Goal: Task Accomplishment & Management: Complete application form

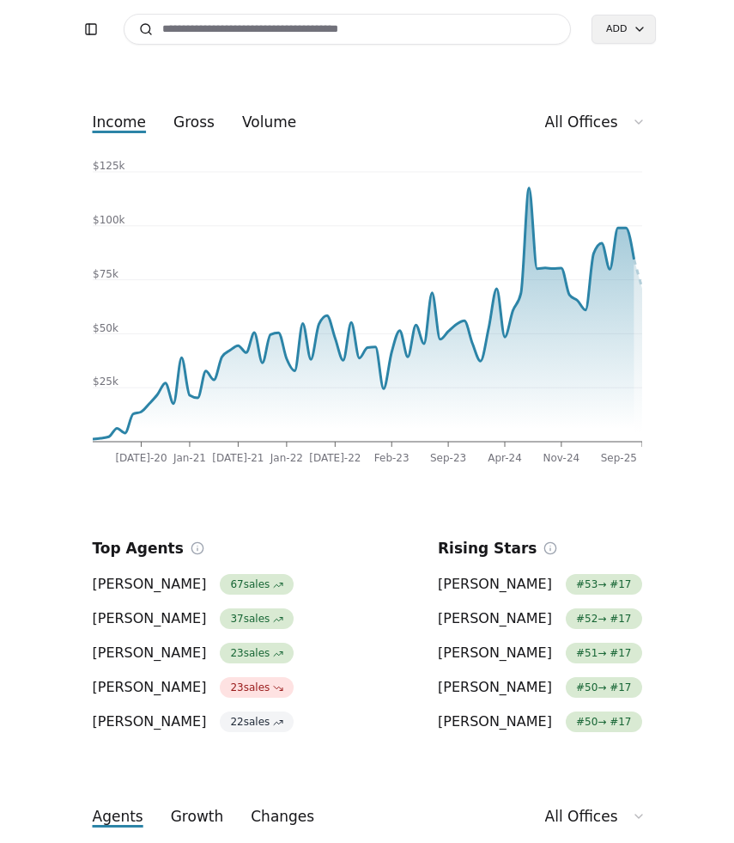
click at [229, 27] on input at bounding box center [348, 29] width 448 height 31
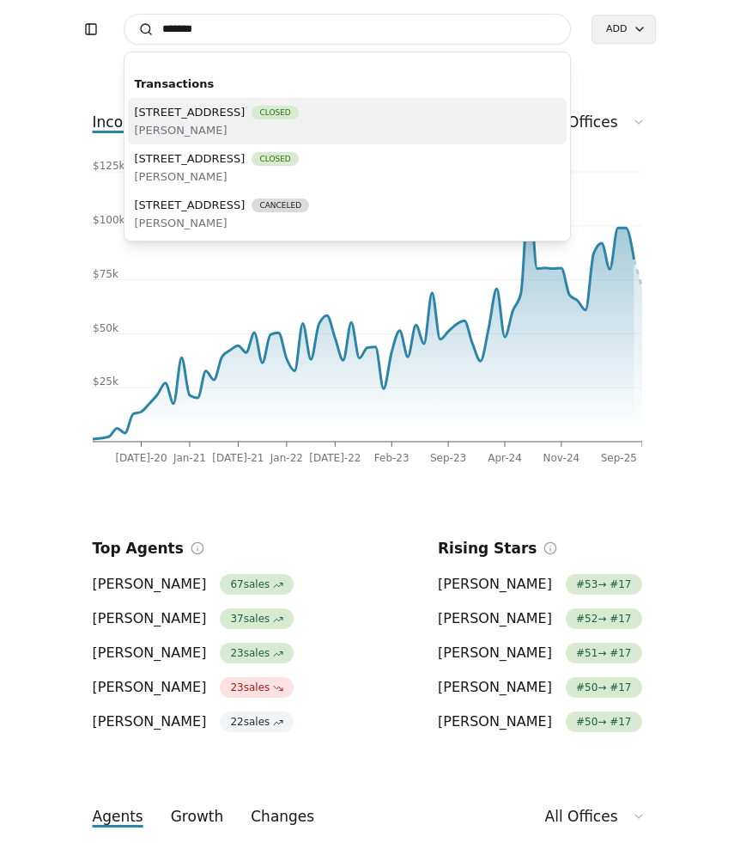
type input "*******"
click at [299, 131] on span "[PERSON_NAME]" at bounding box center [217, 130] width 164 height 18
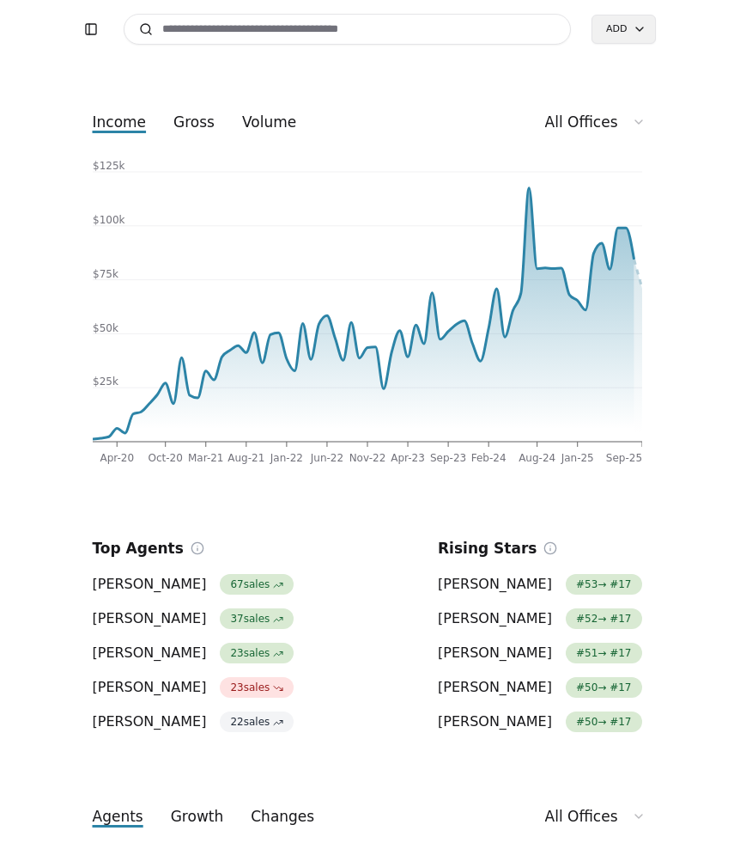
click at [259, 39] on input at bounding box center [348, 29] width 448 height 31
type input "*"
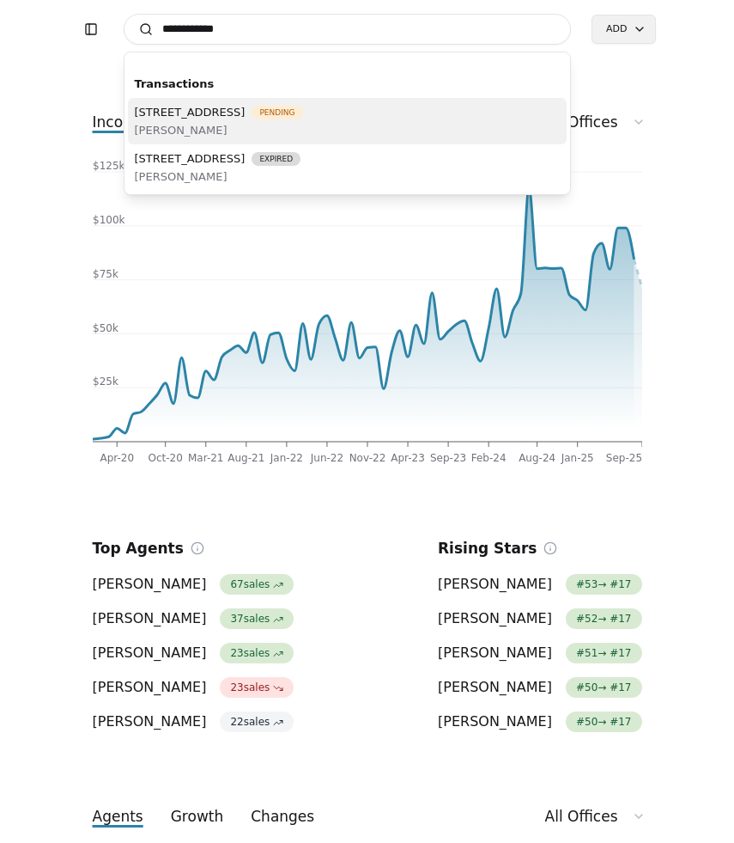
type input "**********"
click at [282, 125] on span "[PERSON_NAME]" at bounding box center [219, 130] width 168 height 18
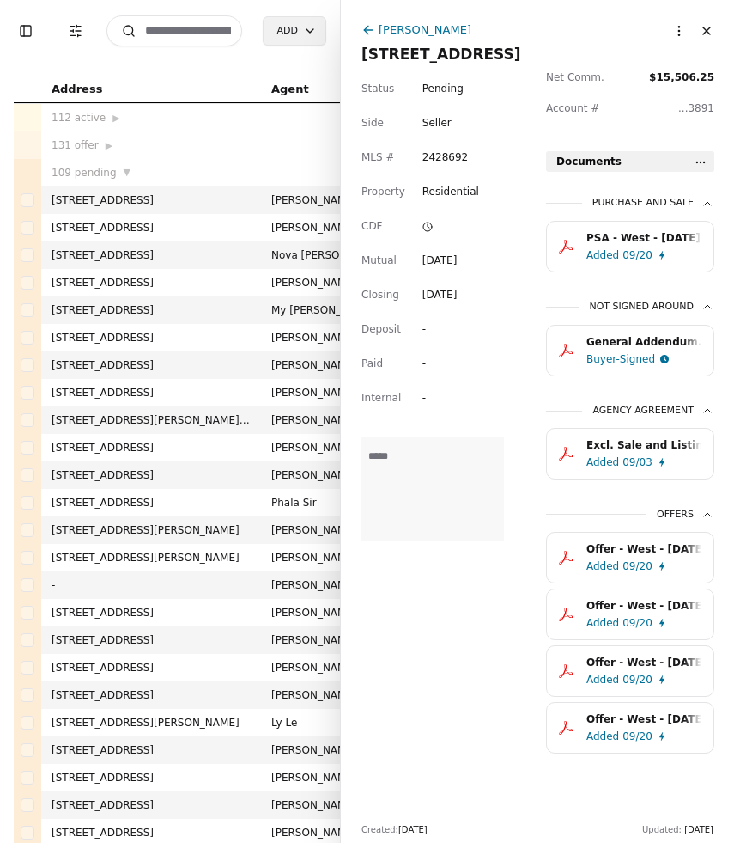
scroll to position [502, 0]
click at [625, 234] on div "PSA - West - [DATE].pdf" at bounding box center [644, 237] width 115 height 17
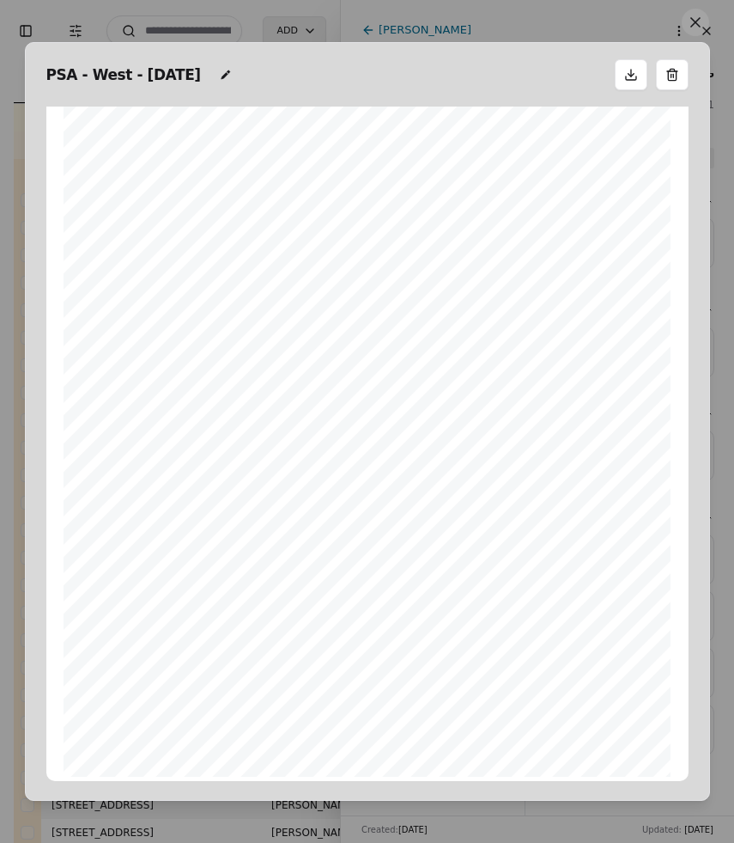
scroll to position [929, 0]
click at [693, 21] on button at bounding box center [695, 22] width 27 height 27
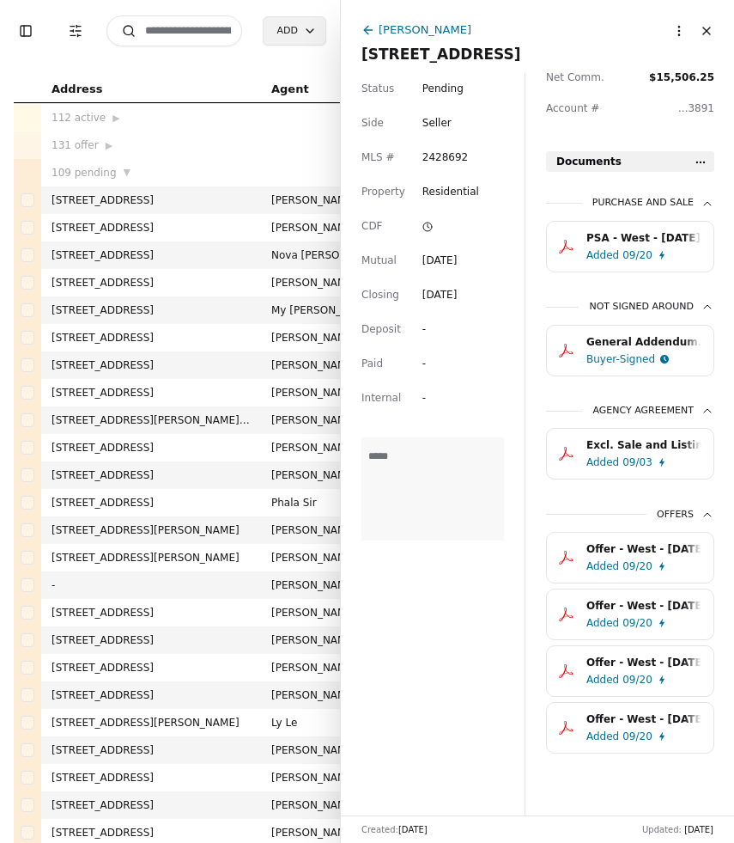
click at [698, 158] on html "Toggle Sidebar Transaction Filters Search Add Address Agent Close Side CD AA EM…" at bounding box center [367, 421] width 734 height 843
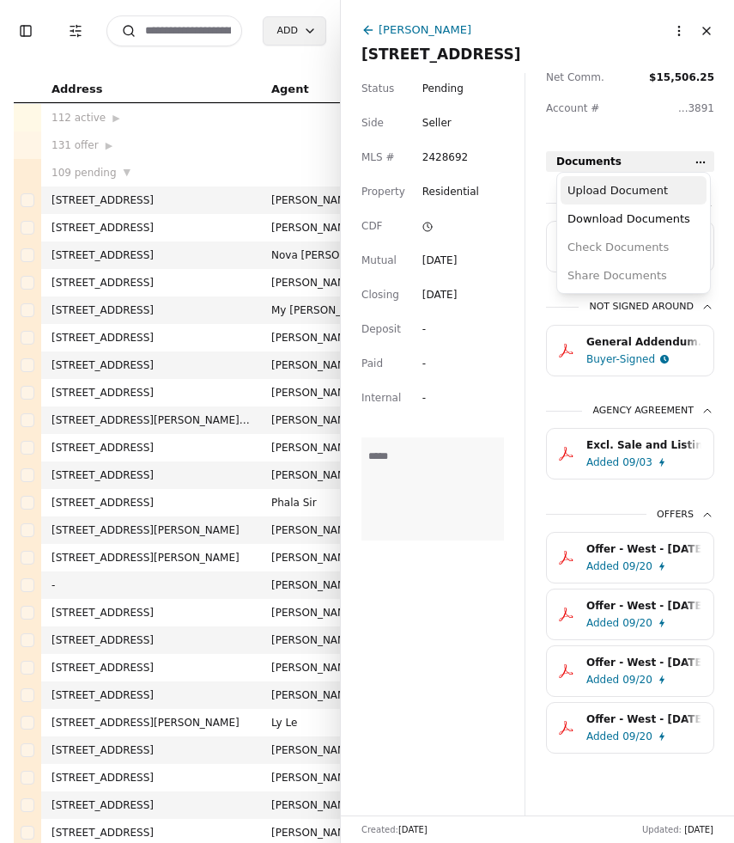
click at [649, 192] on div "Upload Document" at bounding box center [634, 190] width 146 height 28
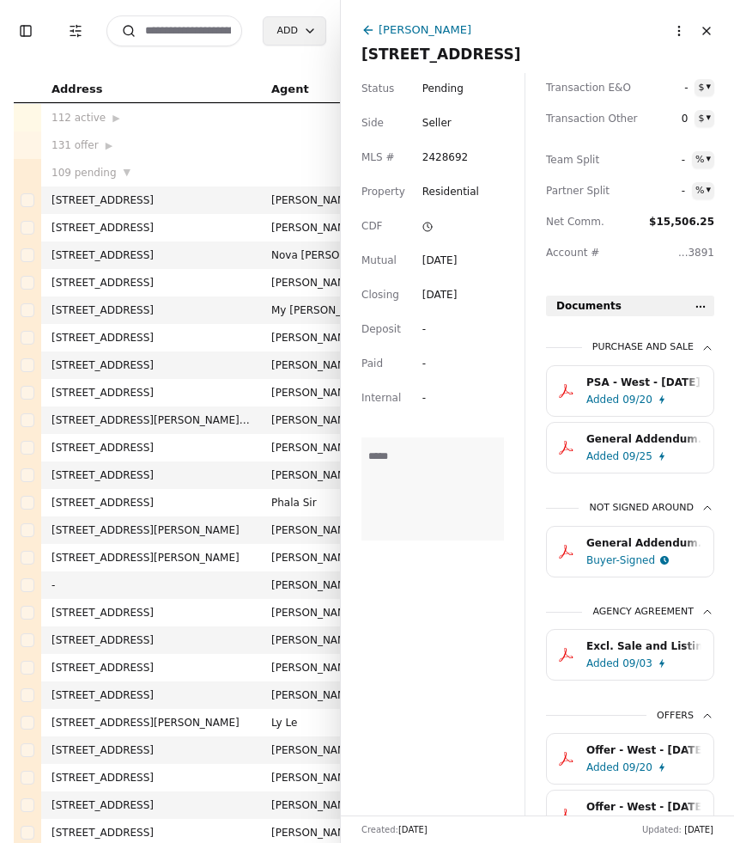
scroll to position [356, 0]
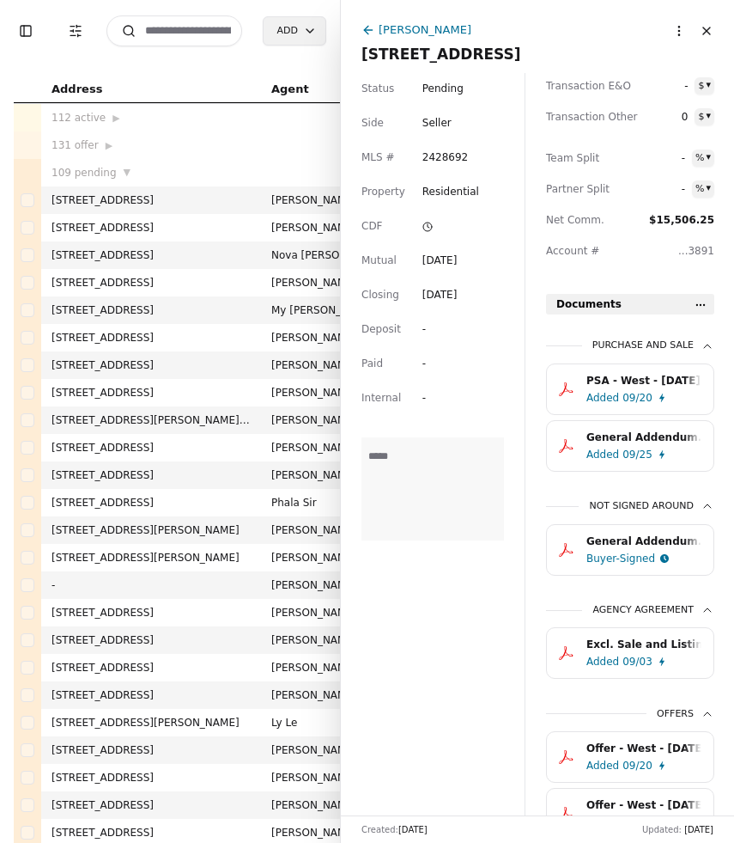
click at [654, 441] on div "General Addendum.pdf" at bounding box center [644, 437] width 115 height 17
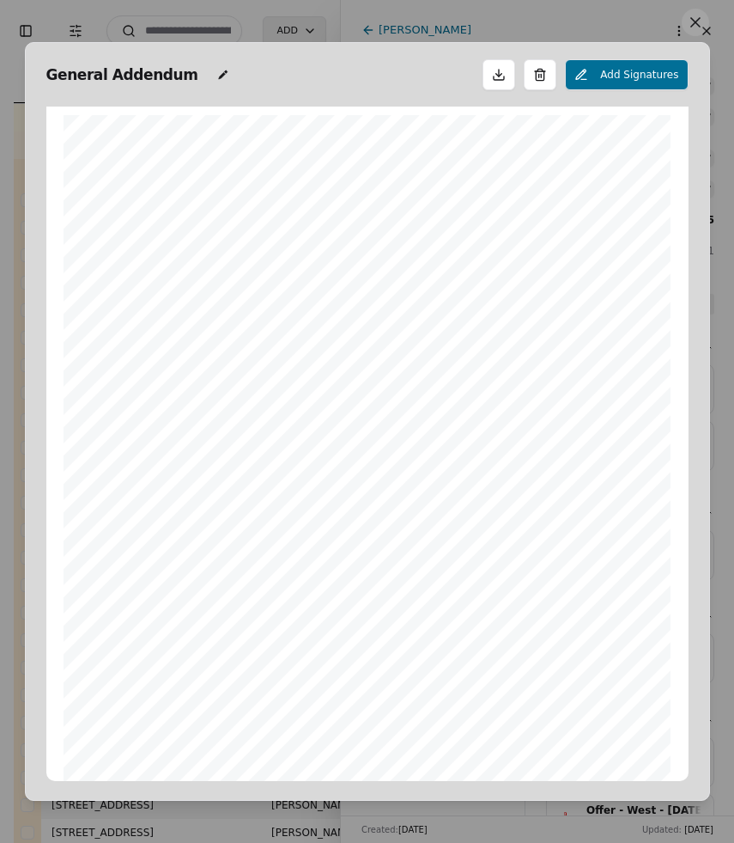
scroll to position [9, 0]
click at [699, 23] on button at bounding box center [695, 22] width 27 height 27
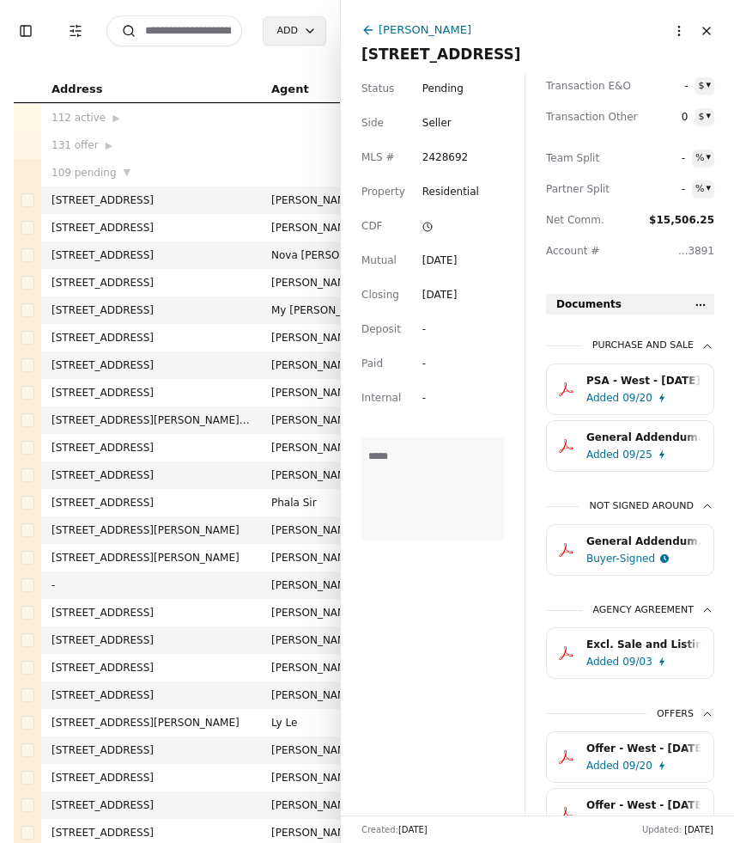
click at [708, 31] on button "Close" at bounding box center [706, 30] width 27 height 27
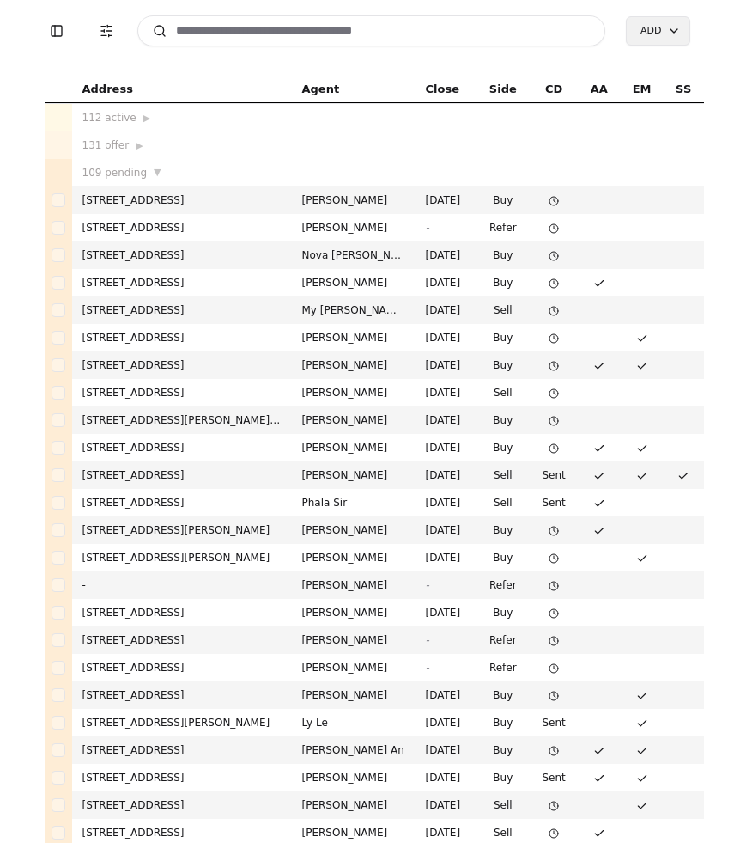
click at [658, 30] on html "Toggle Sidebar Transaction Filters Search Add Address Agent Close Side CD AA EM…" at bounding box center [367, 421] width 734 height 843
click at [666, 68] on div "Transaction" at bounding box center [679, 67] width 101 height 28
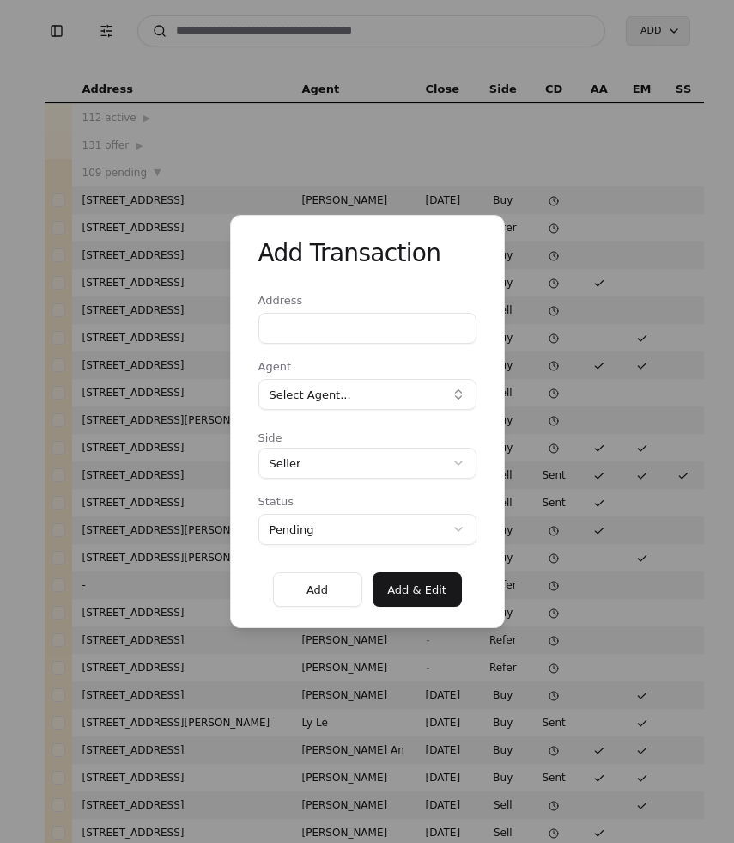
paste input "**********"
type input "**********"
click at [386, 399] on button "Select Agent..." at bounding box center [368, 394] width 218 height 31
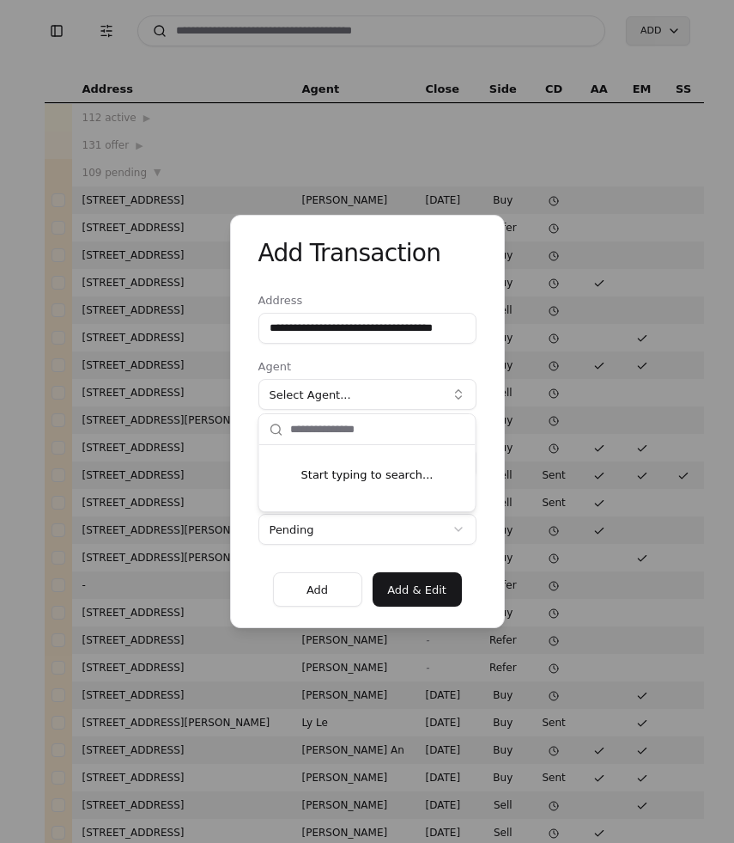
click at [331, 433] on input "text" at bounding box center [377, 429] width 175 height 31
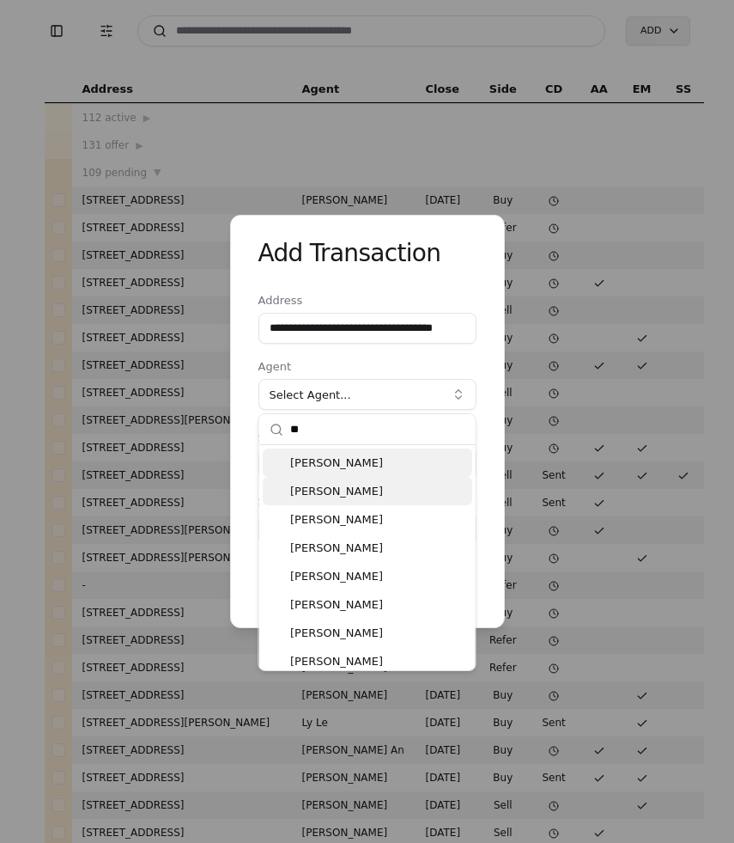
type input "*"
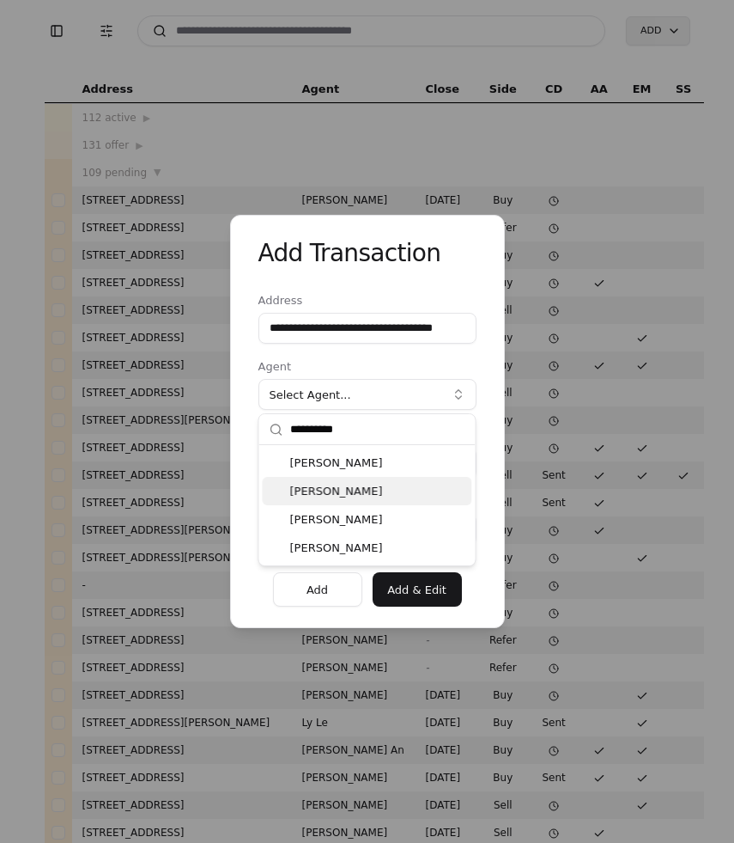
type input "*********"
click at [336, 490] on div "[PERSON_NAME]" at bounding box center [368, 491] width 210 height 28
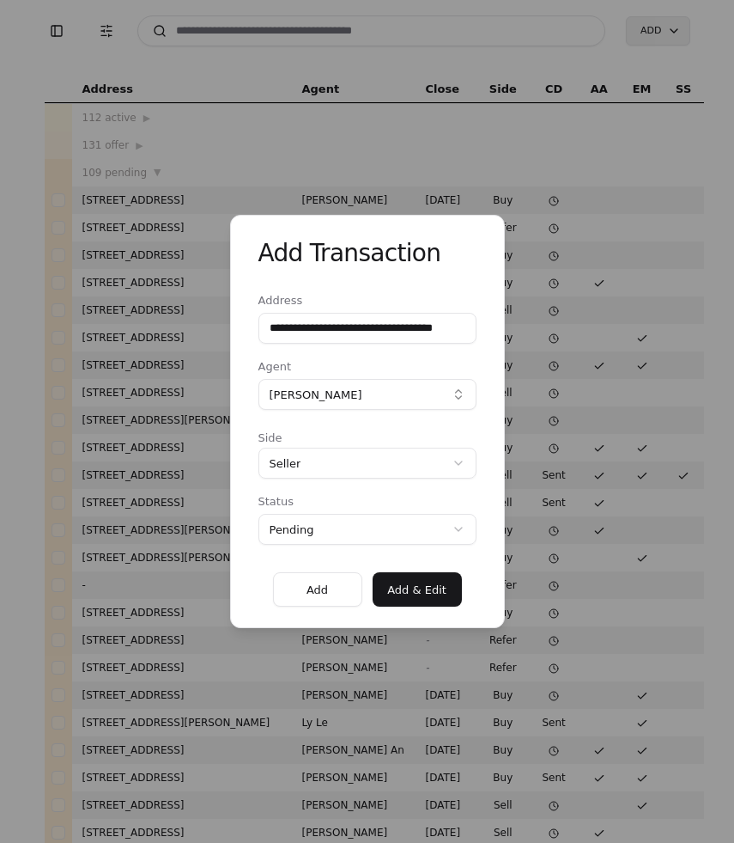
click at [332, 466] on div "**********" at bounding box center [367, 421] width 734 height 843
click at [418, 591] on button "Add & Edit" at bounding box center [417, 589] width 89 height 34
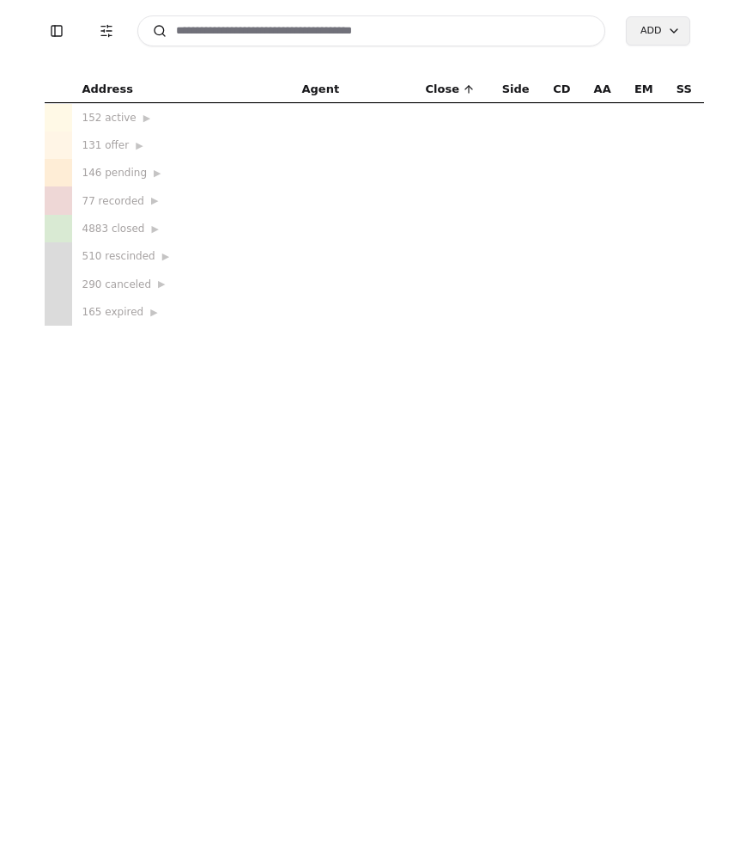
click at [484, 40] on input at bounding box center [371, 30] width 469 height 31
click at [210, 31] on input at bounding box center [371, 30] width 469 height 31
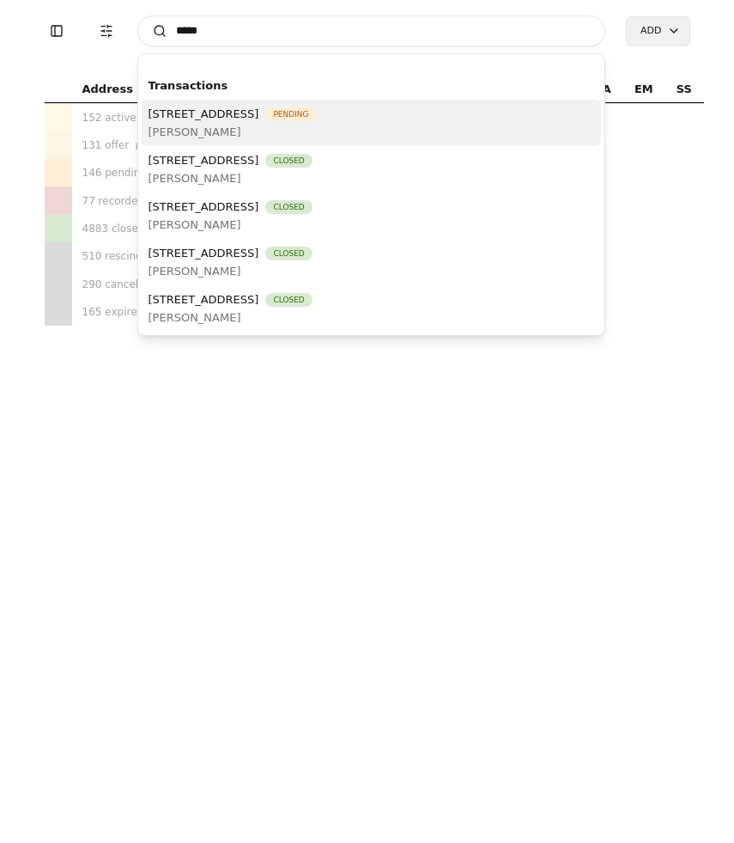
type input "****"
click at [233, 116] on span "[STREET_ADDRESS]" at bounding box center [204, 114] width 111 height 18
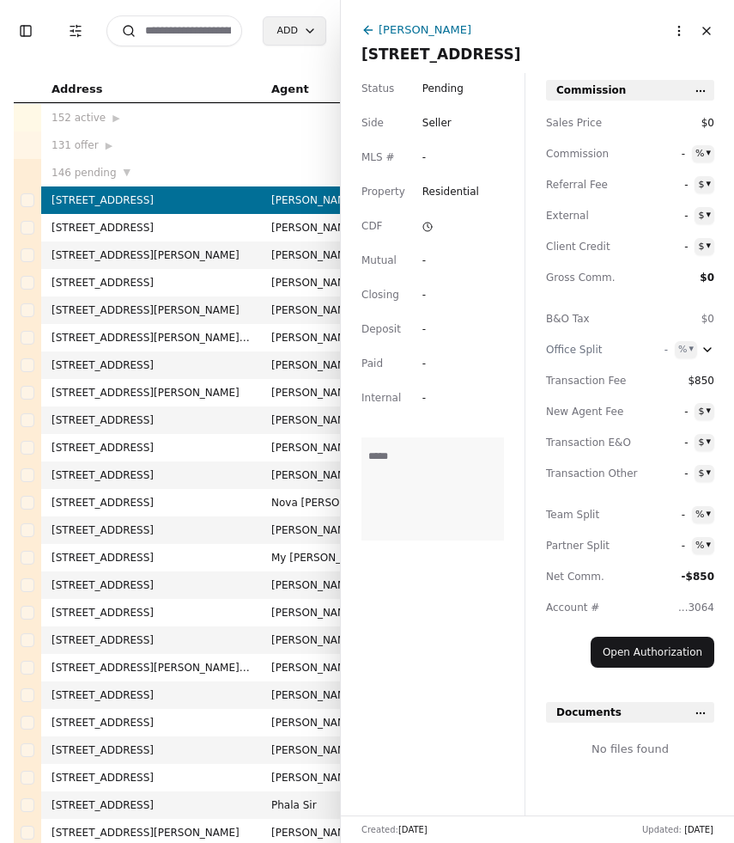
click at [701, 713] on html "Toggle Sidebar Transaction Filters Search Add Address Agent Close Side CD AA EM…" at bounding box center [367, 421] width 734 height 843
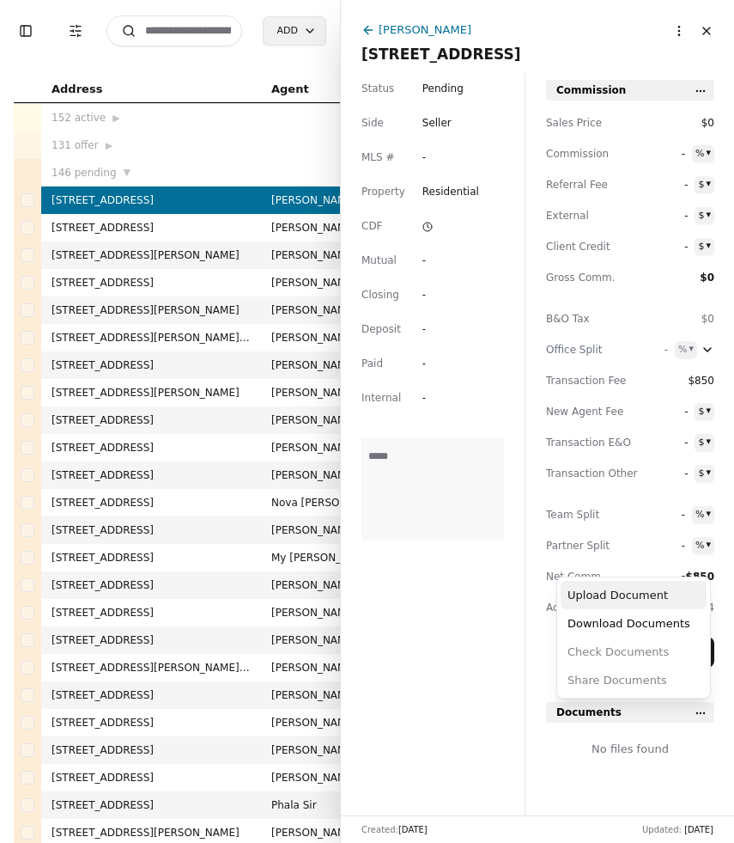
click at [636, 593] on div "Upload Document" at bounding box center [634, 595] width 146 height 28
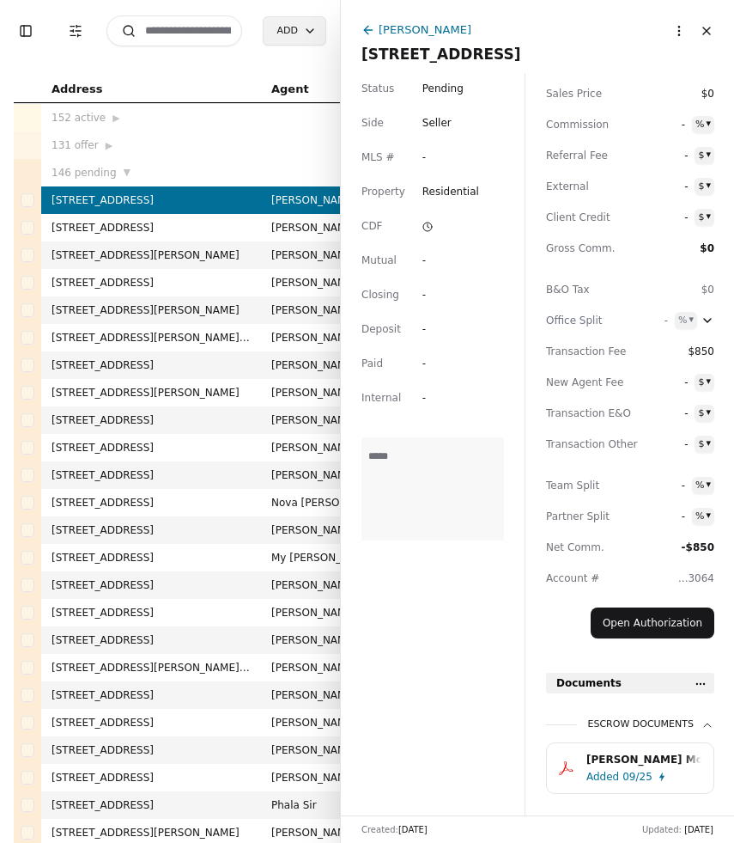
scroll to position [70, 0]
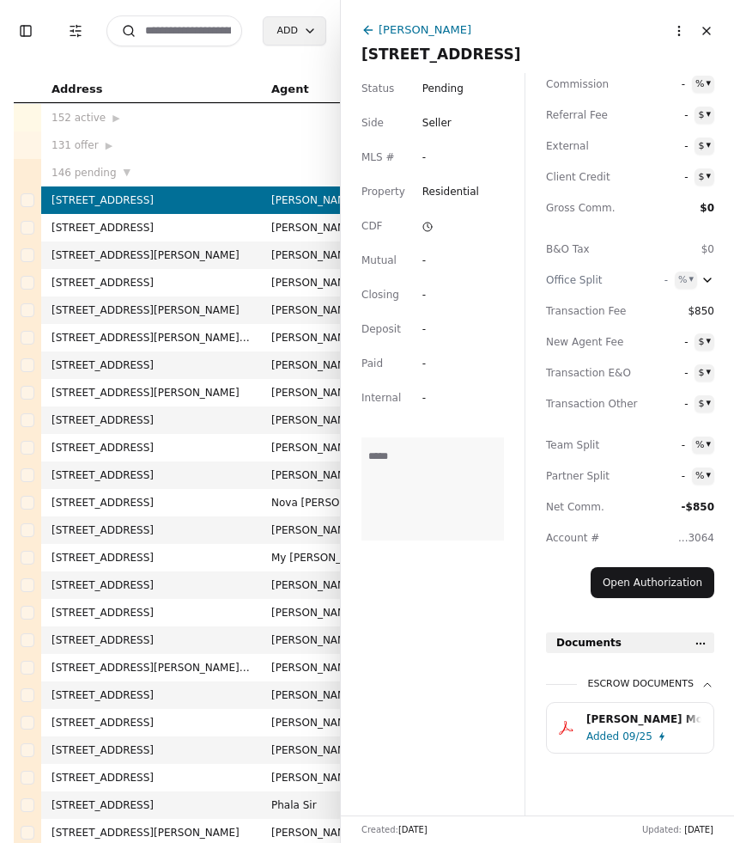
click at [704, 30] on button "Close" at bounding box center [706, 30] width 27 height 27
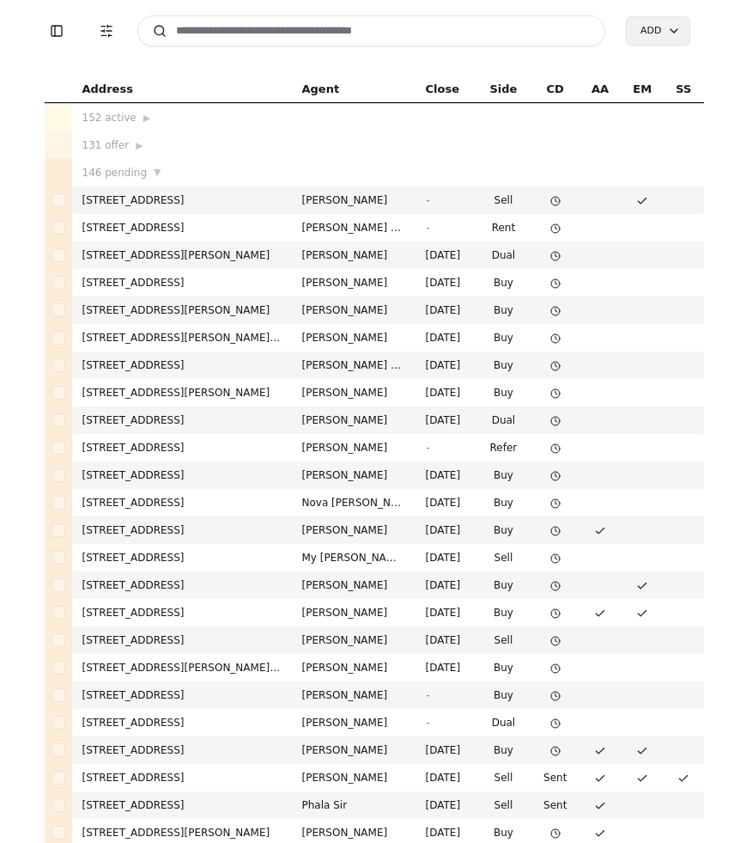
click at [219, 38] on input at bounding box center [371, 30] width 469 height 31
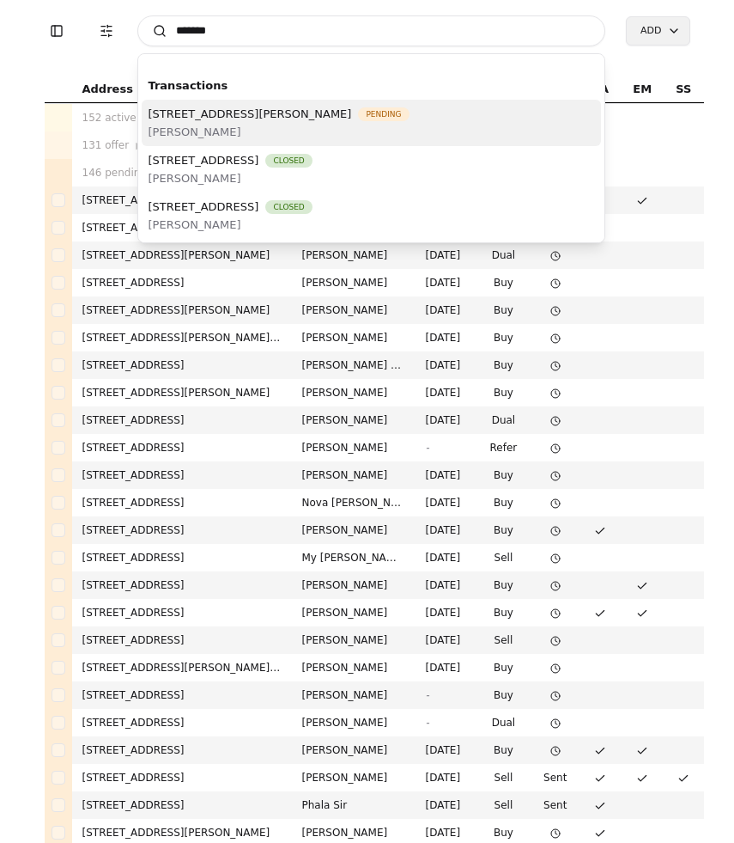
type input "******"
click at [349, 137] on span "[PERSON_NAME]" at bounding box center [279, 132] width 261 height 18
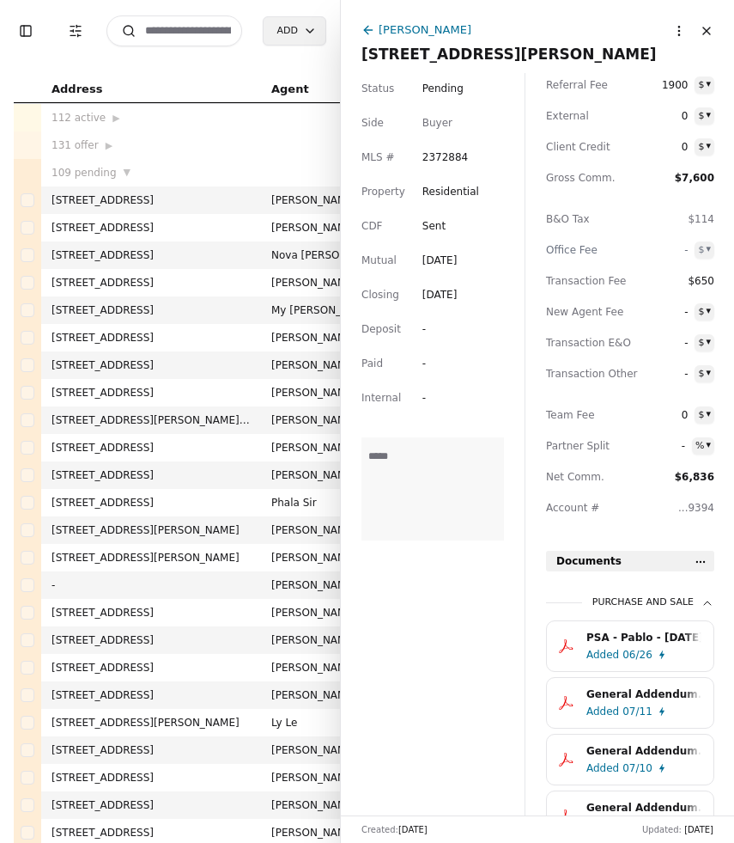
scroll to position [106, 0]
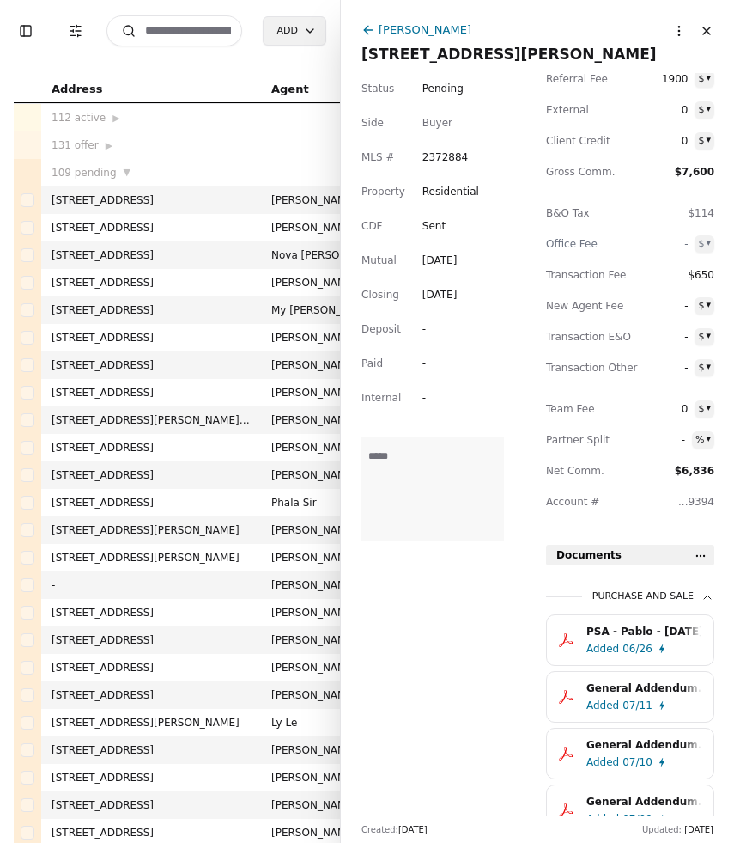
click at [369, 30] on icon at bounding box center [368, 30] width 8 height 0
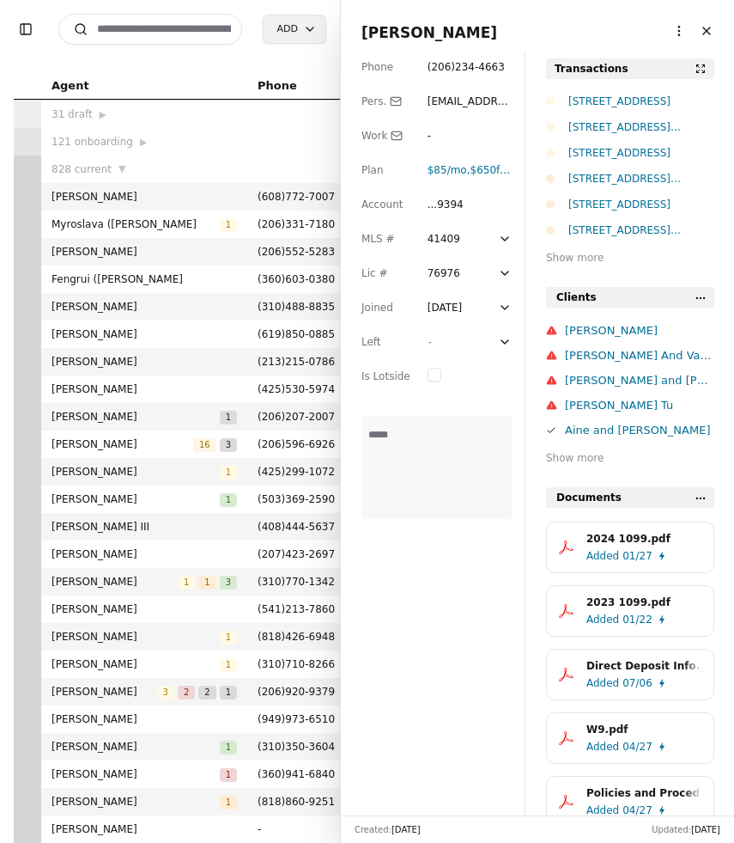
click at [163, 29] on input at bounding box center [150, 29] width 184 height 31
click at [715, 27] on button "Close" at bounding box center [706, 30] width 27 height 27
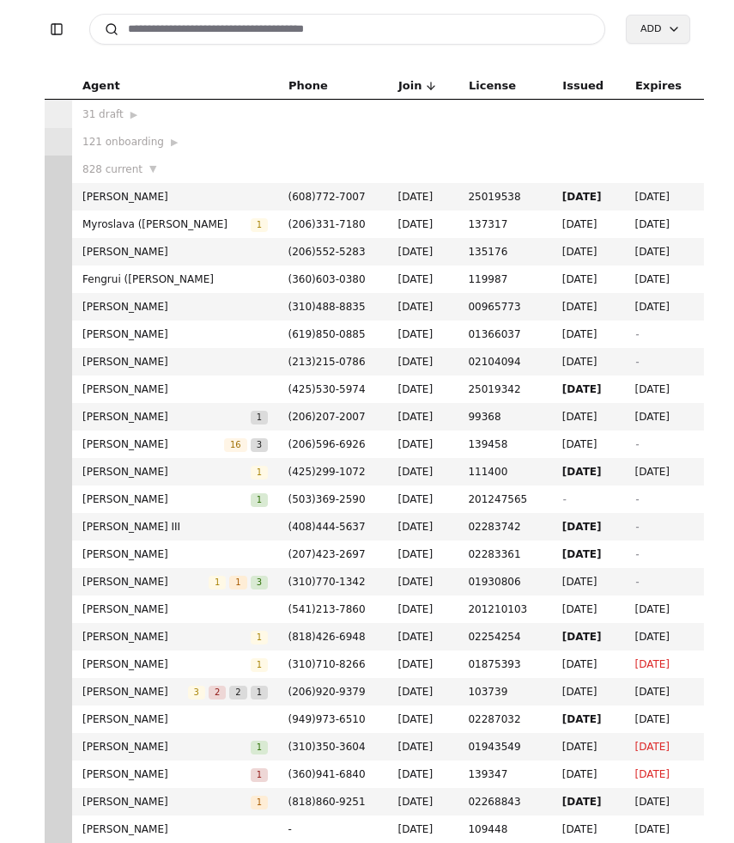
click at [291, 33] on input at bounding box center [347, 29] width 517 height 31
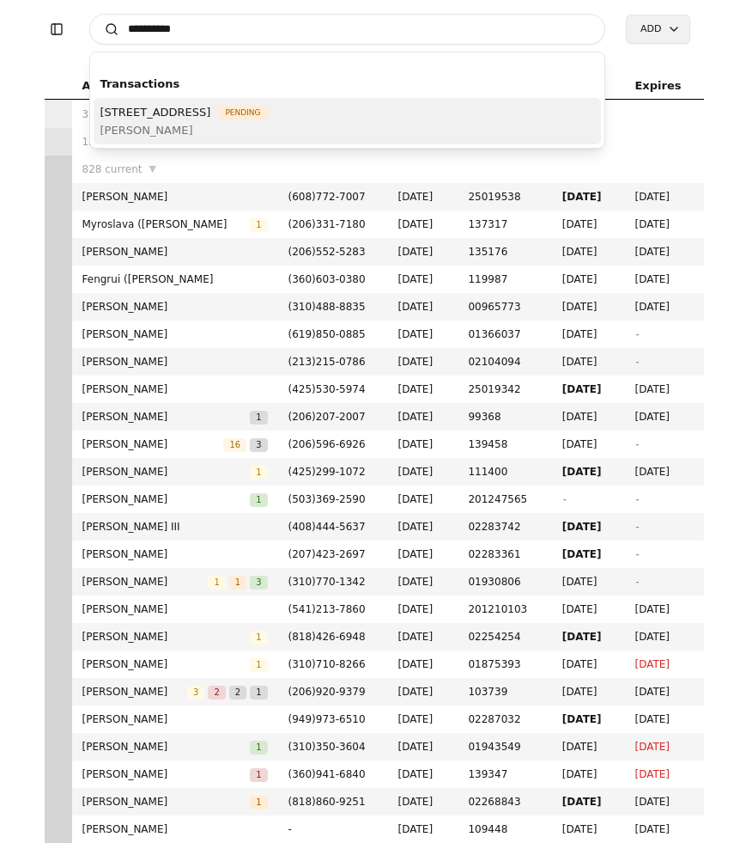
type input "**********"
click at [269, 123] on span "[PERSON_NAME]" at bounding box center [184, 130] width 168 height 18
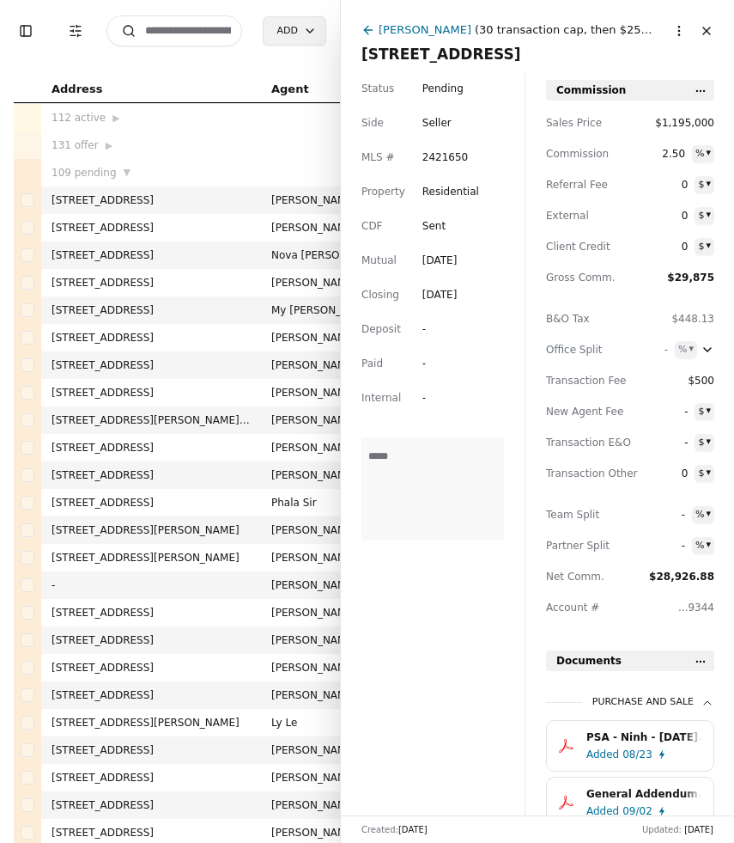
click at [708, 33] on button "Close" at bounding box center [706, 30] width 27 height 27
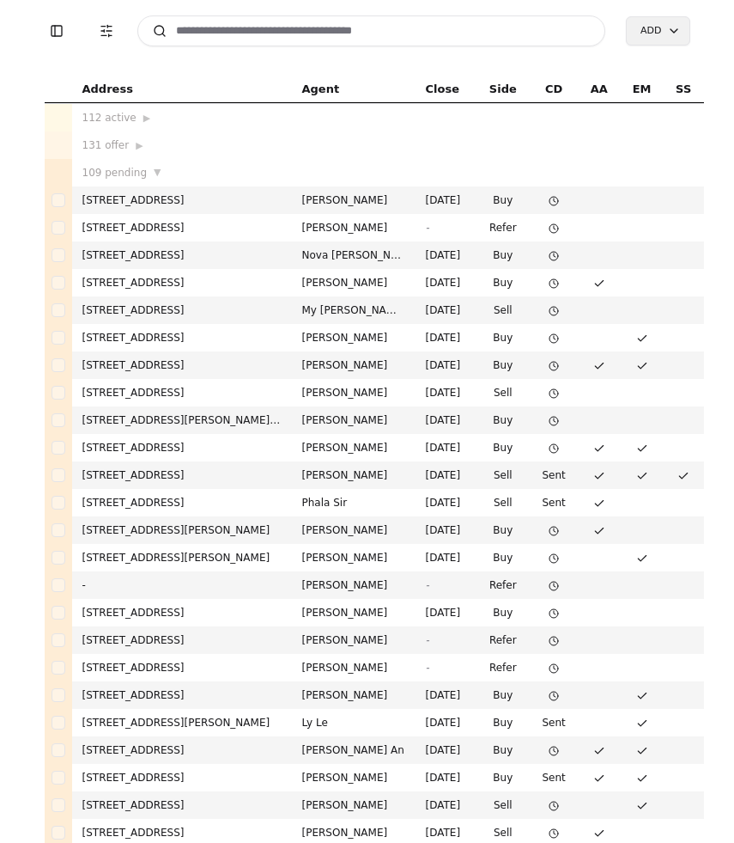
click at [304, 32] on input at bounding box center [371, 30] width 469 height 31
click at [241, 31] on input at bounding box center [371, 30] width 469 height 31
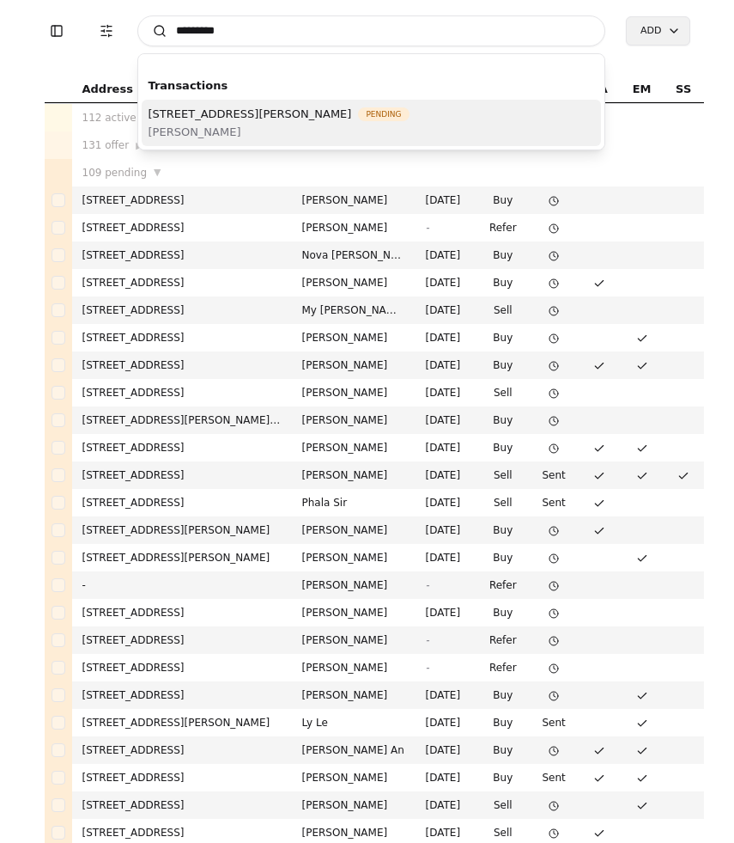
type input "*********"
click at [235, 123] on span "[PERSON_NAME]" at bounding box center [279, 132] width 261 height 18
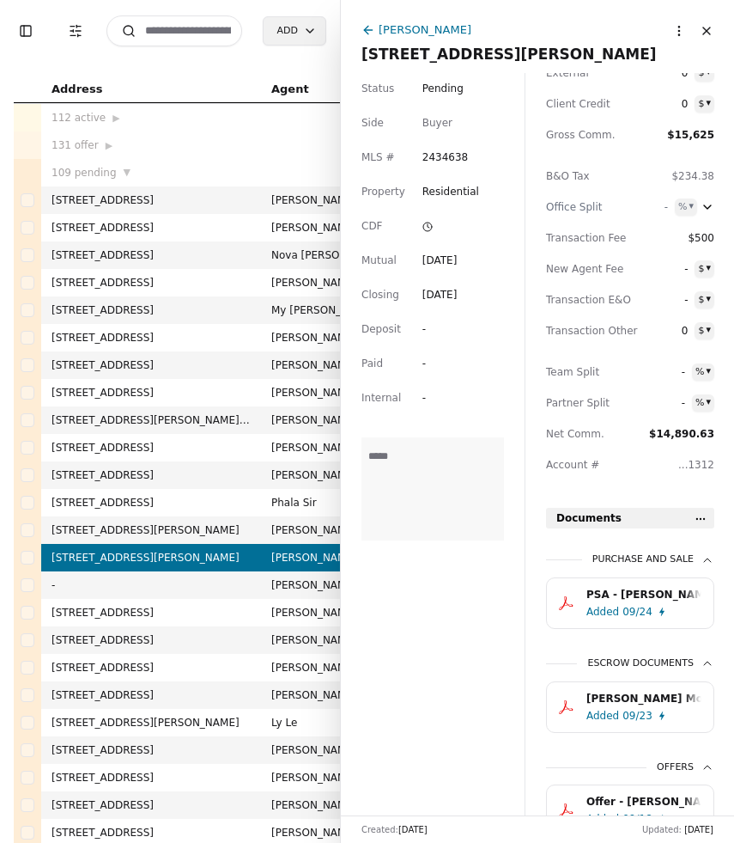
scroll to position [228, 0]
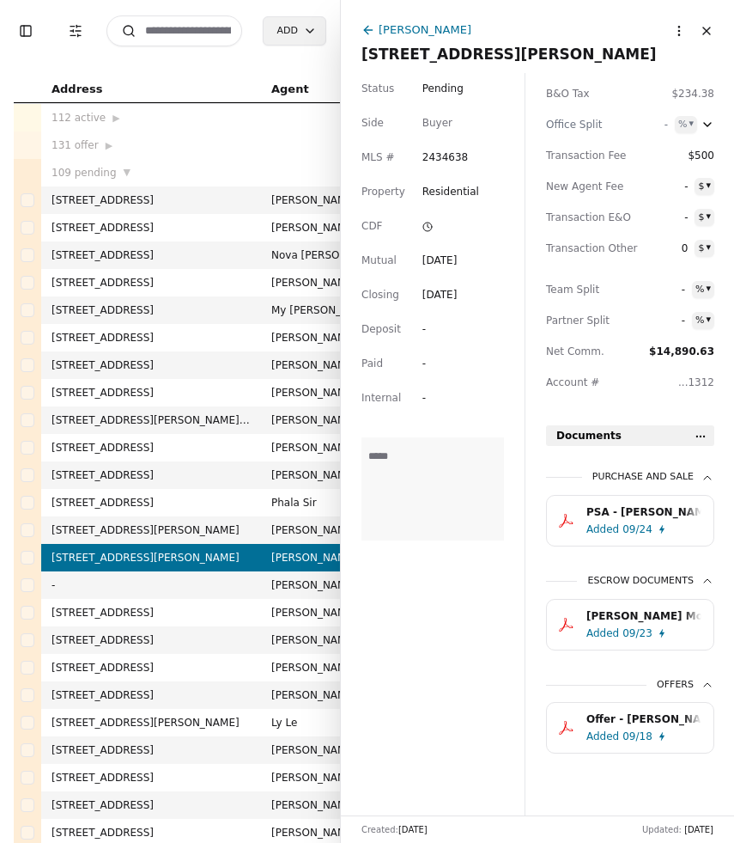
click at [612, 511] on div "PSA - [PERSON_NAME] - [DATE].pdf" at bounding box center [644, 511] width 115 height 17
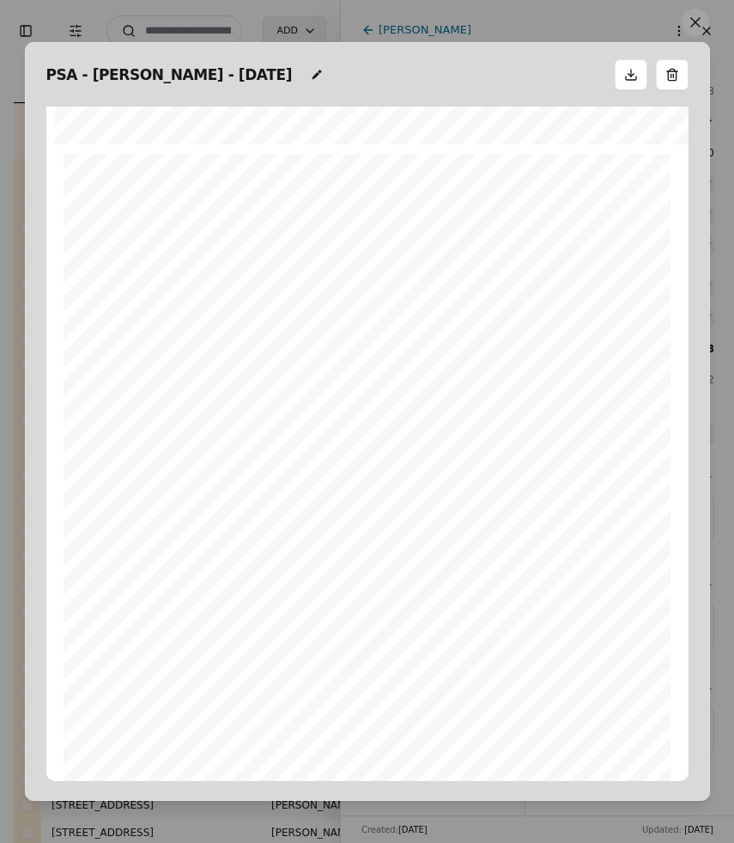
scroll to position [3214, 0]
click at [697, 27] on button at bounding box center [695, 22] width 27 height 27
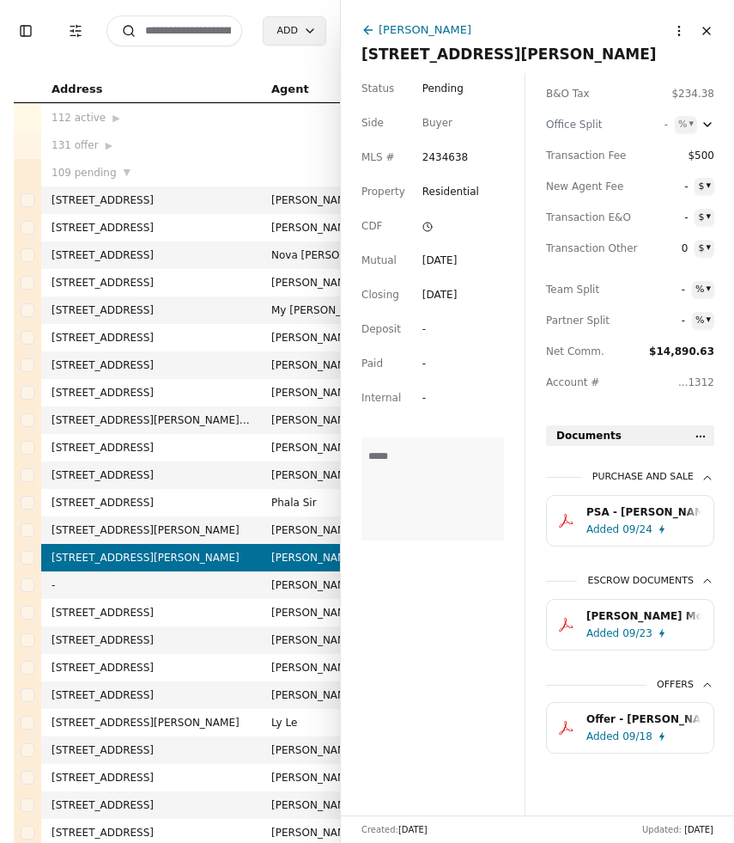
click at [709, 31] on button "Close" at bounding box center [706, 30] width 27 height 27
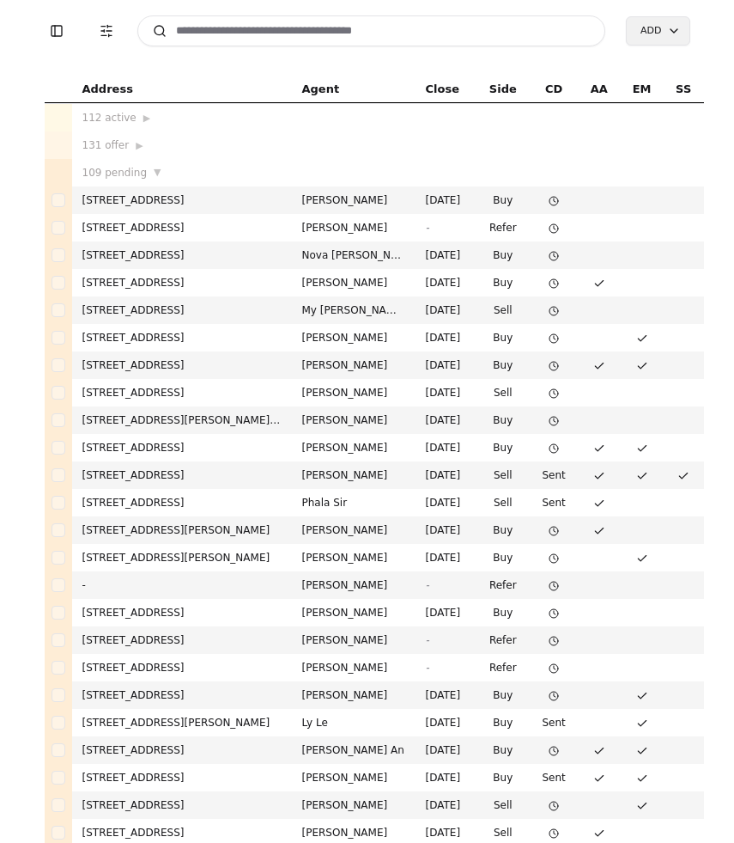
click at [216, 25] on input at bounding box center [371, 30] width 469 height 31
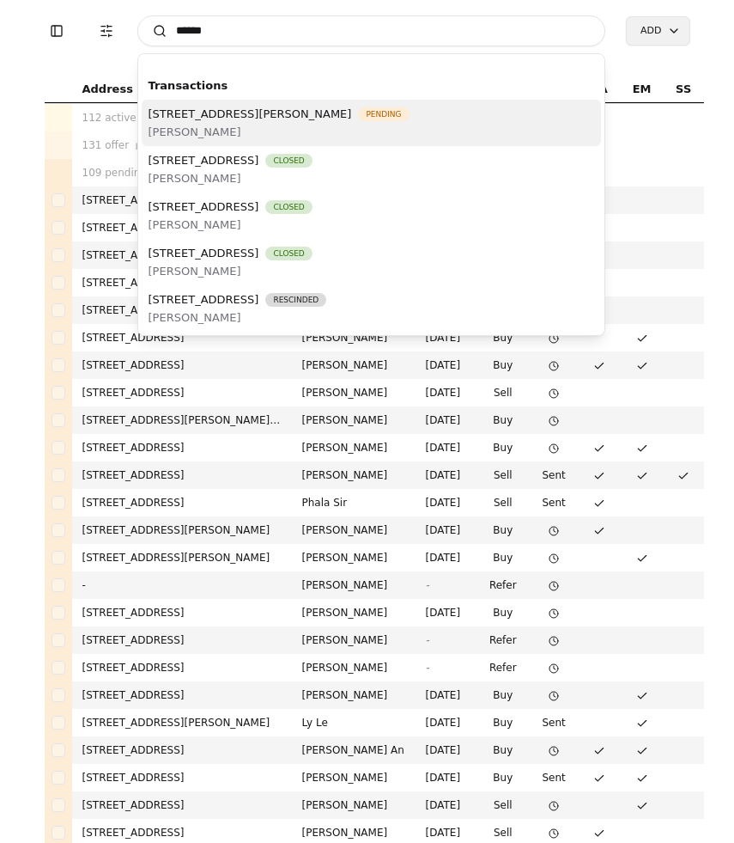
type input "*****"
click at [253, 109] on span "[STREET_ADDRESS][PERSON_NAME]" at bounding box center [251, 114] width 204 height 18
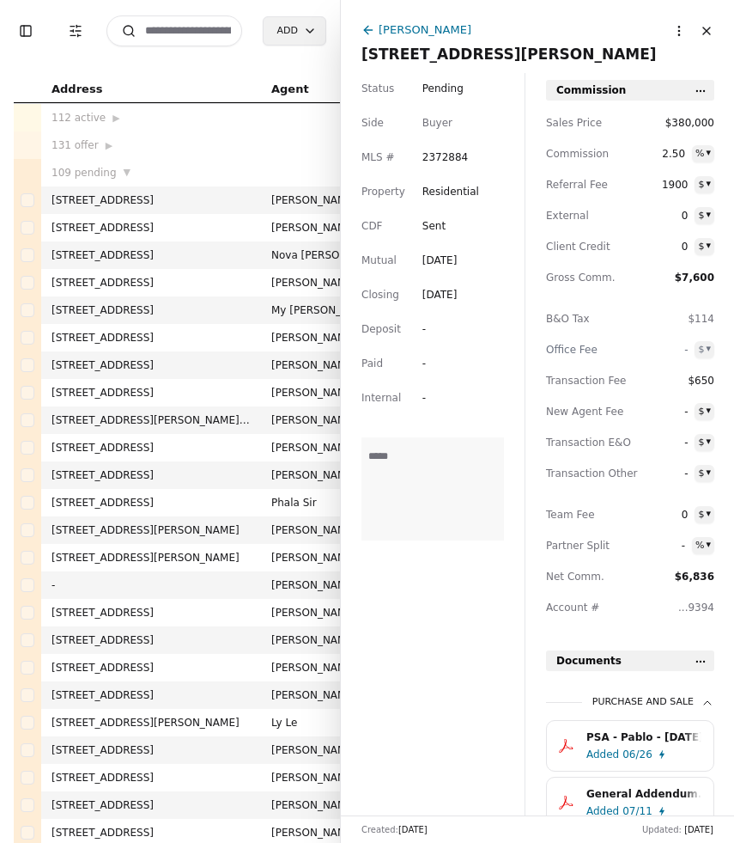
click at [419, 461] on textarea at bounding box center [433, 488] width 143 height 103
click at [443, 478] on textarea "**********" at bounding box center [433, 488] width 143 height 103
type textarea "**********"
click at [707, 33] on button "Close" at bounding box center [706, 30] width 27 height 27
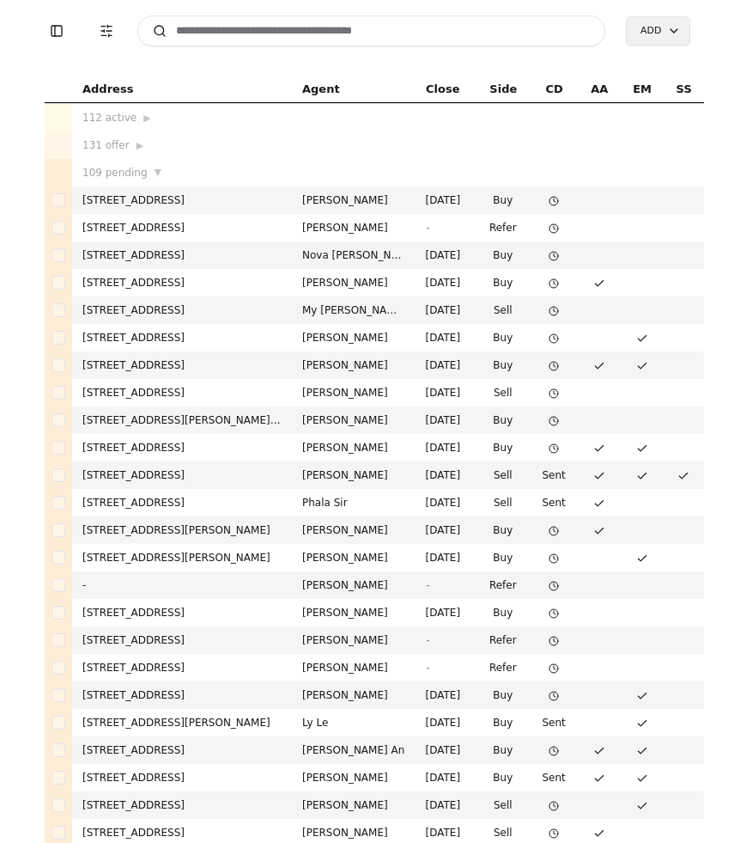
click at [320, 32] on input at bounding box center [371, 30] width 469 height 31
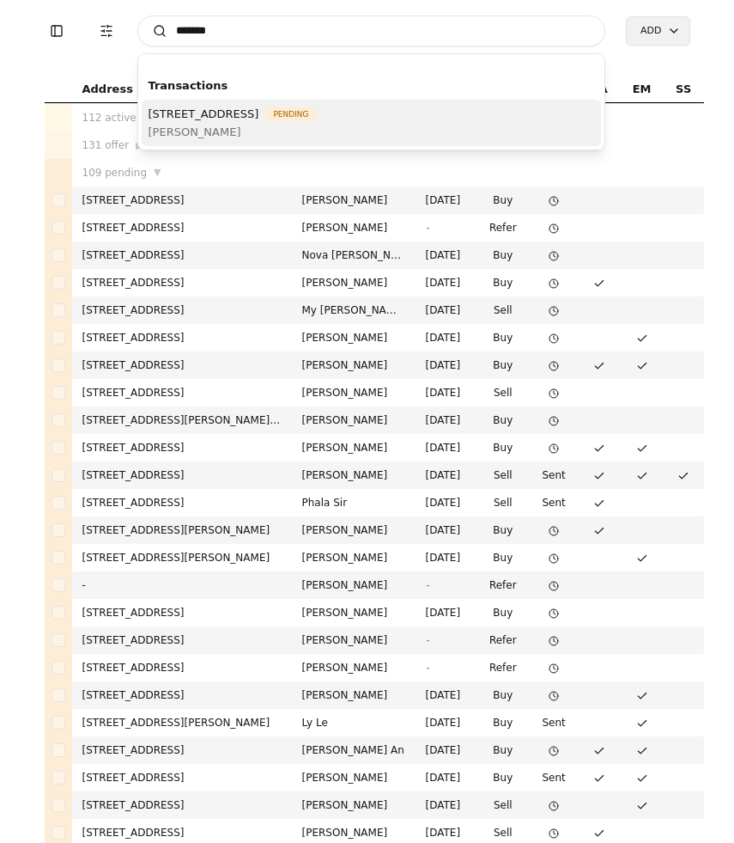
type input "******"
click at [277, 128] on span "[PERSON_NAME]" at bounding box center [233, 132] width 168 height 18
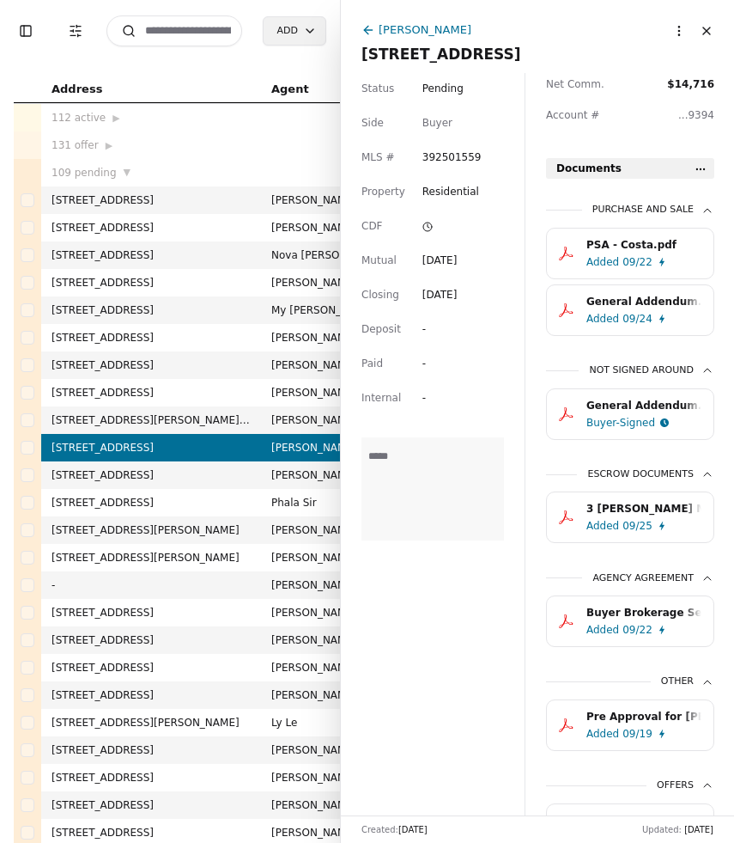
scroll to position [494, 0]
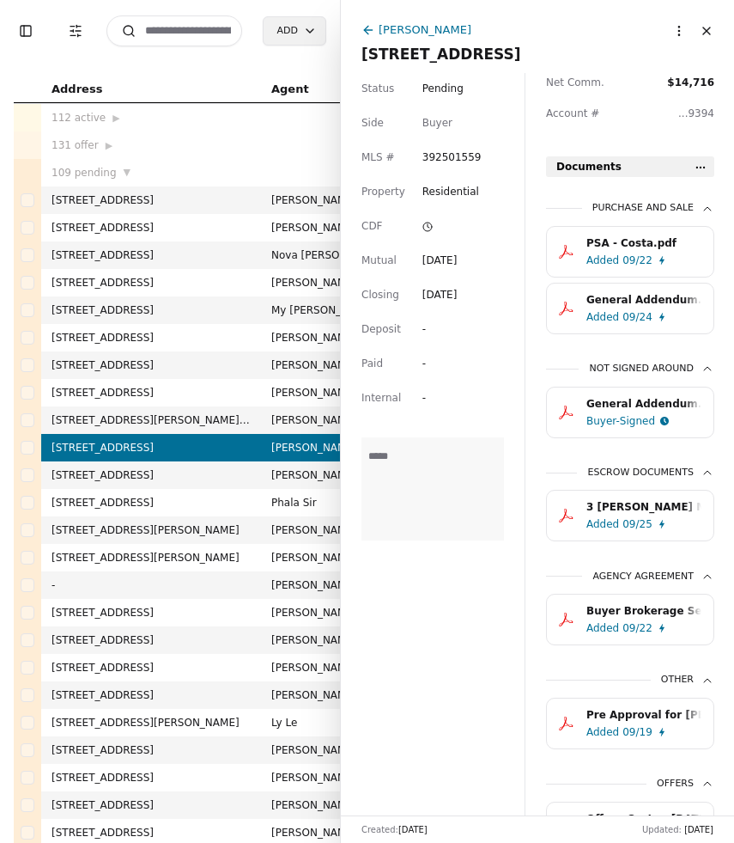
click at [642, 514] on div "3 [PERSON_NAME] Money Receipt [DATE].pdf" at bounding box center [644, 506] width 115 height 17
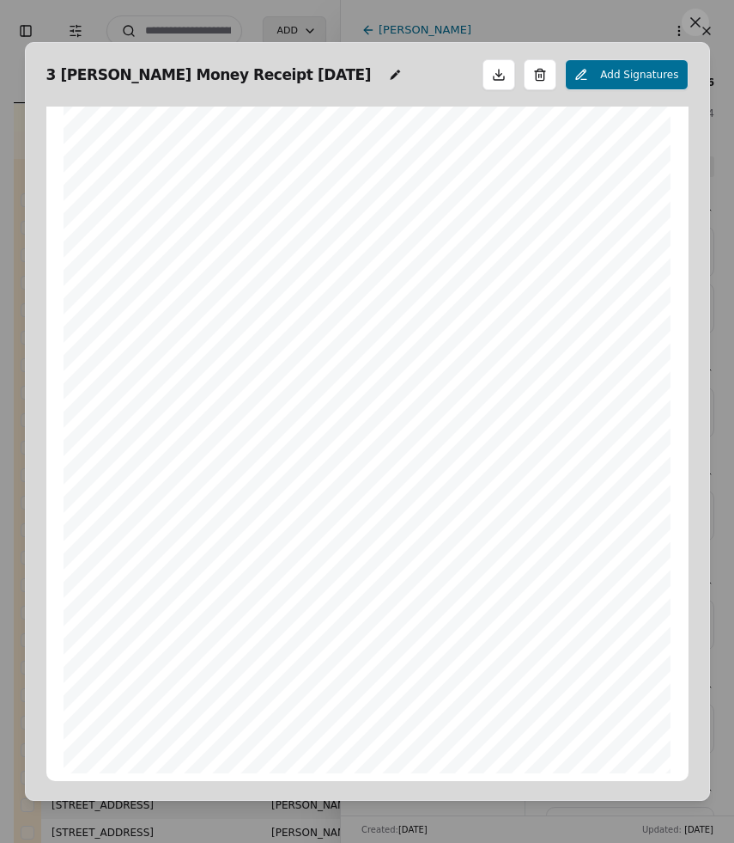
scroll to position [0, 0]
click at [700, 27] on button at bounding box center [695, 22] width 27 height 27
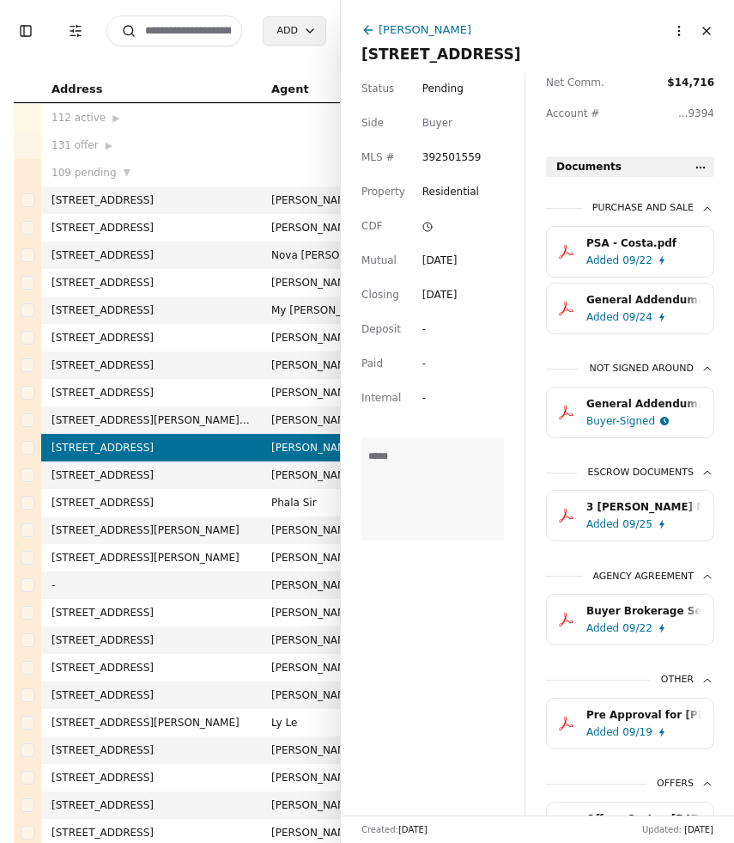
click at [708, 33] on button "Close" at bounding box center [706, 30] width 27 height 27
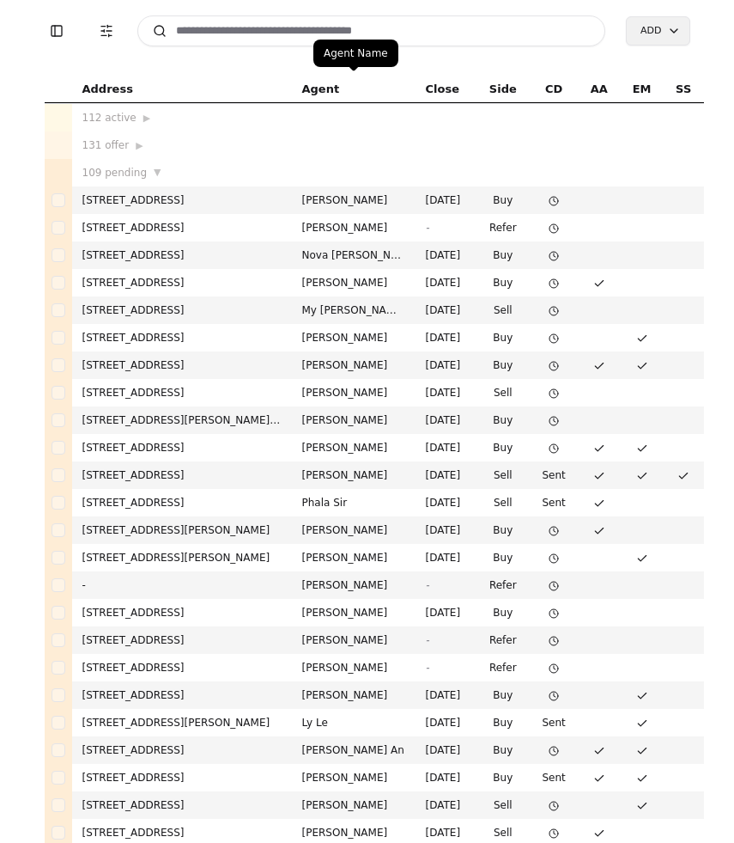
click at [304, 30] on input at bounding box center [371, 30] width 469 height 31
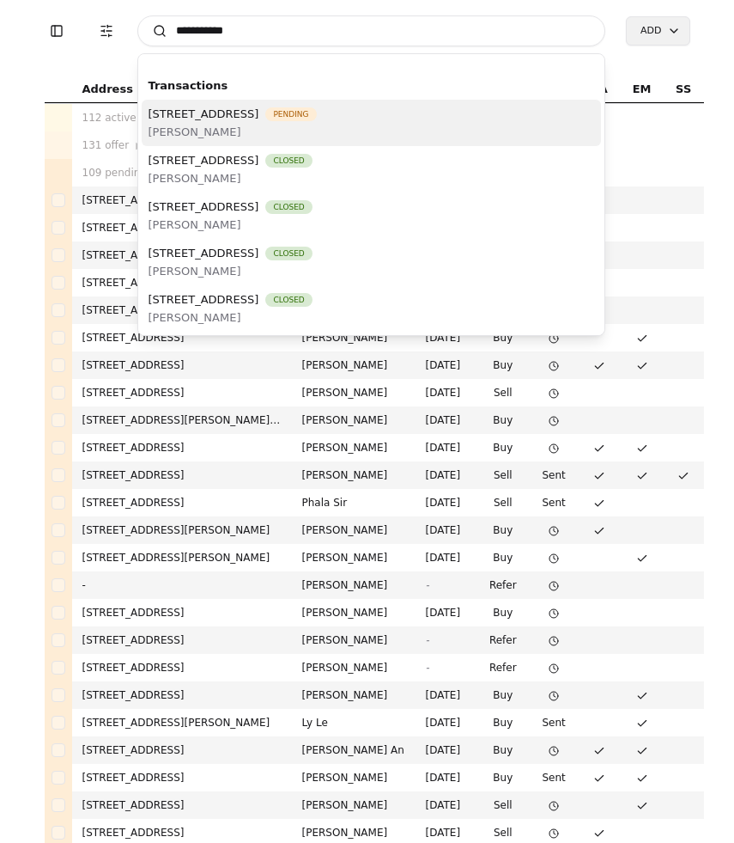
type input "**********"
click at [259, 119] on span "[STREET_ADDRESS]" at bounding box center [204, 114] width 111 height 18
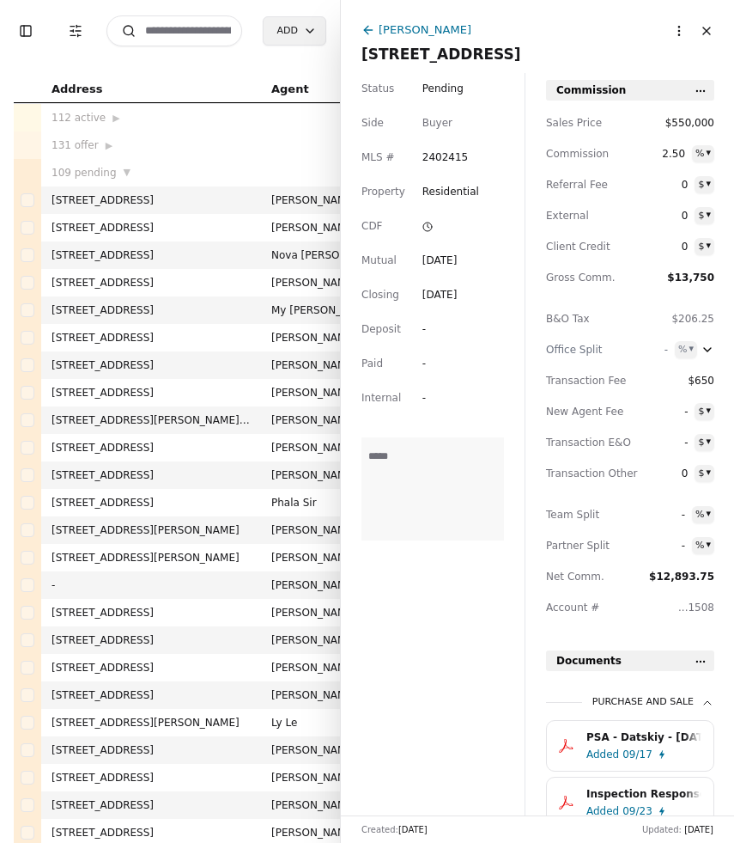
click at [366, 33] on icon at bounding box center [369, 30] width 14 height 14
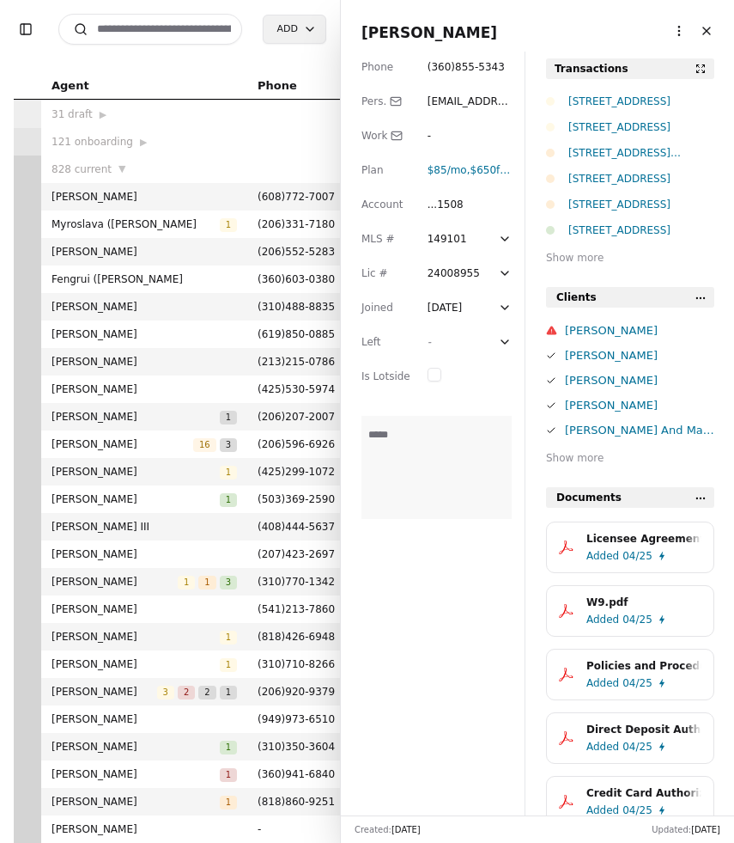
click at [186, 34] on input at bounding box center [150, 29] width 184 height 31
click at [709, 30] on button "Close" at bounding box center [706, 30] width 27 height 27
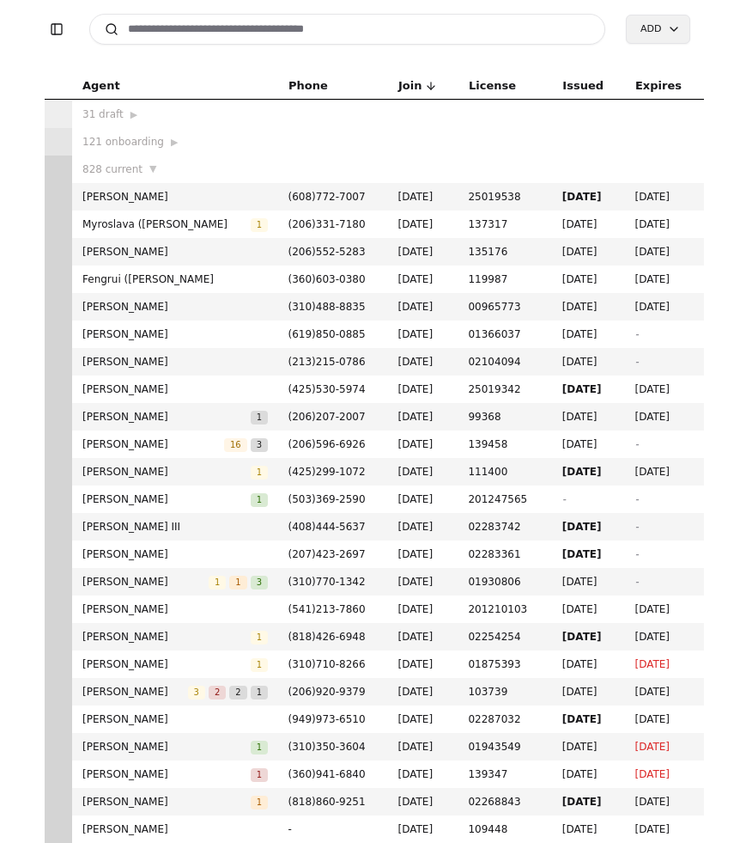
click at [227, 32] on input at bounding box center [347, 29] width 517 height 31
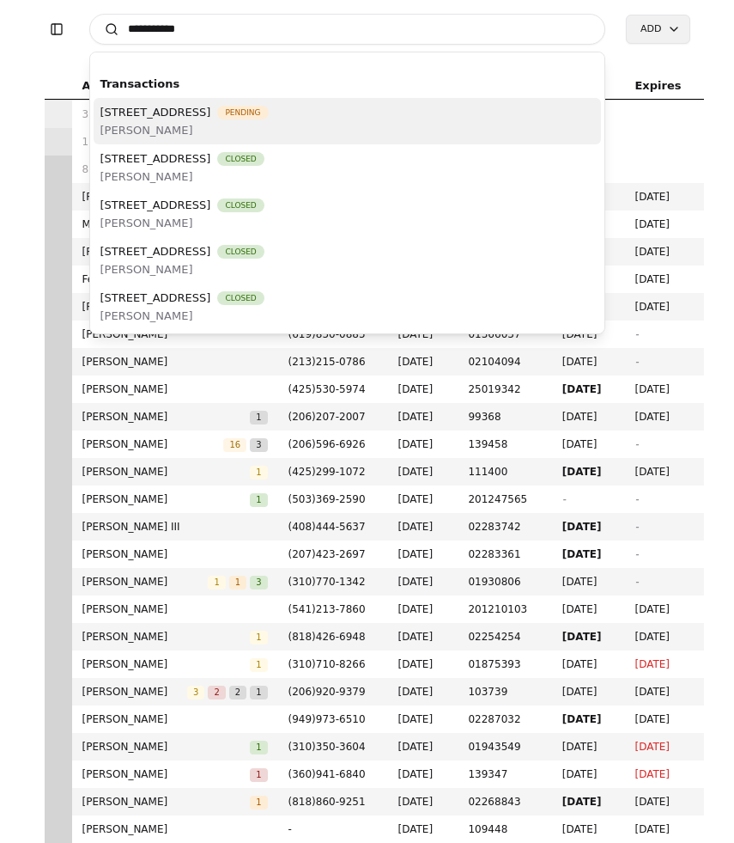
type input "**********"
click at [262, 123] on span "[PERSON_NAME]" at bounding box center [184, 130] width 168 height 18
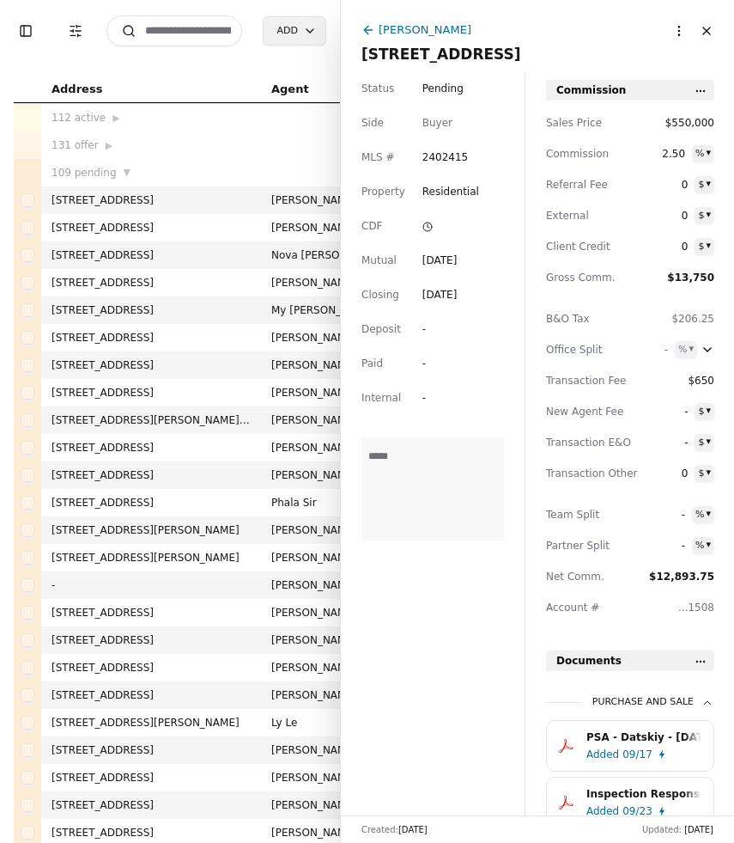
click at [370, 30] on icon at bounding box center [368, 30] width 8 height 0
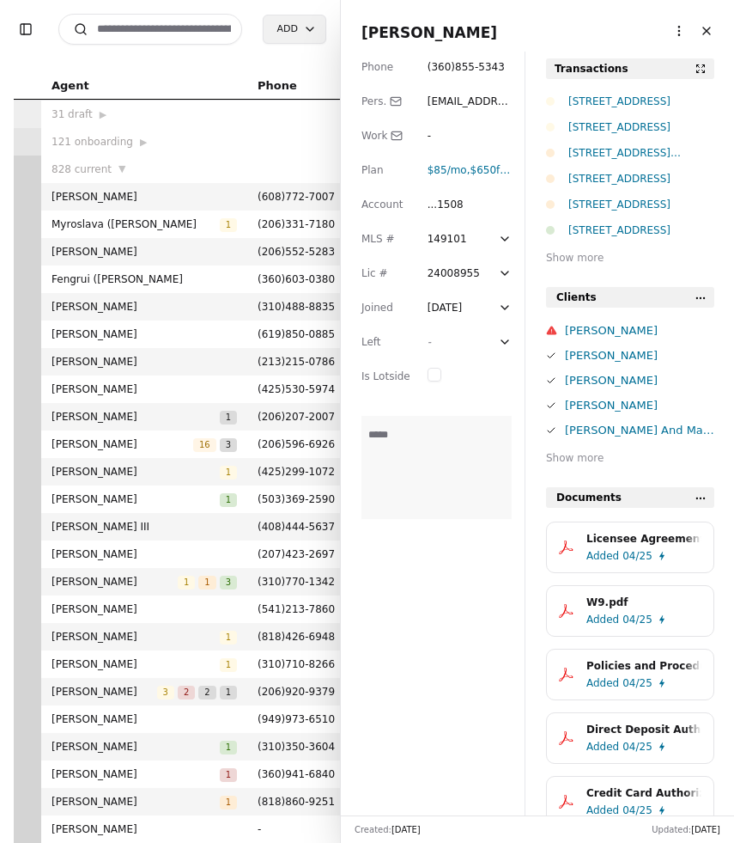
click at [175, 29] on input at bounding box center [150, 29] width 184 height 31
type input "**"
click at [708, 35] on button "Close" at bounding box center [706, 30] width 27 height 27
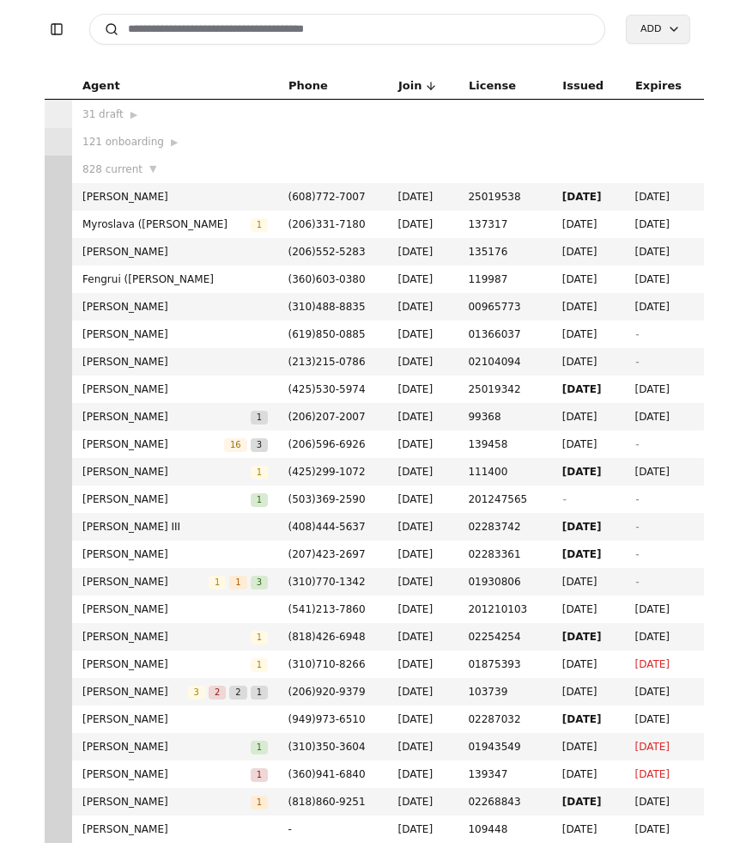
click at [401, 27] on input at bounding box center [347, 29] width 517 height 31
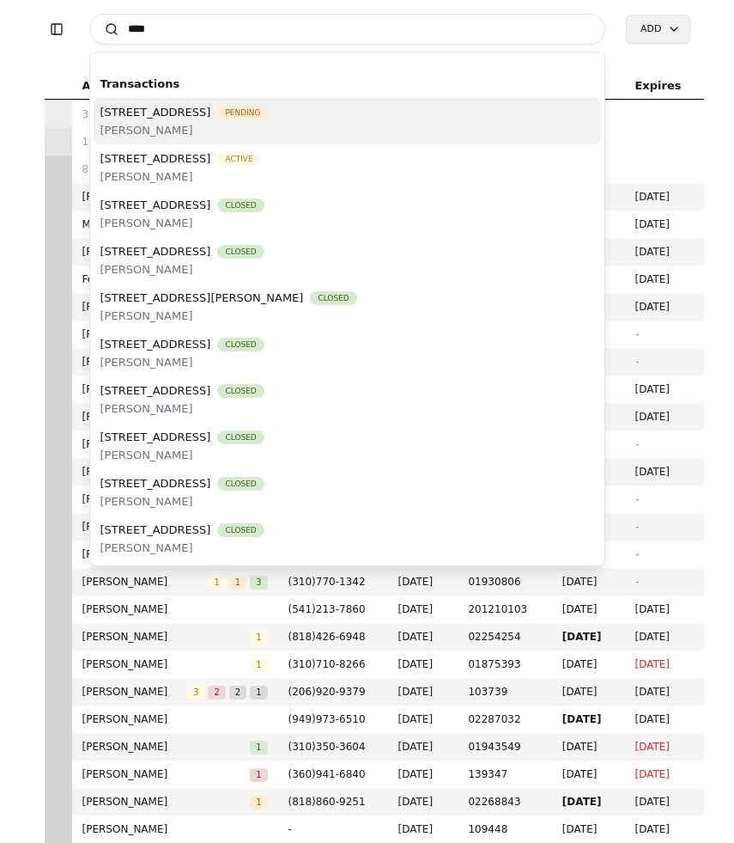
type input "****"
click at [199, 118] on span "[STREET_ADDRESS]" at bounding box center [155, 112] width 111 height 18
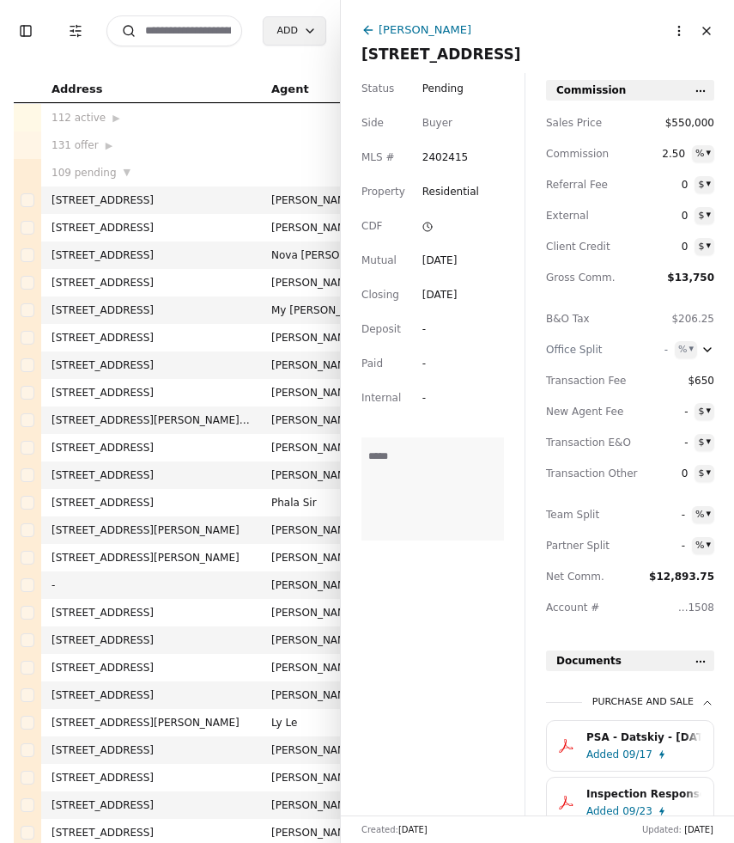
click at [473, 54] on span "[STREET_ADDRESS]" at bounding box center [442, 54] width 160 height 17
click at [473, 54] on input "**********" at bounding box center [538, 54] width 352 height 17
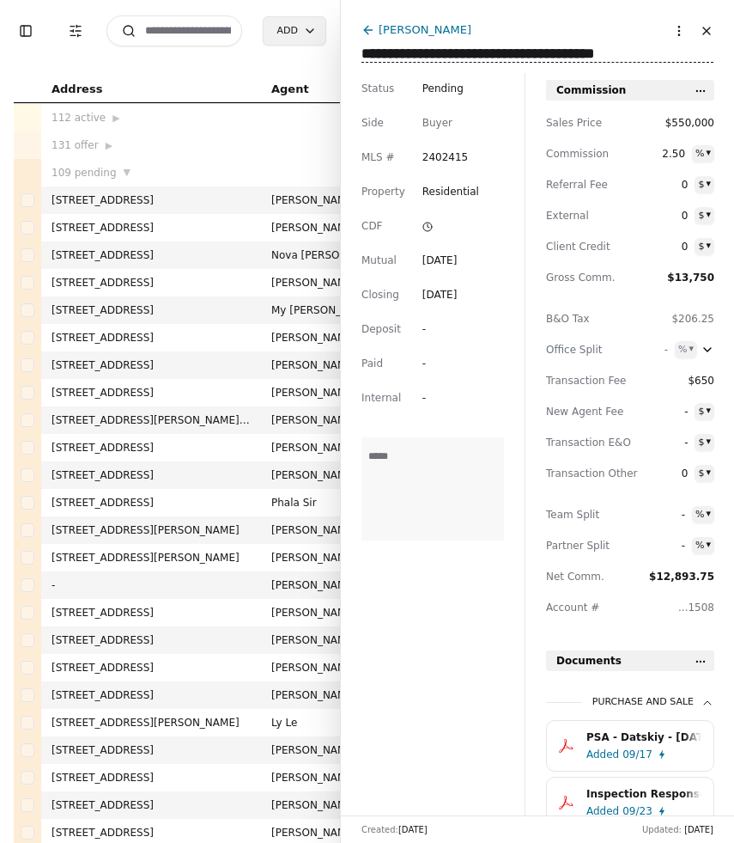
click at [711, 27] on button "Close" at bounding box center [706, 30] width 27 height 27
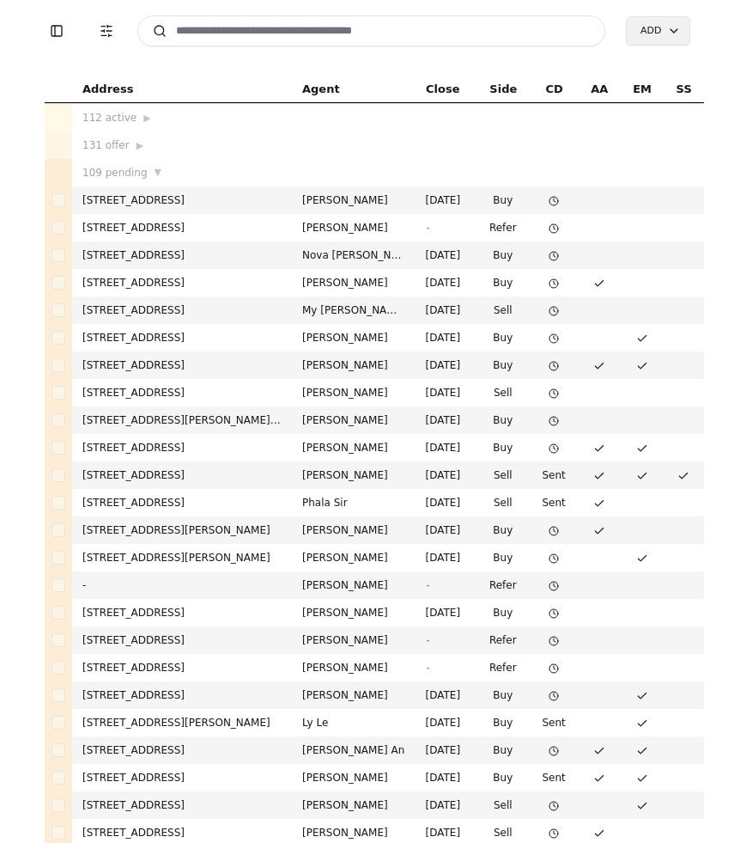
click at [290, 27] on input at bounding box center [371, 30] width 469 height 31
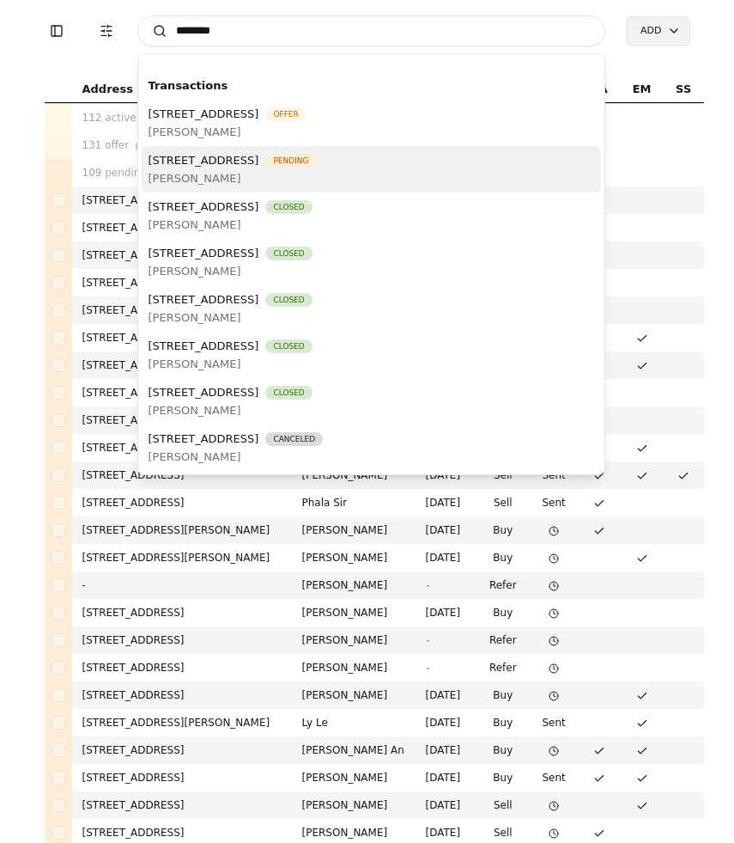
type input "********"
click at [281, 180] on span "[PERSON_NAME]" at bounding box center [233, 178] width 168 height 18
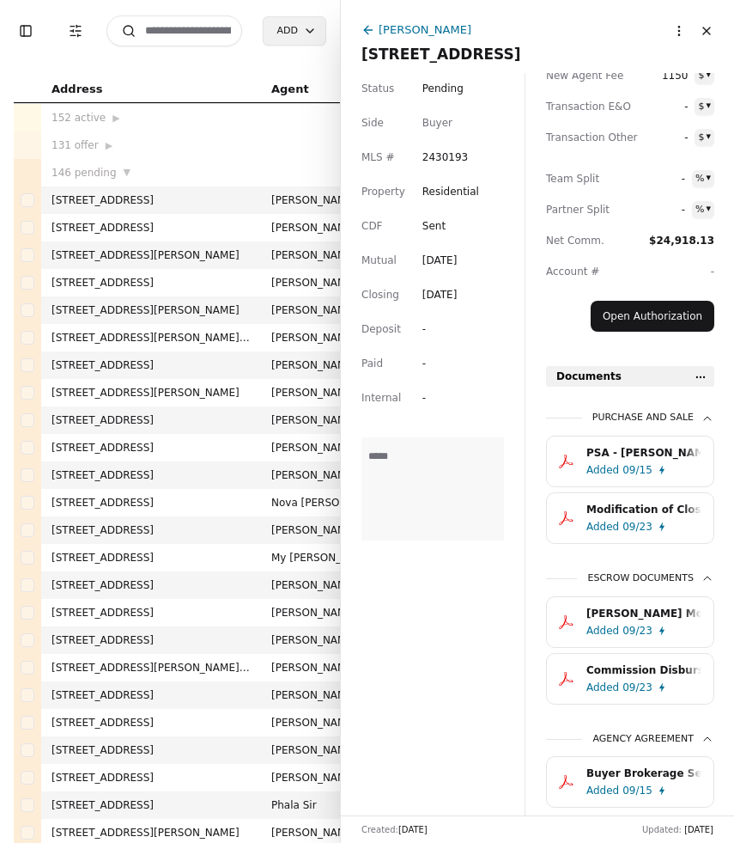
scroll to position [389, 0]
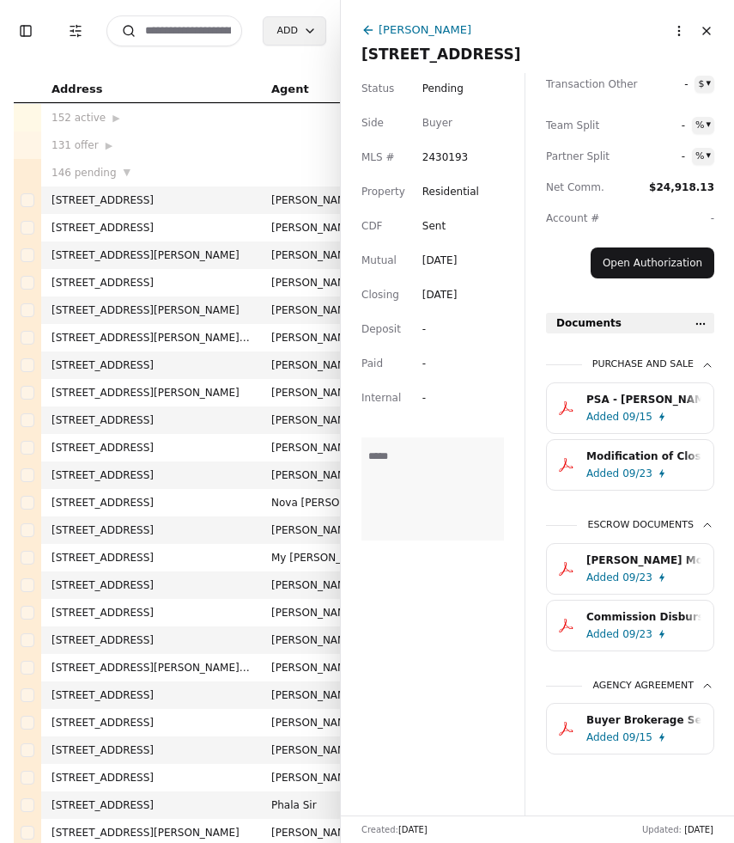
click at [613, 414] on div "Added" at bounding box center [603, 416] width 33 height 17
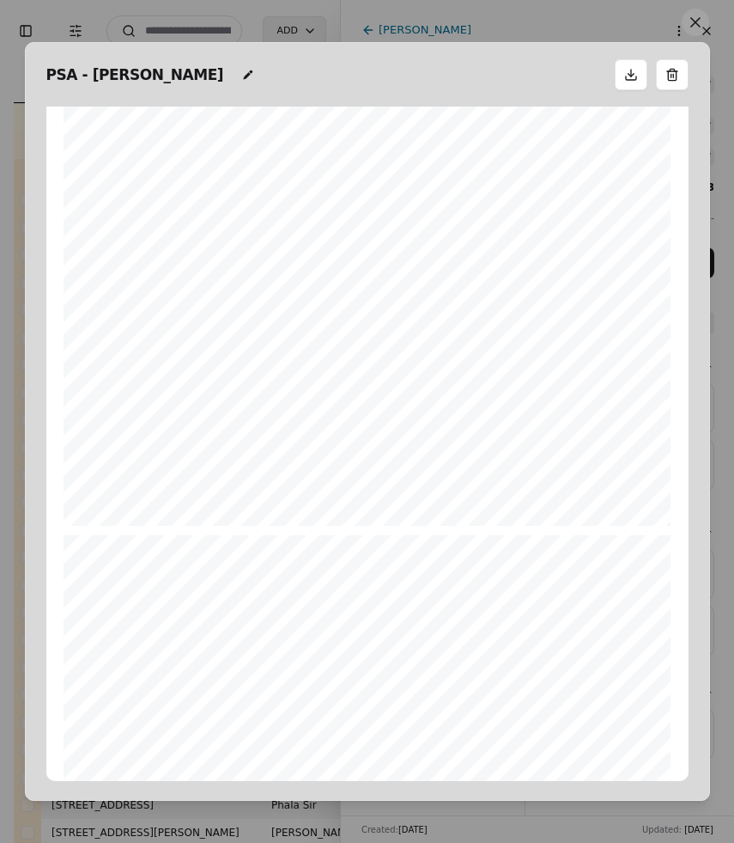
scroll to position [1179, 0]
click at [697, 21] on button at bounding box center [695, 22] width 27 height 27
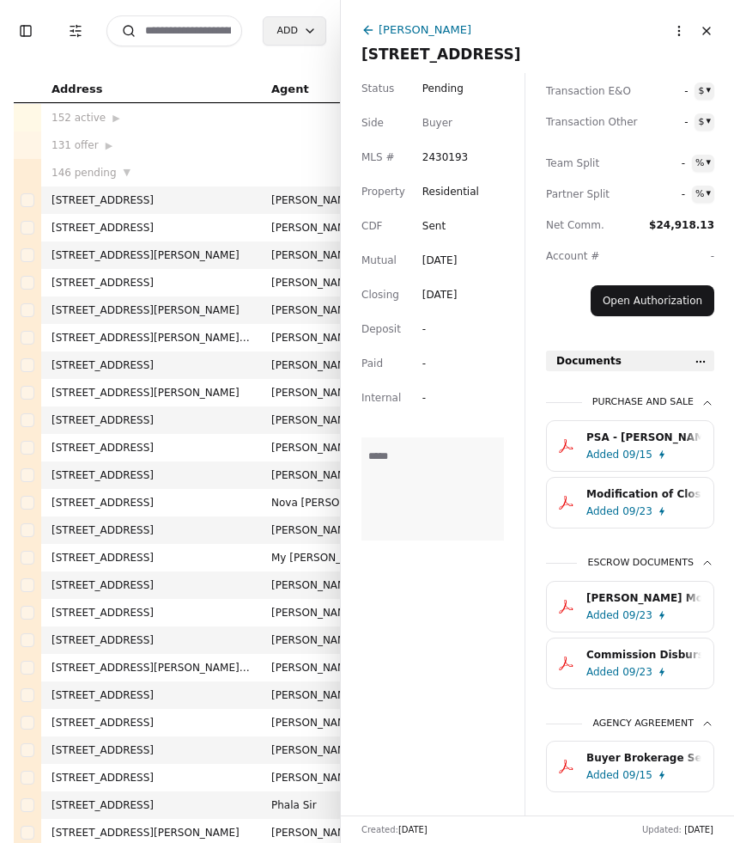
scroll to position [374, 0]
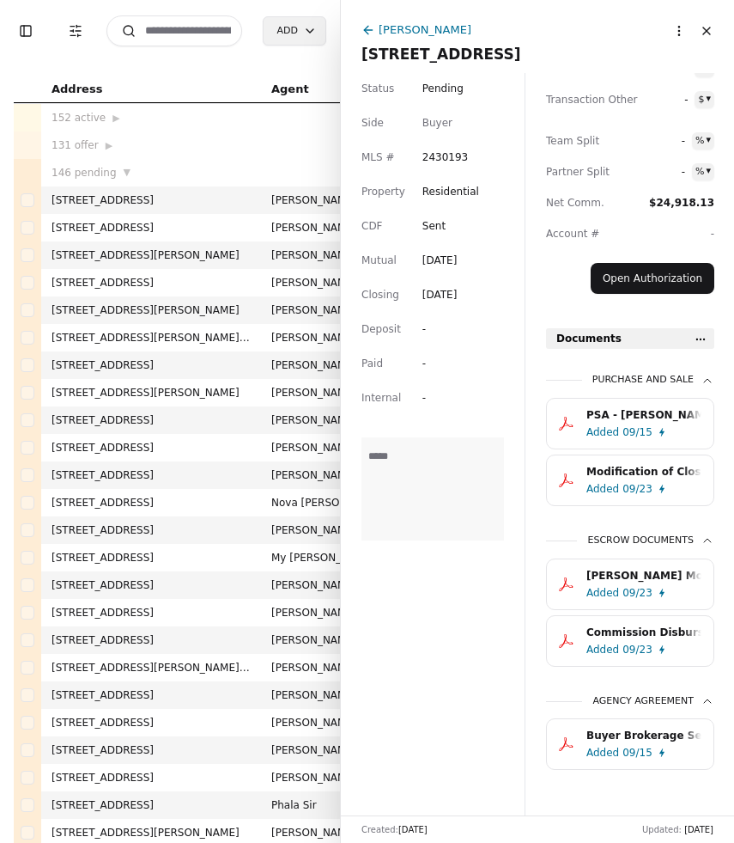
click at [367, 32] on icon at bounding box center [366, 30] width 4 height 8
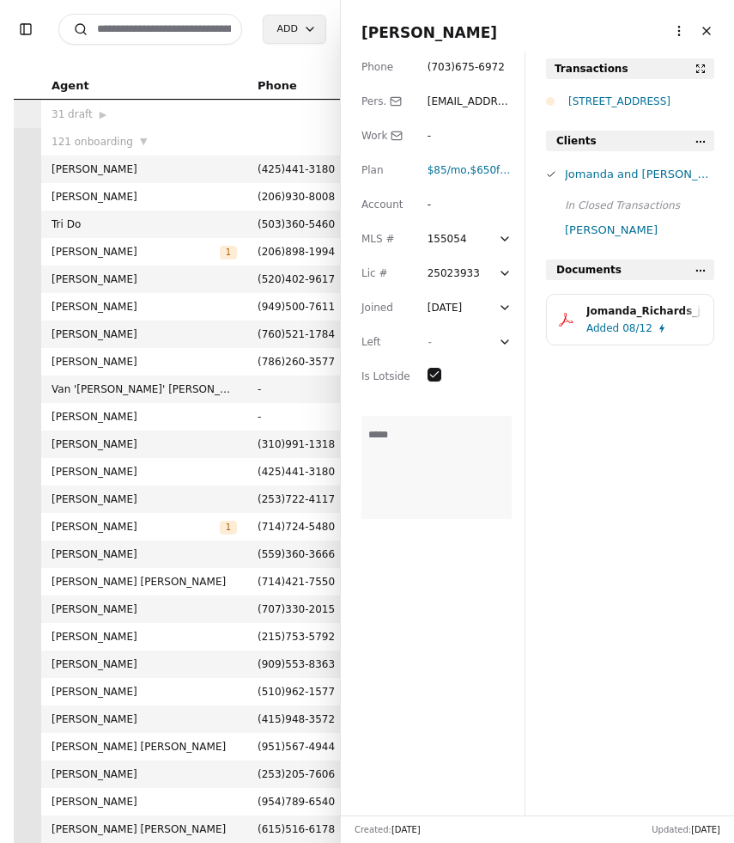
click at [664, 312] on div "Jomanda_Richards_jomanda_richards.pdf" at bounding box center [644, 310] width 115 height 17
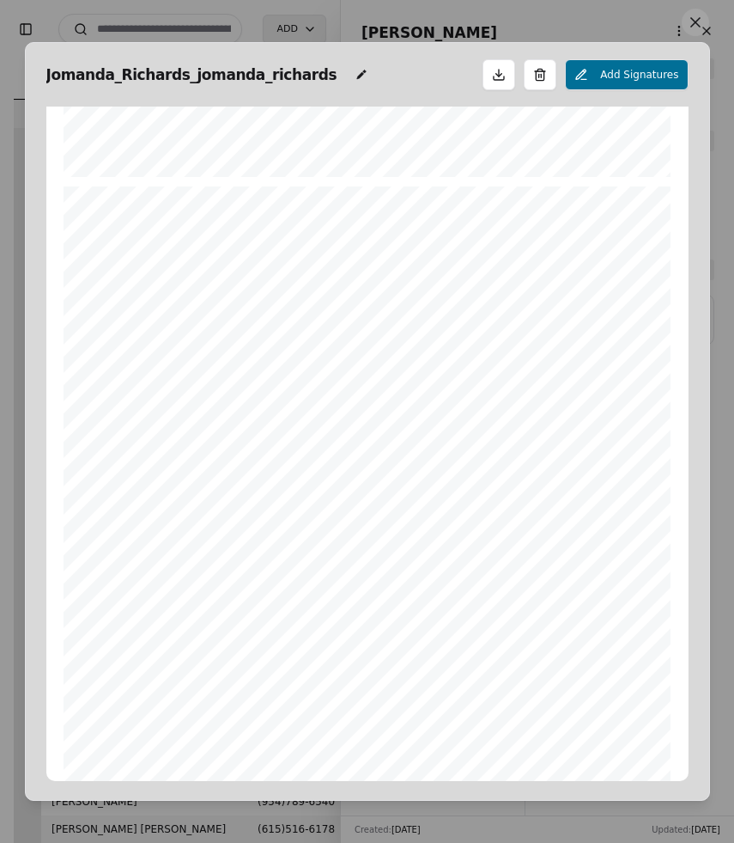
scroll to position [8682, 0]
click at [222, 533] on span "0021208611" at bounding box center [220, 534] width 55 height 9
click at [258, 531] on span "Account #: __________________________________________________" at bounding box center [279, 533] width 289 height 11
click at [700, 24] on button at bounding box center [695, 22] width 27 height 27
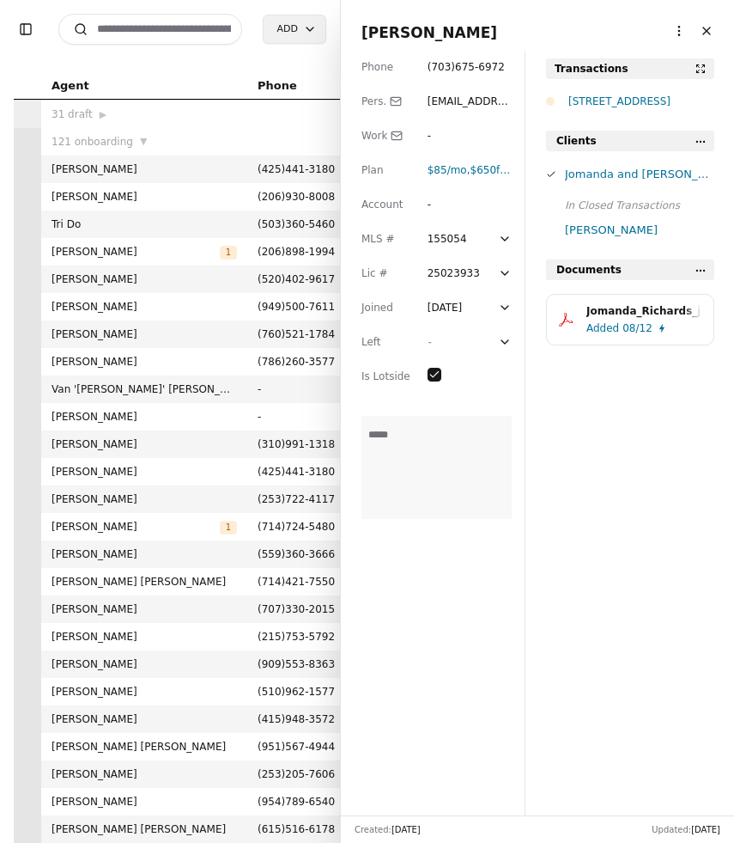
click at [417, 204] on div "Phone ( 703 ) 675 - 6972 Pers. [PERSON_NAME][EMAIL_ADDRESS][DOMAIN_NAME] Work -…" at bounding box center [433, 434] width 184 height 764
click at [428, 206] on div "-" at bounding box center [470, 204] width 84 height 17
type input "*"
type input "*****"
click at [703, 33] on button "Close" at bounding box center [706, 30] width 27 height 27
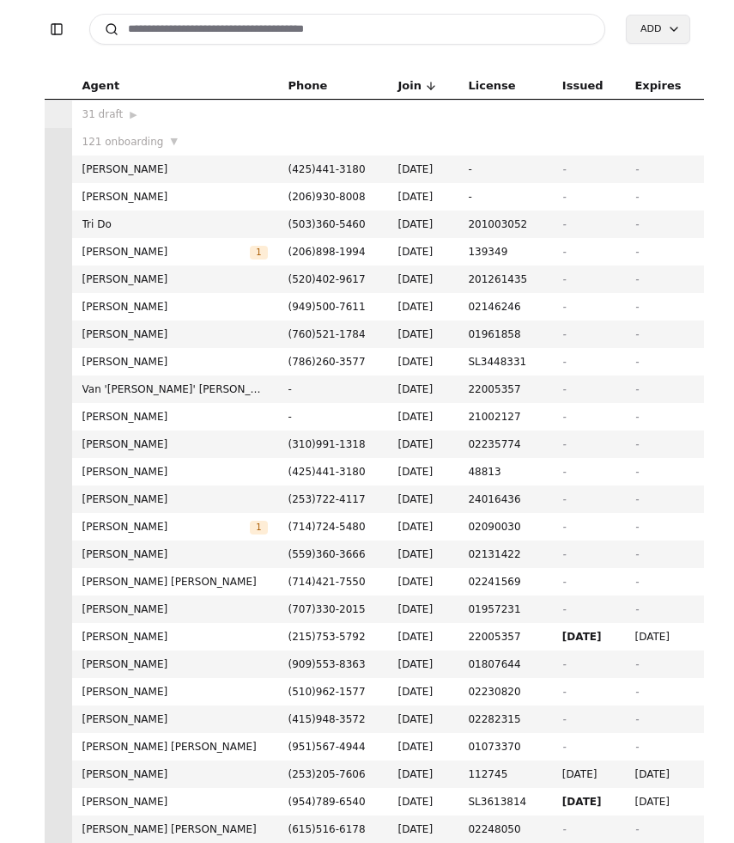
click at [350, 33] on input at bounding box center [347, 29] width 517 height 31
type input "*"
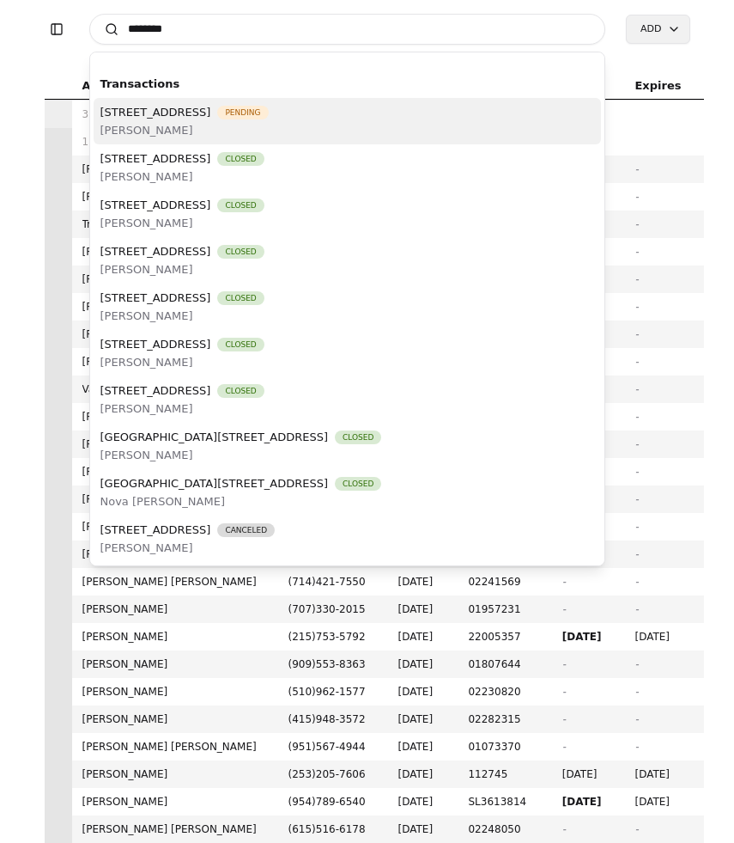
type input "********"
click at [269, 126] on span "[PERSON_NAME]" at bounding box center [184, 130] width 168 height 18
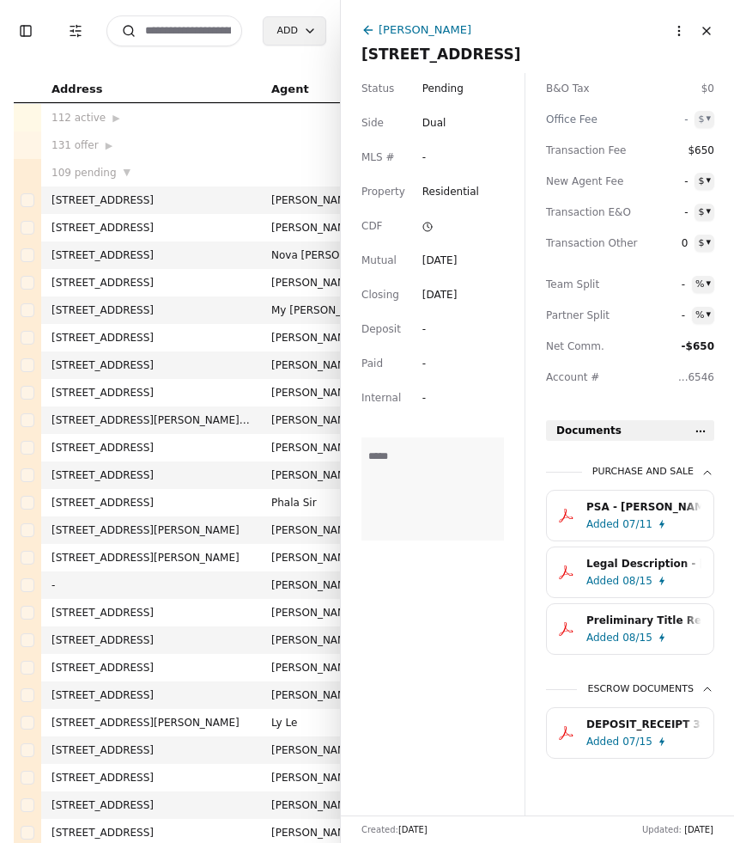
scroll to position [236, 0]
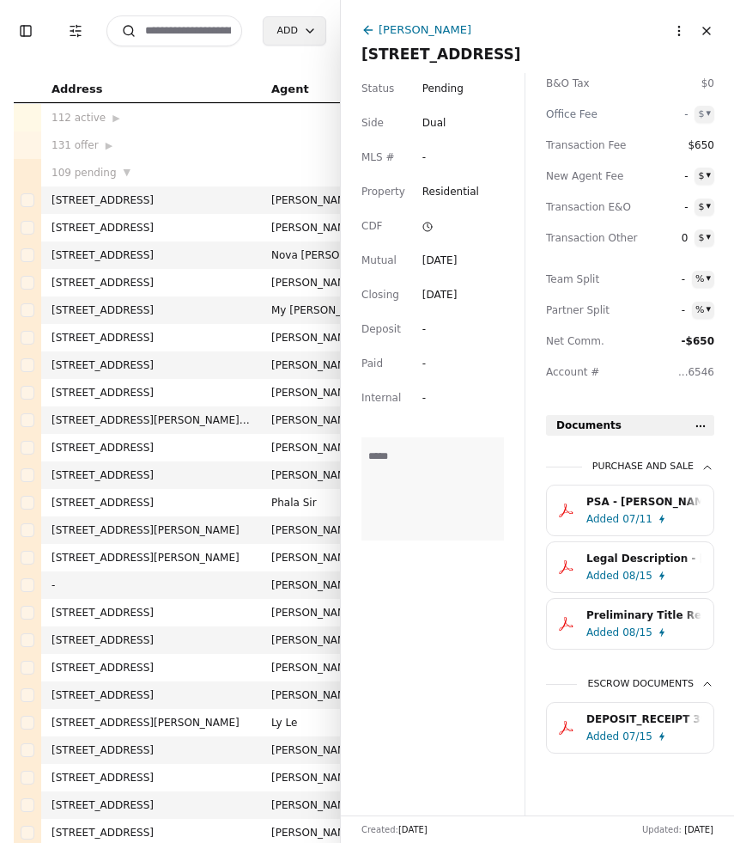
click at [411, 24] on div "[PERSON_NAME]" at bounding box center [425, 30] width 93 height 18
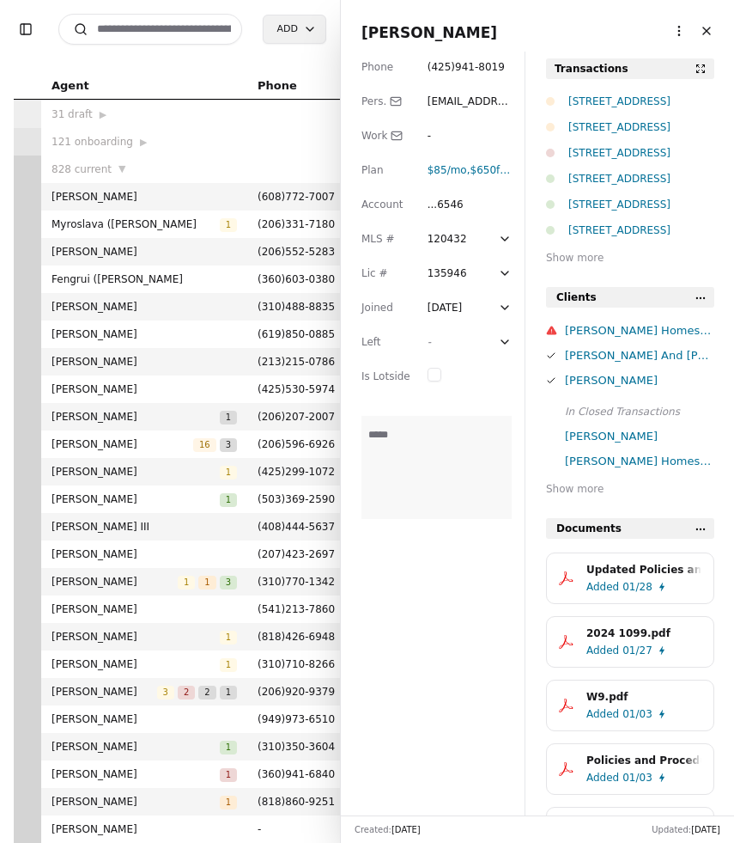
click at [472, 101] on span "[EMAIL_ADDRESS][DOMAIN_NAME]" at bounding box center [469, 118] width 83 height 46
click at [452, 106] on input "**********" at bounding box center [470, 101] width 84 height 17
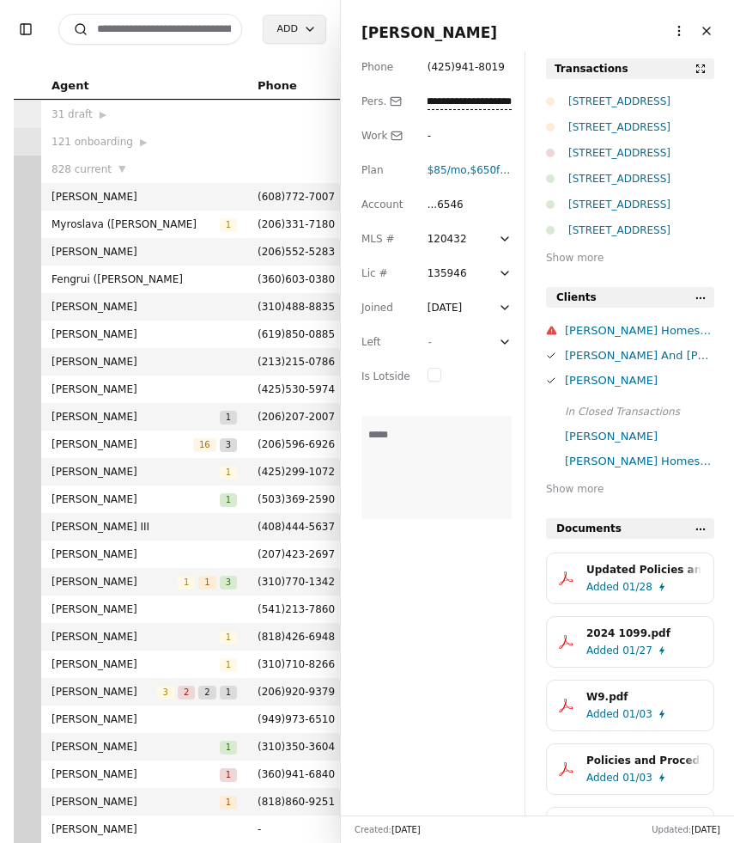
scroll to position [0, 0]
click at [707, 34] on button "Close" at bounding box center [706, 30] width 27 height 27
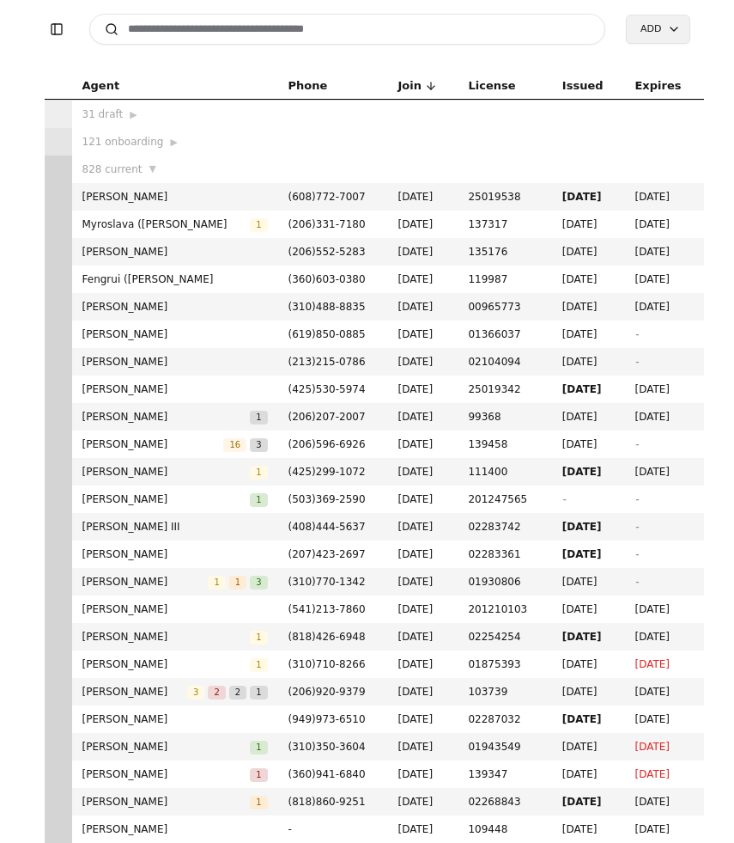
click at [398, 32] on input at bounding box center [347, 29] width 517 height 31
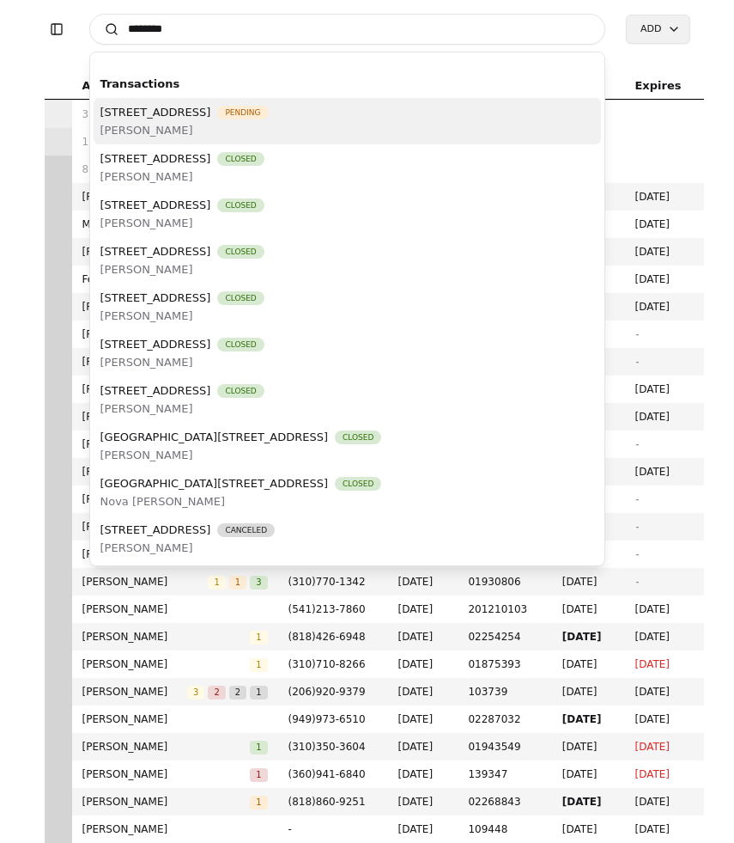
type input "********"
click at [211, 112] on span "[STREET_ADDRESS]" at bounding box center [155, 112] width 111 height 18
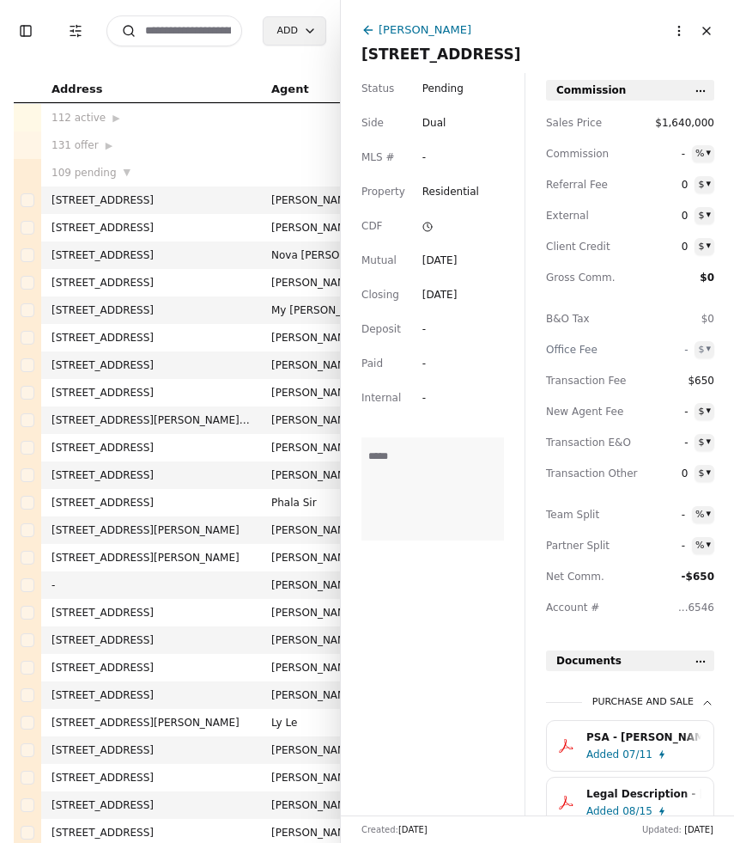
click at [707, 33] on button "Close" at bounding box center [706, 30] width 27 height 27
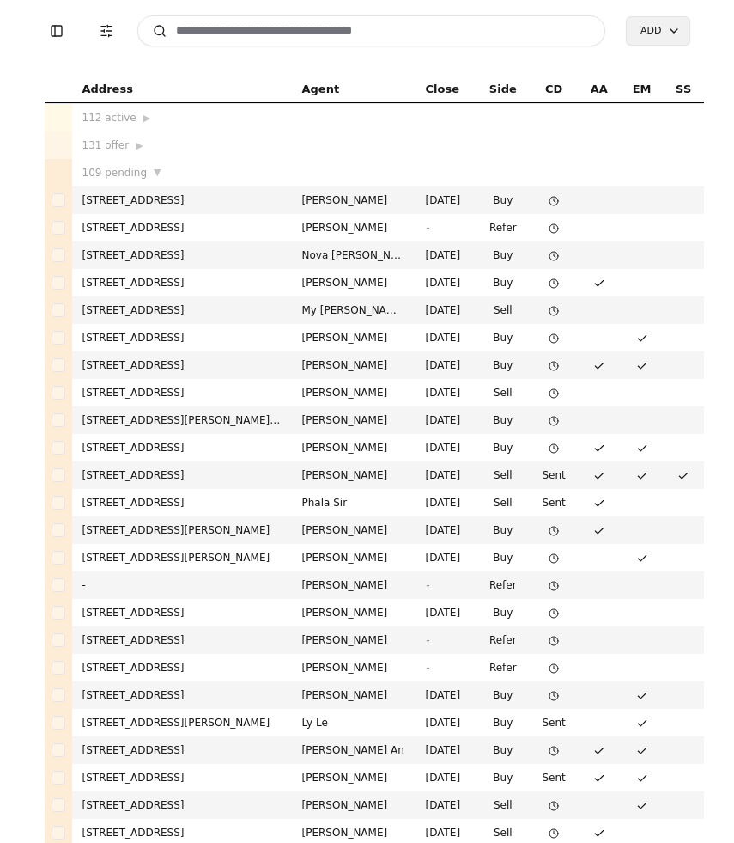
click at [307, 38] on input at bounding box center [371, 30] width 469 height 31
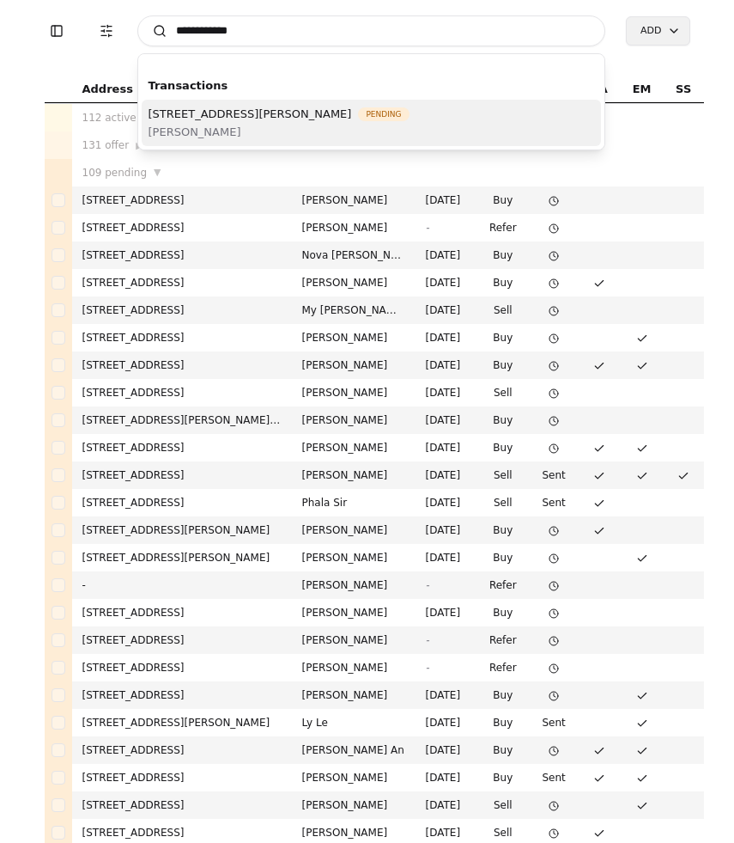
type input "**********"
click at [374, 129] on span "[PERSON_NAME]" at bounding box center [279, 132] width 261 height 18
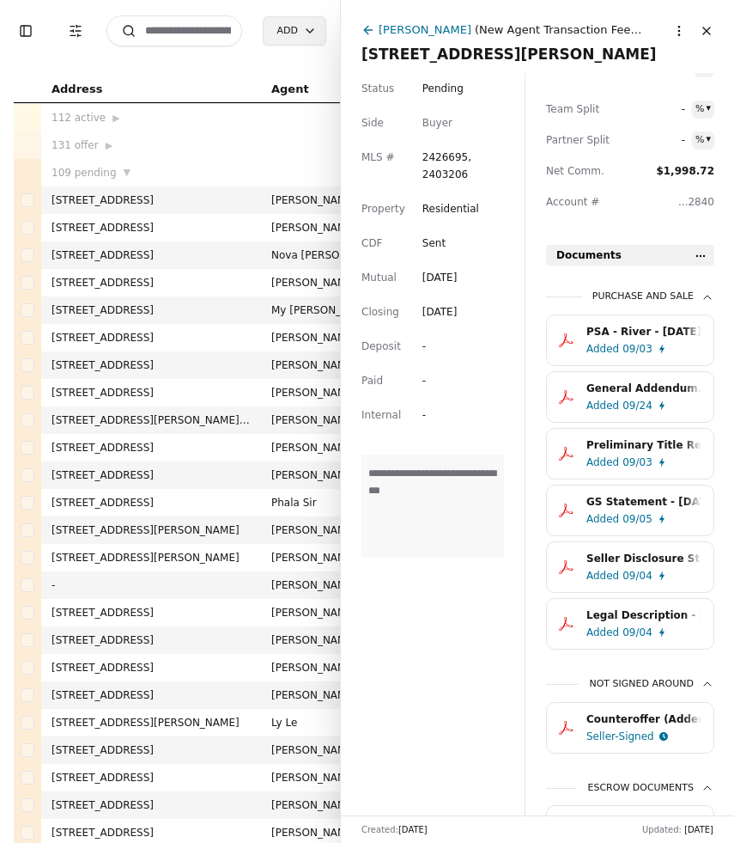
scroll to position [406, 0]
click at [632, 349] on div "09/03" at bounding box center [638, 347] width 30 height 17
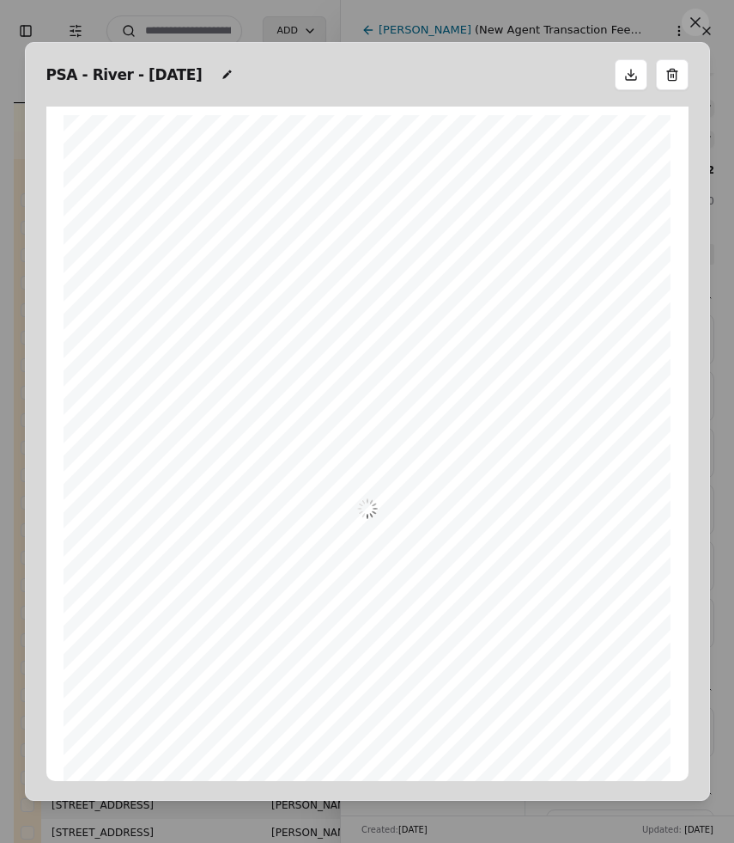
scroll to position [9, 0]
click at [694, 27] on button at bounding box center [695, 22] width 27 height 27
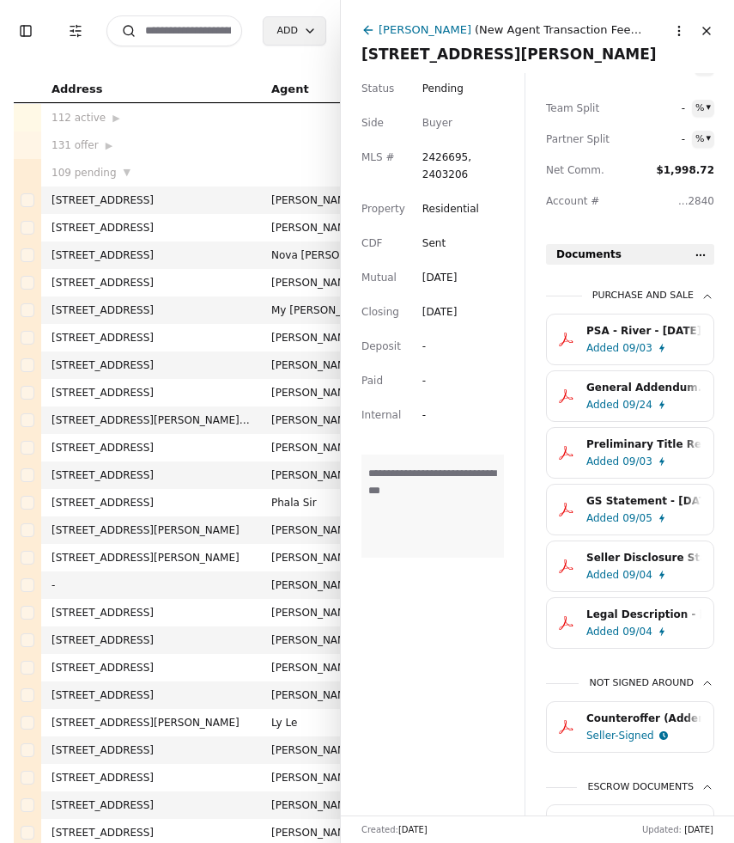
click at [620, 386] on div "General Addendum.pdf" at bounding box center [644, 387] width 115 height 17
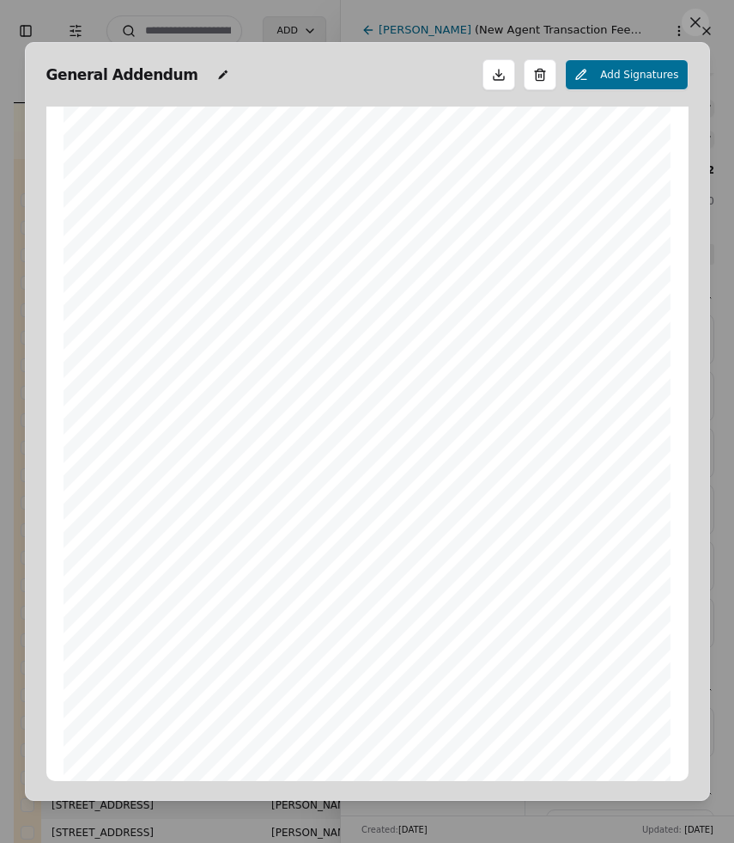
click at [699, 24] on button at bounding box center [695, 22] width 27 height 27
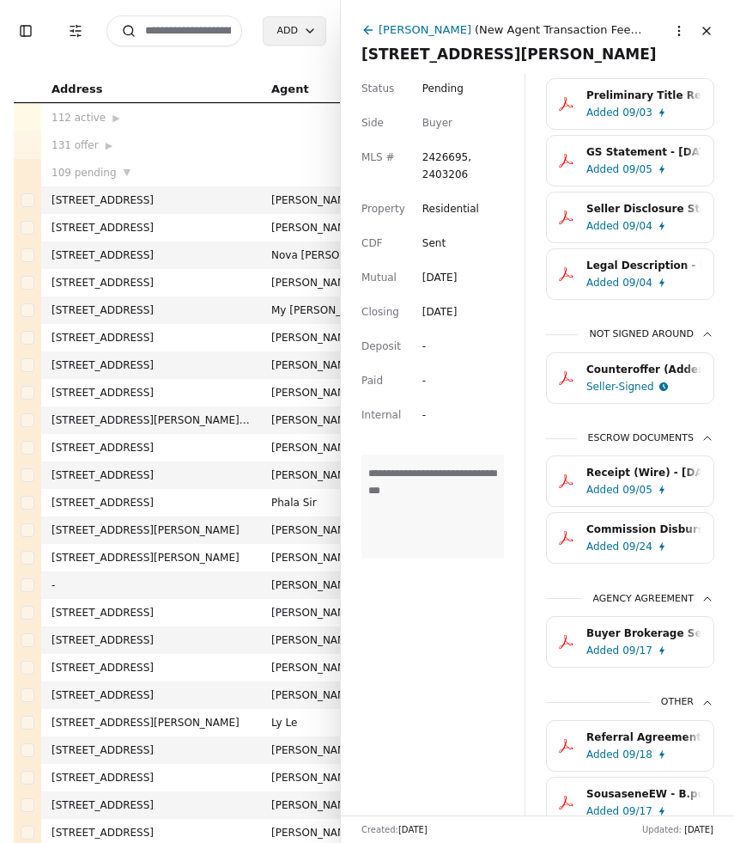
scroll to position [776, 0]
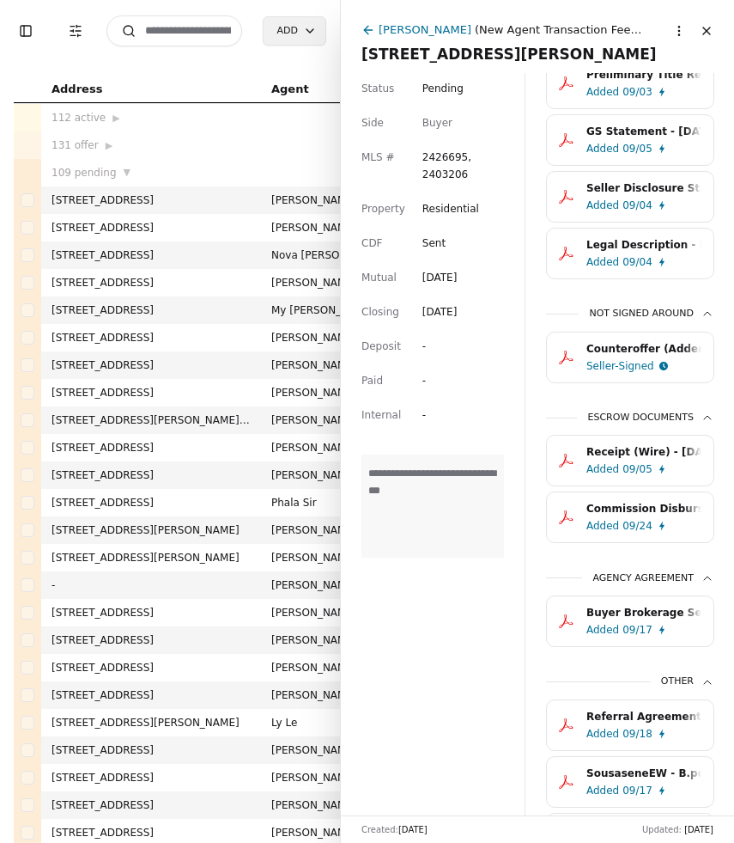
click at [662, 514] on div "Commission Disbursement Form - [STREET_ADDRESS][PERSON_NAME]pdf" at bounding box center [644, 508] width 115 height 17
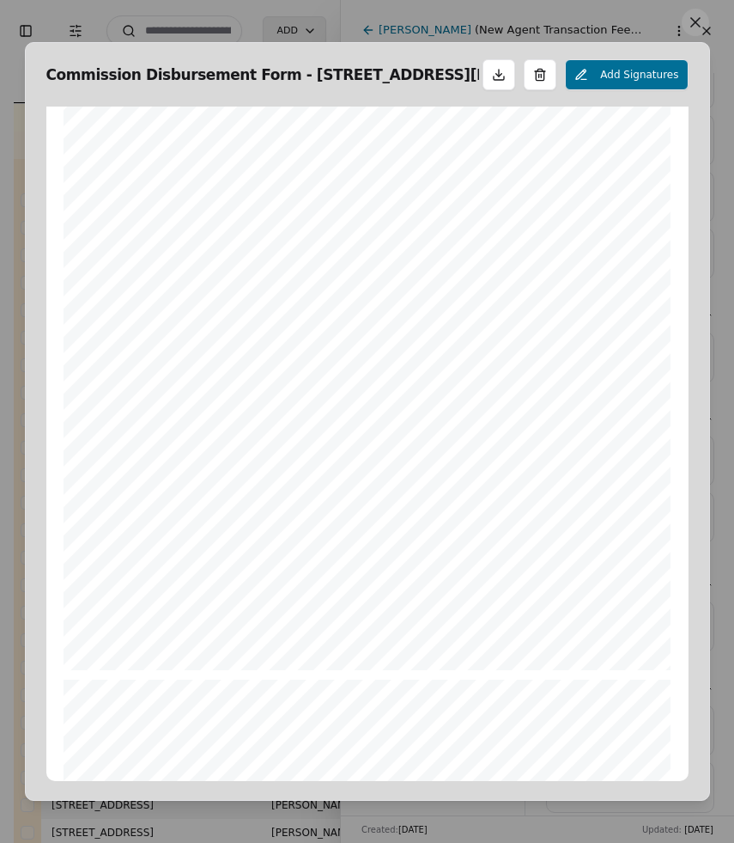
scroll to position [241, 0]
click at [696, 21] on button at bounding box center [695, 22] width 27 height 27
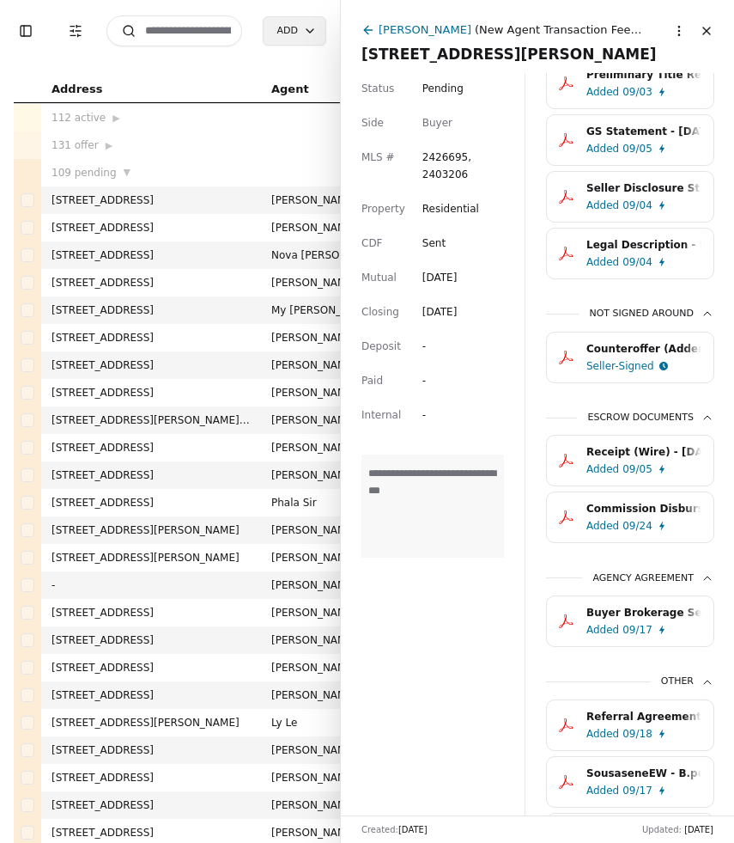
click at [714, 29] on button "Close" at bounding box center [706, 30] width 27 height 27
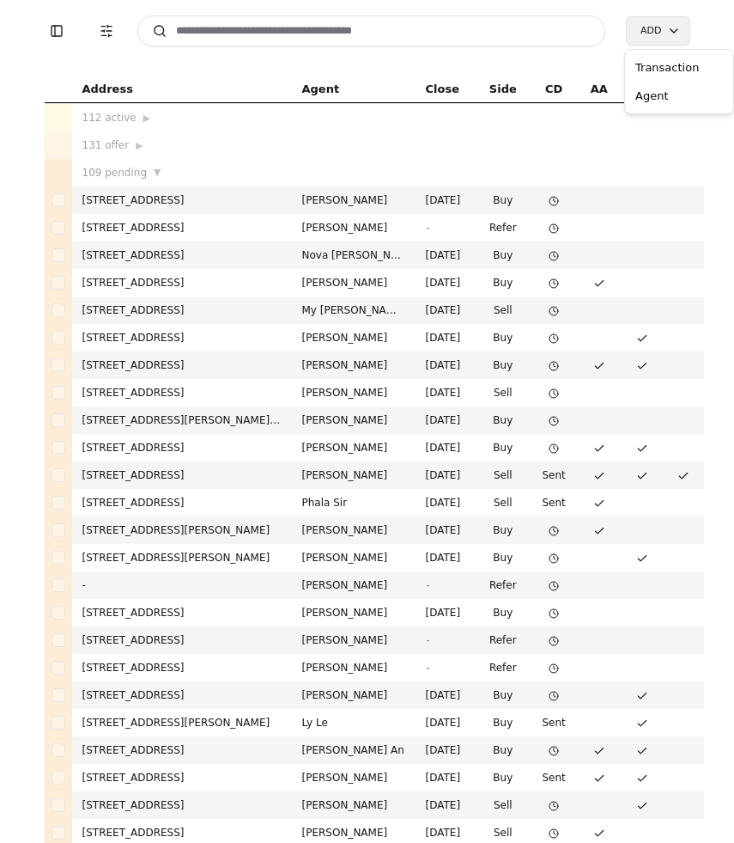
click at [656, 28] on html "Toggle Sidebar Transaction Filters Search Add Address Agent Close Side CD AA EM…" at bounding box center [367, 421] width 734 height 843
click at [505, 32] on html "Toggle Sidebar Transaction Filters Search Add Address Agent Close Side CD AA EM…" at bounding box center [367, 421] width 734 height 843
click at [505, 32] on input at bounding box center [371, 30] width 469 height 31
type input "*"
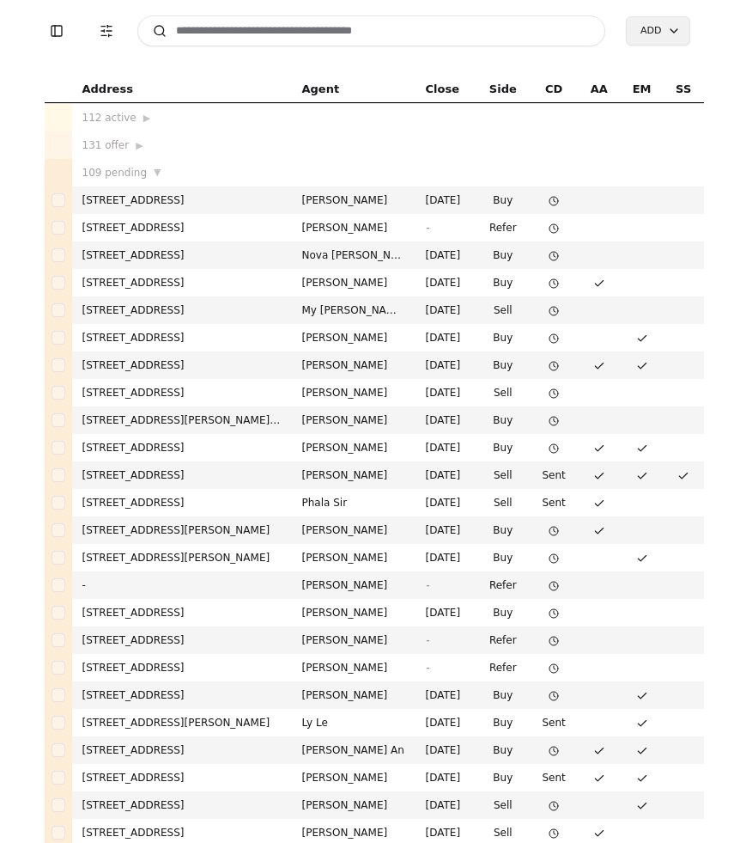
click at [661, 35] on html "Toggle Sidebar Transaction Filters Search Add Address Agent Close Side CD AA EM…" at bounding box center [367, 421] width 734 height 843
click at [661, 70] on div "Transaction" at bounding box center [679, 67] width 101 height 28
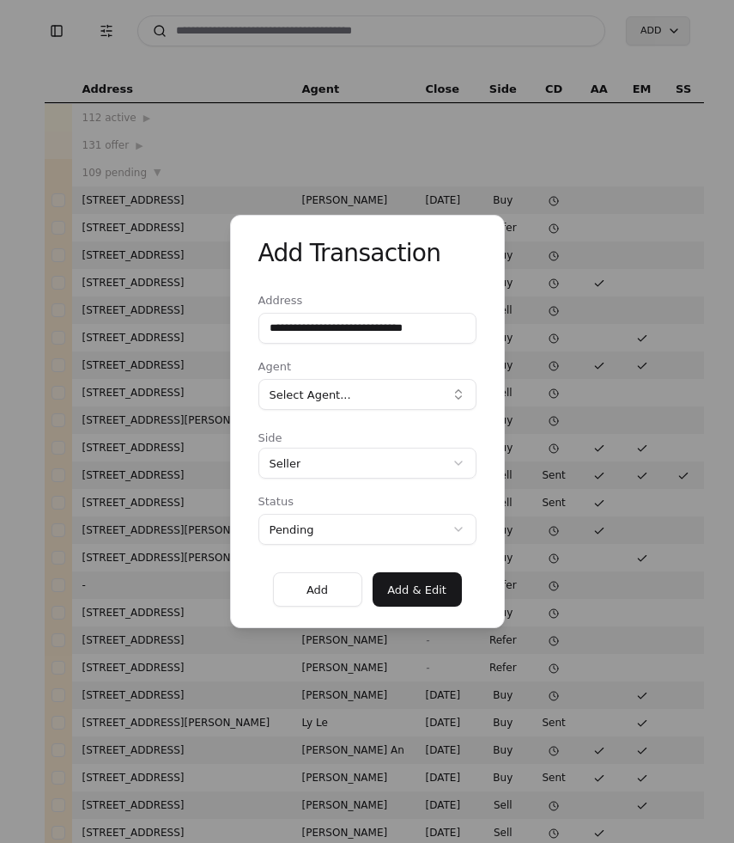
type input "**********"
click at [355, 397] on button "Select Agent..." at bounding box center [368, 394] width 218 height 31
type input "*****"
click at [356, 462] on div "[PERSON_NAME]" at bounding box center [368, 462] width 210 height 28
click at [445, 400] on button "[PERSON_NAME]" at bounding box center [368, 394] width 218 height 31
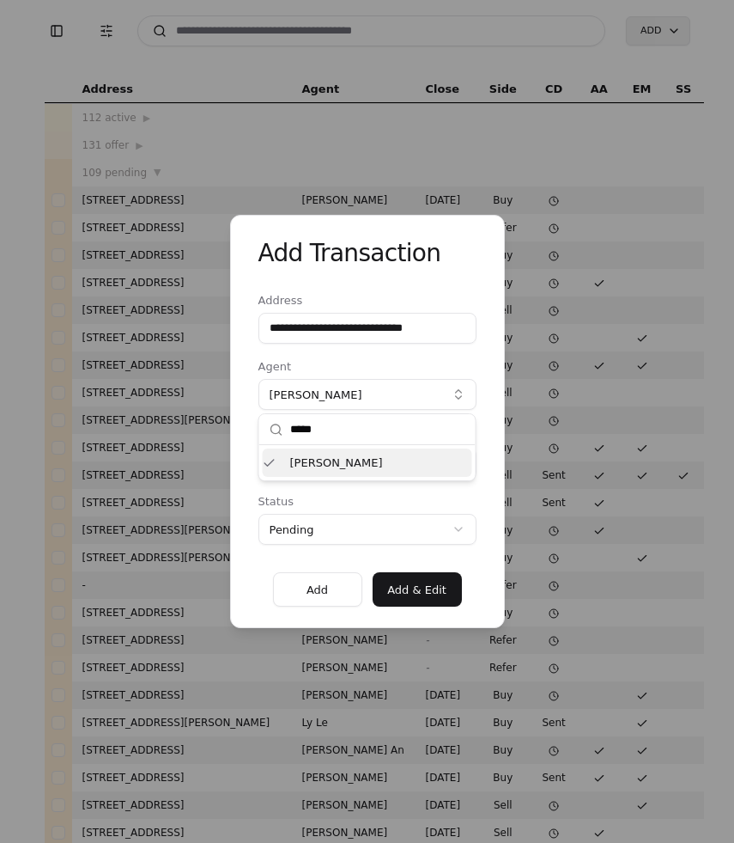
click at [484, 423] on div "**********" at bounding box center [367, 421] width 275 height 413
click at [462, 402] on button "[PERSON_NAME]" at bounding box center [368, 394] width 218 height 31
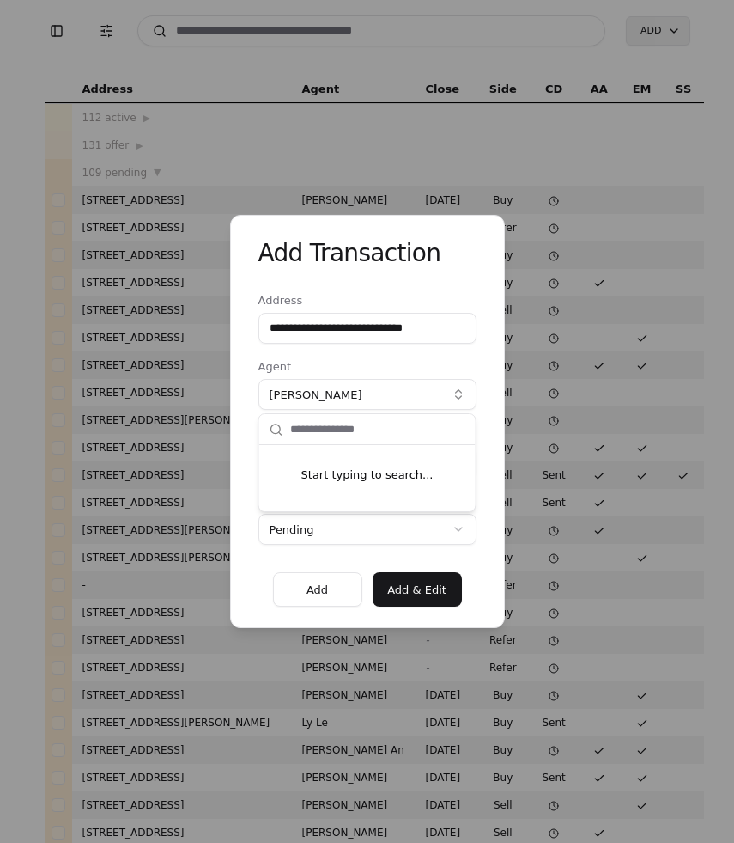
click at [405, 397] on button "[PERSON_NAME]" at bounding box center [368, 394] width 218 height 31
click at [400, 397] on button "[PERSON_NAME]" at bounding box center [368, 394] width 218 height 31
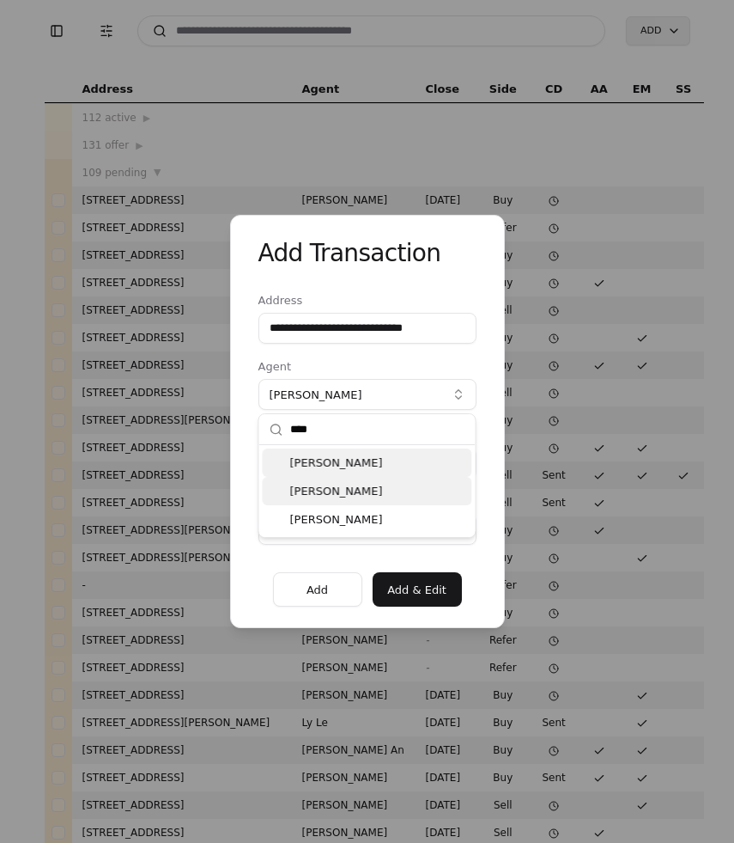
type input "****"
click at [383, 466] on div "[PERSON_NAME]" at bounding box center [368, 462] width 210 height 28
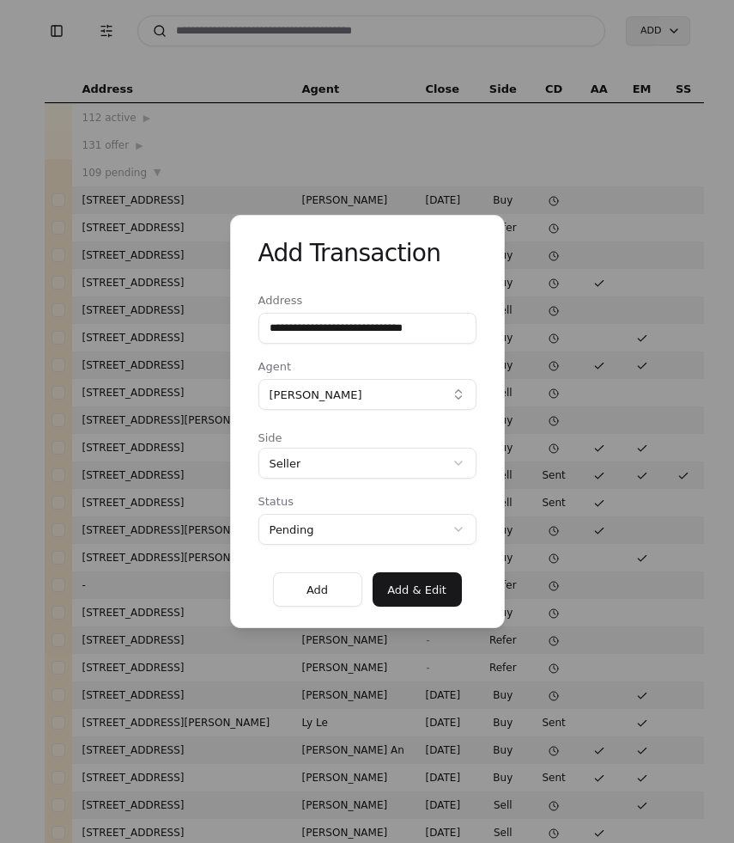
click at [403, 469] on div "**********" at bounding box center [367, 421] width 734 height 843
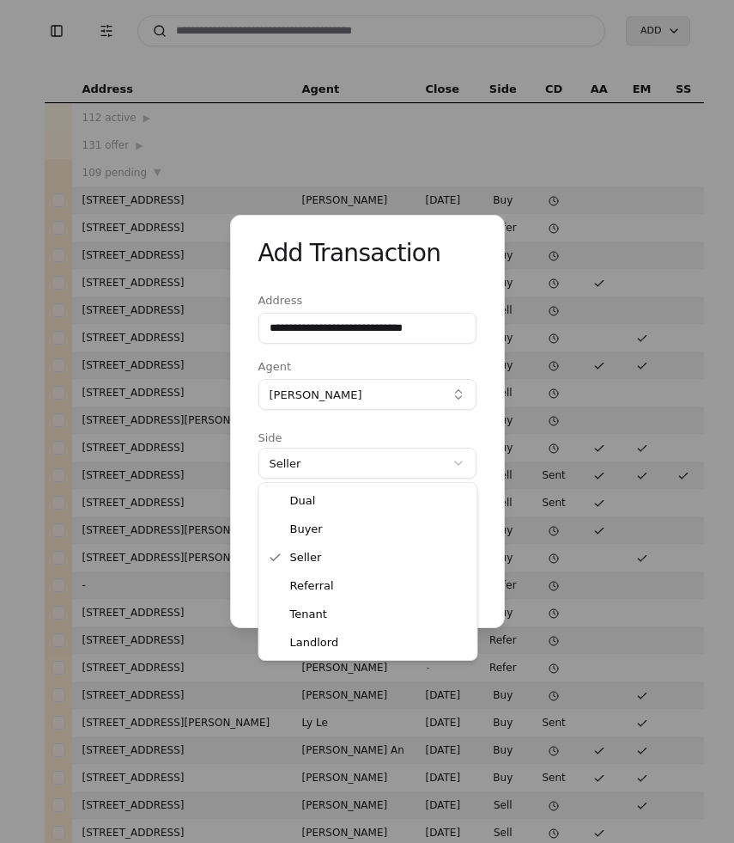
select select "********"
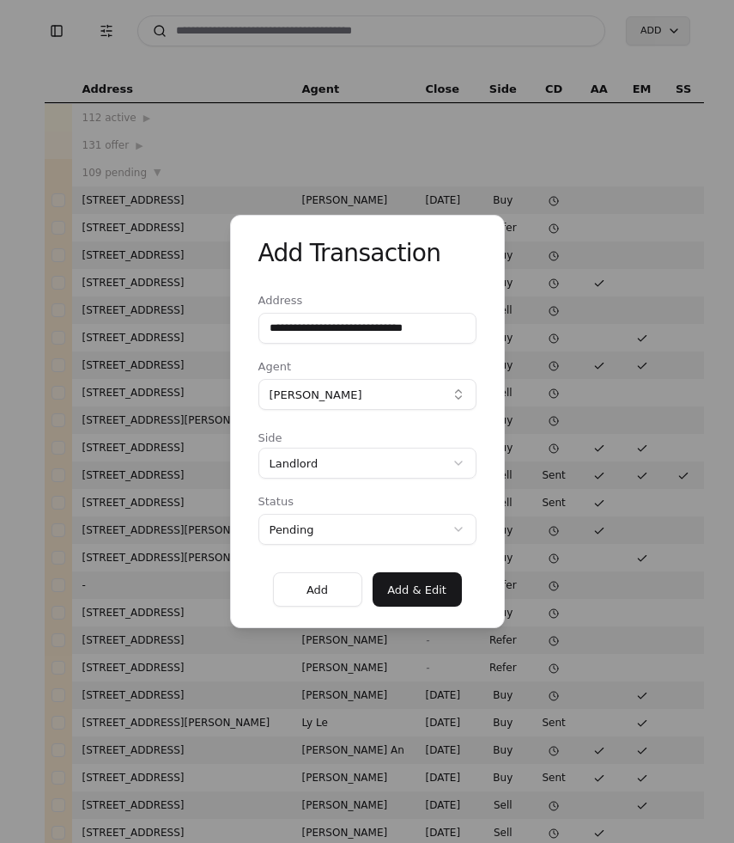
click at [415, 585] on button "Add & Edit" at bounding box center [417, 589] width 89 height 34
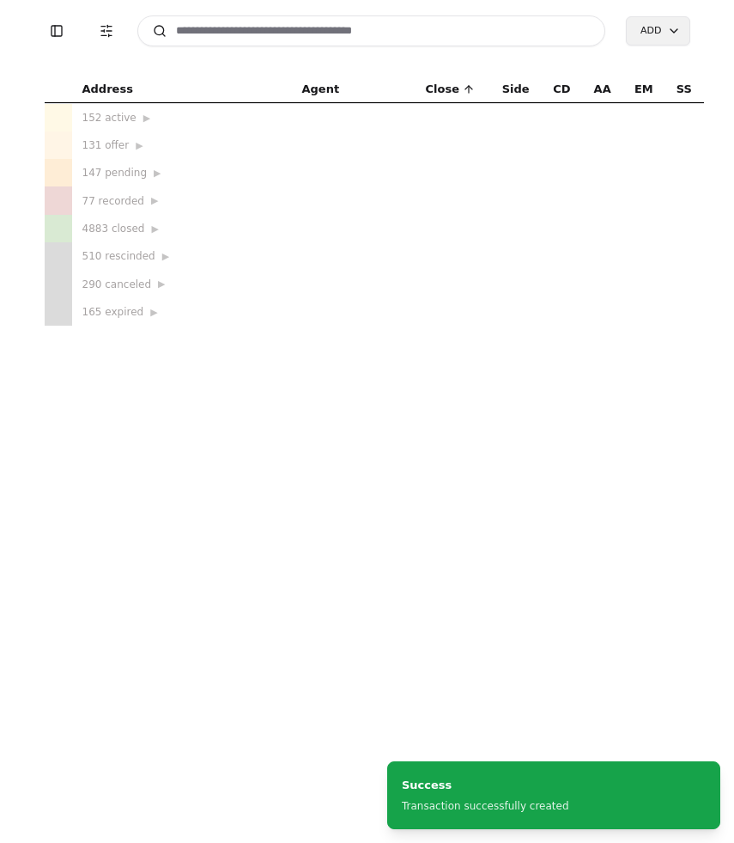
click at [312, 39] on input at bounding box center [371, 30] width 469 height 31
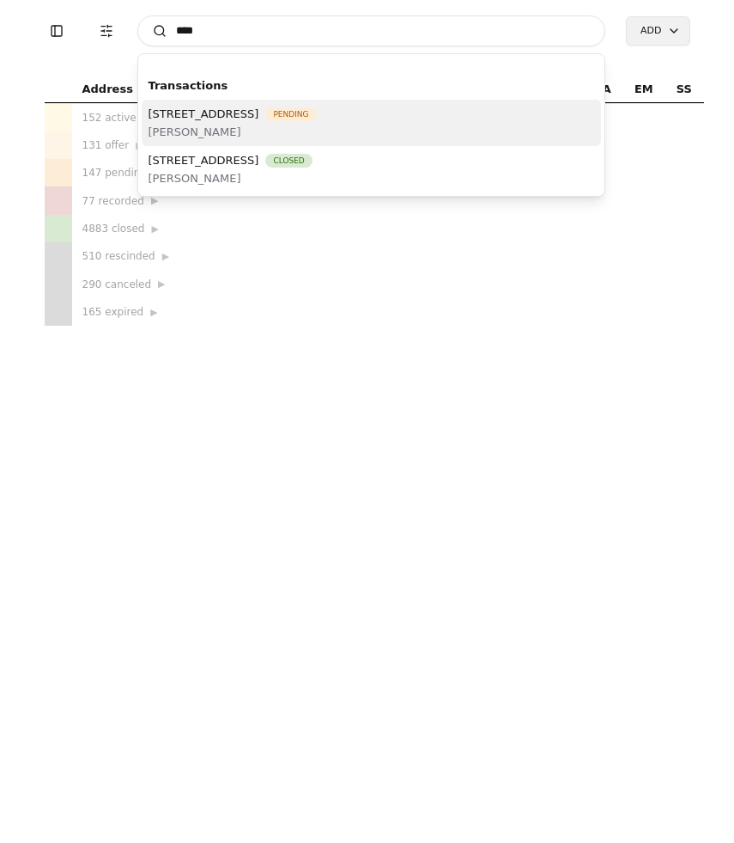
type input "****"
click at [317, 133] on span "[PERSON_NAME]" at bounding box center [233, 132] width 168 height 18
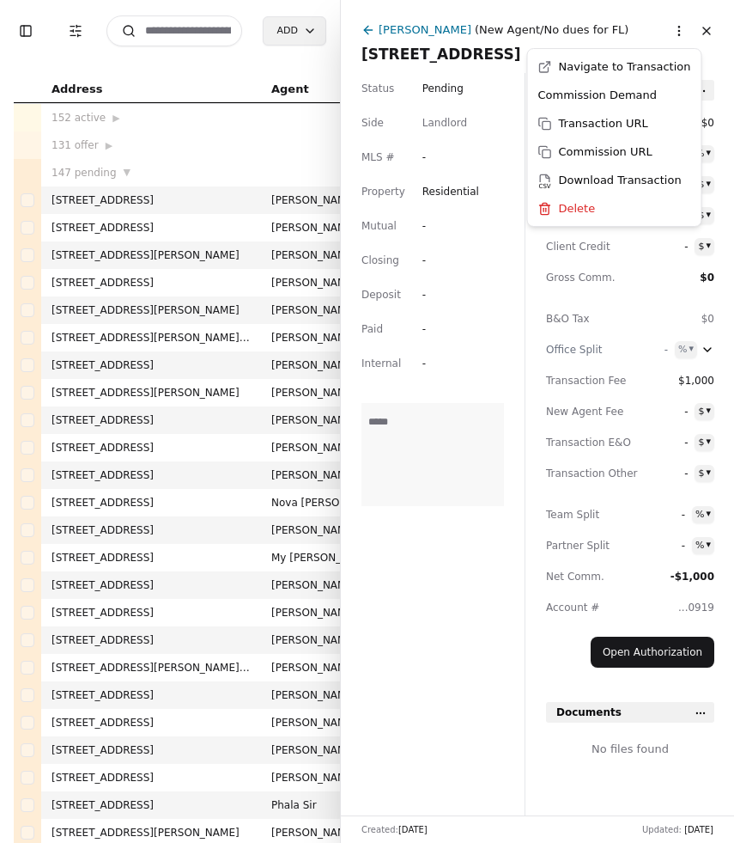
click at [677, 33] on html "Toggle Sidebar Transaction Filters Search Add Address Agent Close Side CD AA EM…" at bounding box center [367, 421] width 734 height 843
click at [646, 33] on html "Toggle Sidebar Transaction Filters Search Add Address Agent Close Side CD AA EM…" at bounding box center [367, 421] width 734 height 843
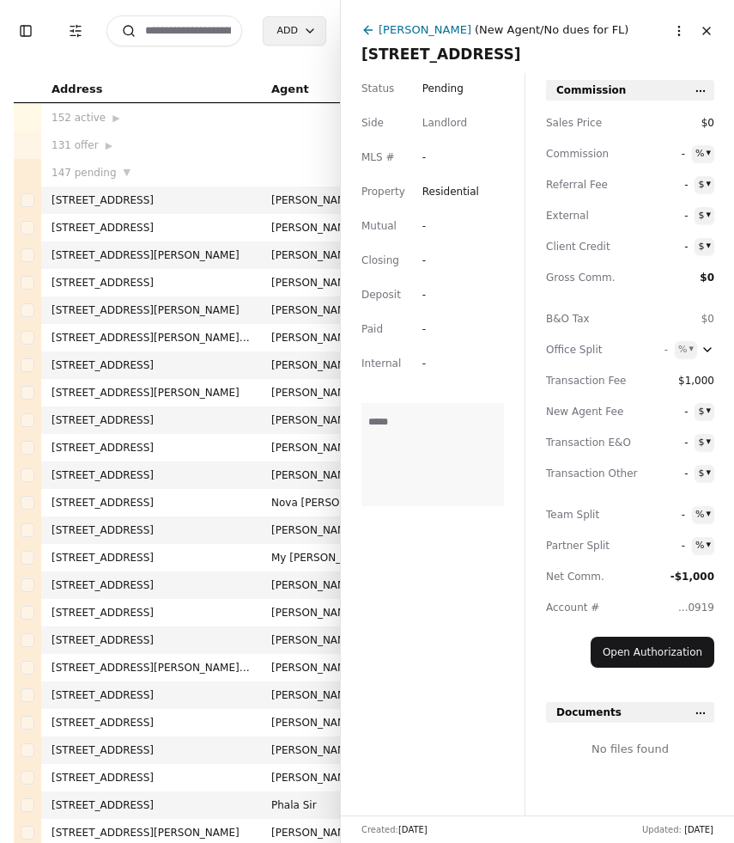
click at [676, 32] on html "Toggle Sidebar Transaction Filters Search Add Address Agent Close Side CD AA EM…" at bounding box center [367, 421] width 734 height 843
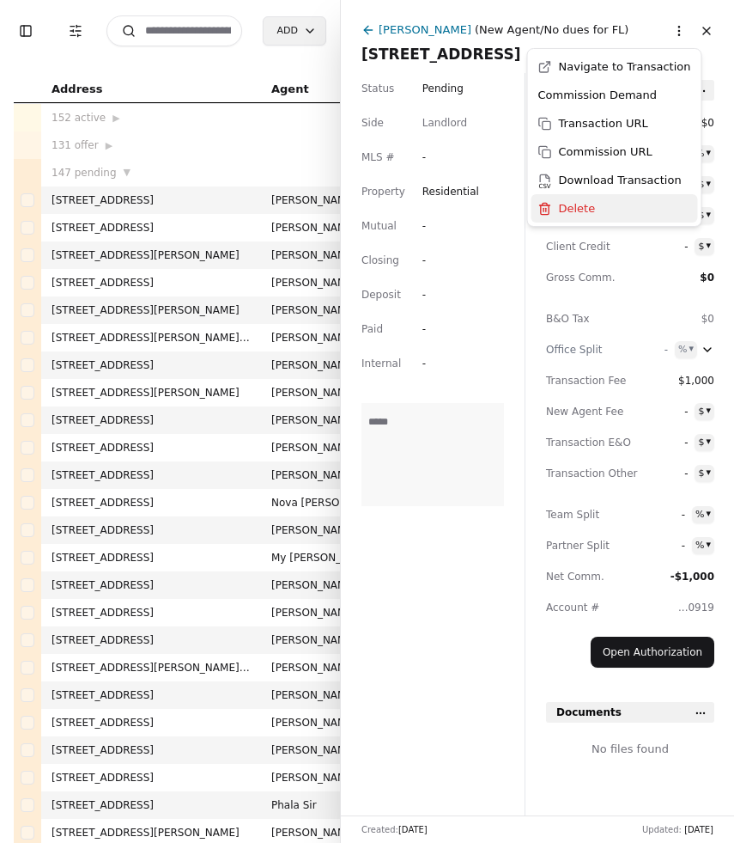
click at [587, 215] on span "Delete" at bounding box center [577, 208] width 37 height 18
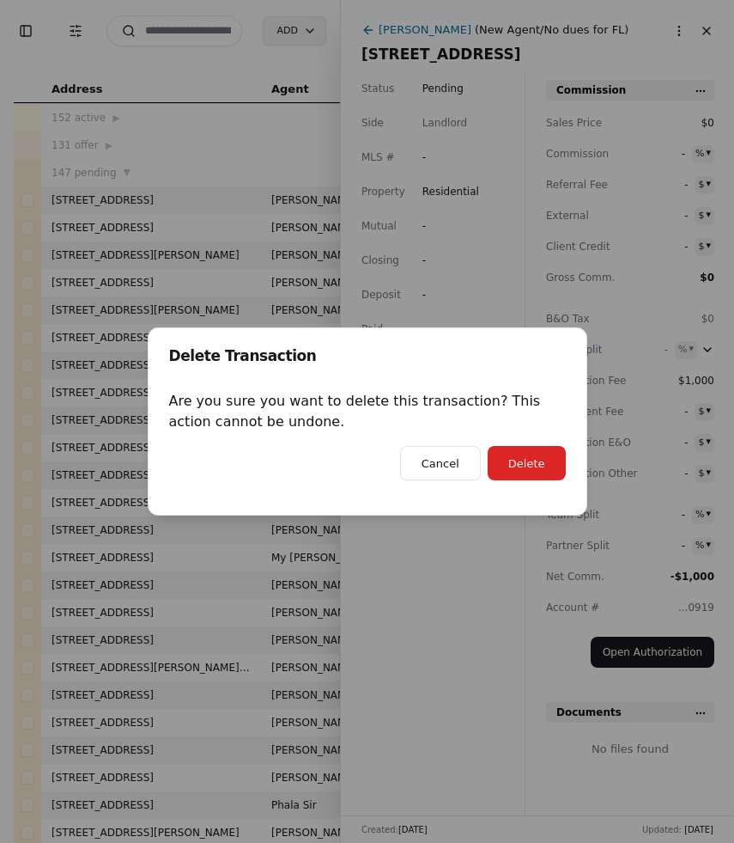
click at [520, 469] on button "Delete" at bounding box center [527, 463] width 78 height 34
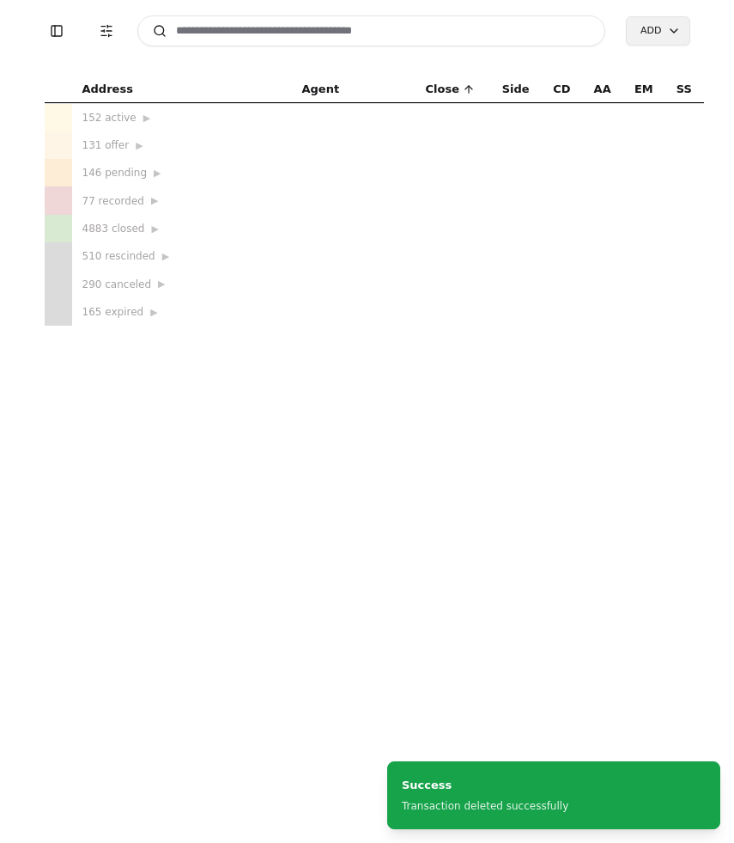
click at [657, 30] on html "Toggle Sidebar Transaction Filters Search Add Address Agent Close Side CD AA EM…" at bounding box center [367, 421] width 734 height 843
click at [661, 71] on div "Transaction" at bounding box center [679, 67] width 101 height 28
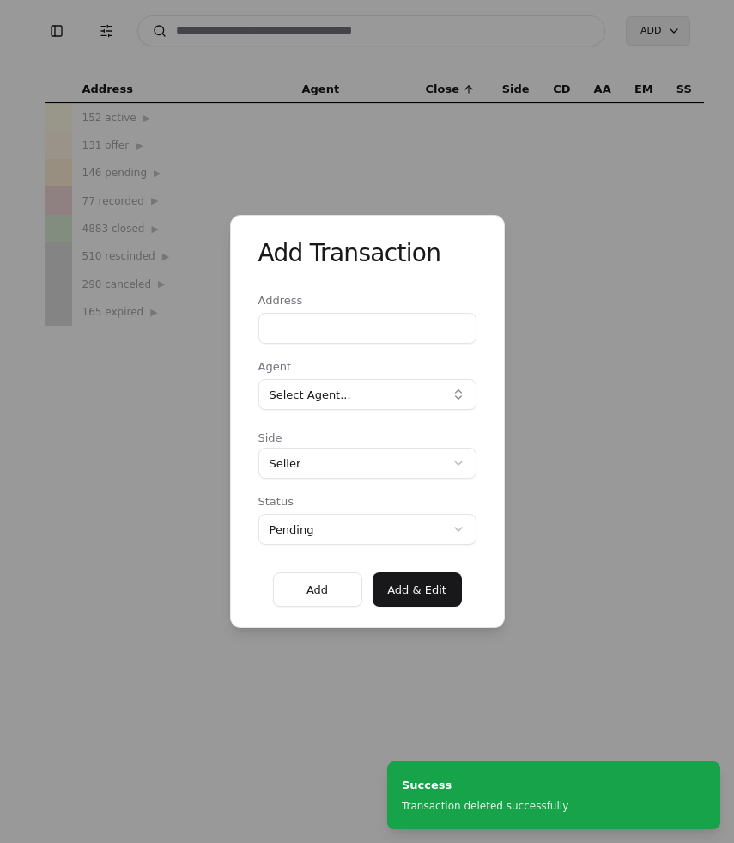
click at [339, 342] on input "Address" at bounding box center [368, 328] width 218 height 31
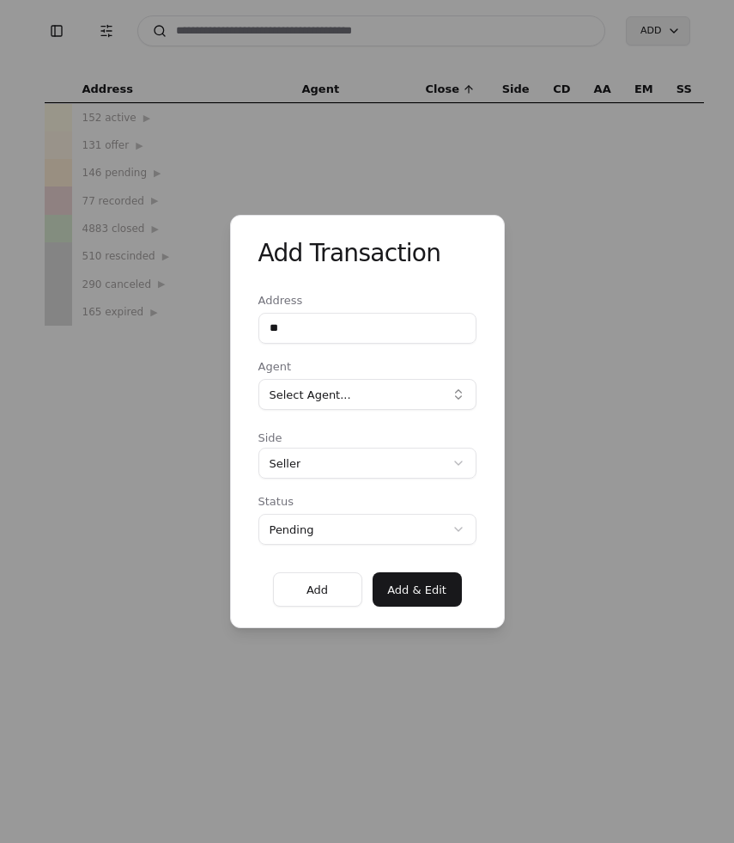
type input "**********"
click at [360, 398] on button "Select Agent..." at bounding box center [368, 394] width 218 height 31
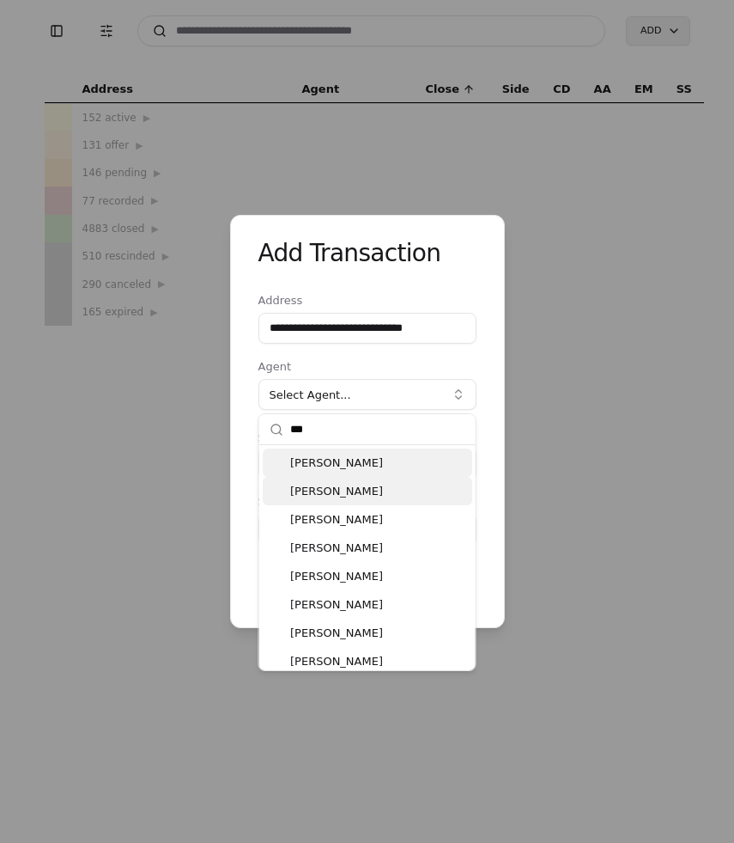
type input "***"
click at [352, 496] on div "[PERSON_NAME]" at bounding box center [368, 491] width 210 height 28
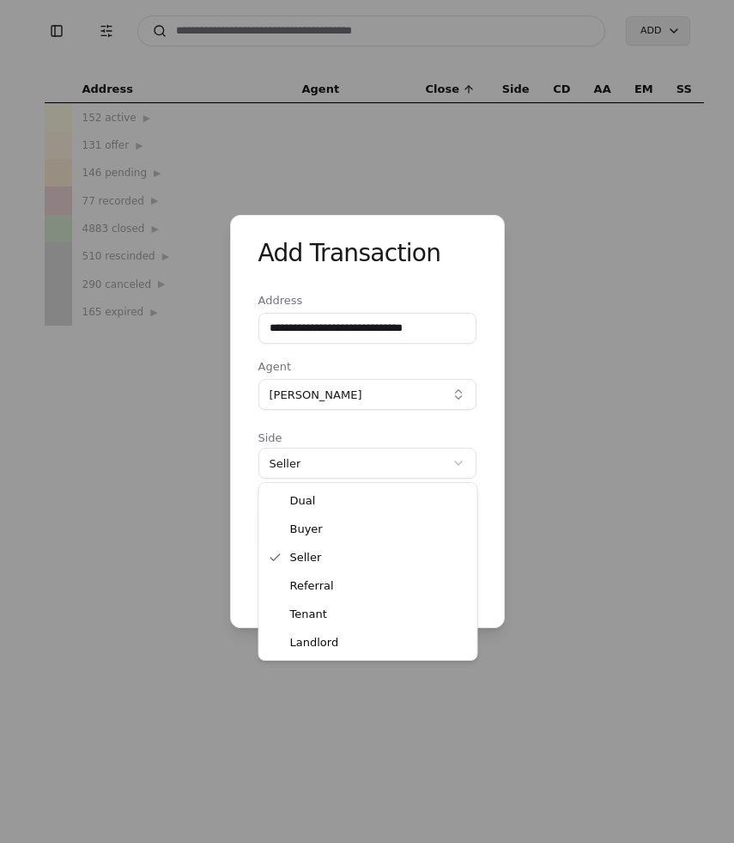
click at [379, 462] on div "**********" at bounding box center [367, 421] width 734 height 843
select select "********"
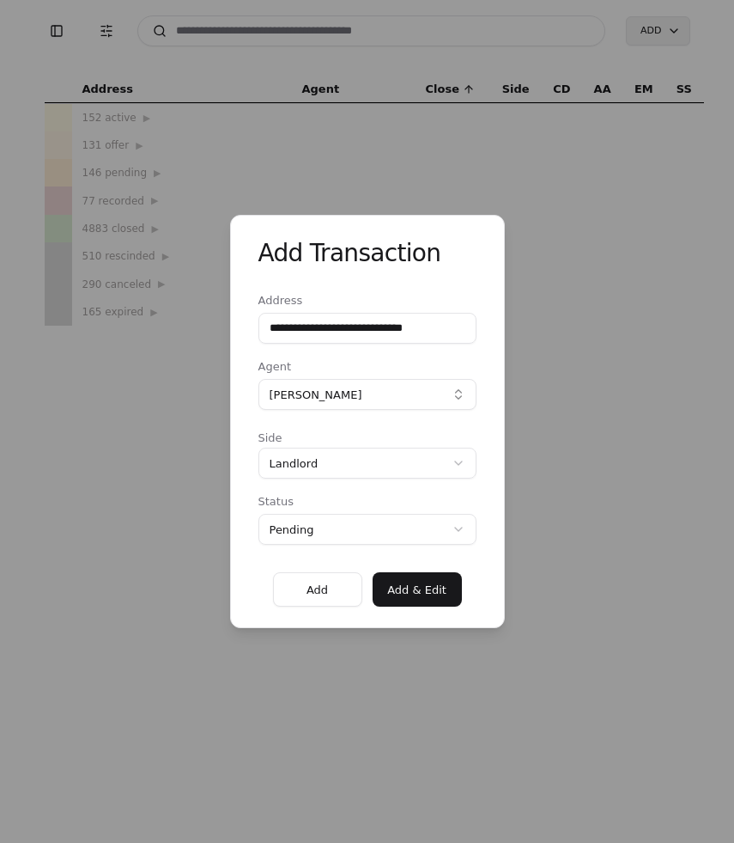
click at [416, 596] on button "Add & Edit" at bounding box center [417, 589] width 89 height 34
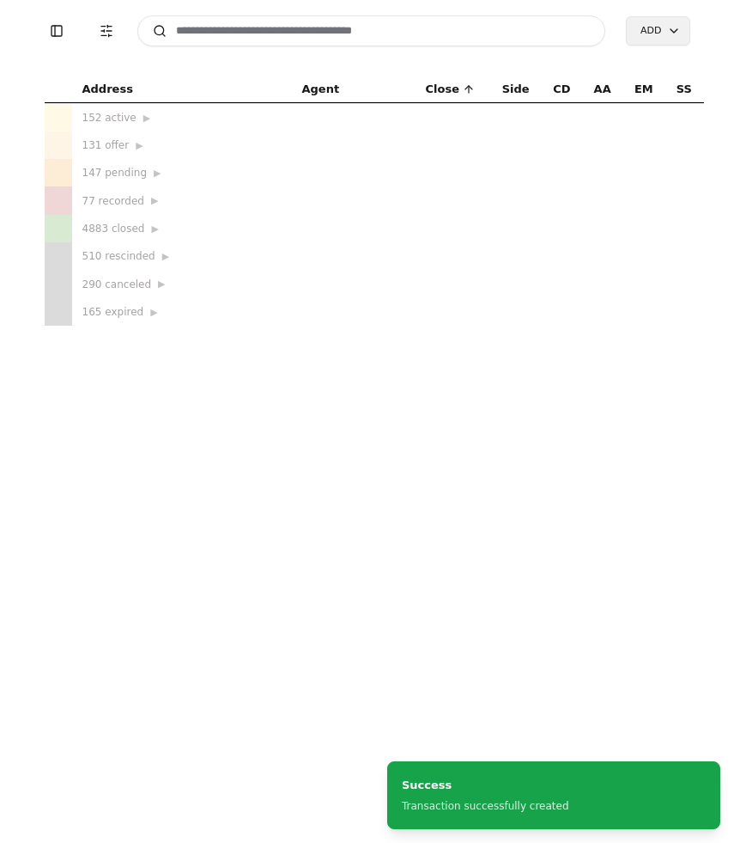
click at [384, 41] on input at bounding box center [371, 30] width 469 height 31
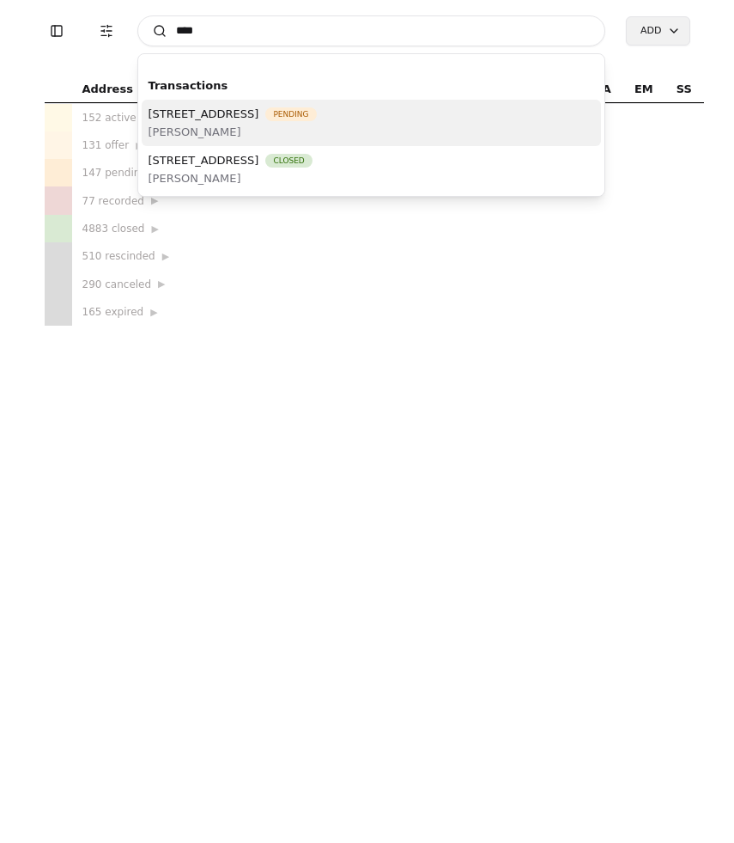
type input "****"
click at [317, 127] on span "[PERSON_NAME]" at bounding box center [233, 132] width 168 height 18
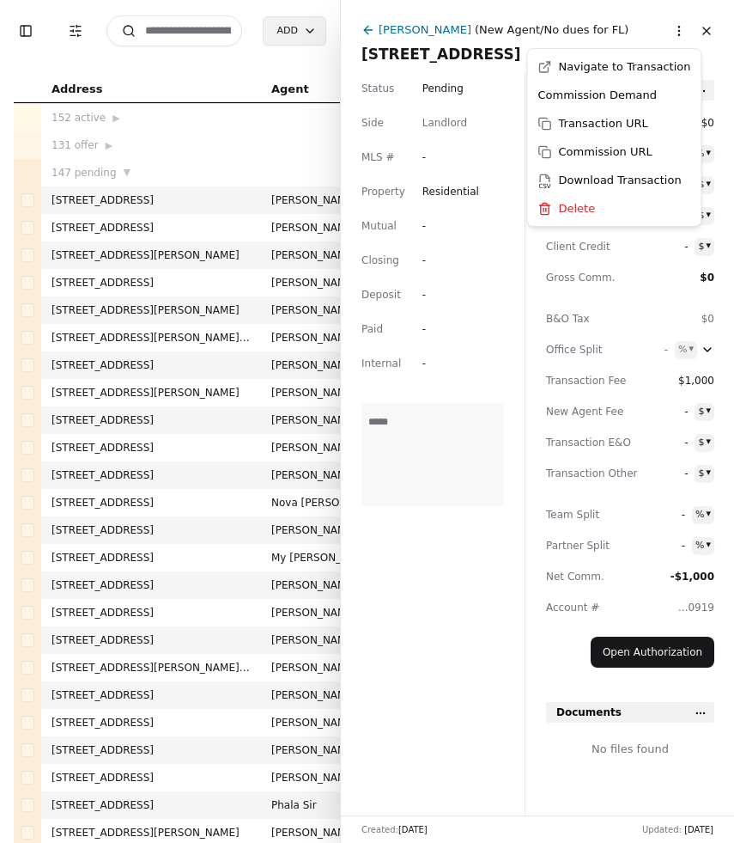
click at [679, 31] on html "Toggle Sidebar Transaction Filters Search Add Address Agent Close Side CD AA EM…" at bounding box center [367, 421] width 734 height 843
click at [576, 215] on span "Delete" at bounding box center [577, 208] width 37 height 18
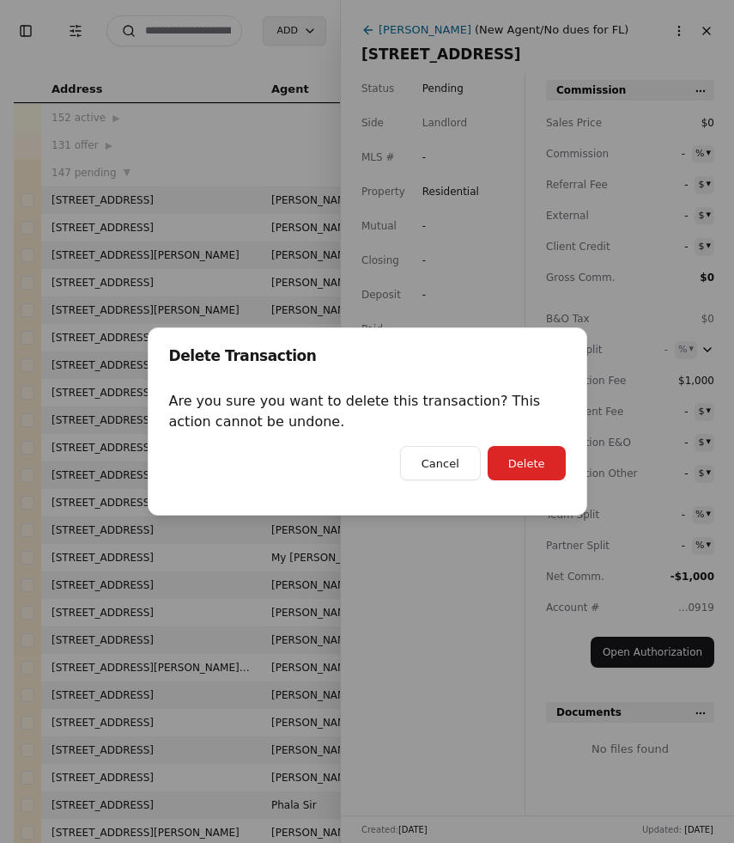
click at [538, 455] on button "Delete" at bounding box center [527, 463] width 78 height 34
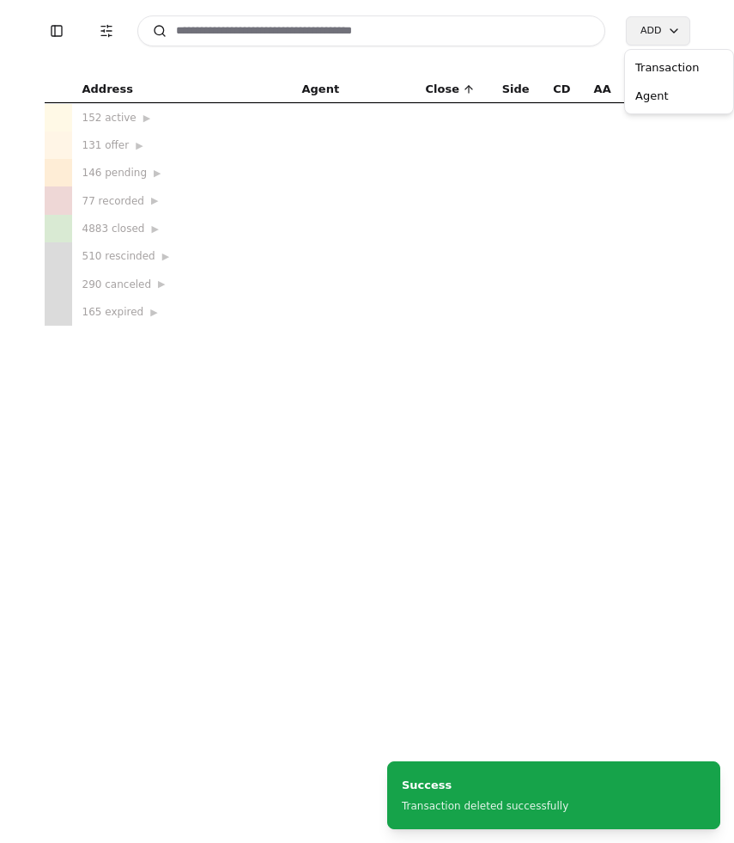
click at [654, 34] on html "Toggle Sidebar Transaction Filters Search Add Address Agent Close Side CD AA EM…" at bounding box center [367, 421] width 734 height 843
click at [642, 67] on div "Transaction" at bounding box center [679, 67] width 101 height 28
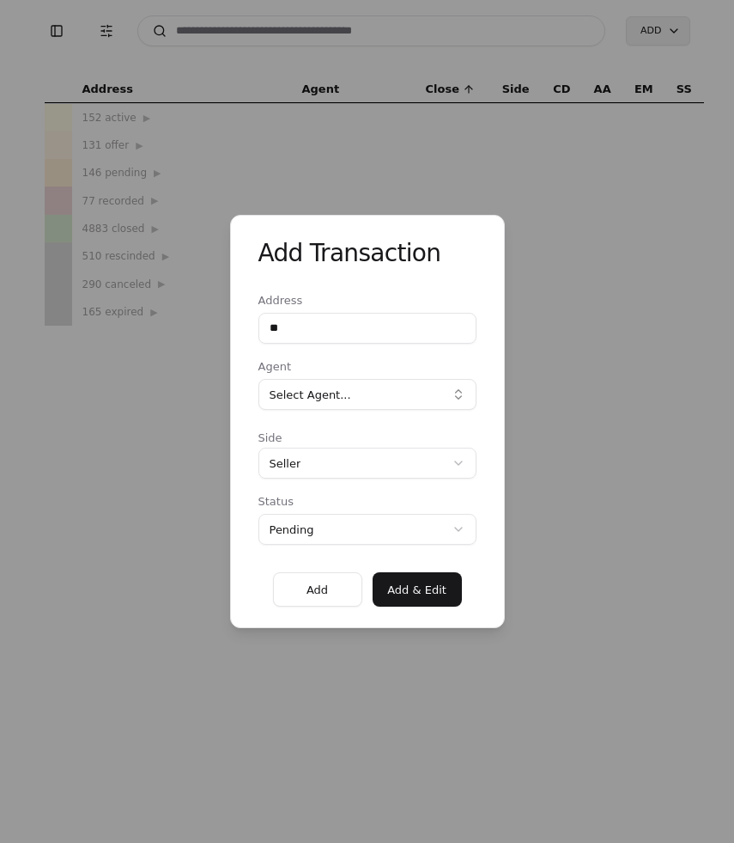
type input "**********"
click at [388, 396] on button "Select Agent..." at bounding box center [368, 394] width 218 height 31
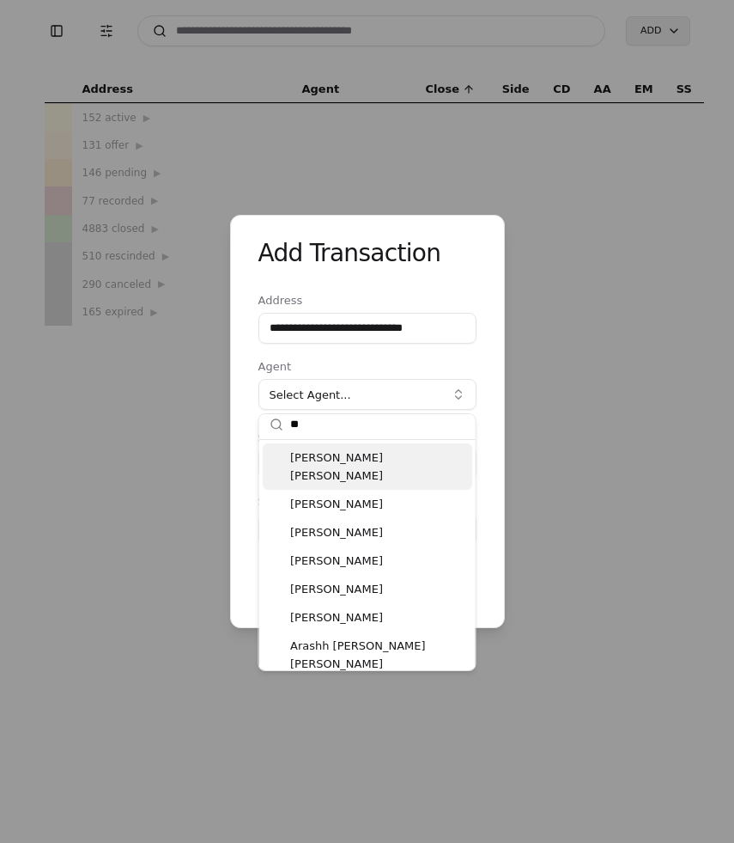
type input "*"
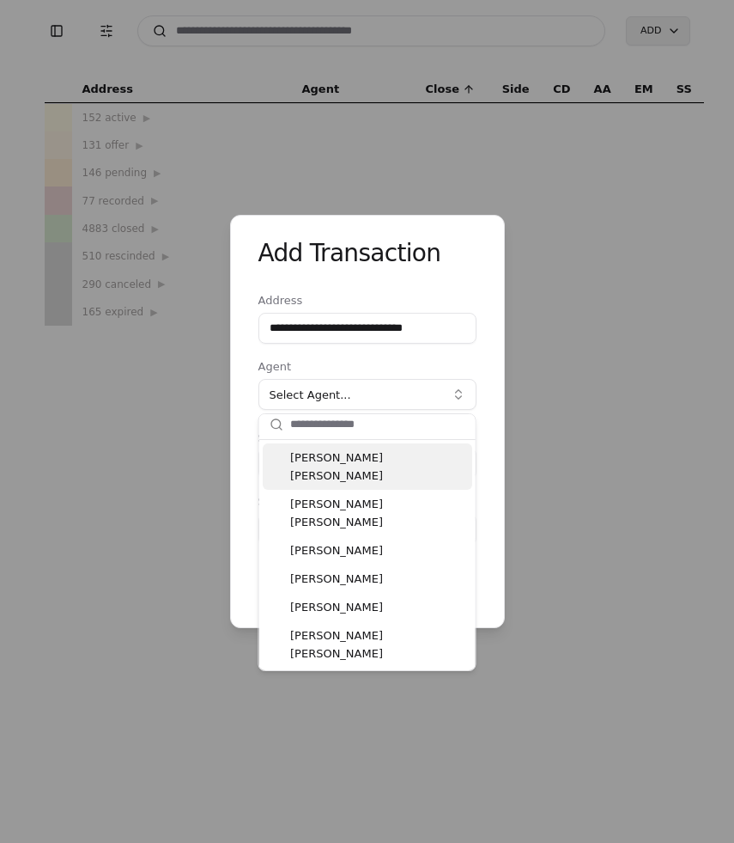
scroll to position [0, 0]
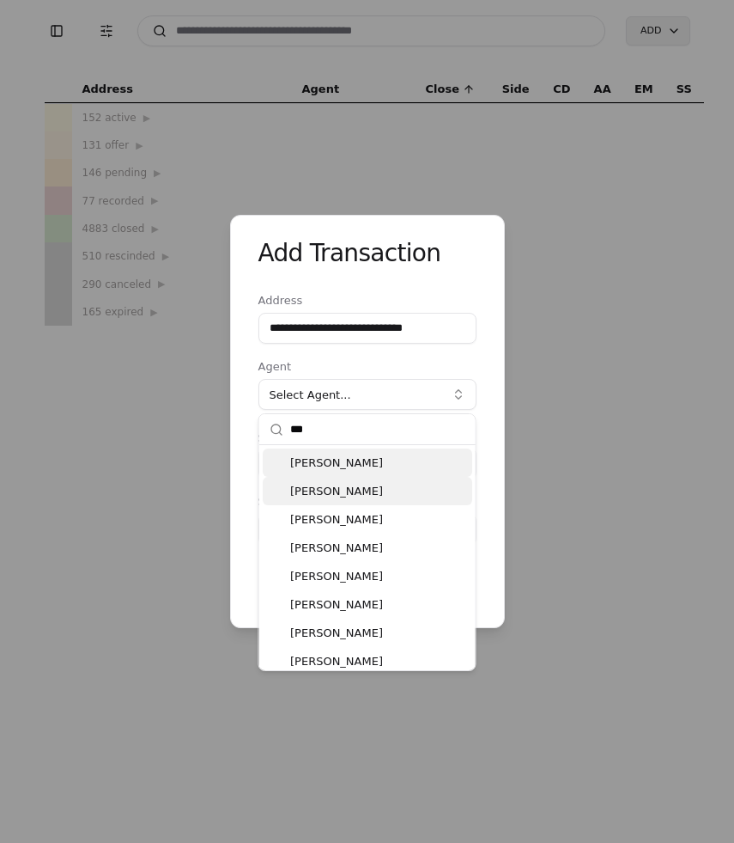
type input "***"
click at [334, 495] on div "[PERSON_NAME]" at bounding box center [368, 491] width 210 height 28
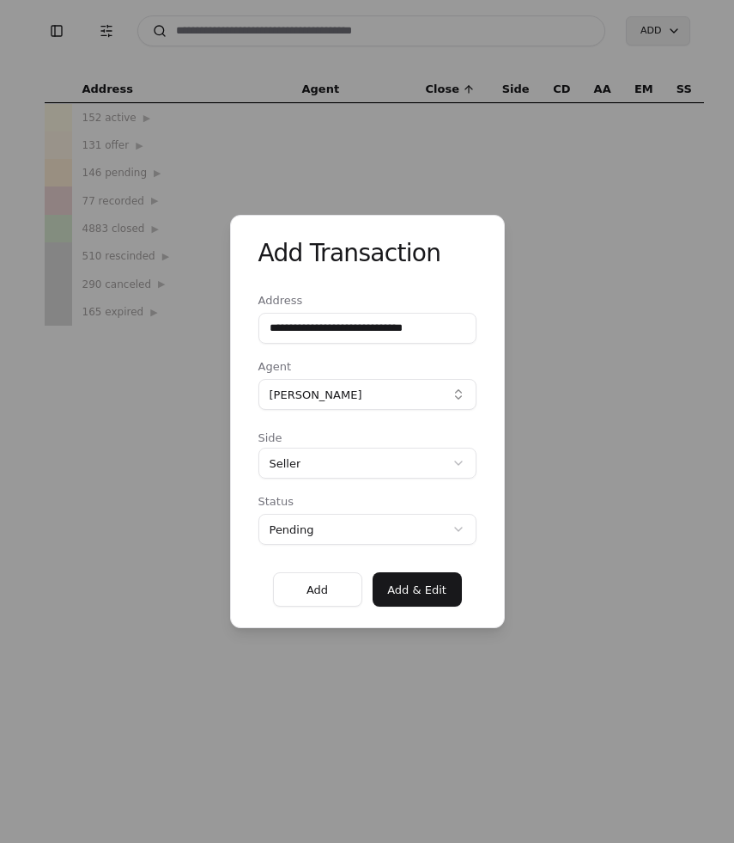
click at [374, 398] on button "[PERSON_NAME]" at bounding box center [368, 394] width 218 height 31
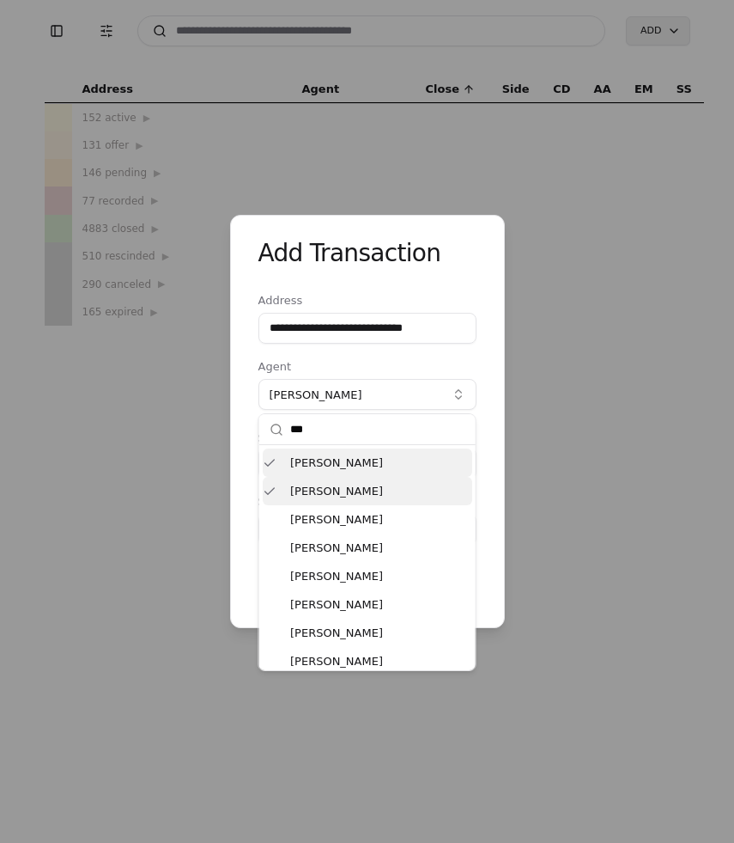
scroll to position [5, 0]
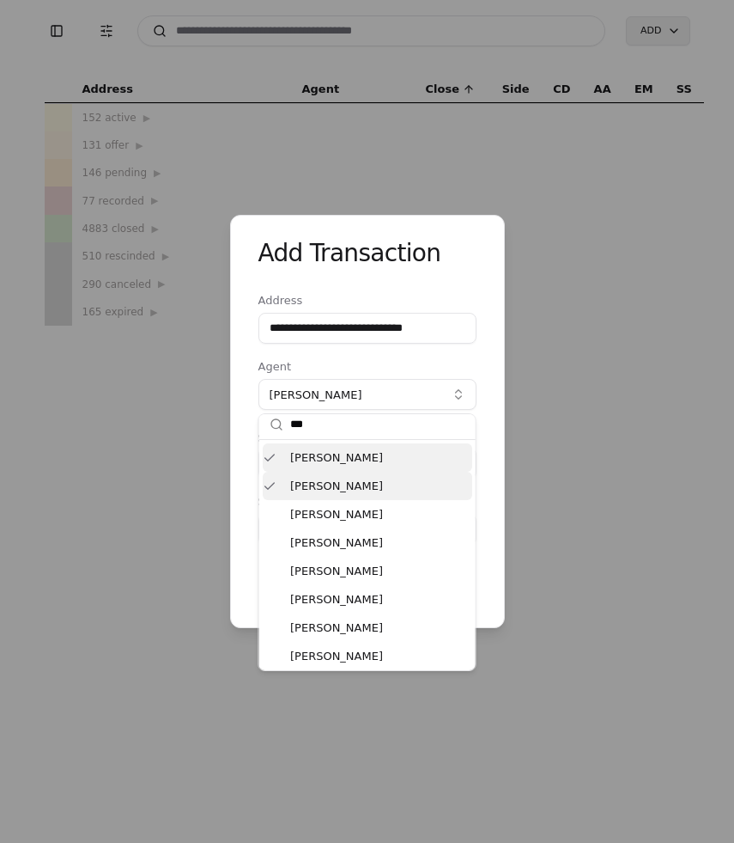
click at [269, 458] on div "[PERSON_NAME]" at bounding box center [368, 457] width 210 height 28
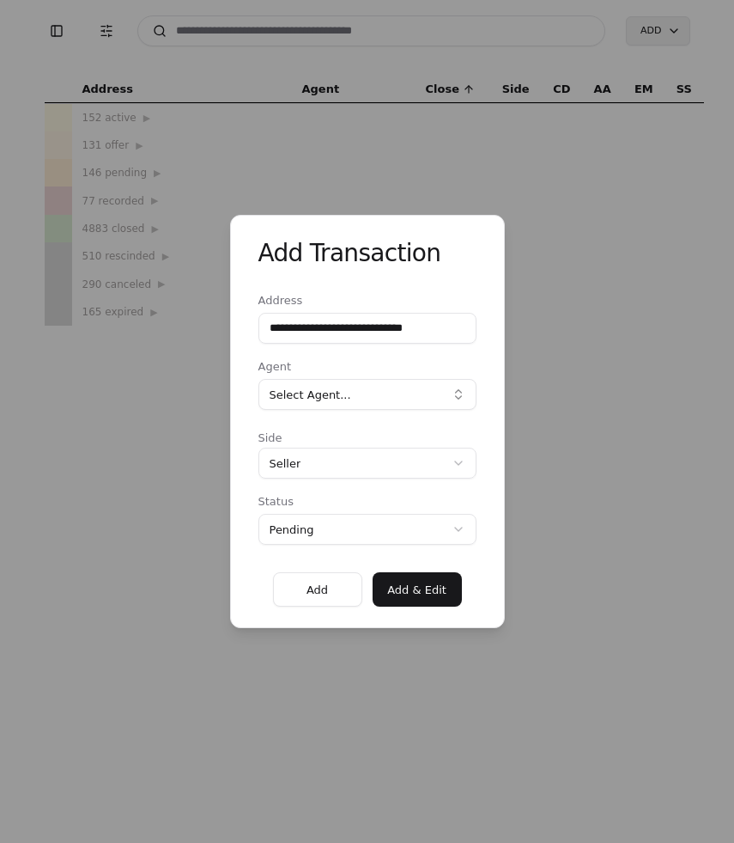
click at [346, 397] on button "Select Agent..." at bounding box center [368, 394] width 218 height 31
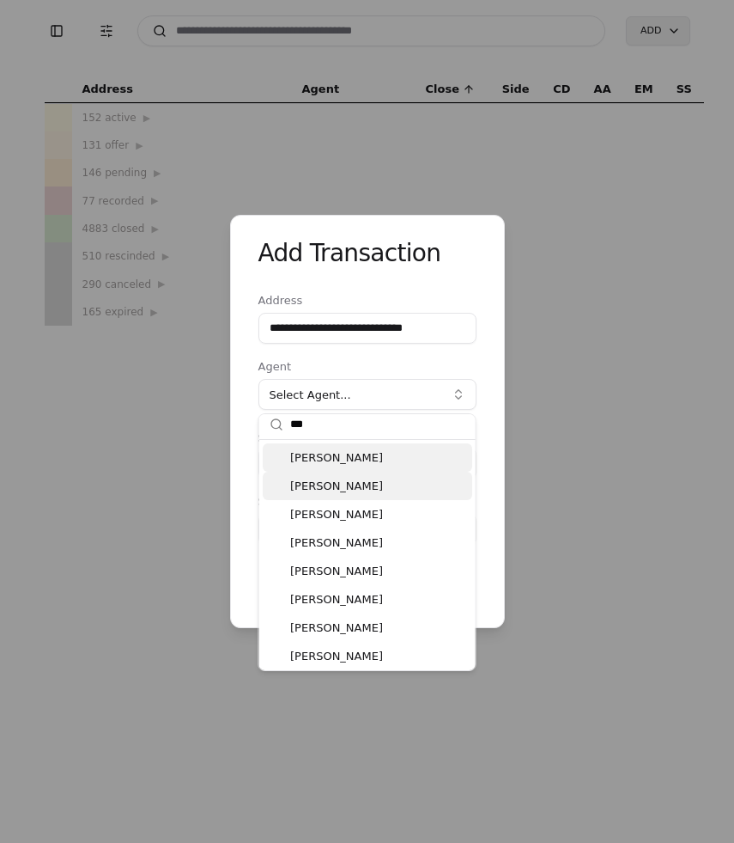
click at [299, 462] on div "[PERSON_NAME]" at bounding box center [368, 457] width 210 height 28
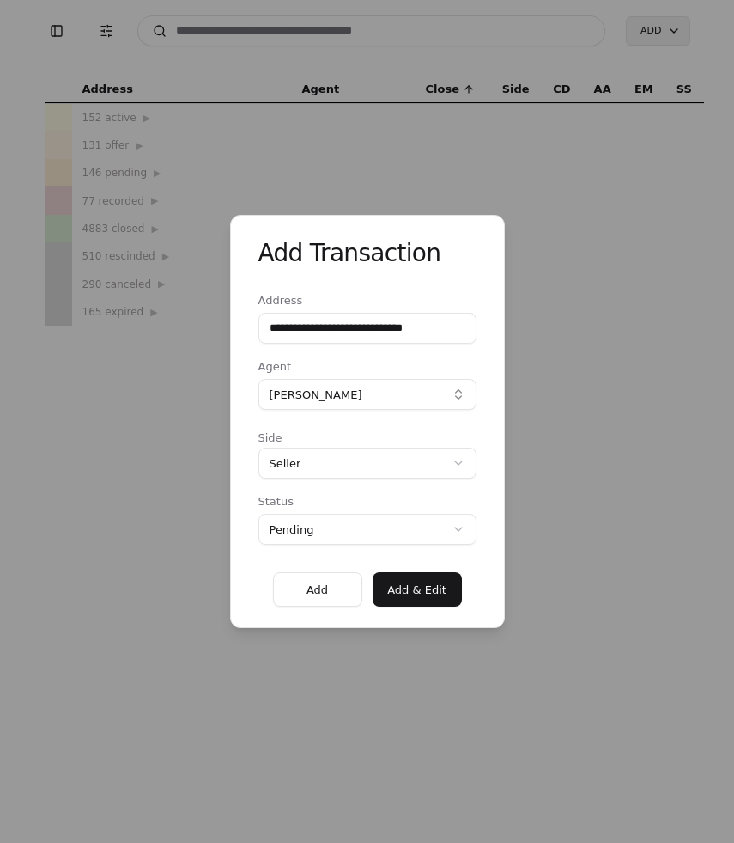
click at [362, 398] on button "[PERSON_NAME]" at bounding box center [368, 394] width 218 height 31
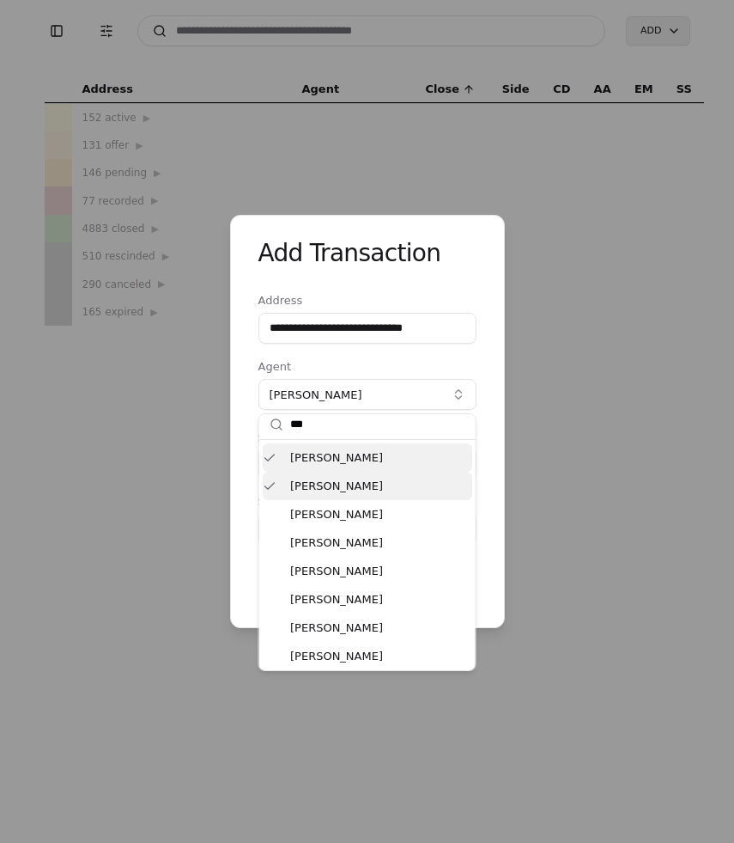
click at [358, 459] on div "[PERSON_NAME]" at bounding box center [368, 457] width 210 height 28
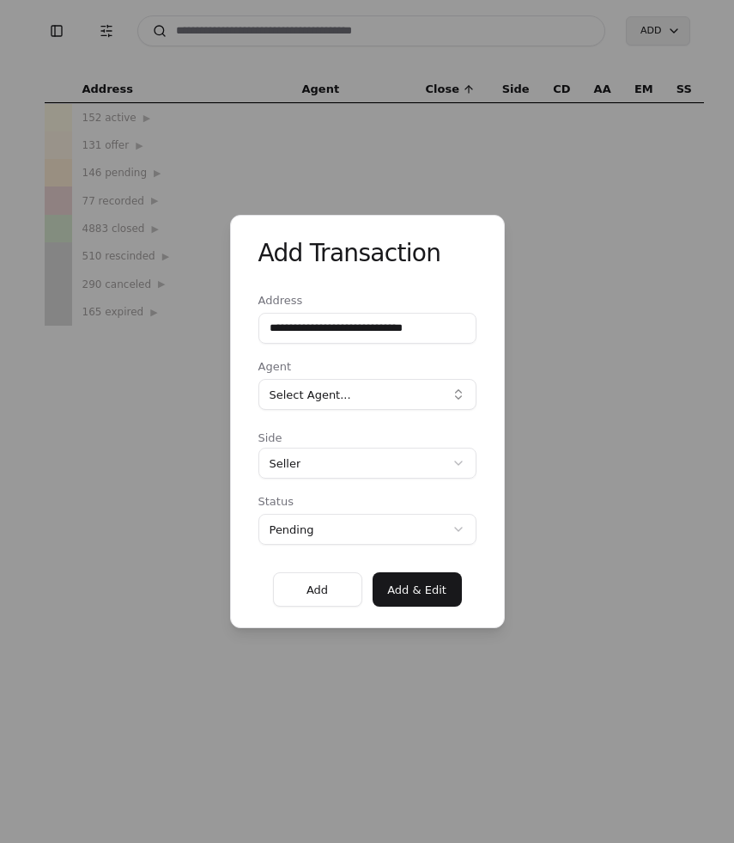
click at [389, 405] on button "Select Agent..." at bounding box center [368, 394] width 218 height 31
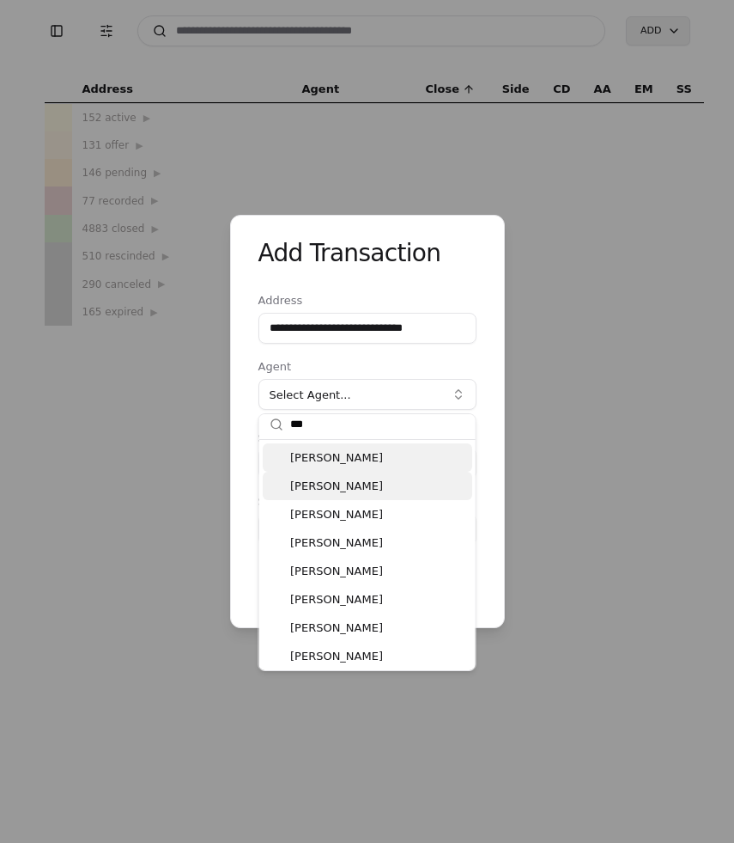
click at [369, 496] on div "[PERSON_NAME]" at bounding box center [368, 486] width 210 height 28
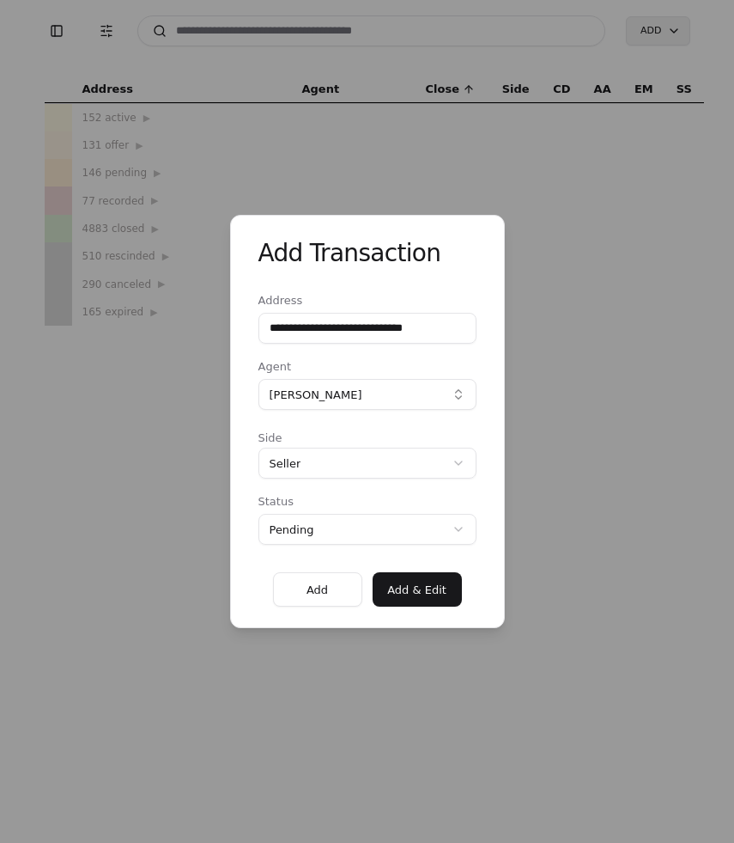
click at [370, 402] on button "[PERSON_NAME]" at bounding box center [368, 394] width 218 height 31
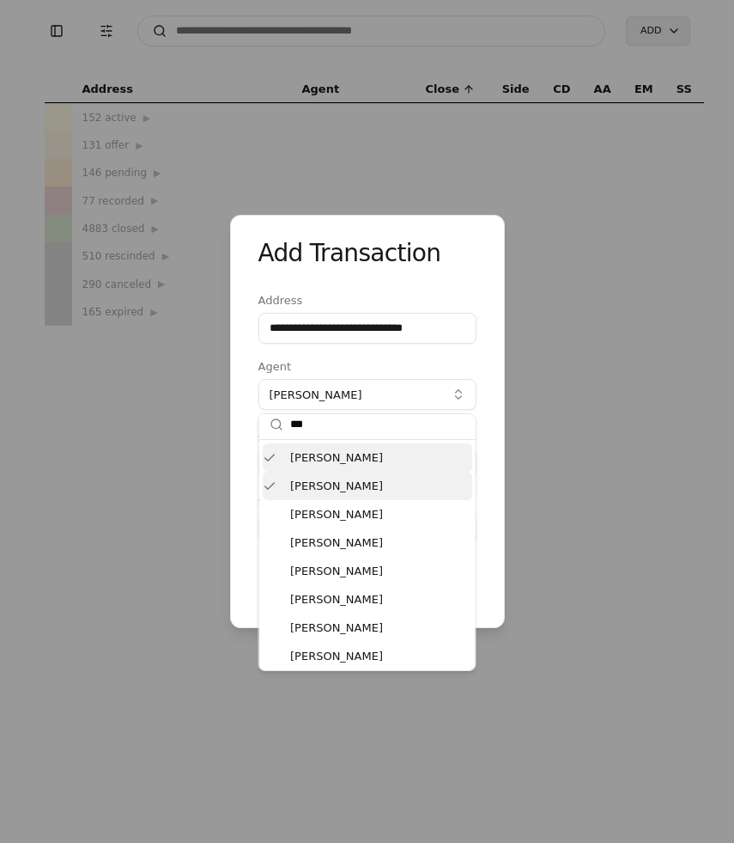
click at [374, 485] on div "[PERSON_NAME]" at bounding box center [368, 486] width 210 height 28
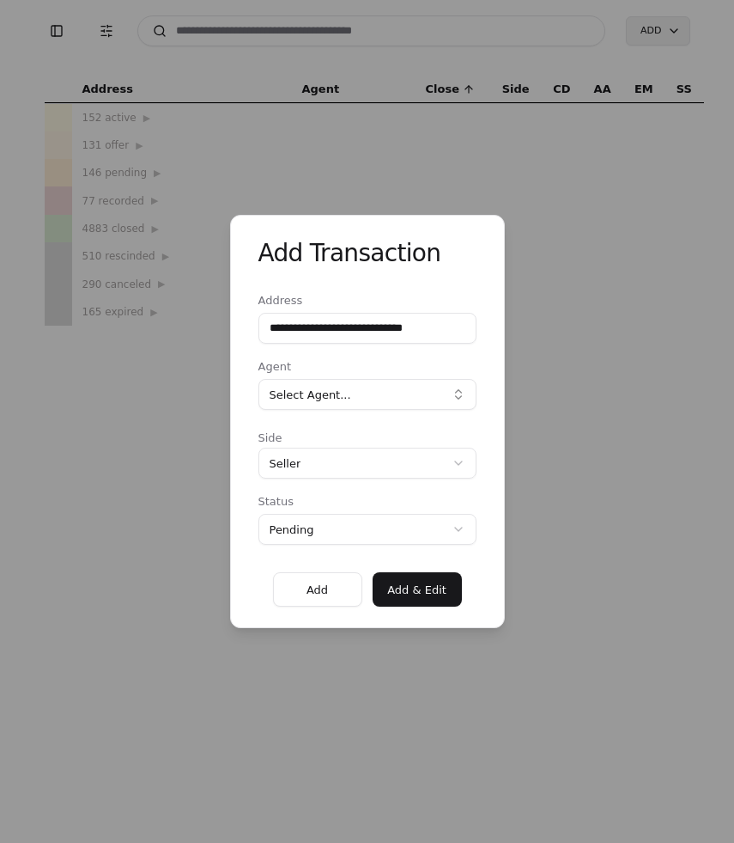
click at [408, 405] on button "Select Agent..." at bounding box center [368, 394] width 218 height 31
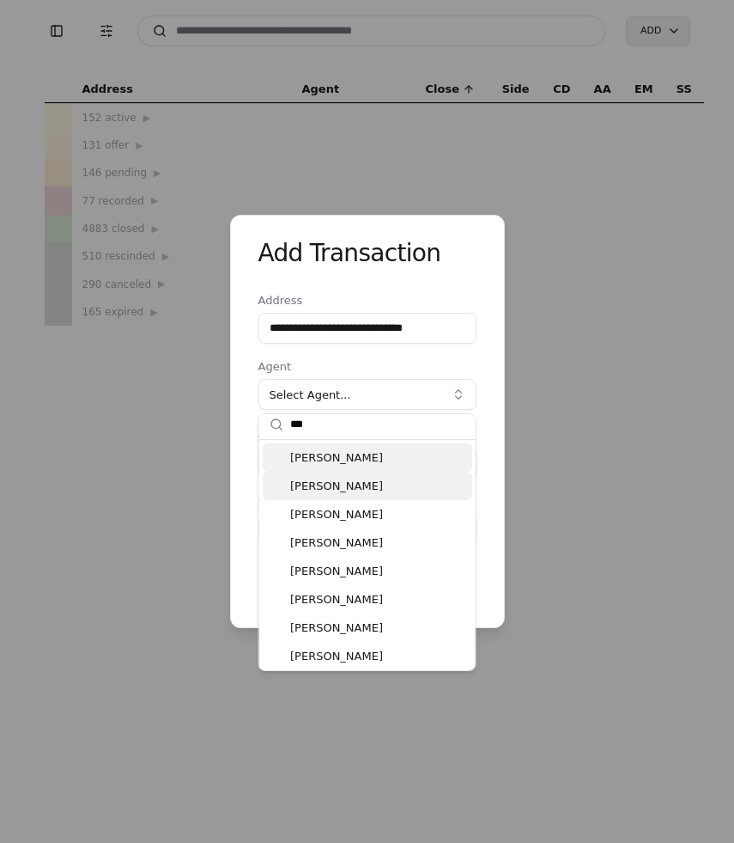
click at [408, 485] on div "[PERSON_NAME]" at bounding box center [368, 486] width 210 height 28
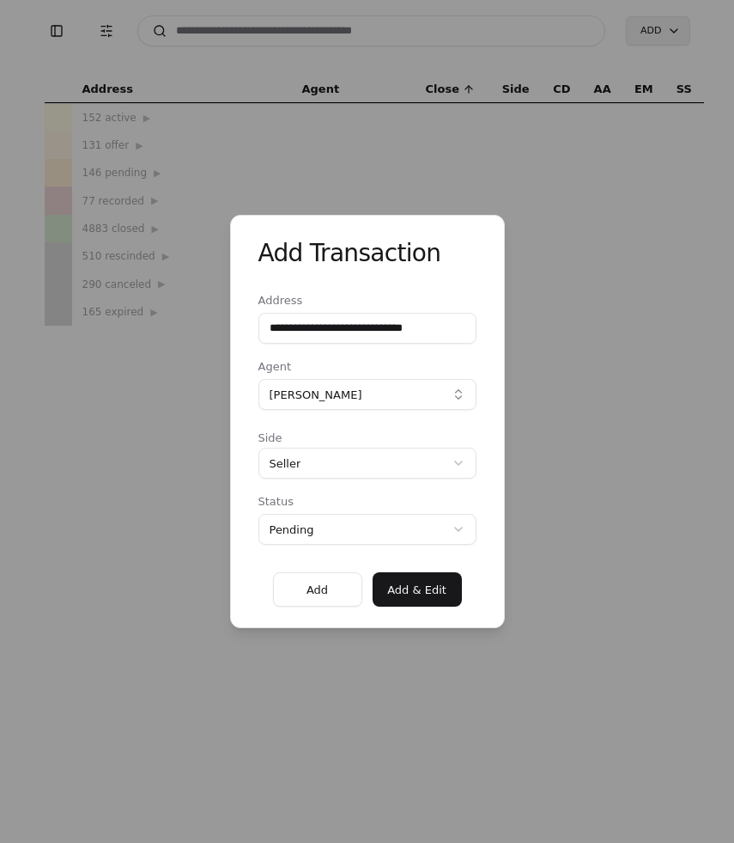
click at [467, 397] on button "[PERSON_NAME]" at bounding box center [368, 394] width 218 height 31
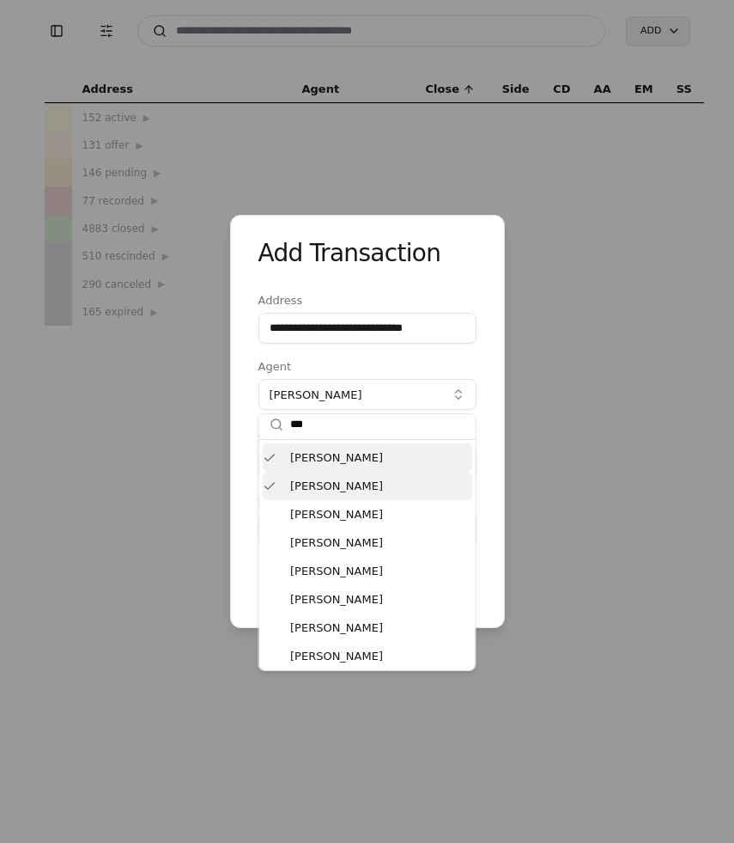
click at [315, 485] on div "[PERSON_NAME]" at bounding box center [368, 486] width 210 height 28
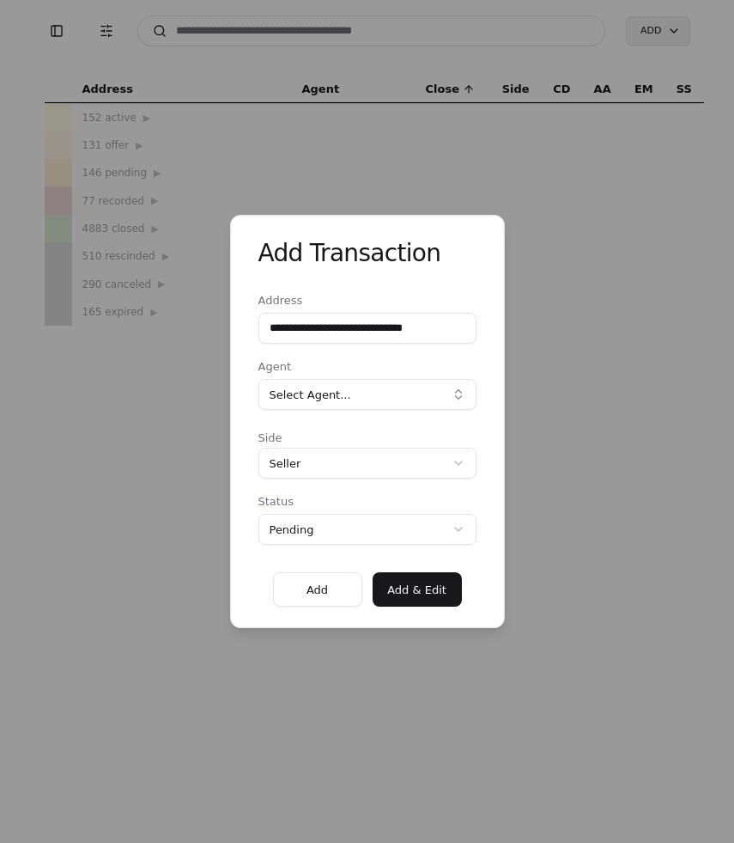
click at [346, 394] on button "Select Agent..." at bounding box center [368, 394] width 218 height 31
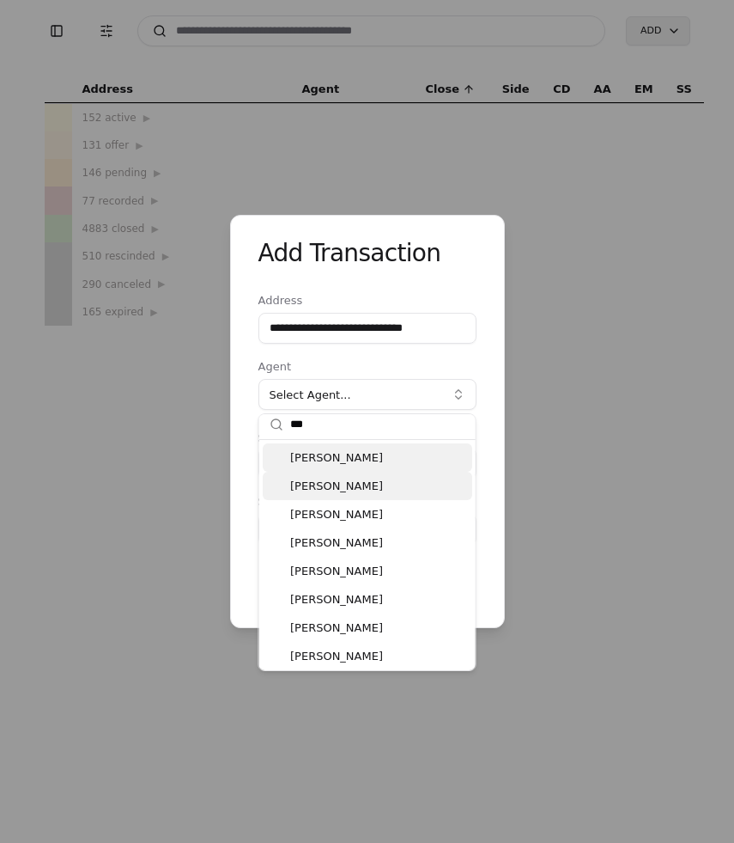
click at [276, 490] on div "[PERSON_NAME]" at bounding box center [368, 486] width 210 height 28
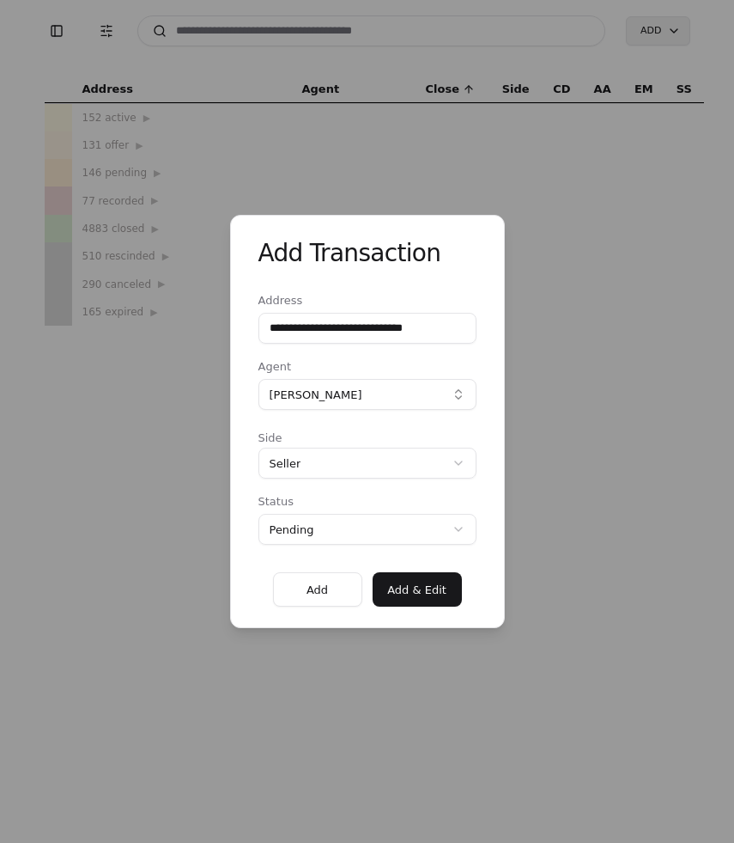
click at [310, 407] on button "[PERSON_NAME]" at bounding box center [368, 394] width 218 height 31
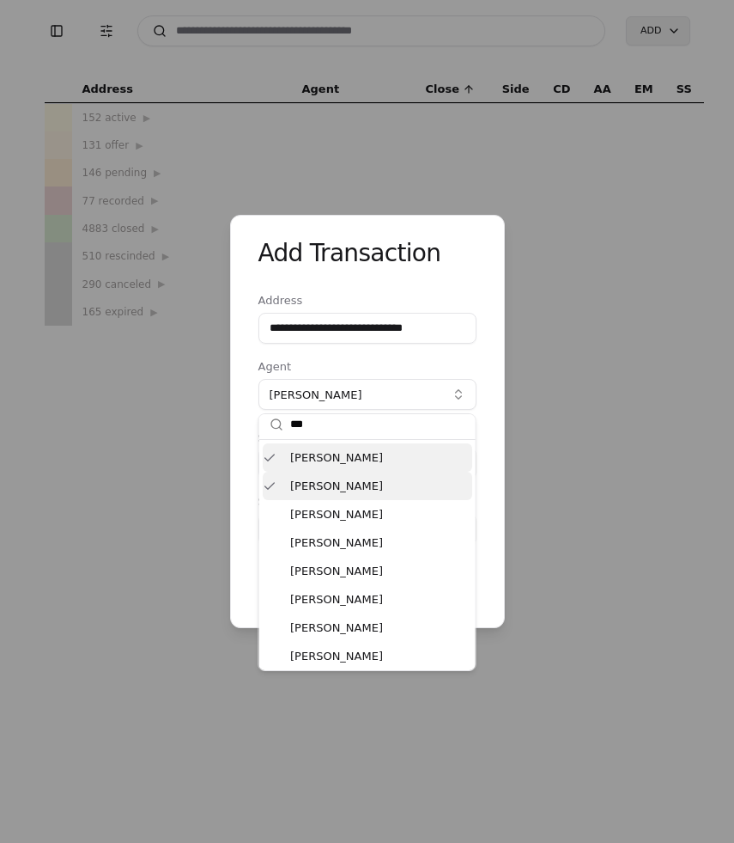
click at [345, 489] on div "[PERSON_NAME]" at bounding box center [368, 486] width 210 height 28
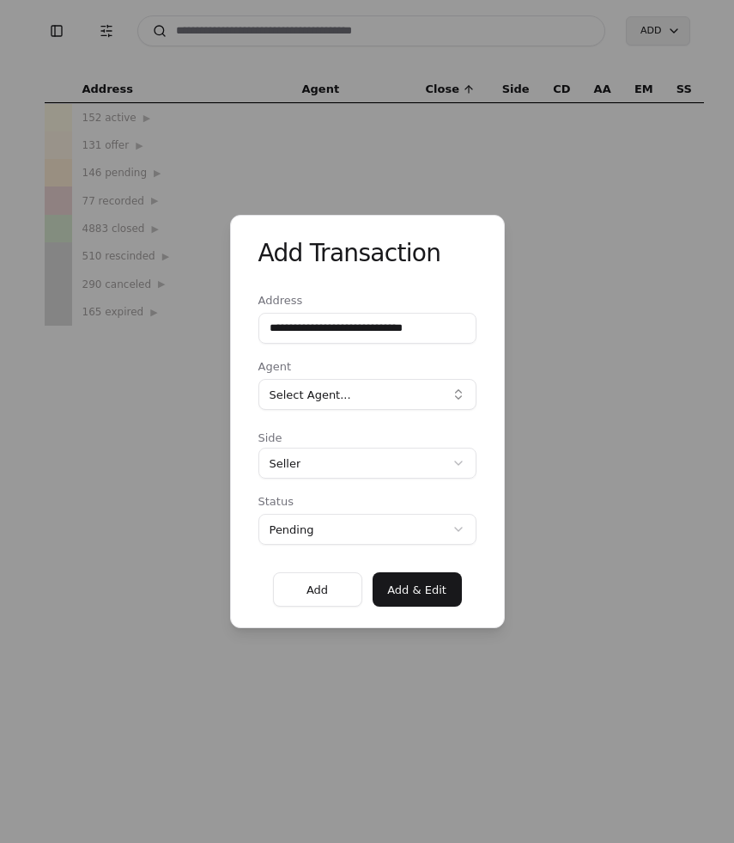
click at [391, 390] on button "Select Agent..." at bounding box center [368, 394] width 218 height 31
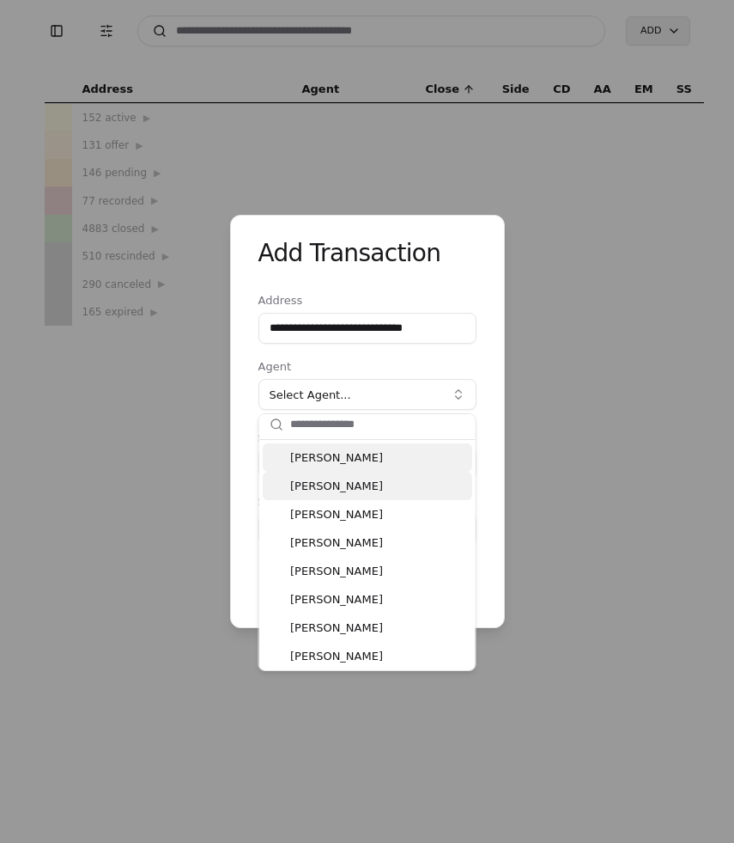
scroll to position [0, 0]
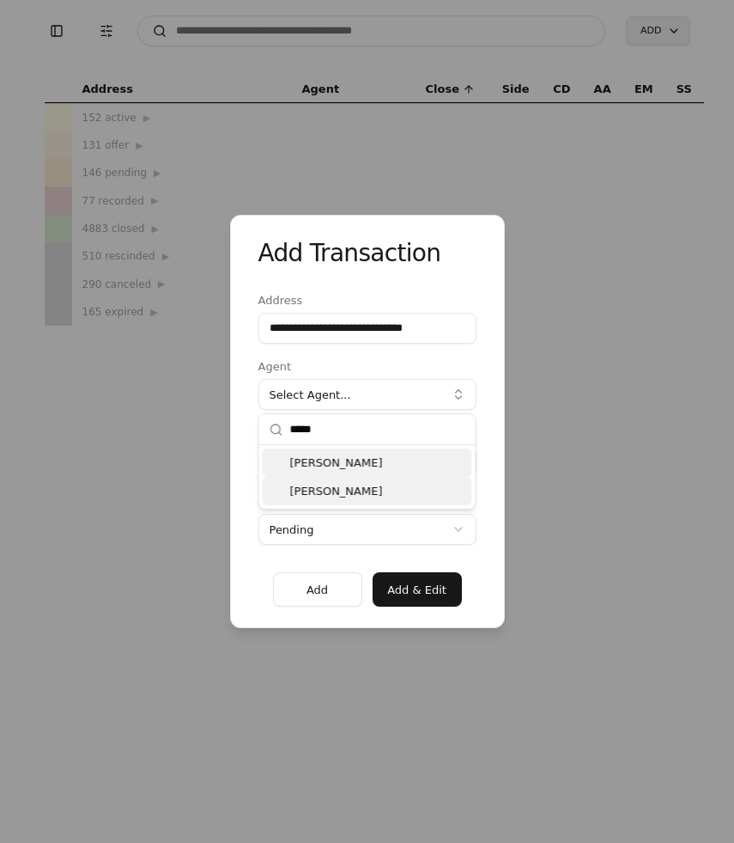
type input "*****"
click at [339, 494] on div "[PERSON_NAME]" at bounding box center [368, 491] width 210 height 28
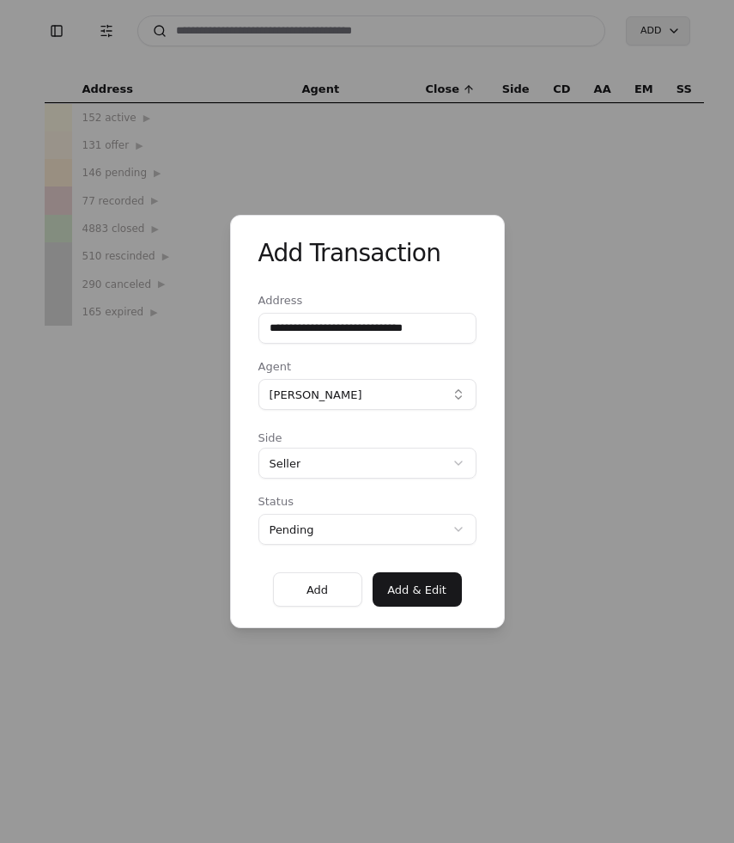
click at [362, 469] on div "**********" at bounding box center [367, 421] width 734 height 843
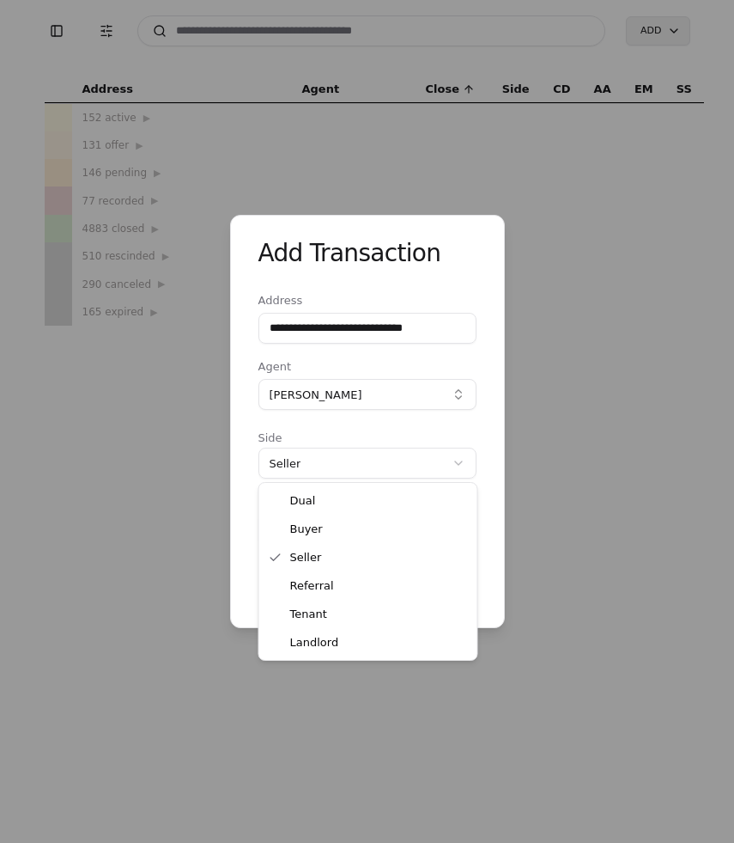
select select "********"
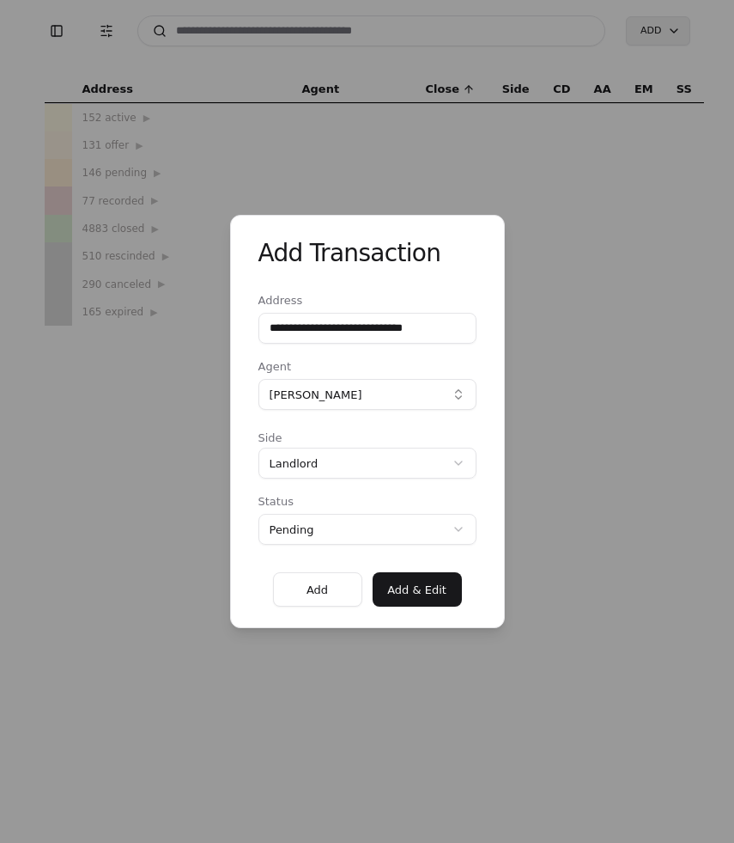
click at [424, 590] on button "Add & Edit" at bounding box center [417, 589] width 89 height 34
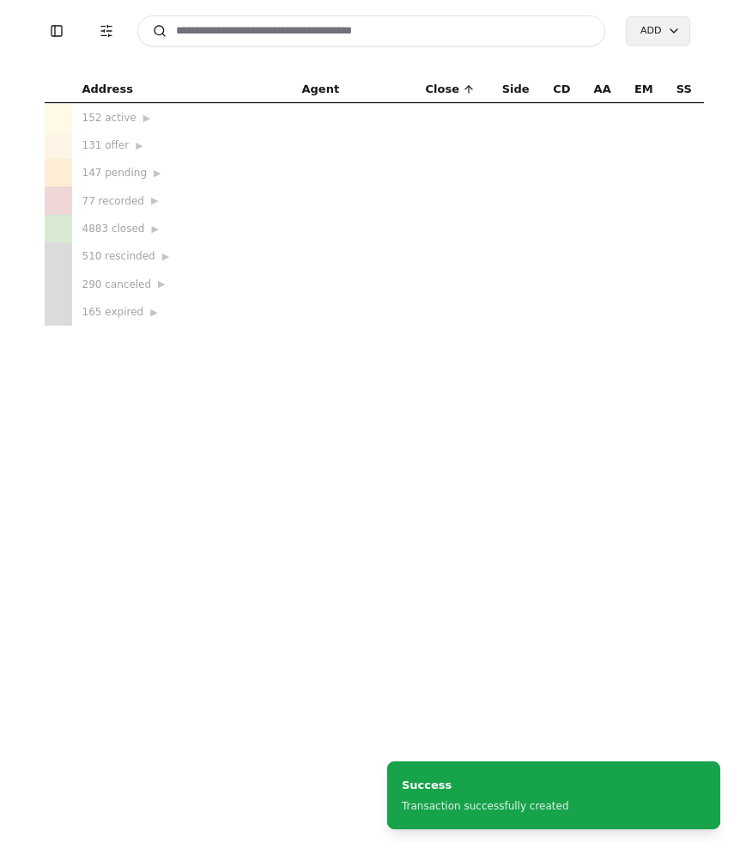
click at [289, 37] on input at bounding box center [371, 30] width 469 height 31
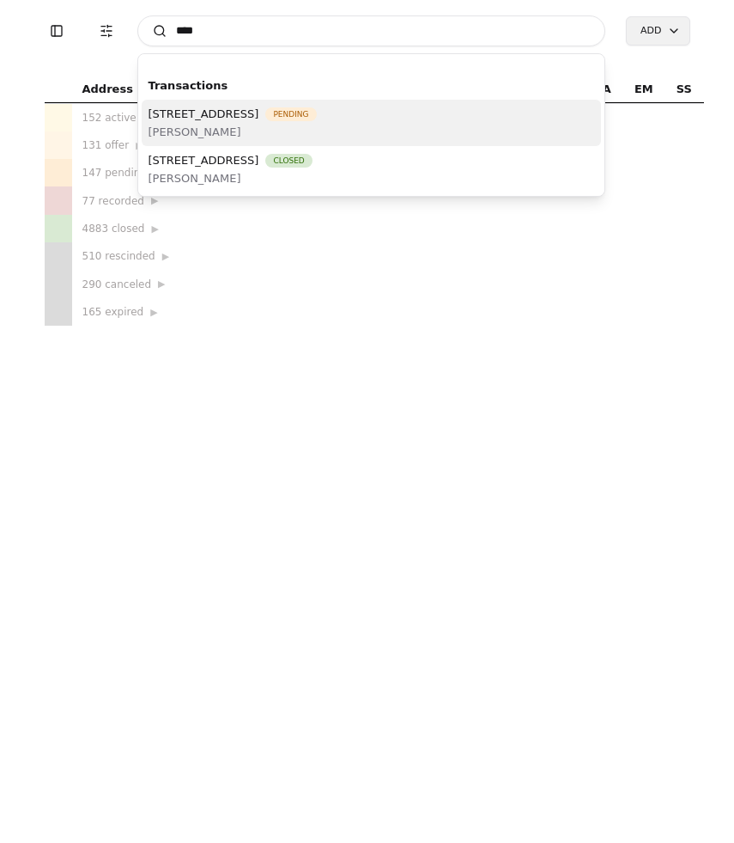
type input "****"
click at [246, 130] on span "[PERSON_NAME]" at bounding box center [233, 132] width 168 height 18
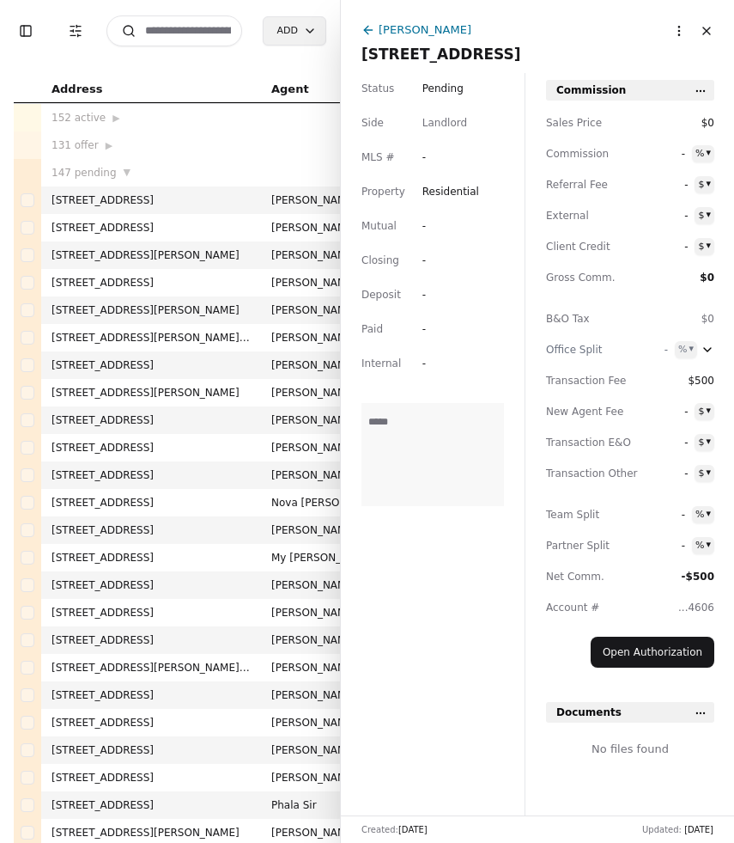
click at [423, 232] on div "-" at bounding box center [438, 225] width 31 height 17
type input "*******"
click at [424, 261] on div "-" at bounding box center [438, 260] width 31 height 17
click at [424, 261] on input at bounding box center [464, 260] width 82 height 17
type input "**********"
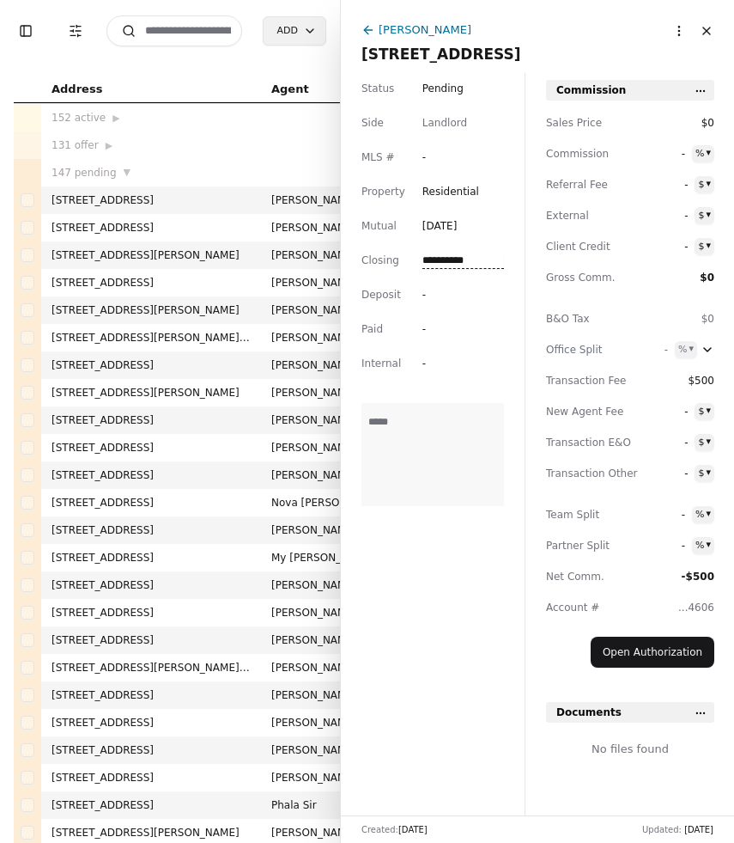
click at [457, 302] on div "-" at bounding box center [464, 294] width 82 height 17
click at [417, 296] on div "Status Pending Side Landlord MLS # - Property Residential Mutual [DATE] Closing…" at bounding box center [433, 444] width 184 height 742
click at [424, 295] on div "-" at bounding box center [438, 294] width 31 height 17
type input "**********"
click at [429, 450] on textarea at bounding box center [433, 454] width 143 height 103
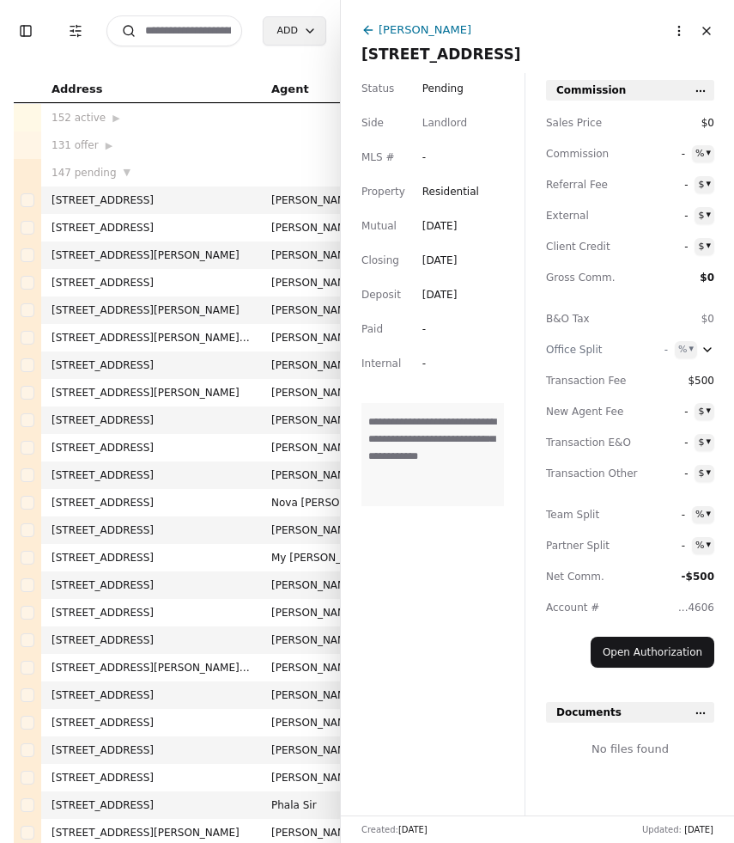
scroll to position [27, 0]
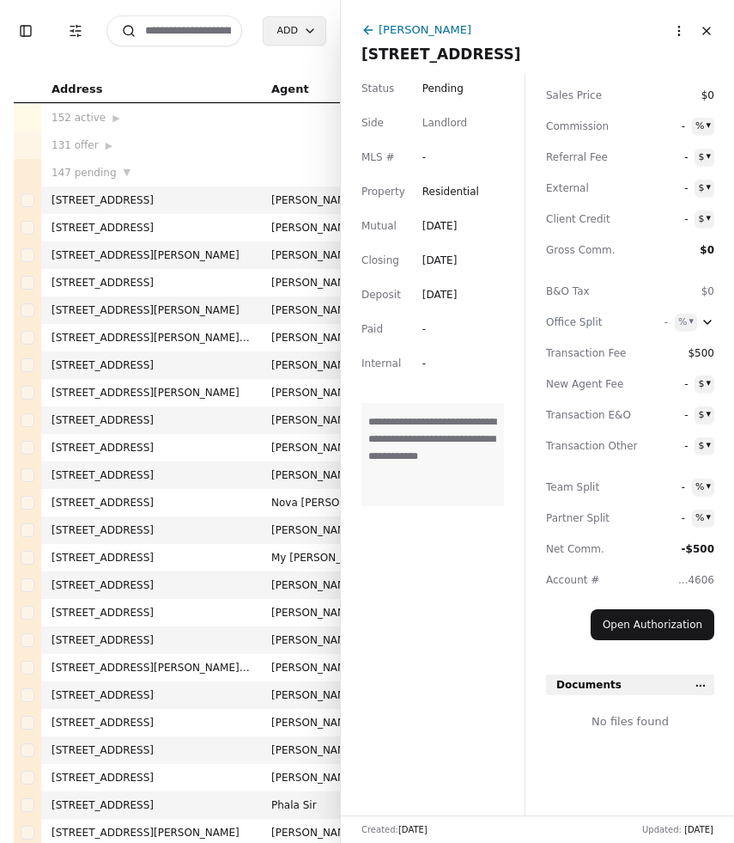
type textarea "**********"
click at [697, 92] on span "$0" at bounding box center [675, 95] width 77 height 17
type input "******"
click at [699, 130] on html "Toggle Sidebar Transaction Filters Search Add Address Agent Close Side CD AA EM…" at bounding box center [367, 421] width 734 height 843
click at [684, 130] on html "Toggle Sidebar Transaction Filters Search Add Address Agent Close Side CD AA EM…" at bounding box center [367, 421] width 734 height 843
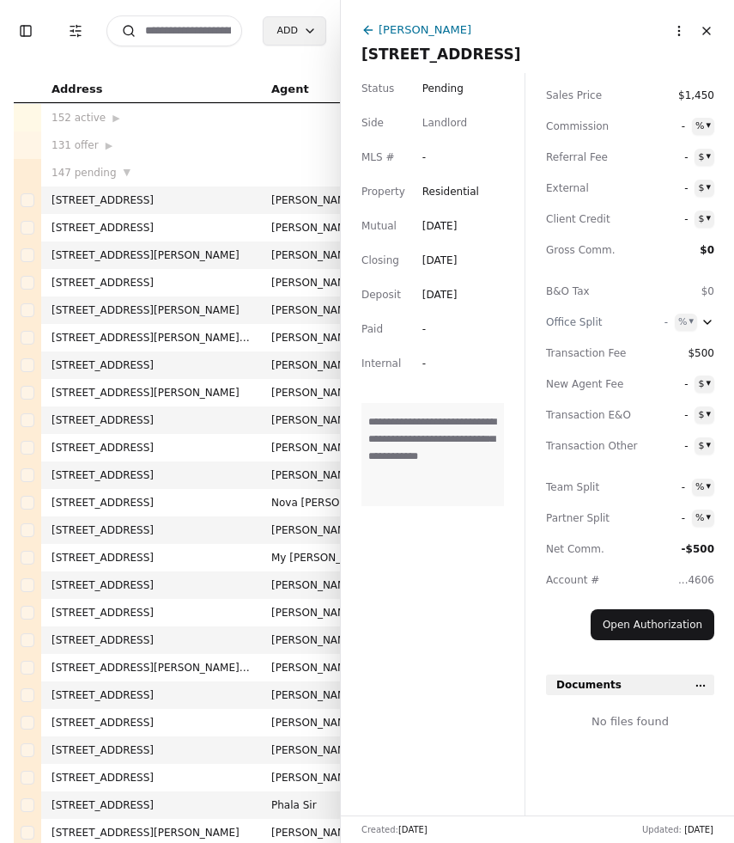
click at [683, 130] on span "-" at bounding box center [661, 126] width 48 height 17
click at [703, 122] on html "Toggle Sidebar Transaction Filters Search Add Address Agent Close Side CD AA EM…" at bounding box center [367, 421] width 734 height 843
click at [661, 120] on html "Toggle Sidebar Transaction Filters Search Add Address Agent Close Side CD AA EM…" at bounding box center [367, 421] width 734 height 843
click at [682, 127] on span "-" at bounding box center [661, 126] width 48 height 17
type input "***"
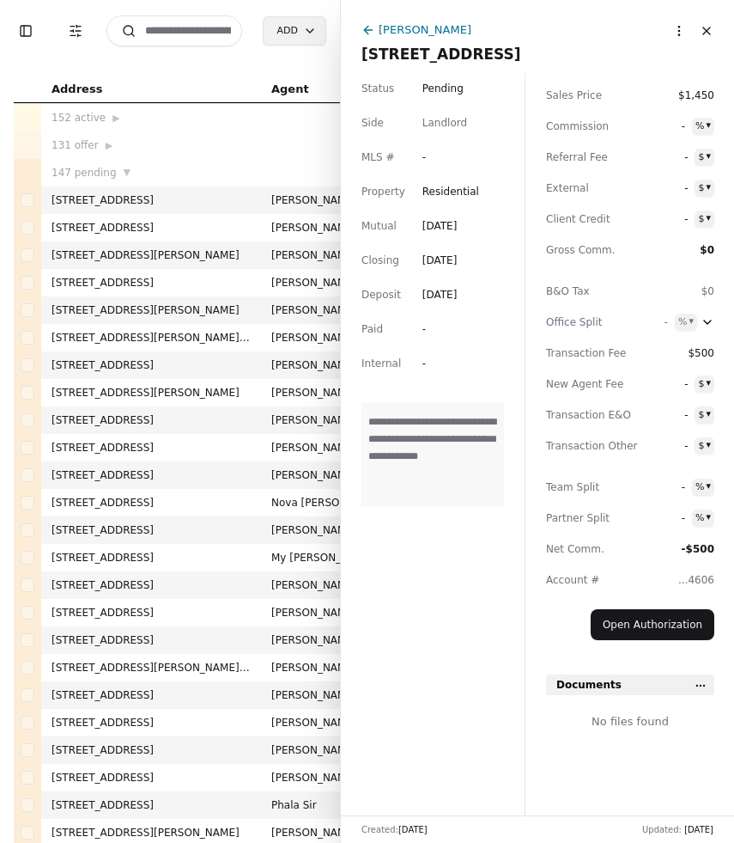
click at [659, 159] on span "-" at bounding box center [662, 157] width 51 height 17
click at [704, 356] on span "$500" at bounding box center [675, 352] width 77 height 17
type input "**"
type input "****"
click at [682, 517] on span "-" at bounding box center [661, 517] width 48 height 17
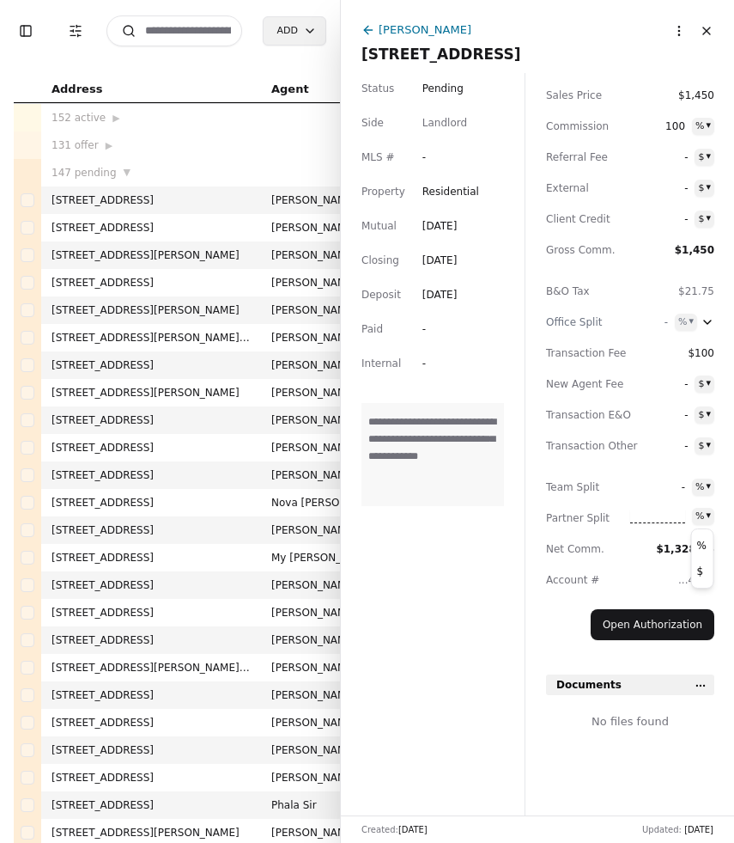
click at [709, 518] on html "Toggle Sidebar Transaction Filters Search Add Address Agent Close Side CD AA EM…" at bounding box center [367, 421] width 734 height 843
click at [685, 514] on span "-" at bounding box center [662, 517] width 51 height 17
type input "******"
click at [702, 685] on html "Toggle Sidebar Transaction Filters Search Add Address Agent Close Side CD AA EM…" at bounding box center [367, 421] width 734 height 843
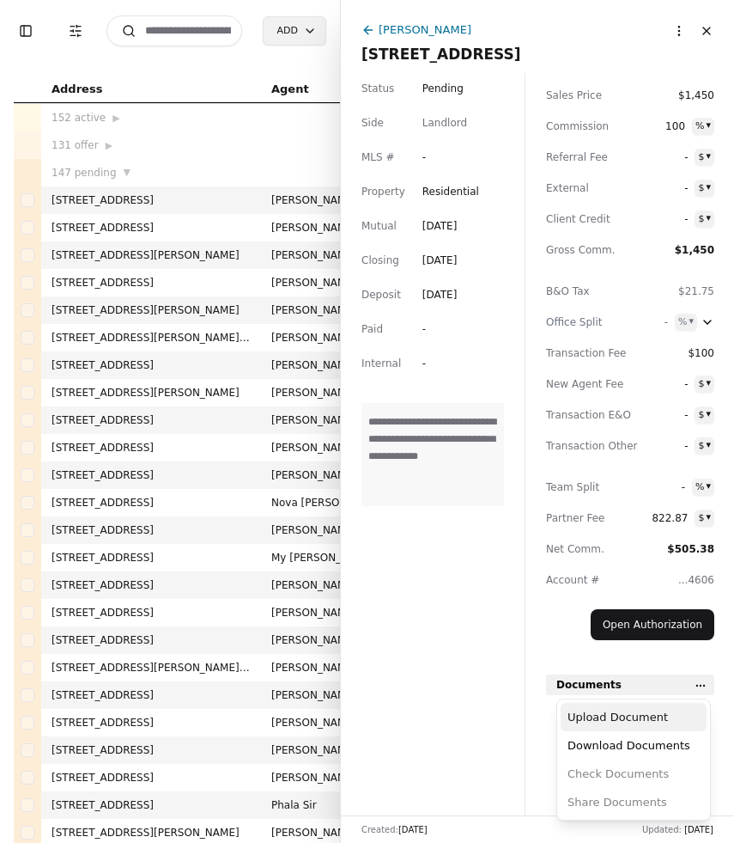
click at [648, 722] on div "Upload Document" at bounding box center [634, 717] width 146 height 28
click at [705, 689] on html "Toggle Sidebar Transaction Filters Search Add Address Agent Close Side CD AA EM…" at bounding box center [367, 421] width 734 height 843
click at [666, 721] on div "Upload Document" at bounding box center [634, 717] width 146 height 28
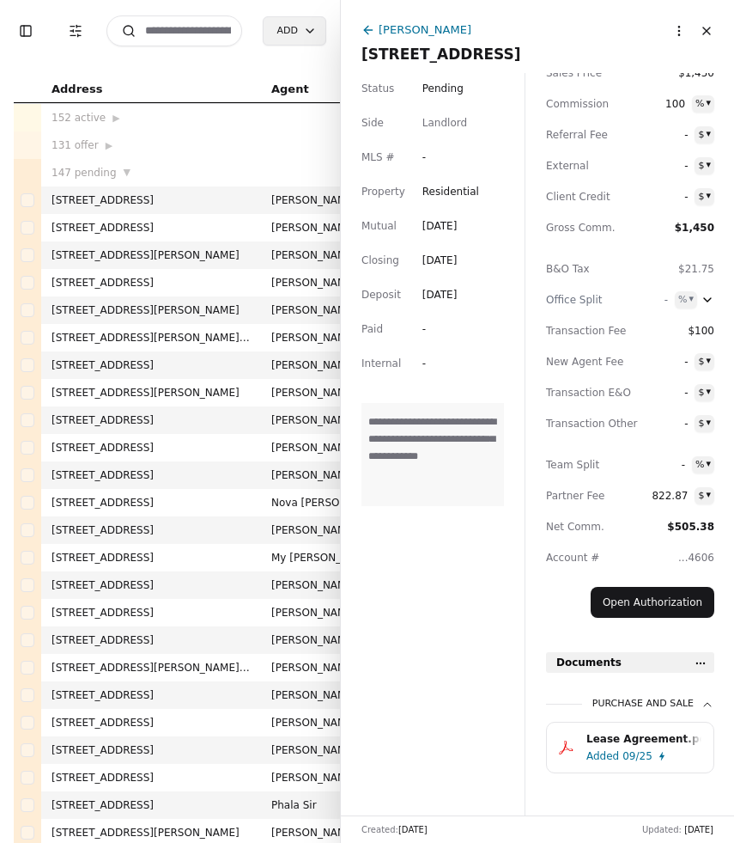
scroll to position [70, 0]
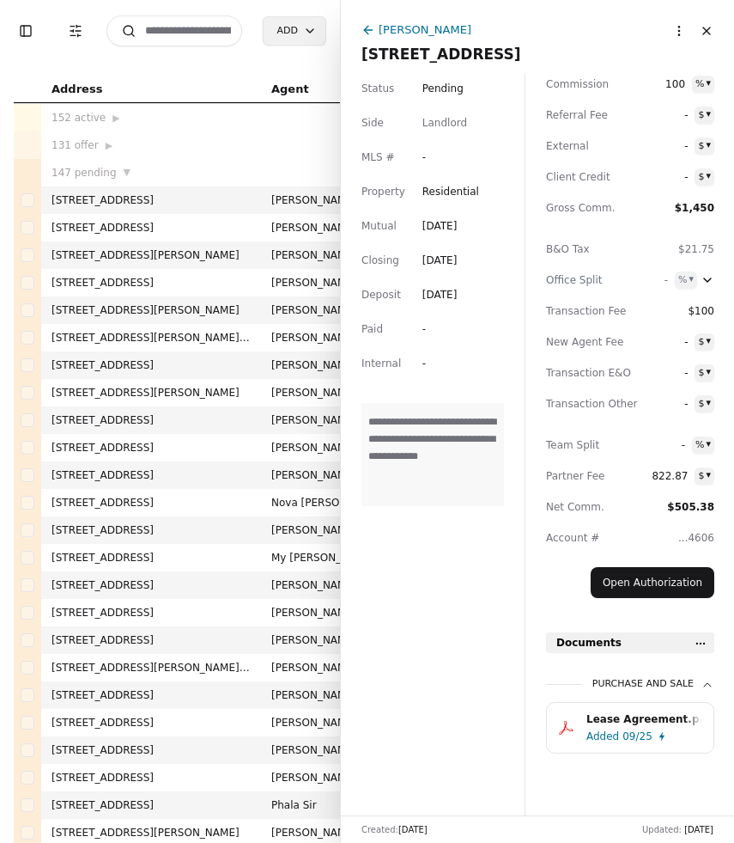
click at [605, 720] on div "Lease Agreement.pdf" at bounding box center [644, 718] width 115 height 17
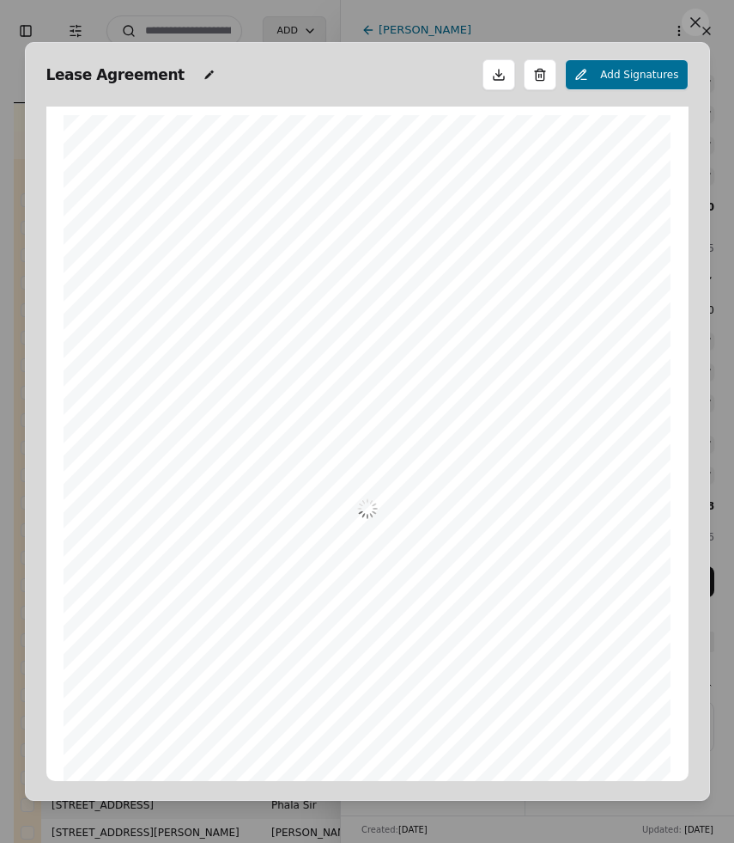
scroll to position [9, 0]
click at [697, 24] on button at bounding box center [695, 22] width 27 height 27
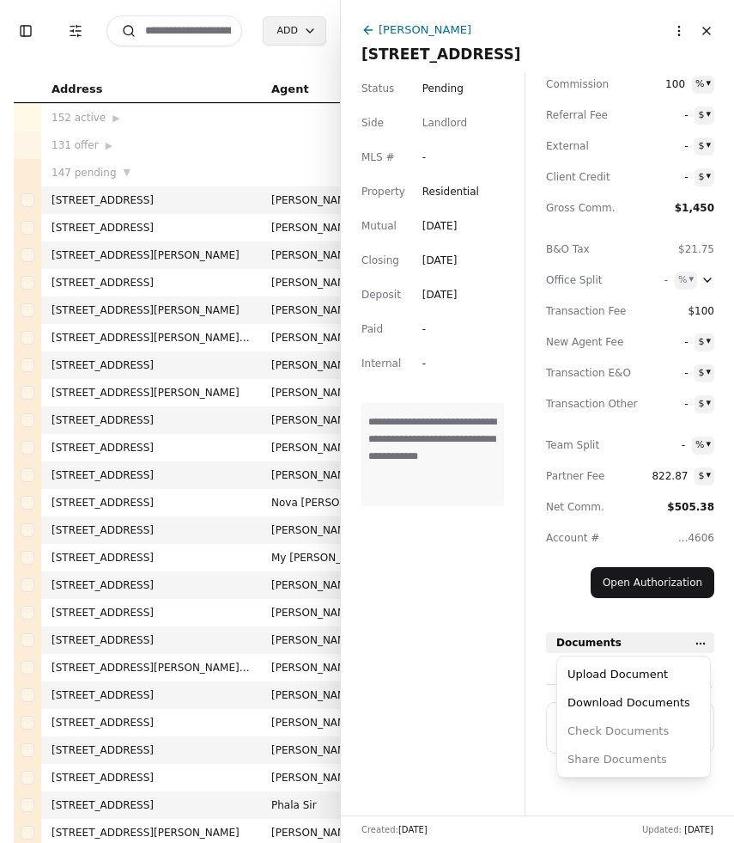
click at [702, 637] on html "Toggle Sidebar Transaction Filters Search Add Address Agent Close Side CD AA EM…" at bounding box center [367, 421] width 734 height 843
click at [656, 675] on div "Upload Document" at bounding box center [634, 674] width 146 height 28
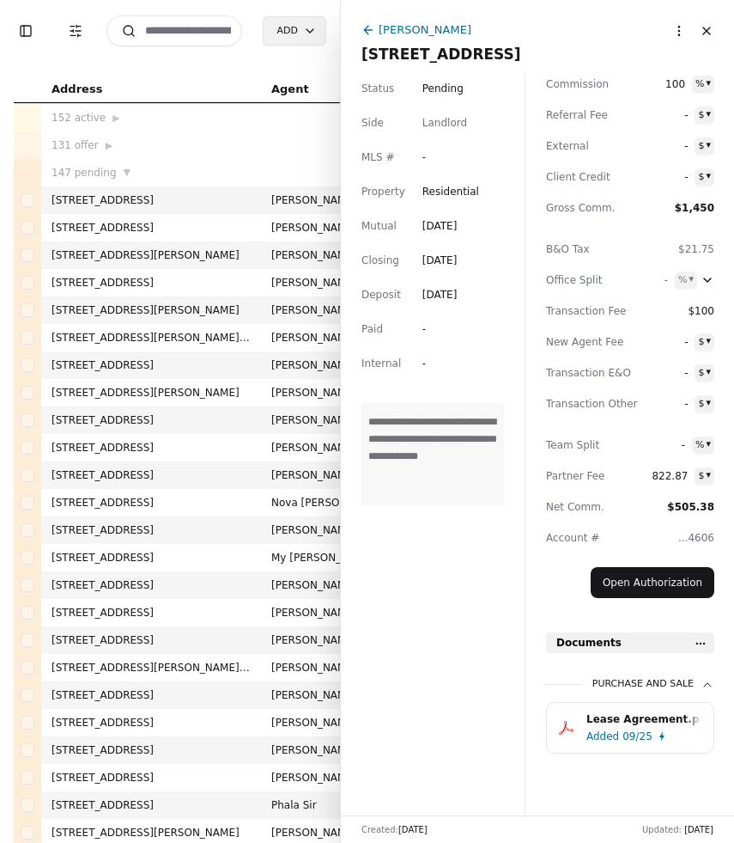
click at [444, 629] on div "**********" at bounding box center [433, 444] width 184 height 742
click at [681, 679] on div "Purchase and Sale" at bounding box center [654, 684] width 122 height 15
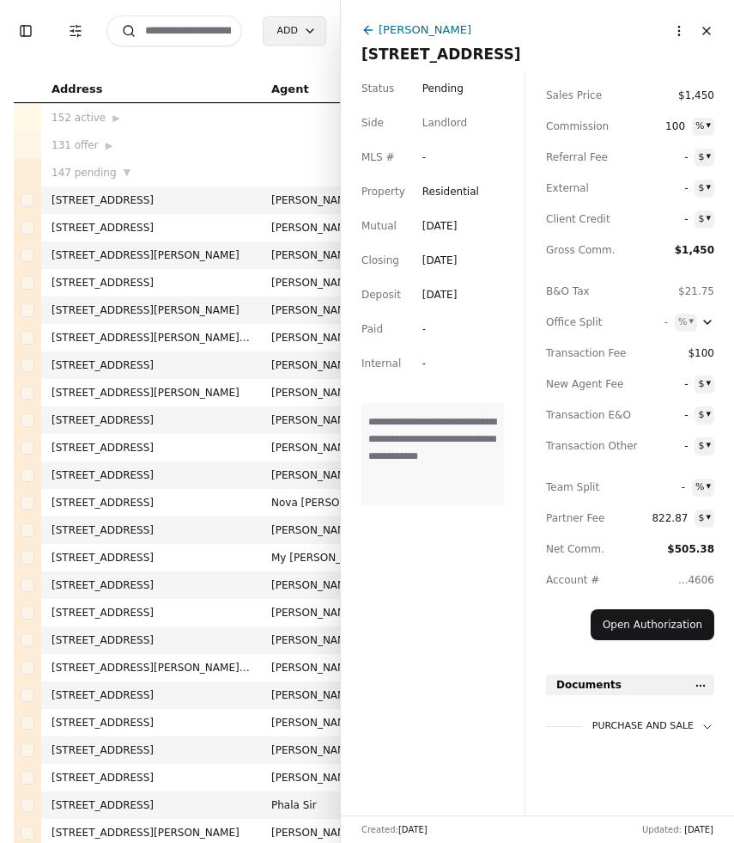
click at [676, 723] on div "Purchase and Sale" at bounding box center [654, 726] width 122 height 15
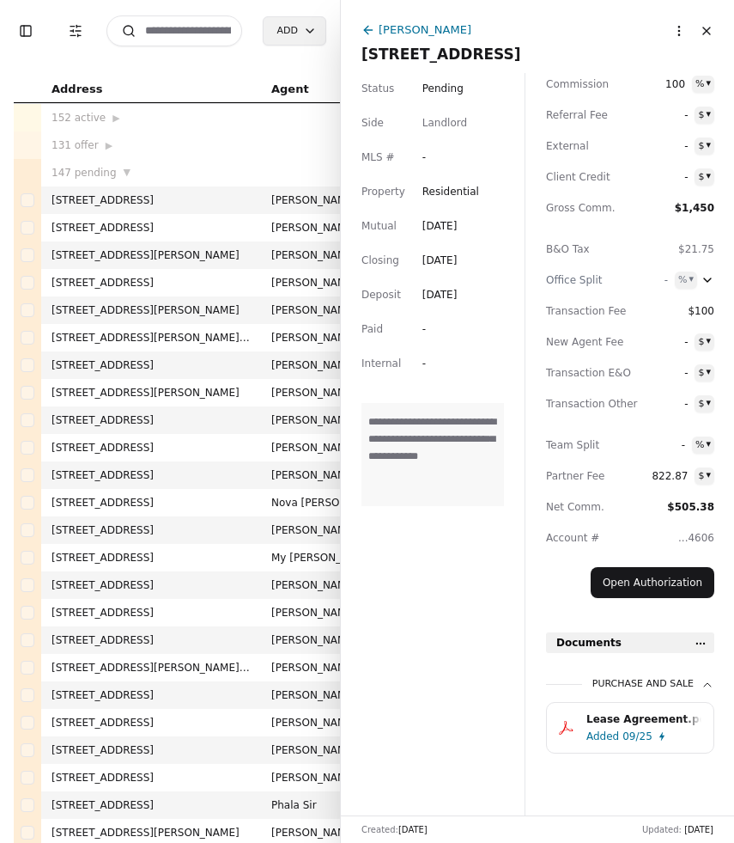
click at [666, 727] on div "Added 09/25" at bounding box center [648, 735] width 122 height 17
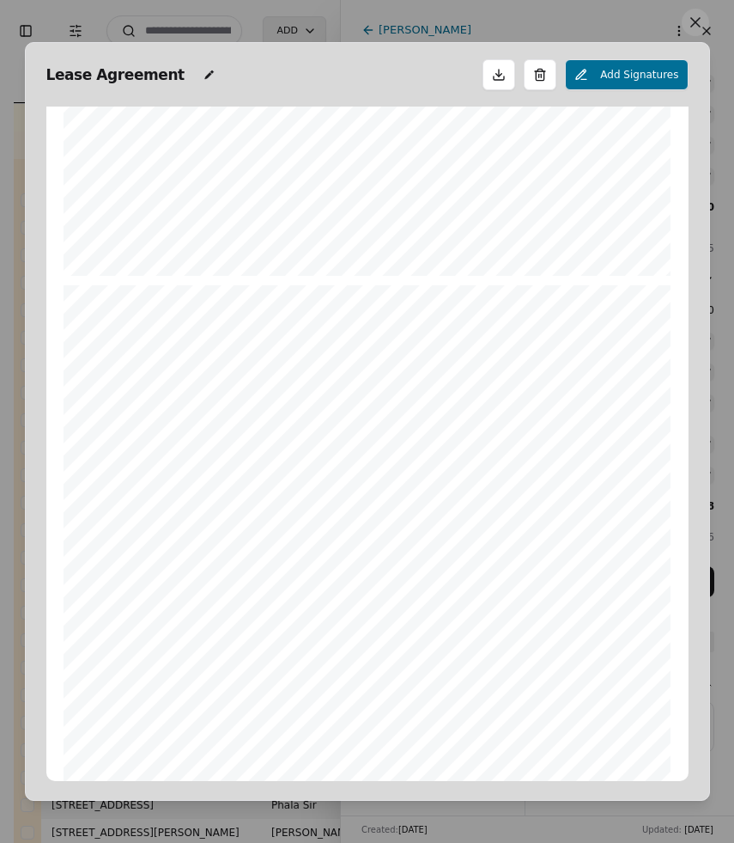
scroll to position [4906, 0]
click at [705, 25] on button at bounding box center [695, 22] width 27 height 27
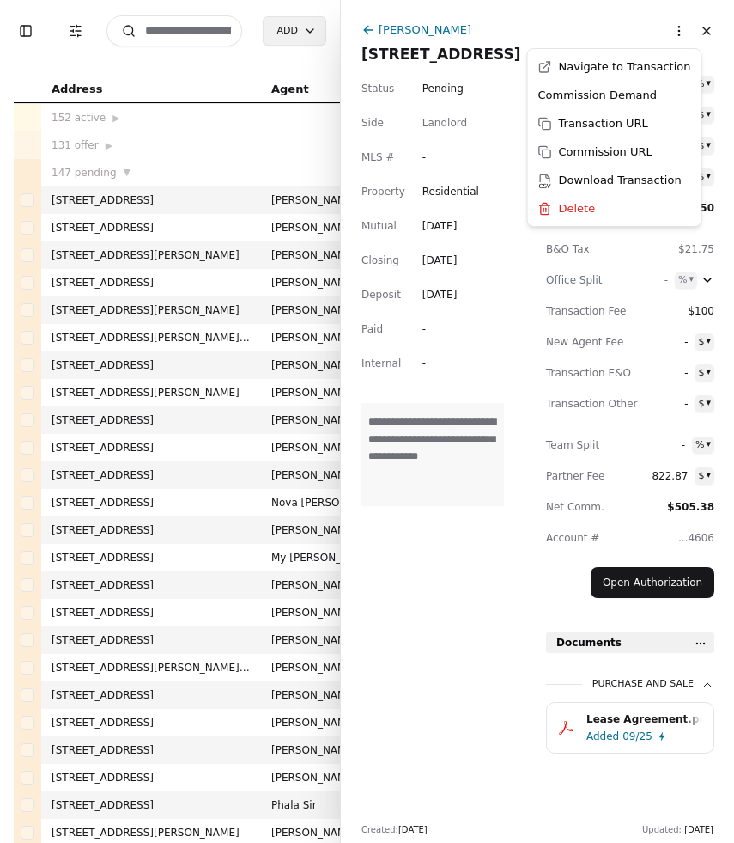
click at [678, 37] on html "Toggle Sidebar Transaction Filters Search Add Address Agent Close Side CD AA EM…" at bounding box center [367, 421] width 734 height 843
click at [630, 119] on div "Transaction URL" at bounding box center [615, 123] width 167 height 28
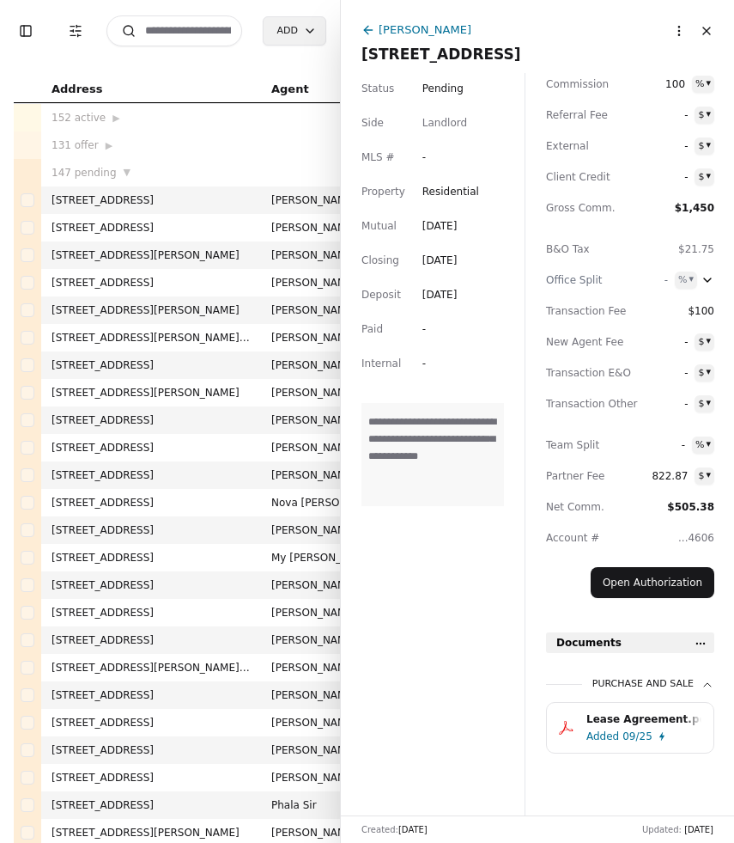
click at [394, 37] on div "[PERSON_NAME]" at bounding box center [425, 30] width 93 height 18
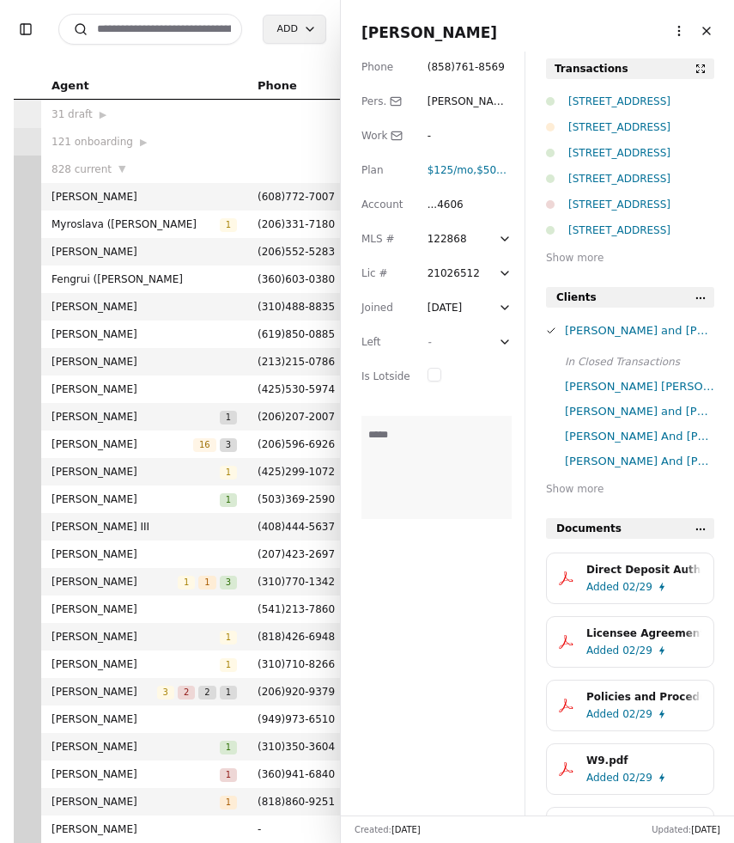
click at [709, 35] on button "Close" at bounding box center [706, 30] width 27 height 27
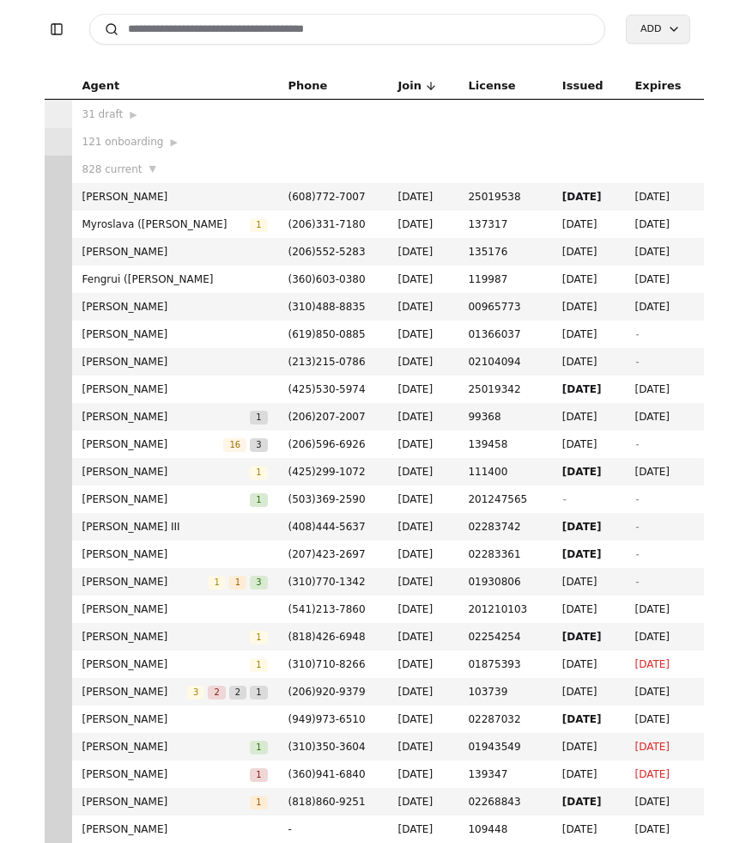
click at [247, 27] on input at bounding box center [347, 29] width 517 height 31
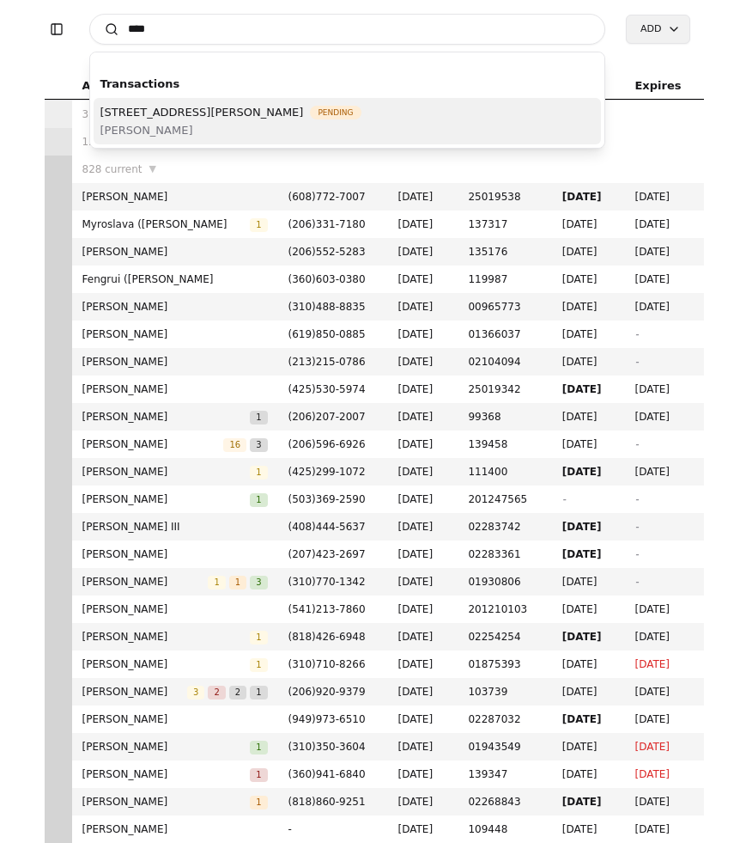
type input "****"
click at [272, 122] on span "[PERSON_NAME]" at bounding box center [230, 130] width 261 height 18
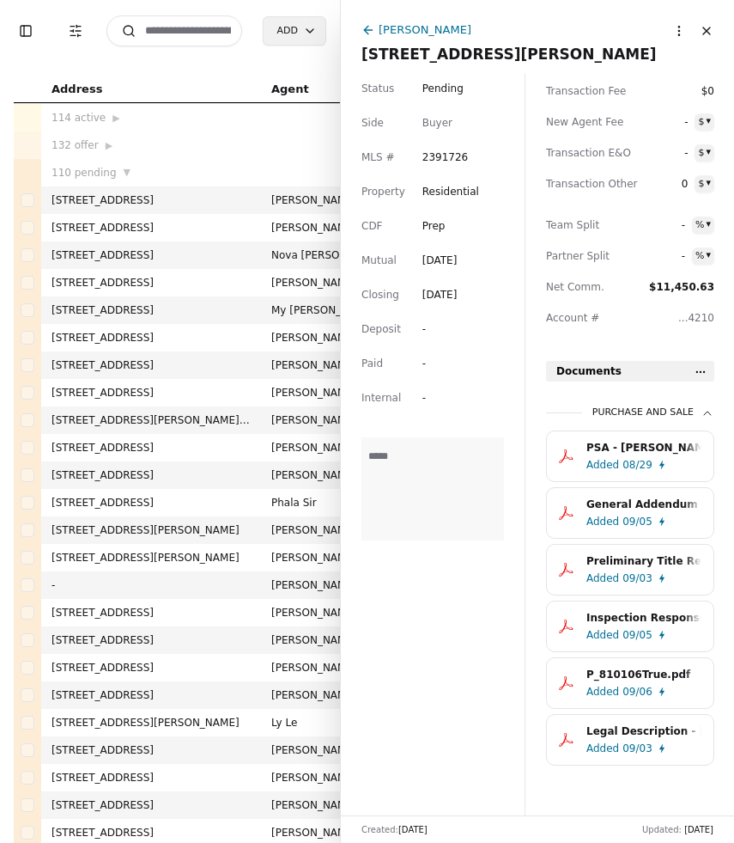
scroll to position [302, 0]
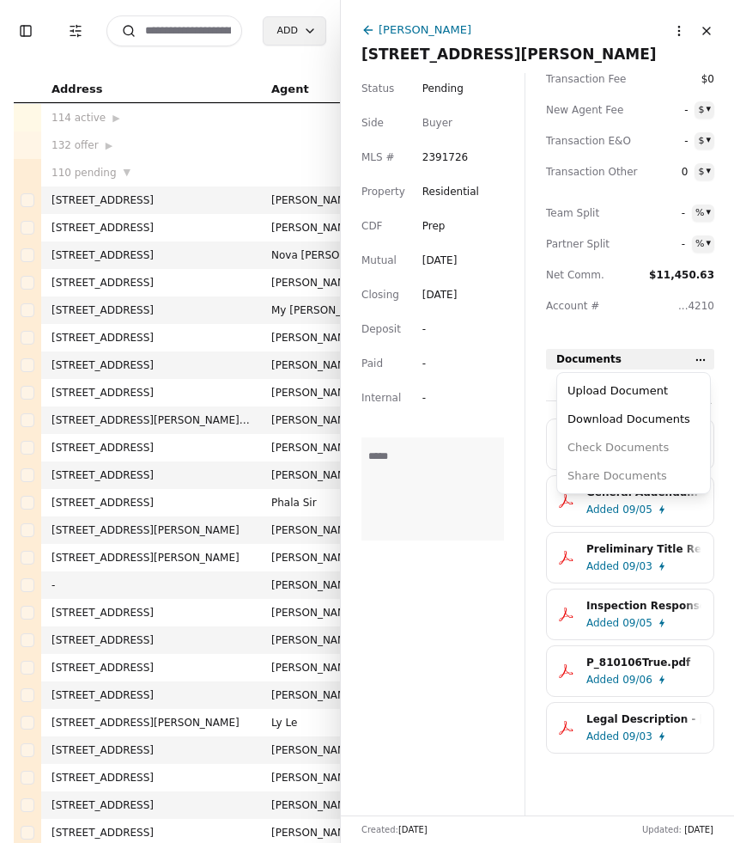
click at [700, 361] on html "Toggle Sidebar Transaction Filters Search Add Address Agent Close Side CD AA EM…" at bounding box center [367, 421] width 734 height 843
click at [649, 391] on div "Upload Document" at bounding box center [634, 390] width 146 height 28
click at [705, 363] on html "Toggle Sidebar Transaction Filters Search Add Address Agent Close Side CD AA EM…" at bounding box center [367, 421] width 734 height 843
click at [656, 390] on div "Upload Document" at bounding box center [634, 390] width 146 height 28
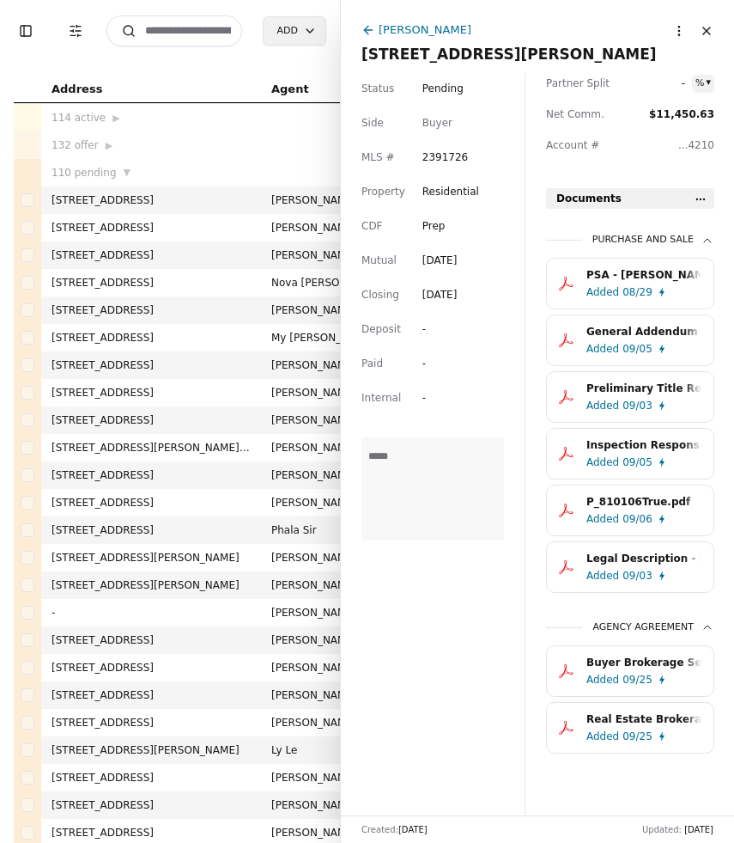
scroll to position [463, 0]
click at [593, 660] on div "Buyer Brokerage Services Agreement (BBSA).pdf" at bounding box center [644, 662] width 115 height 17
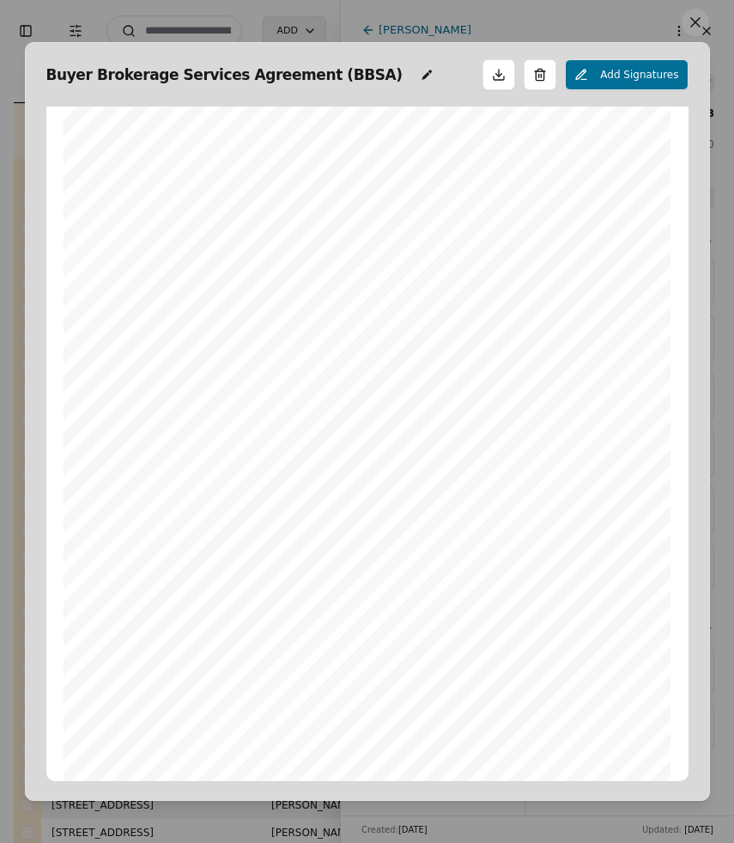
scroll to position [898, 0]
click at [699, 18] on button at bounding box center [695, 22] width 27 height 27
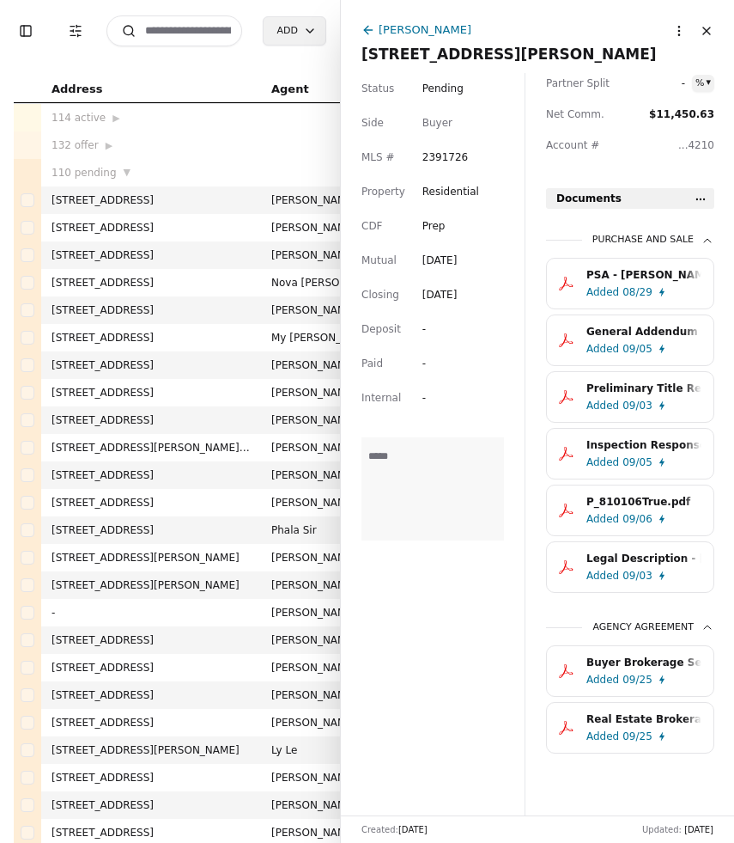
click at [374, 27] on icon at bounding box center [369, 30] width 14 height 14
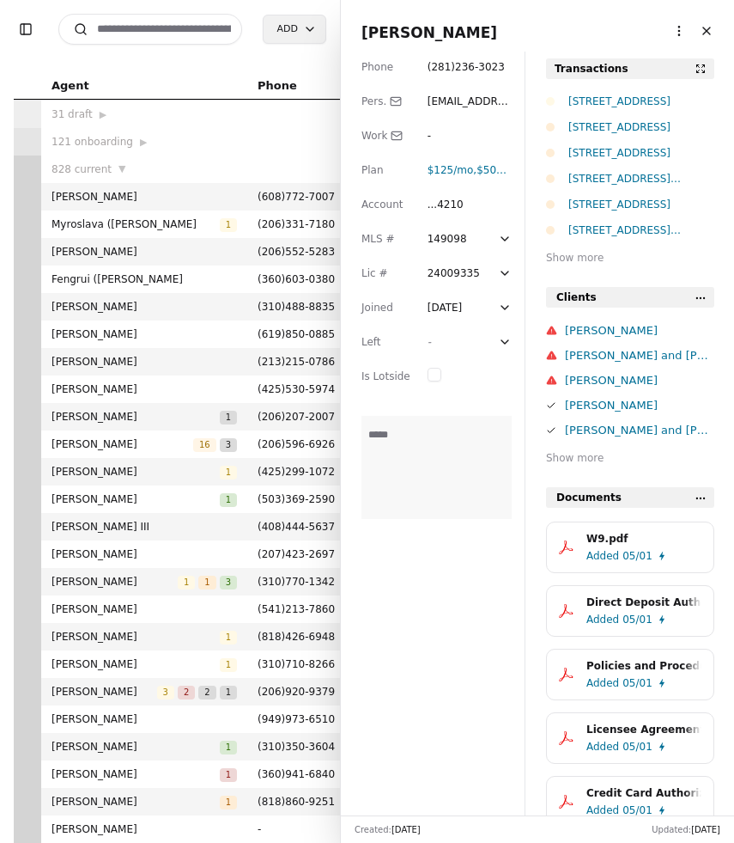
click at [716, 33] on button "Close" at bounding box center [706, 30] width 27 height 27
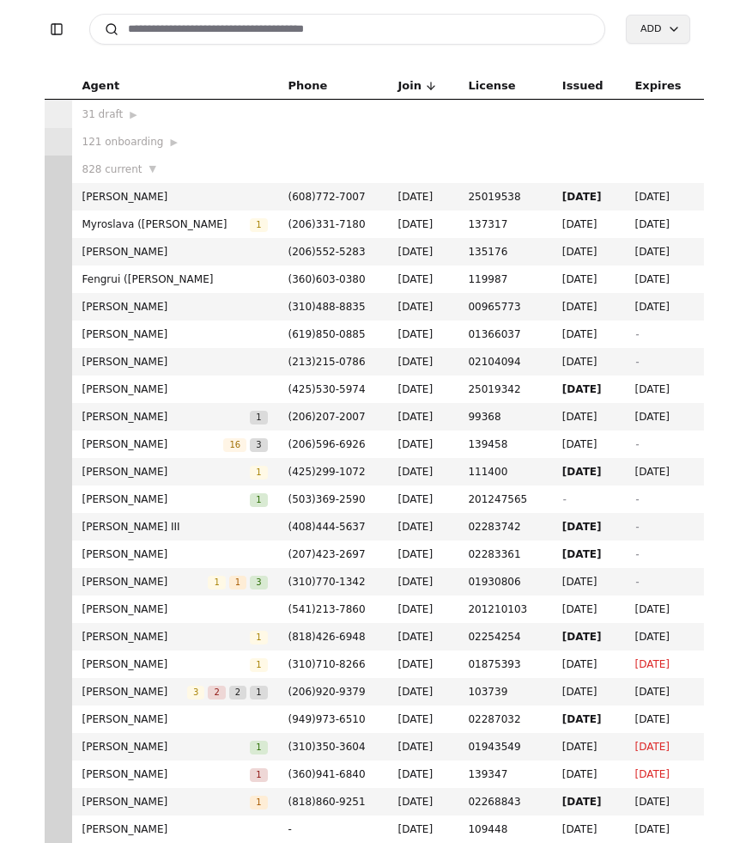
click at [278, 33] on input at bounding box center [347, 29] width 517 height 31
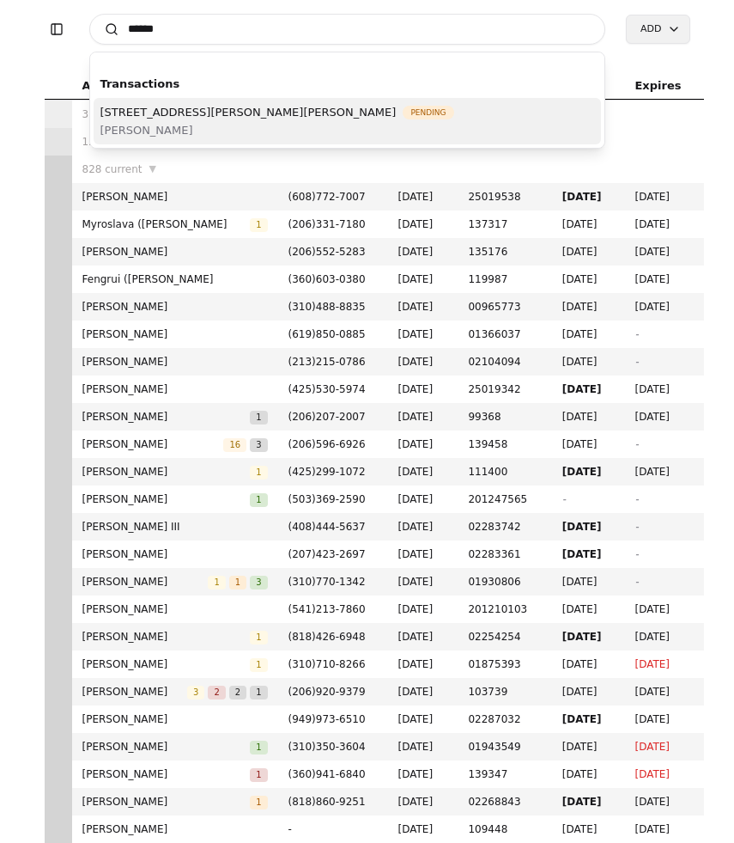
type input "******"
click at [289, 122] on span "[PERSON_NAME]" at bounding box center [277, 130] width 354 height 18
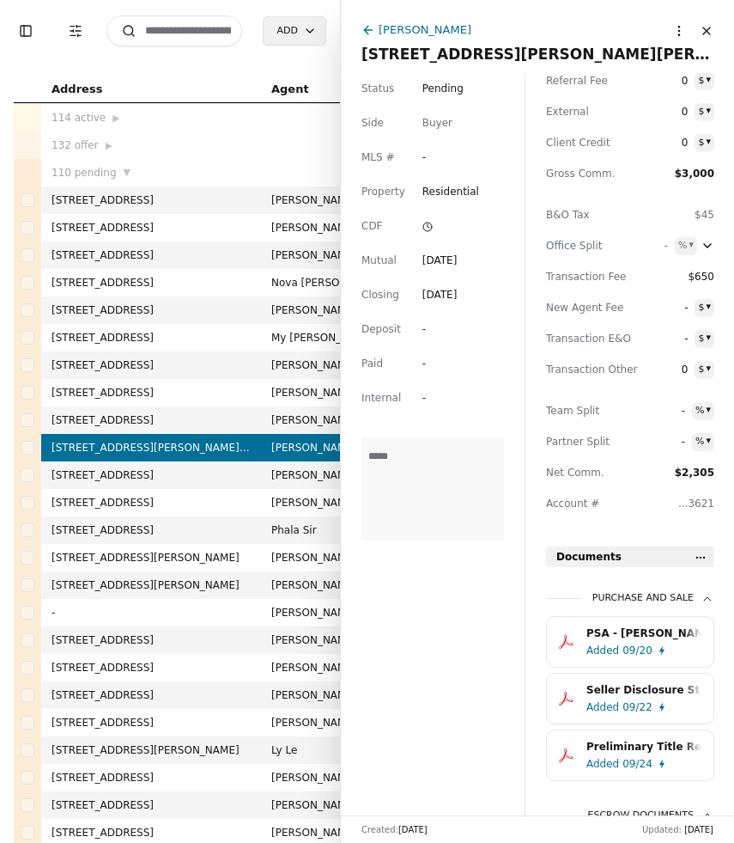
scroll to position [197, 0]
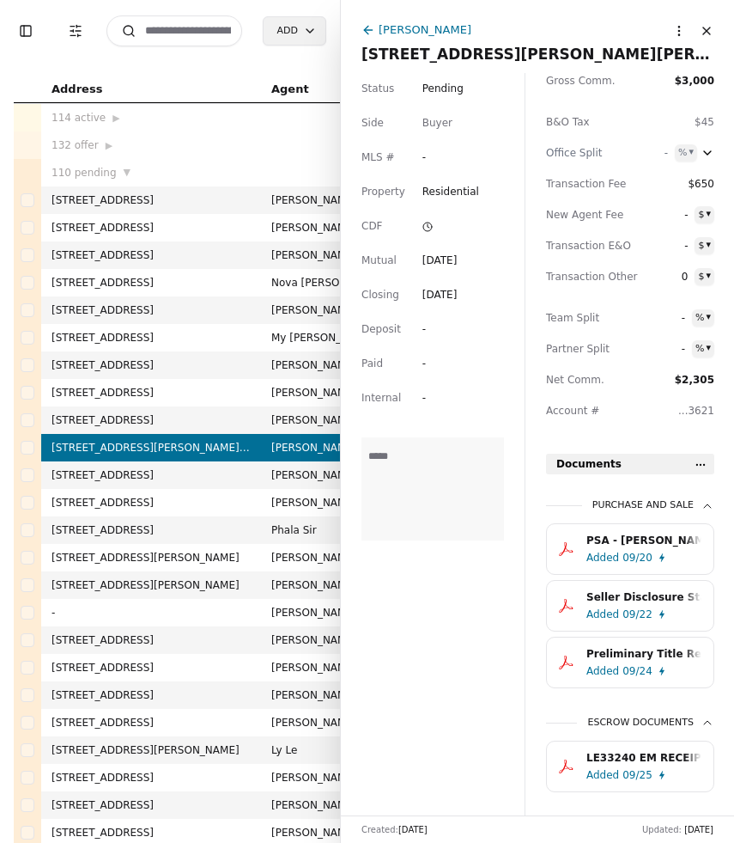
click at [701, 467] on html "Toggle Sidebar Transaction Filters Search Add Address Agent Close Side CD AA EM…" at bounding box center [367, 421] width 734 height 843
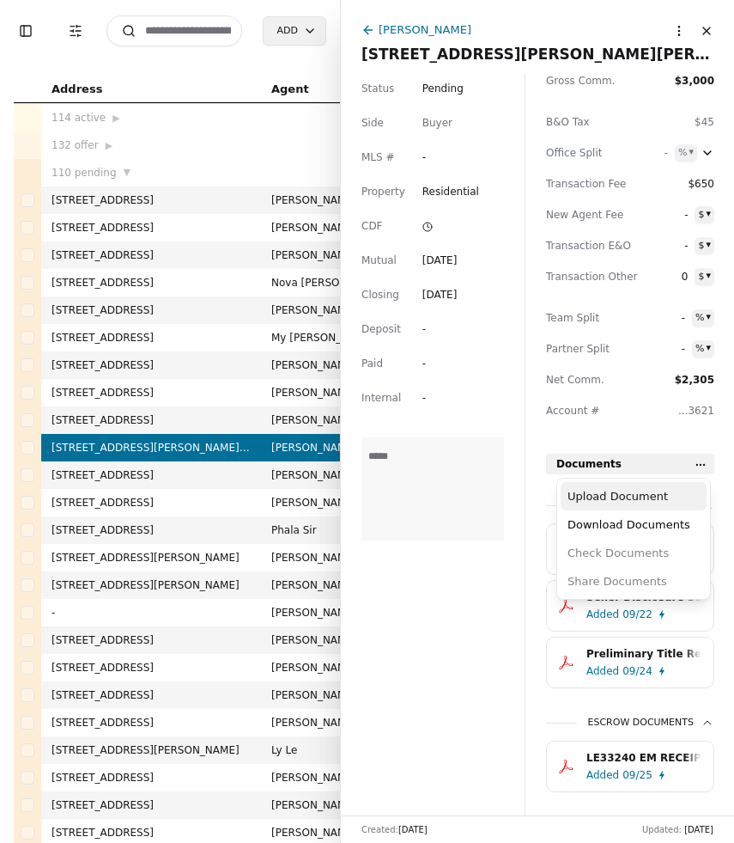
click at [669, 496] on div "Upload Document" at bounding box center [634, 496] width 146 height 28
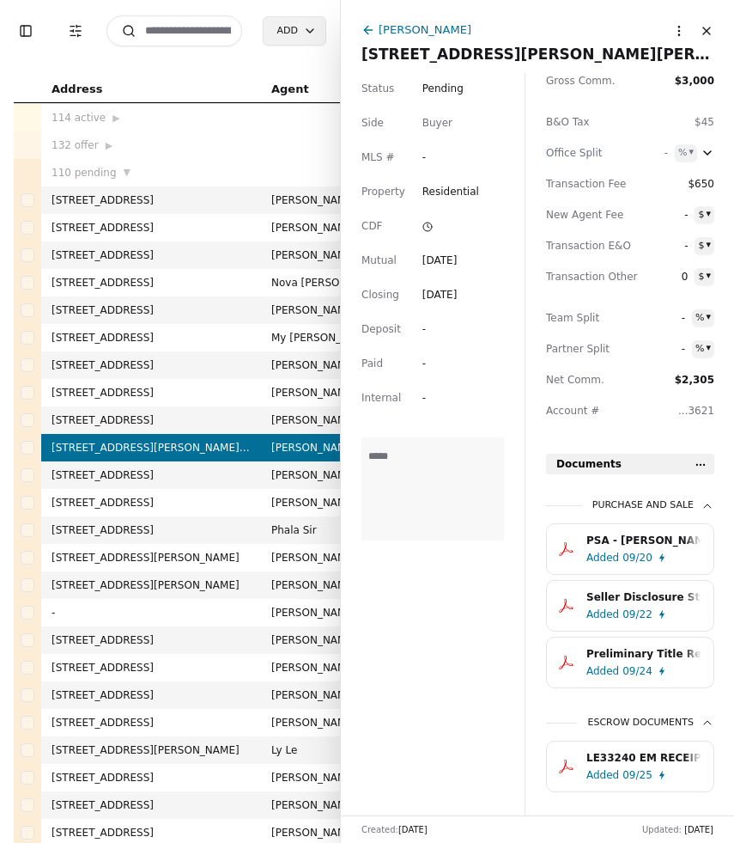
click at [630, 763] on div "LE33240 EM RECEIPT.pdf" at bounding box center [644, 757] width 115 height 17
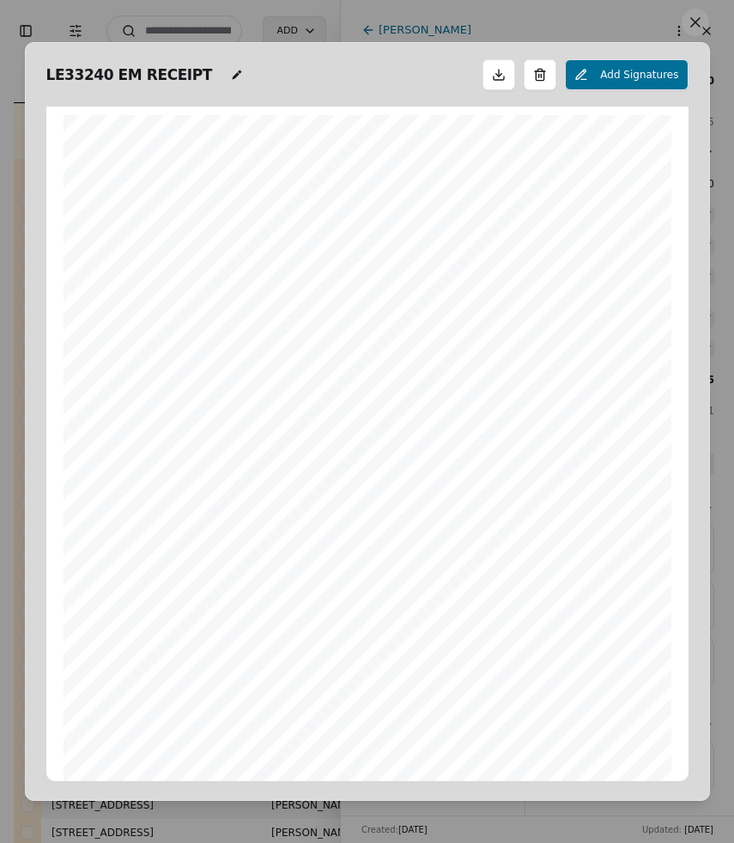
scroll to position [9, 0]
click at [697, 35] on button at bounding box center [695, 22] width 27 height 27
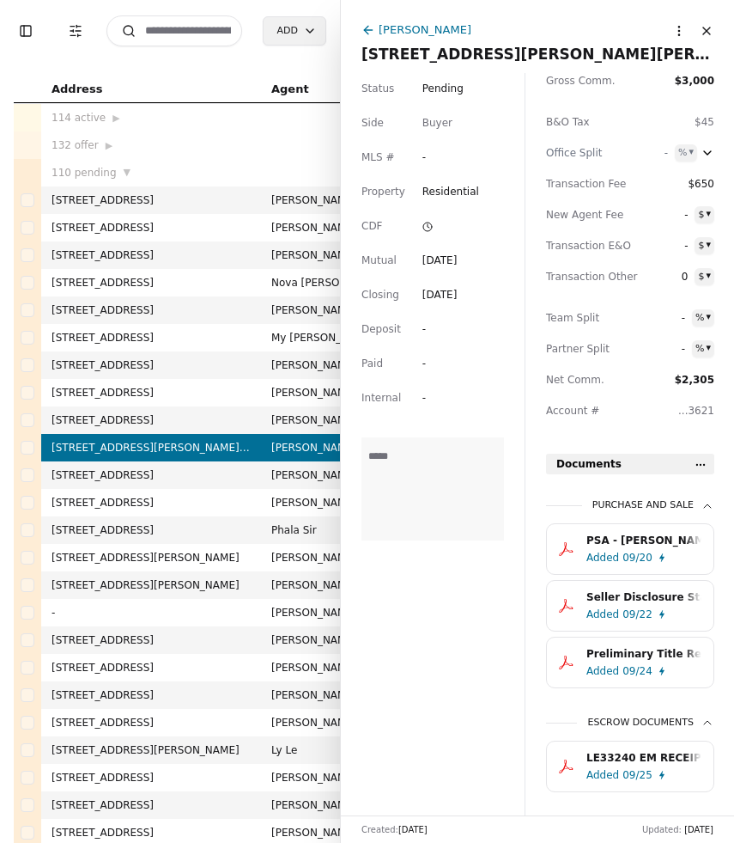
click at [708, 32] on button "Close" at bounding box center [706, 30] width 27 height 27
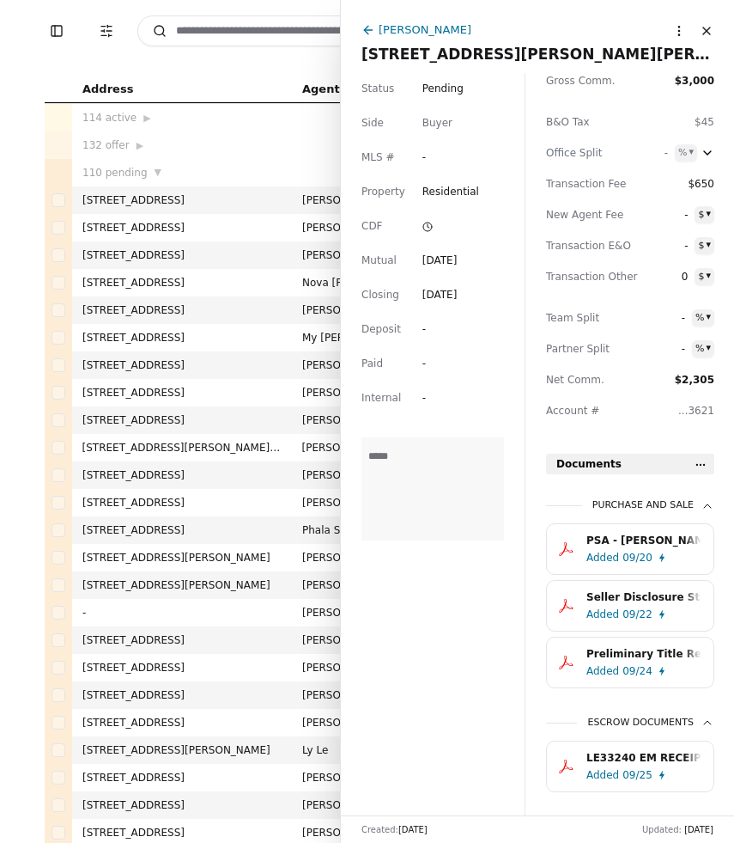
click at [708, 32] on button "Close" at bounding box center [706, 30] width 27 height 27
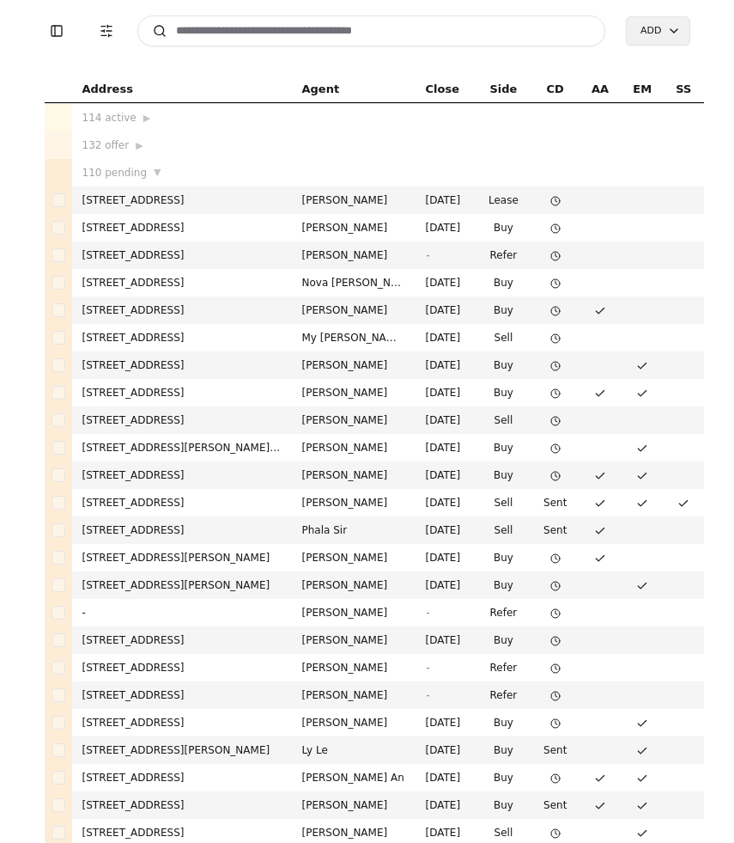
click at [282, 33] on input at bounding box center [371, 30] width 469 height 31
type input "*"
click at [57, 33] on button "Toggle Sidebar" at bounding box center [57, 31] width 24 height 24
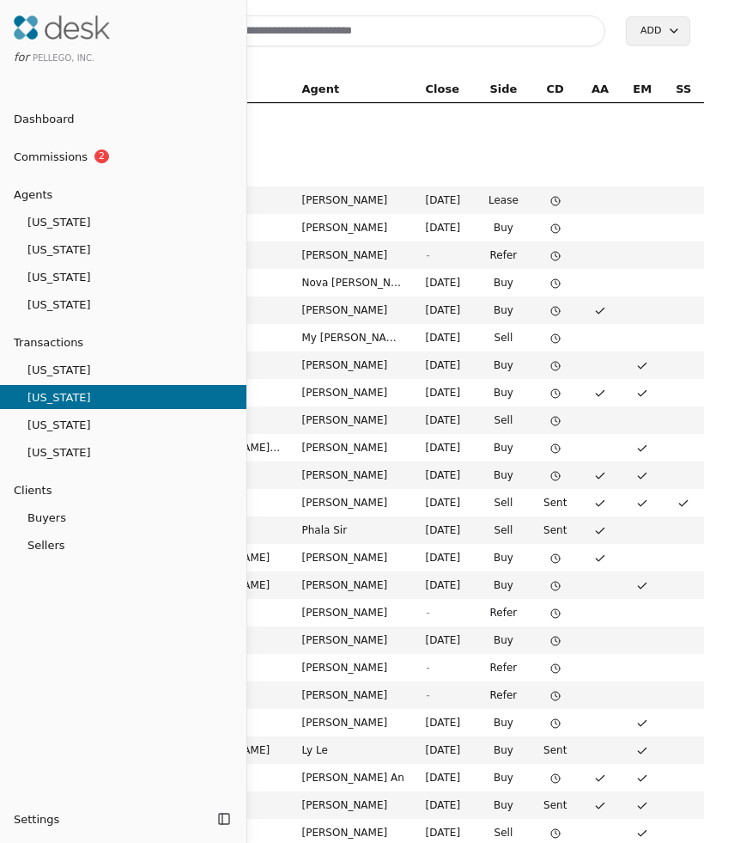
click at [286, 47] on div at bounding box center [367, 421] width 734 height 843
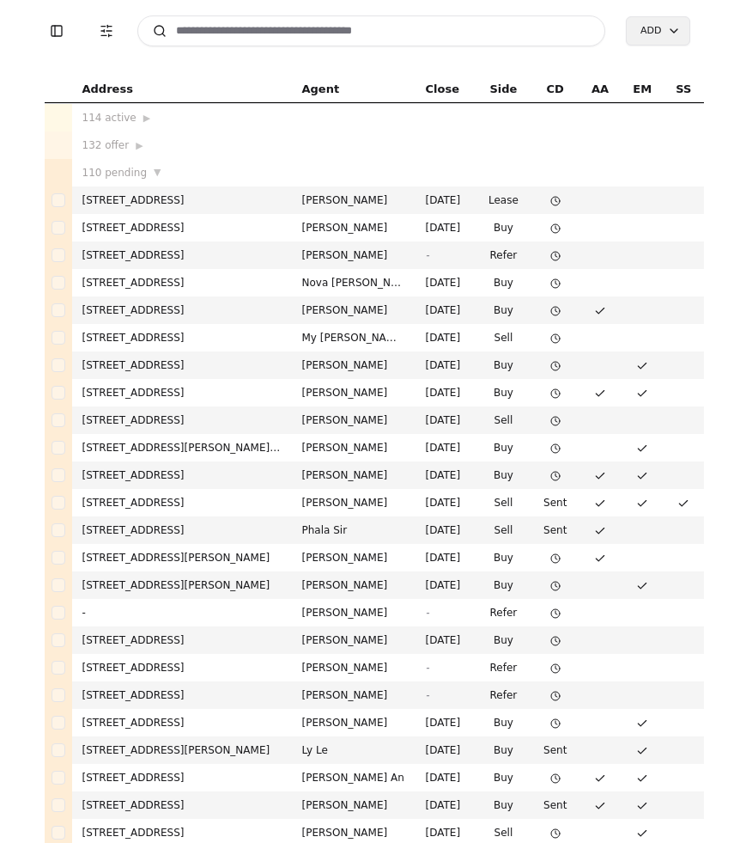
click at [232, 38] on input at bounding box center [371, 30] width 469 height 31
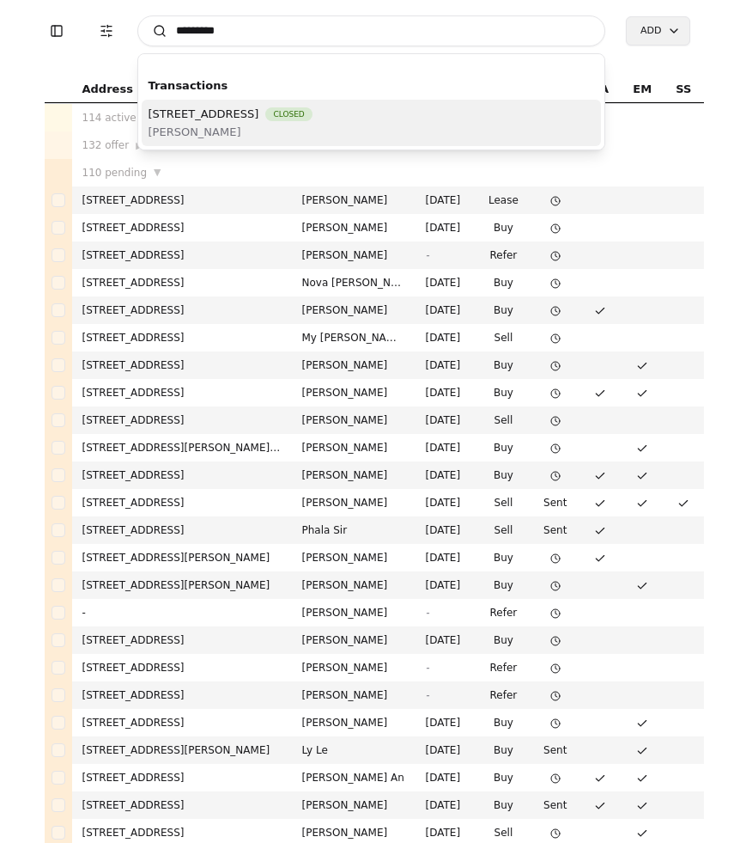
type input "*********"
click at [313, 125] on span "[PERSON_NAME]" at bounding box center [231, 132] width 164 height 18
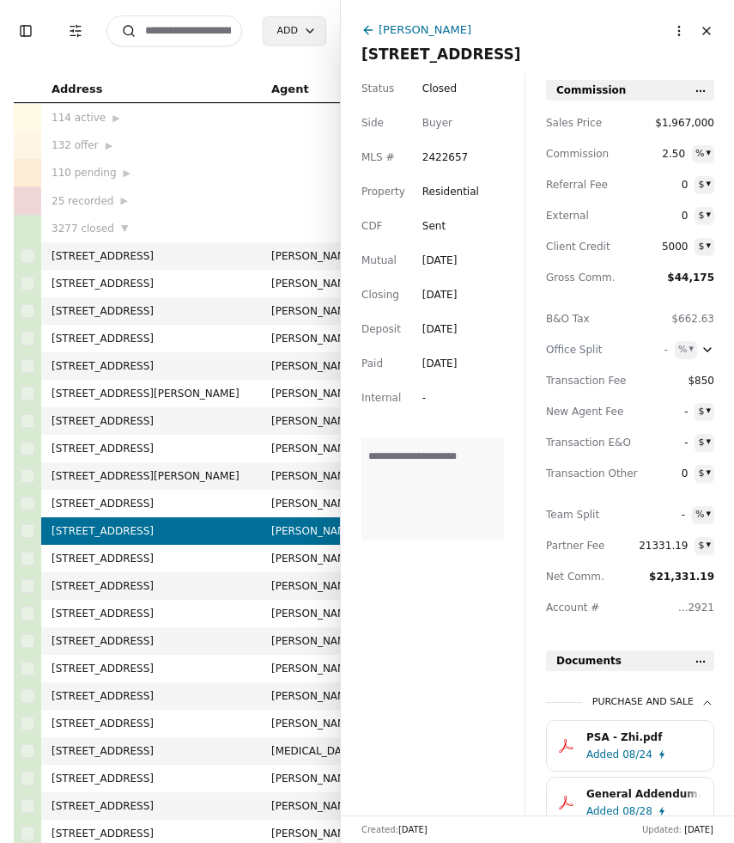
click at [706, 33] on button "Close" at bounding box center [706, 30] width 27 height 27
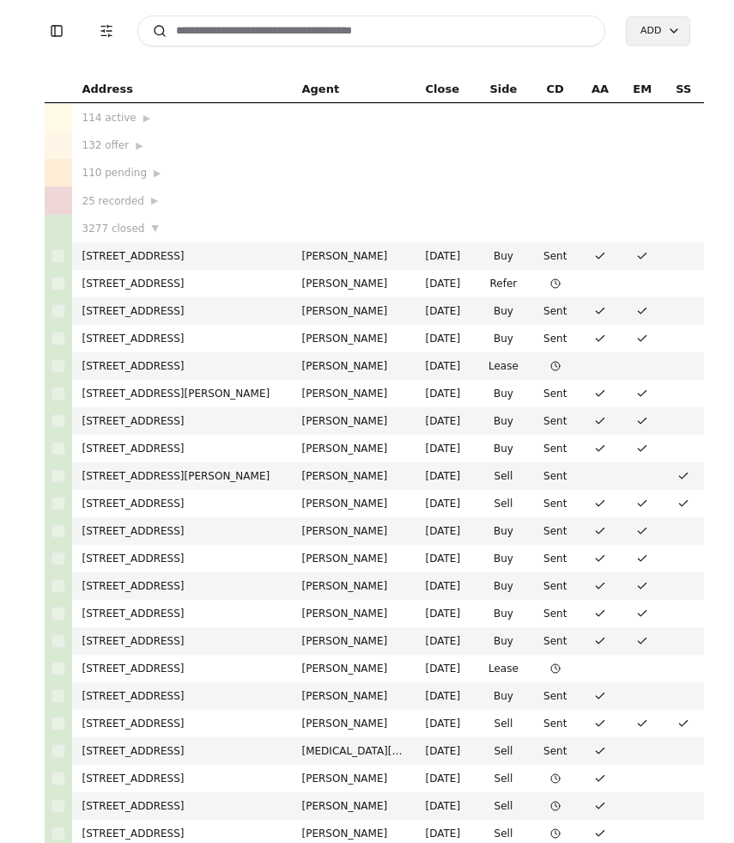
click at [232, 33] on input at bounding box center [371, 30] width 469 height 31
click at [216, 33] on input at bounding box center [371, 30] width 469 height 31
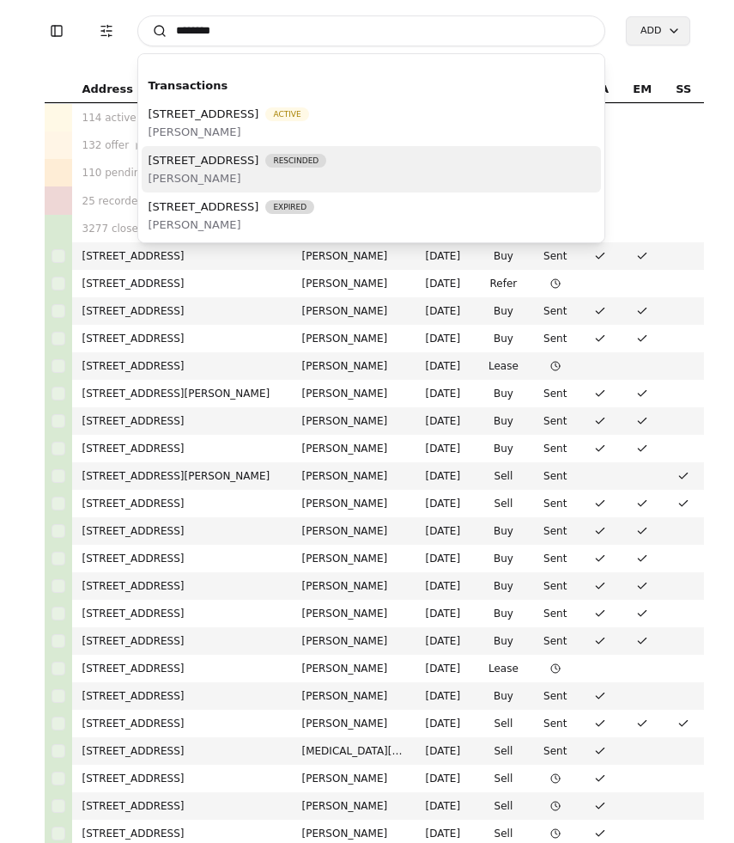
type input "********"
click at [259, 163] on span "[STREET_ADDRESS]" at bounding box center [204, 160] width 111 height 18
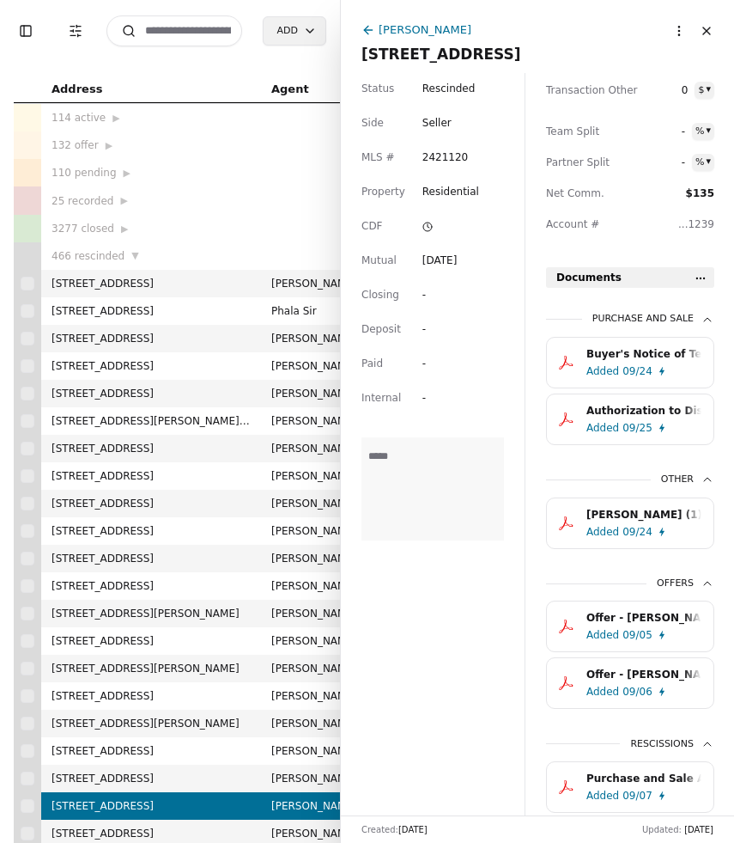
scroll to position [446, 0]
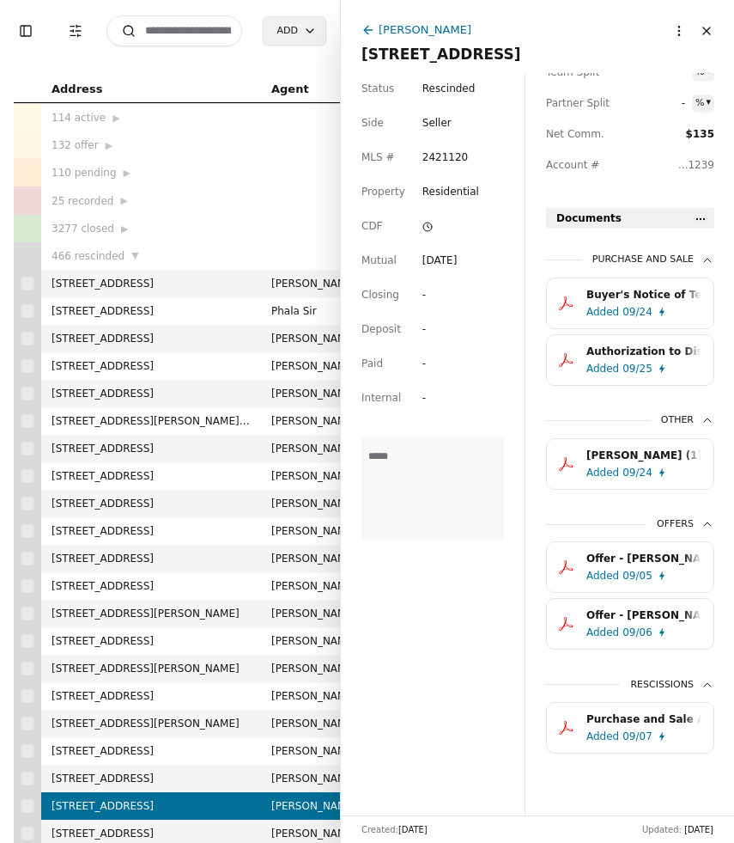
click at [634, 293] on div "Buyer's Notice of Termination (Financing Unavailable).pdf" at bounding box center [644, 294] width 115 height 17
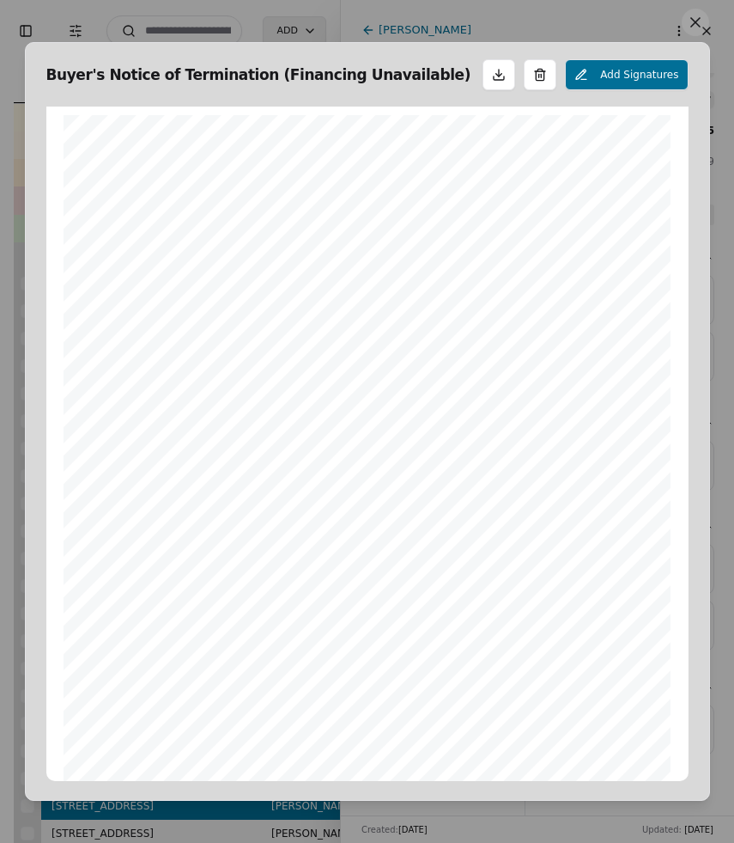
scroll to position [9, 0]
click at [697, 23] on button at bounding box center [695, 22] width 27 height 27
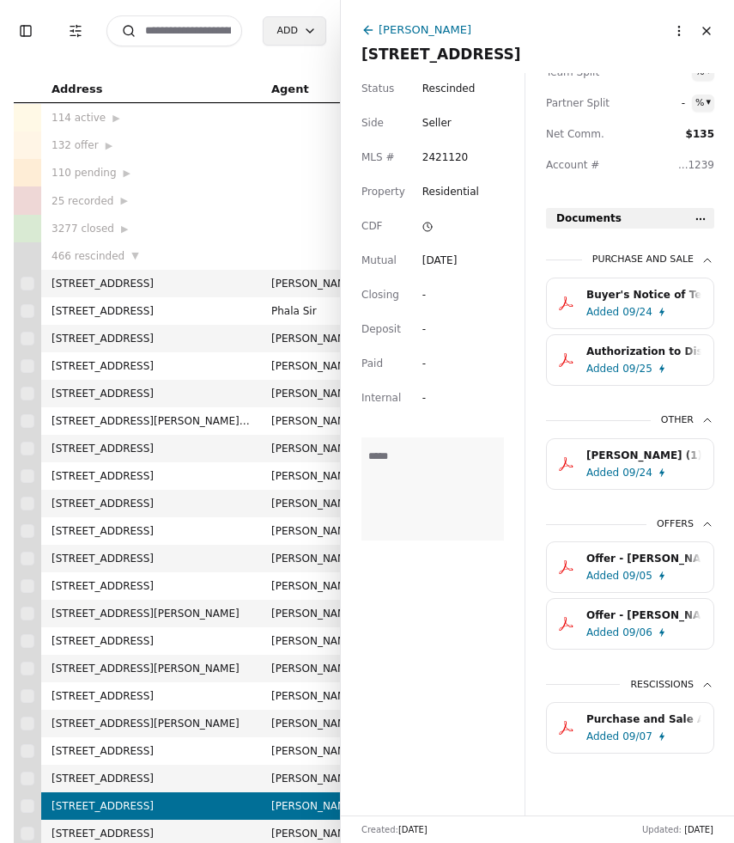
click at [637, 344] on div "Authorization to Disburse [PERSON_NAME] Money - [STREET_ADDRESS]pdf" at bounding box center [644, 351] width 115 height 17
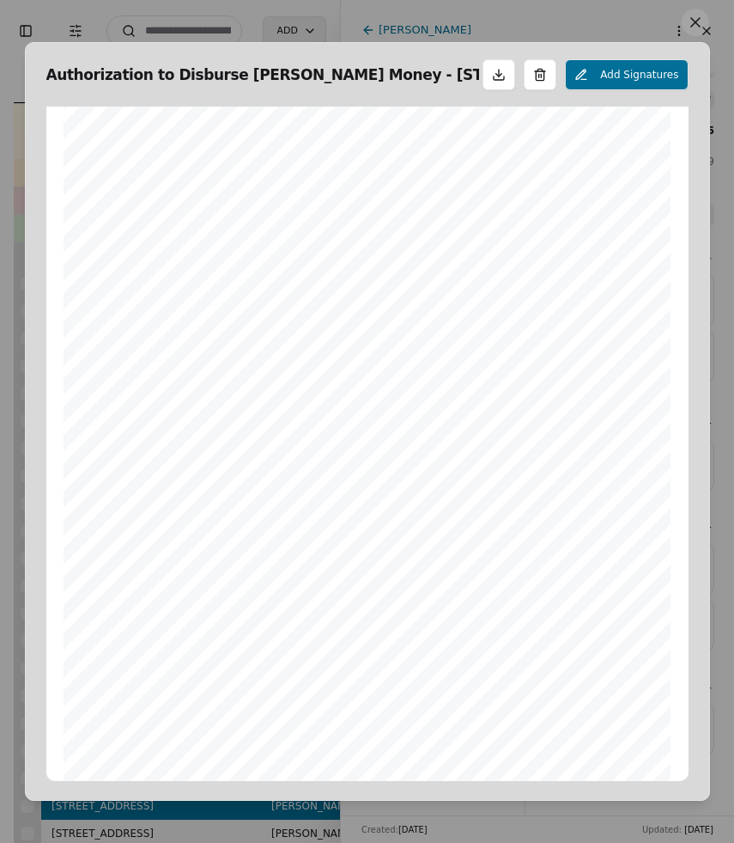
scroll to position [51, 0]
click at [691, 27] on button at bounding box center [695, 22] width 27 height 27
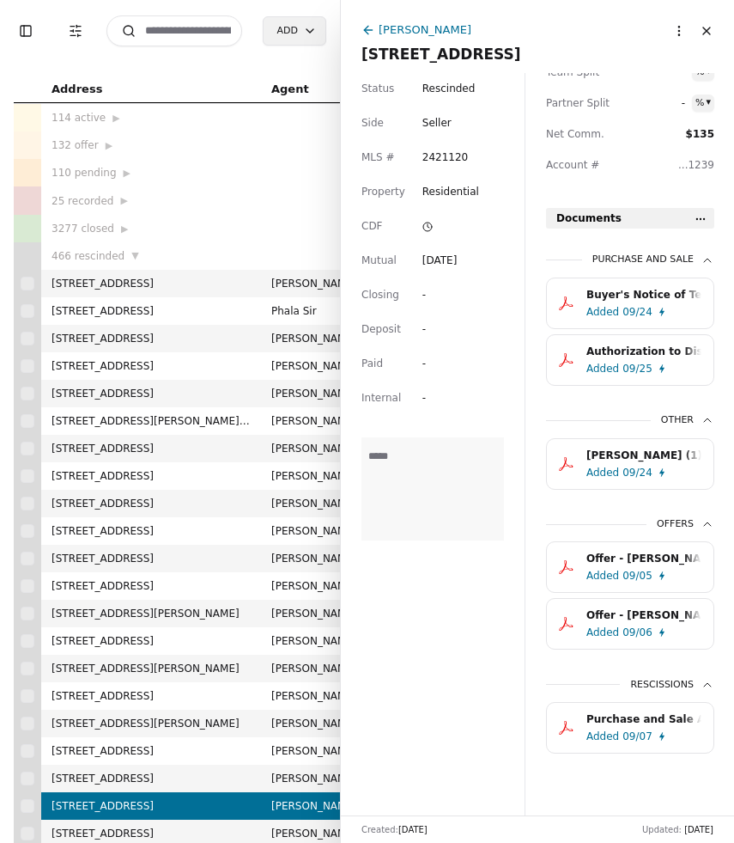
scroll to position [408, 0]
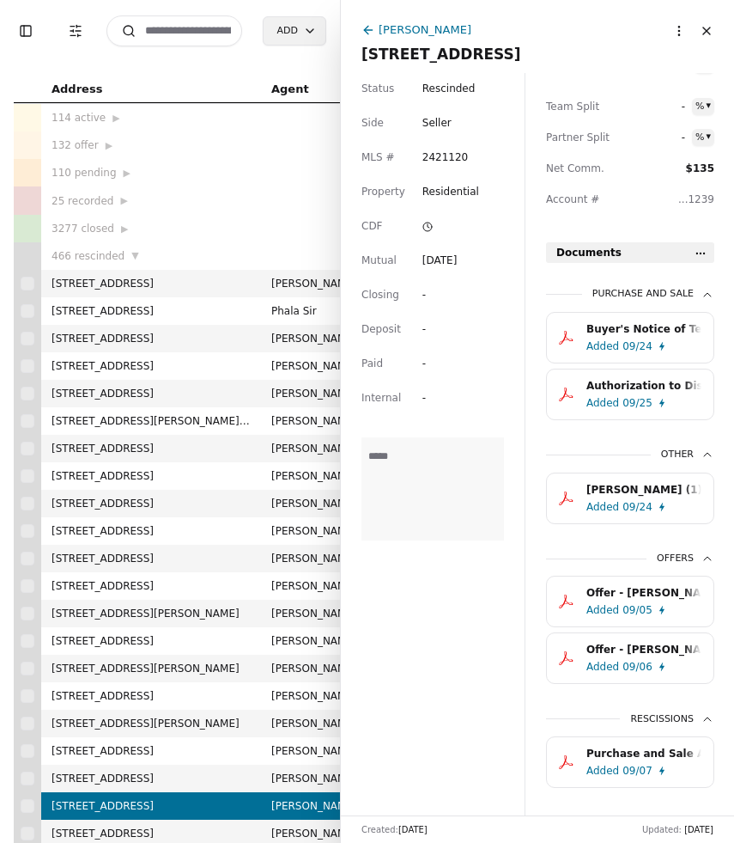
click at [707, 32] on button "Close" at bounding box center [706, 30] width 27 height 27
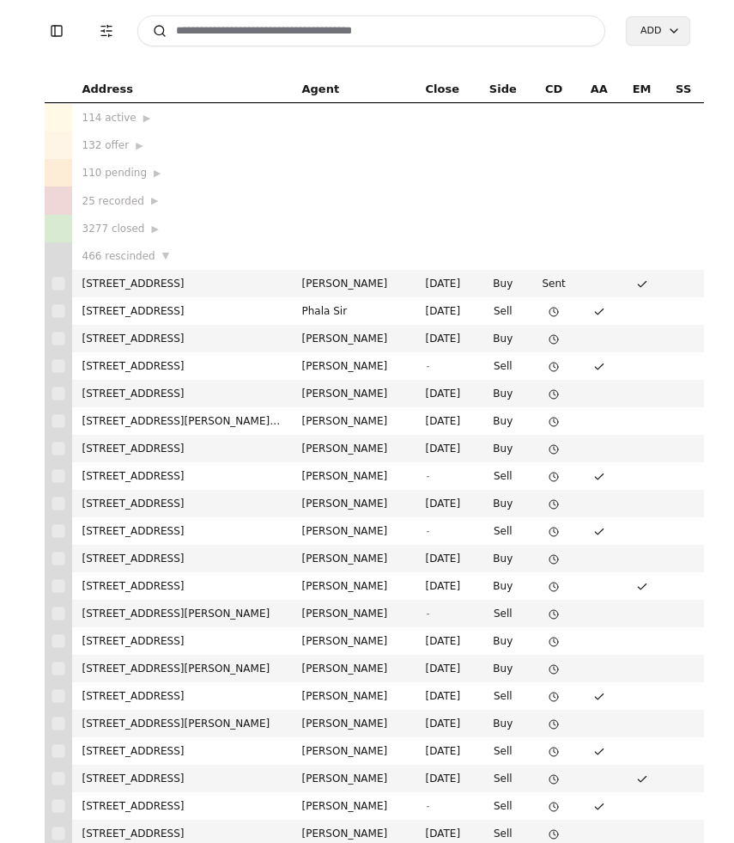
click at [229, 32] on input at bounding box center [371, 30] width 469 height 31
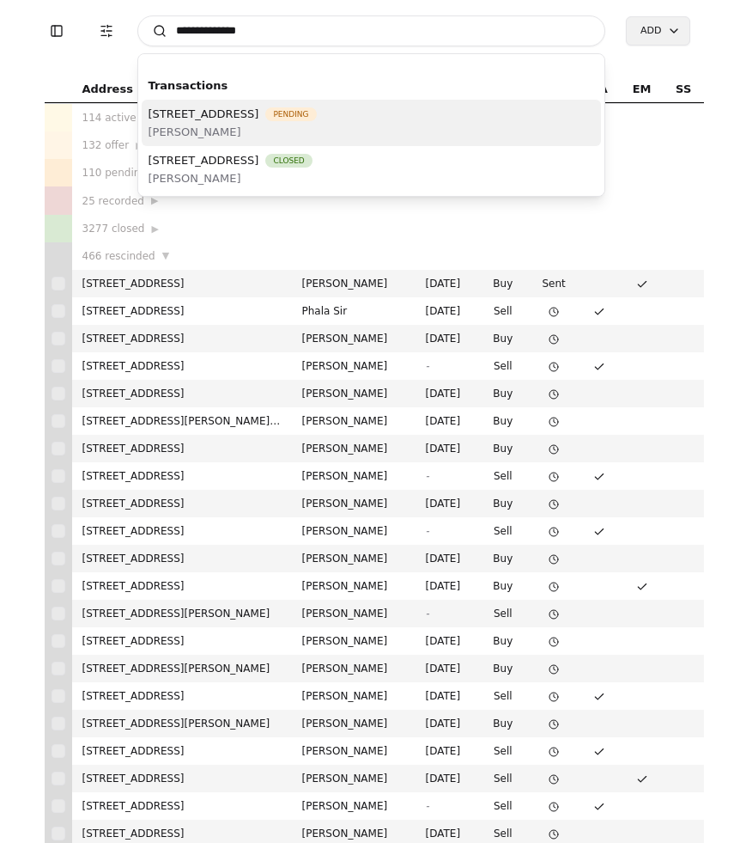
type input "**********"
click at [259, 112] on span "[STREET_ADDRESS]" at bounding box center [204, 114] width 111 height 18
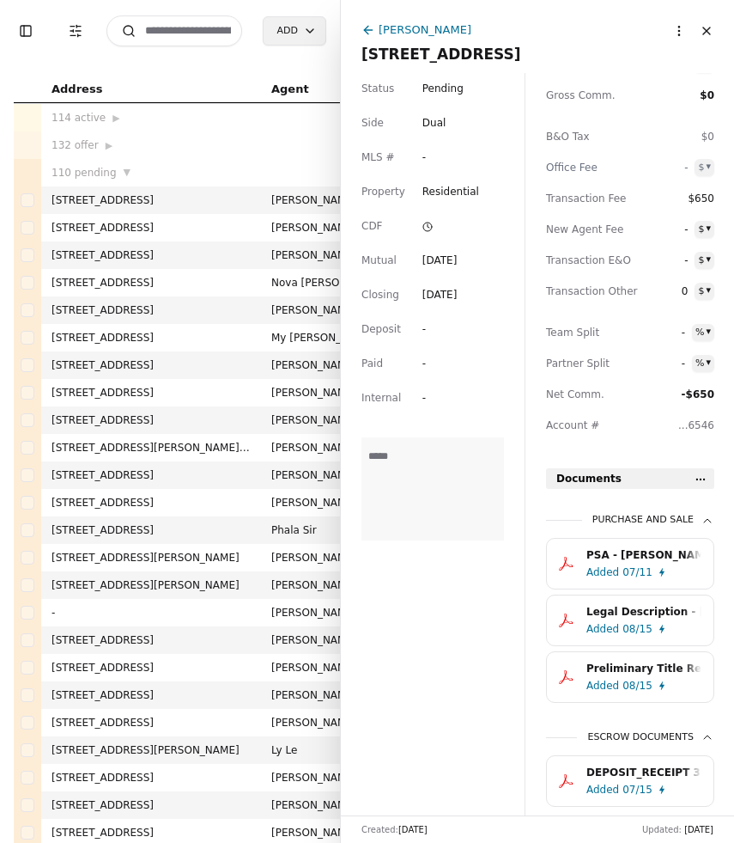
scroll to position [236, 0]
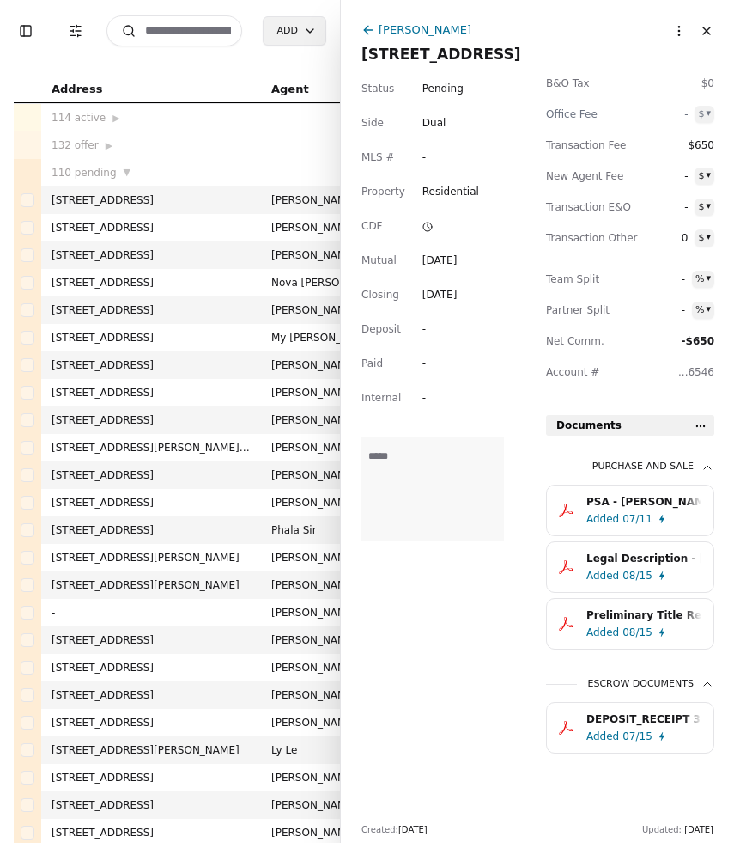
click at [641, 529] on button "PSA - [PERSON_NAME] - [DATE].pdf Added 07/11" at bounding box center [630, 510] width 168 height 52
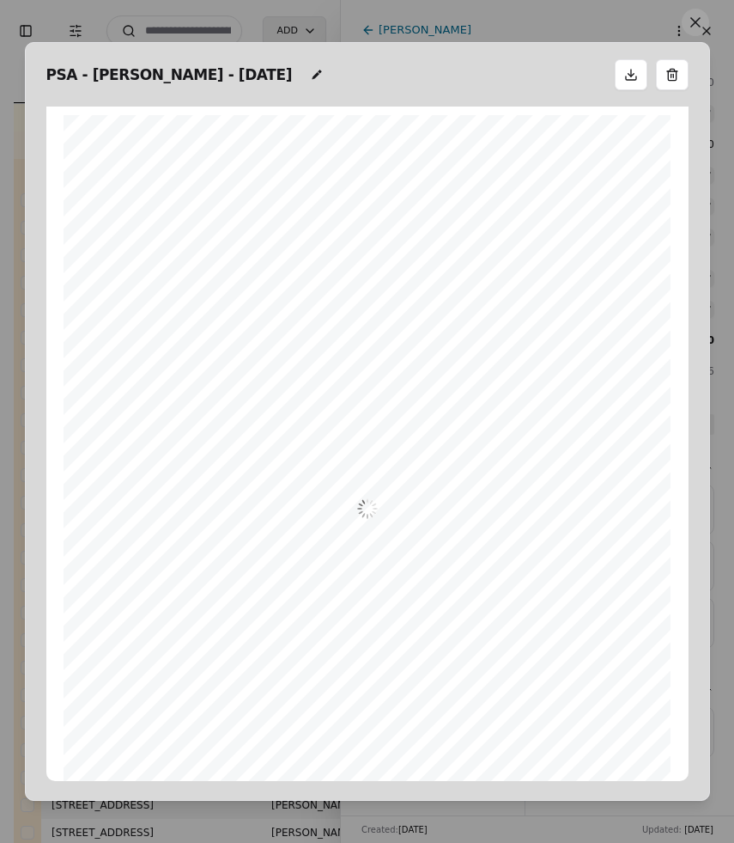
scroll to position [9, 0]
click at [694, 27] on button at bounding box center [695, 22] width 27 height 27
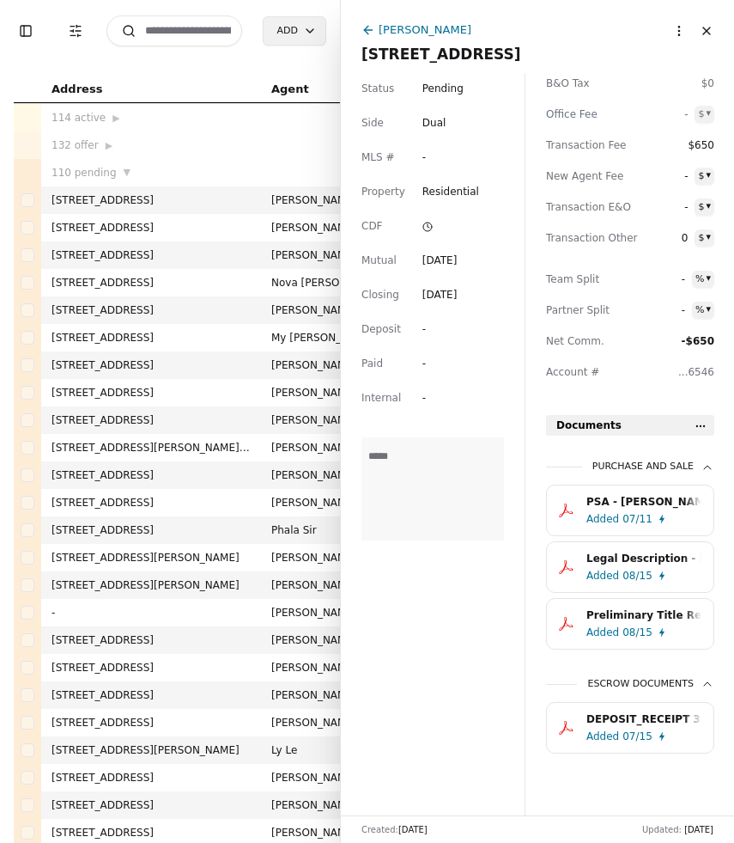
click at [634, 514] on div "07/11" at bounding box center [638, 518] width 30 height 17
click at [703, 32] on button "Close" at bounding box center [706, 30] width 27 height 27
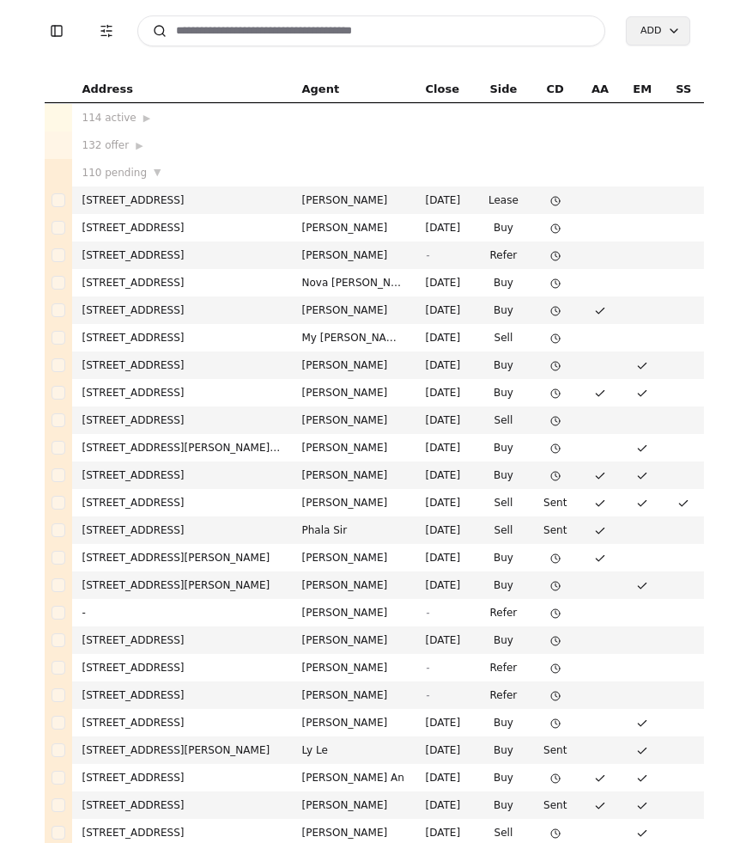
click at [267, 34] on input at bounding box center [371, 30] width 469 height 31
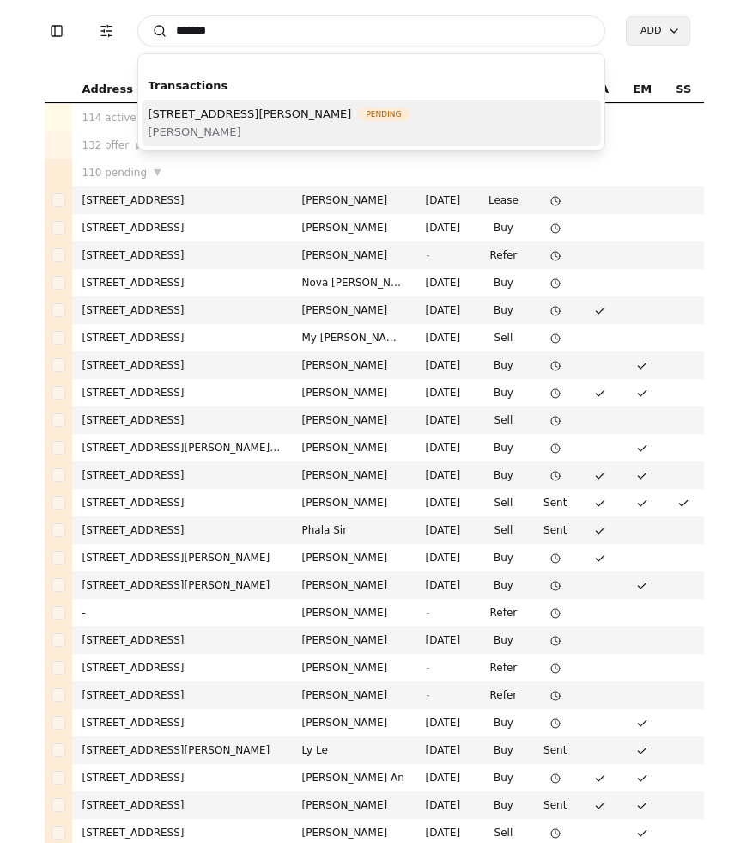
type input "*******"
click at [344, 122] on span "[STREET_ADDRESS][PERSON_NAME]" at bounding box center [251, 114] width 204 height 18
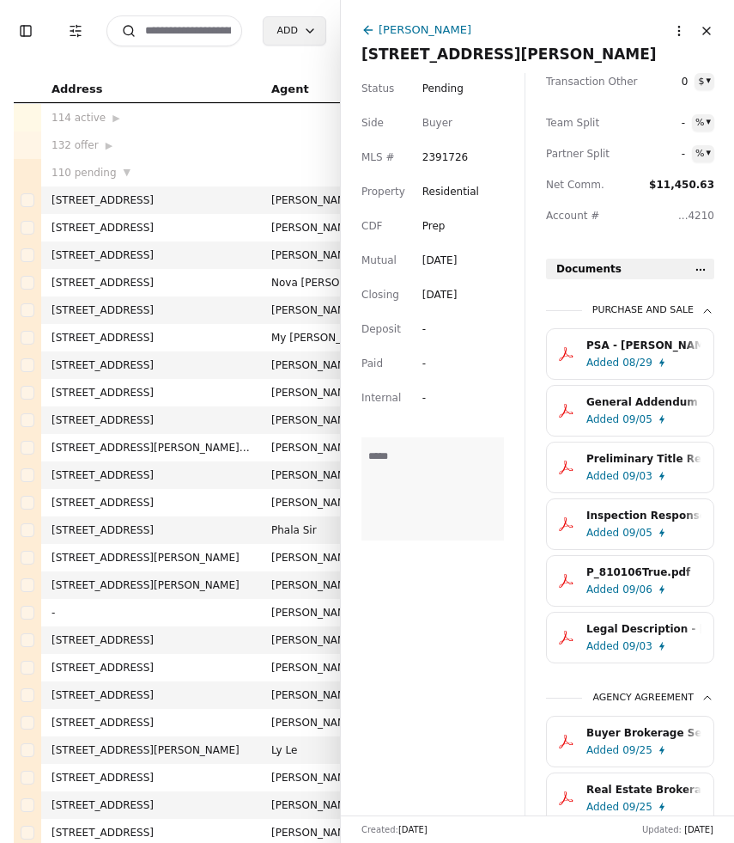
scroll to position [463, 0]
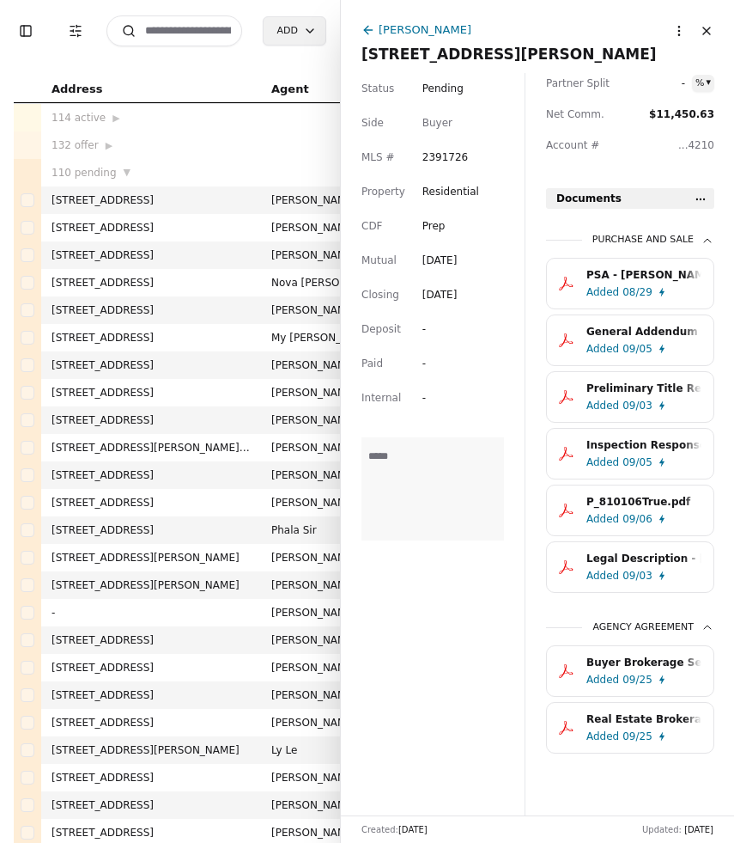
click at [598, 289] on div "Added" at bounding box center [603, 291] width 33 height 17
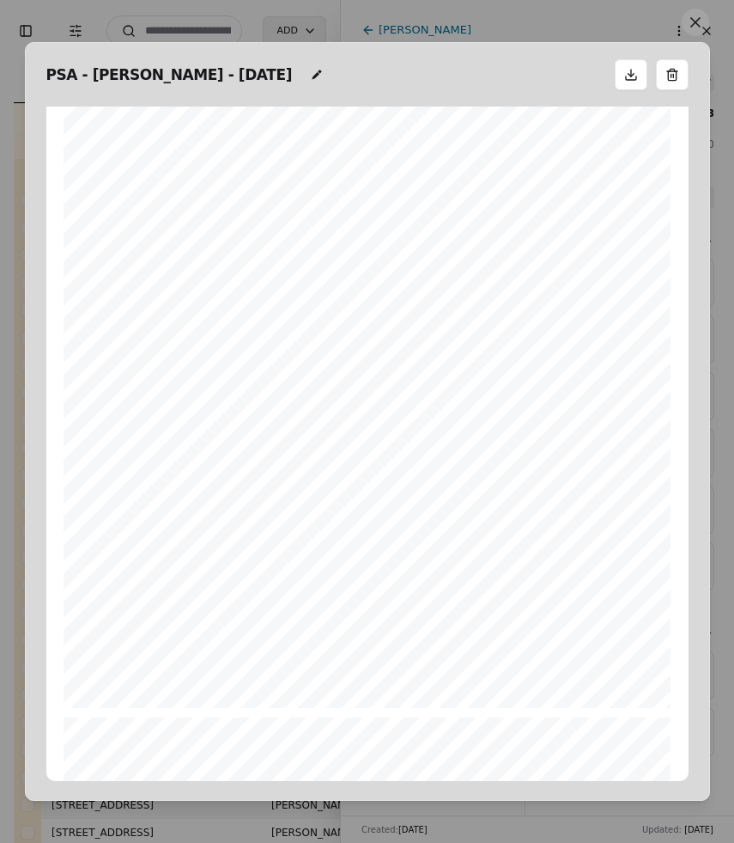
scroll to position [999, 0]
click at [697, 20] on button at bounding box center [695, 22] width 27 height 27
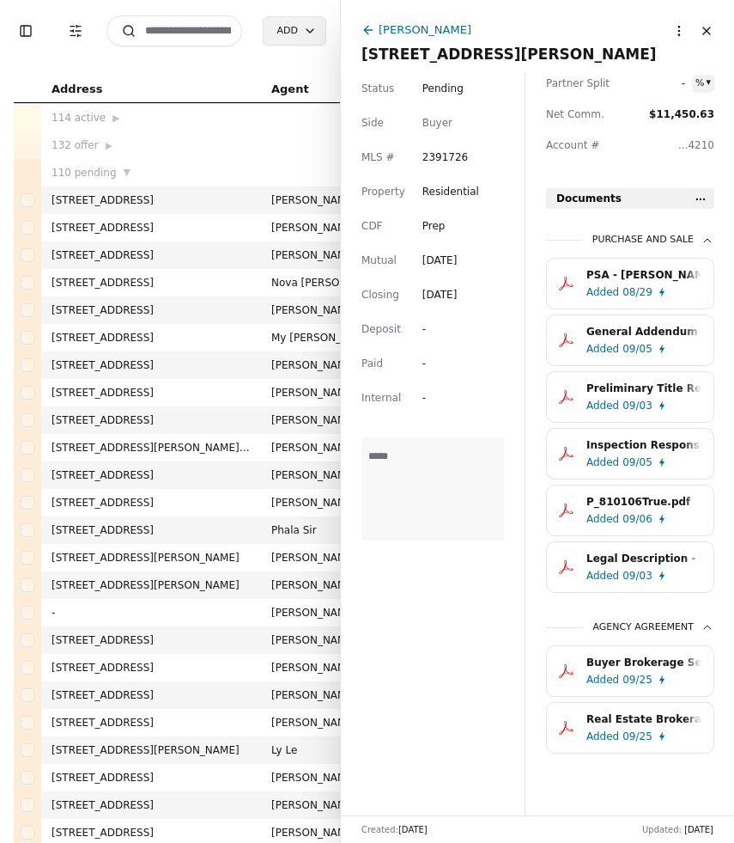
click at [644, 502] on div "P_810106True.pdf" at bounding box center [644, 501] width 115 height 17
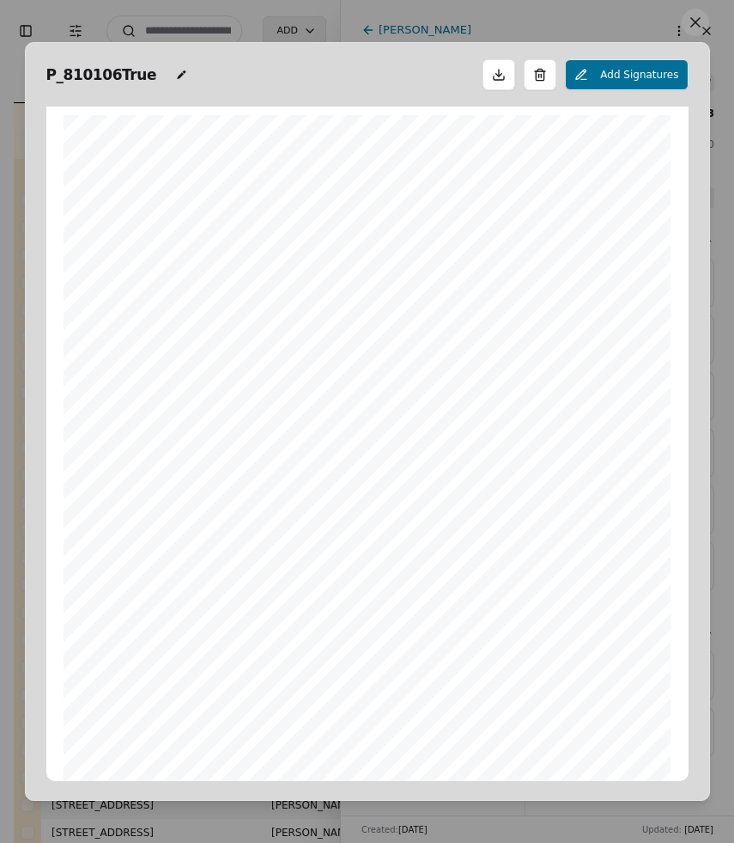
scroll to position [9, 0]
click at [586, 297] on div "Location: Submitted [DATE] by:[PERSON_NAME] [STREET_ADDRESS][PERSON_NAME] OLYMP…" at bounding box center [367, 499] width 607 height 787
click at [690, 30] on button at bounding box center [695, 22] width 27 height 27
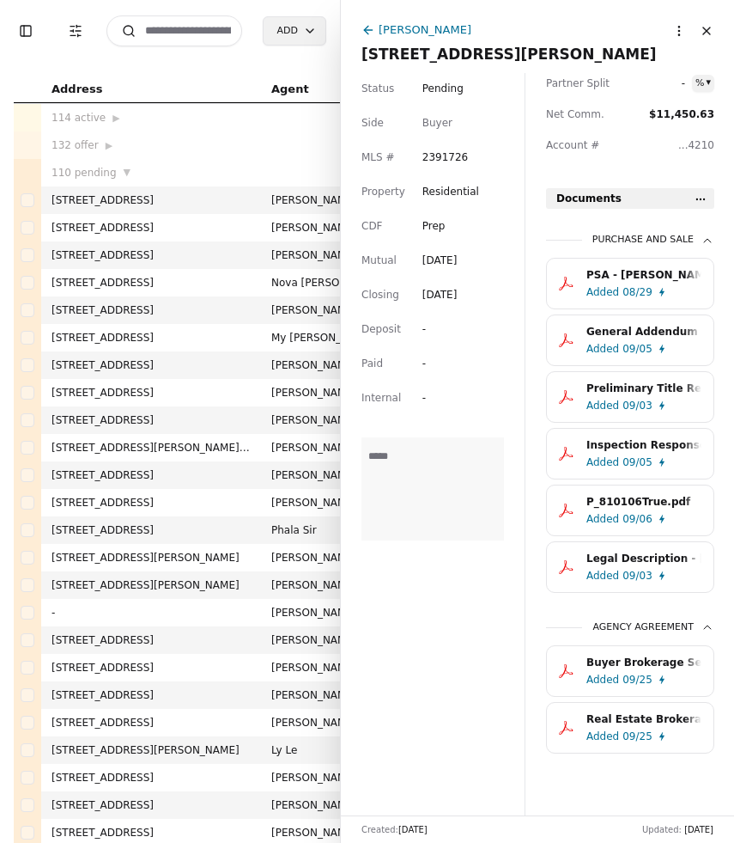
click at [602, 508] on div "P_810106True.pdf" at bounding box center [644, 501] width 115 height 17
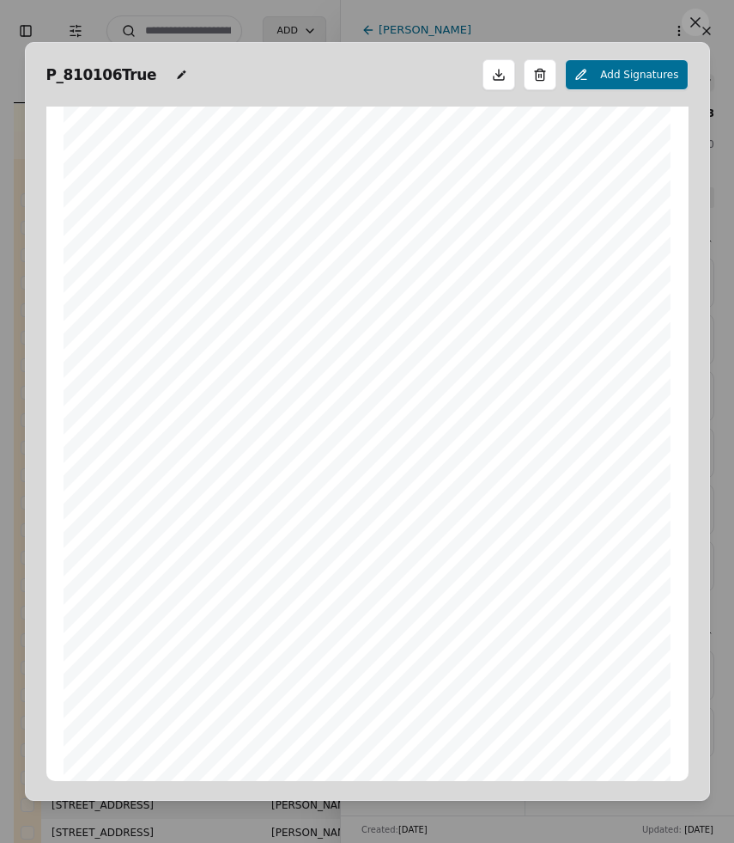
click at [163, 83] on div "P_810106True" at bounding box center [117, 75] width 142 height 24
click at [178, 74] on icon at bounding box center [182, 74] width 9 height 9
type input "*"
type input "**********"
click at [701, 15] on button at bounding box center [695, 22] width 27 height 27
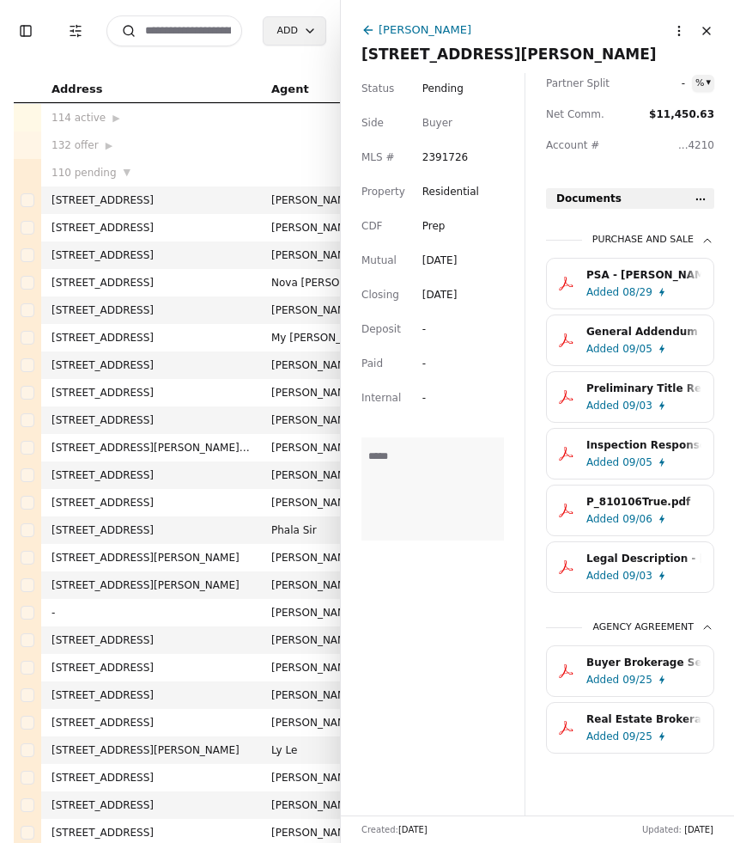
click at [649, 277] on div "PSA - [PERSON_NAME] - [DATE].pdf" at bounding box center [644, 274] width 115 height 17
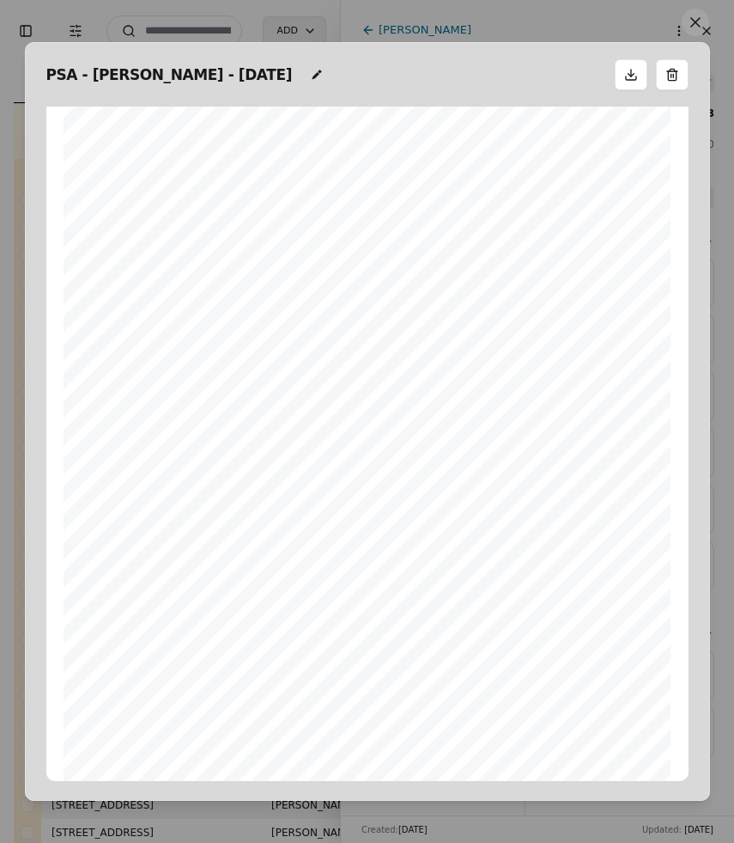
scroll to position [55, 0]
click at [697, 31] on button at bounding box center [695, 22] width 27 height 27
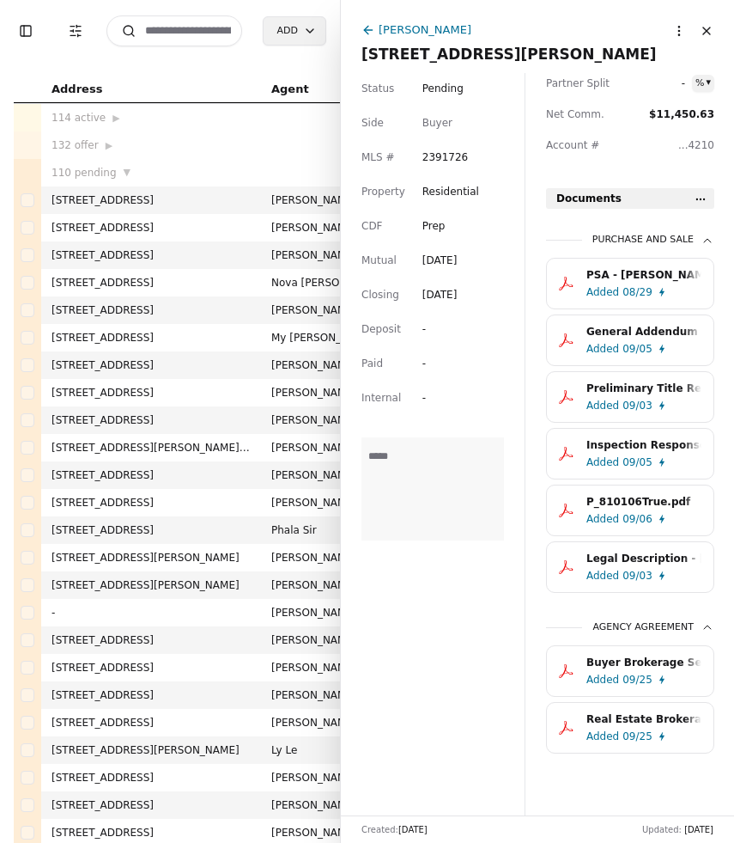
click at [427, 223] on span "Prep" at bounding box center [434, 226] width 23 height 12
click at [404, 238] on html "Toggle Sidebar Transaction Filters Search Add Address Agent Close Side CD AA EM…" at bounding box center [367, 421] width 734 height 843
click at [633, 288] on div "08/29" at bounding box center [638, 291] width 30 height 17
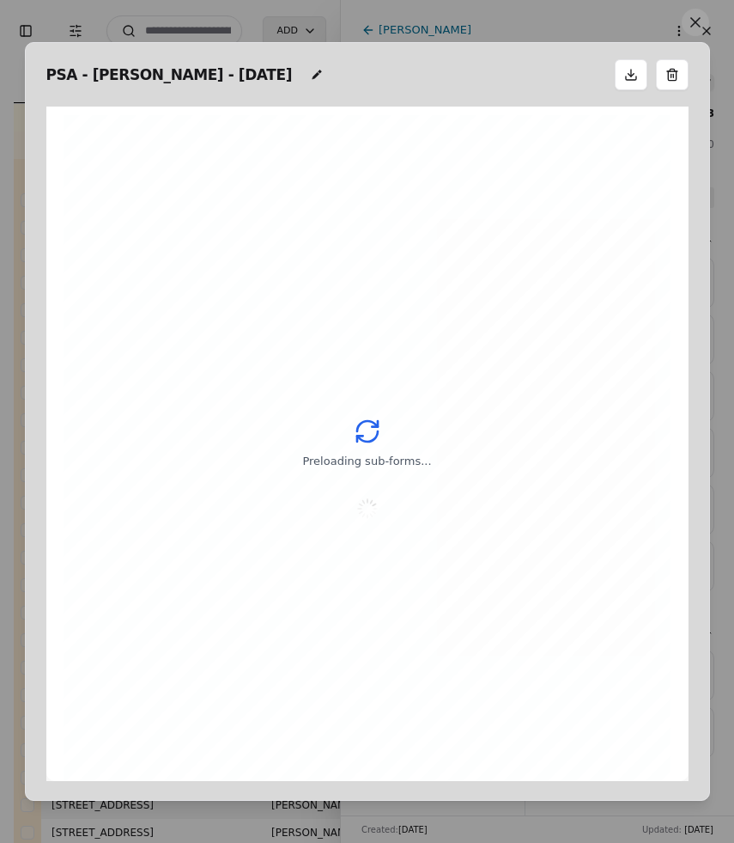
scroll to position [9, 0]
click at [702, 21] on button at bounding box center [695, 22] width 27 height 27
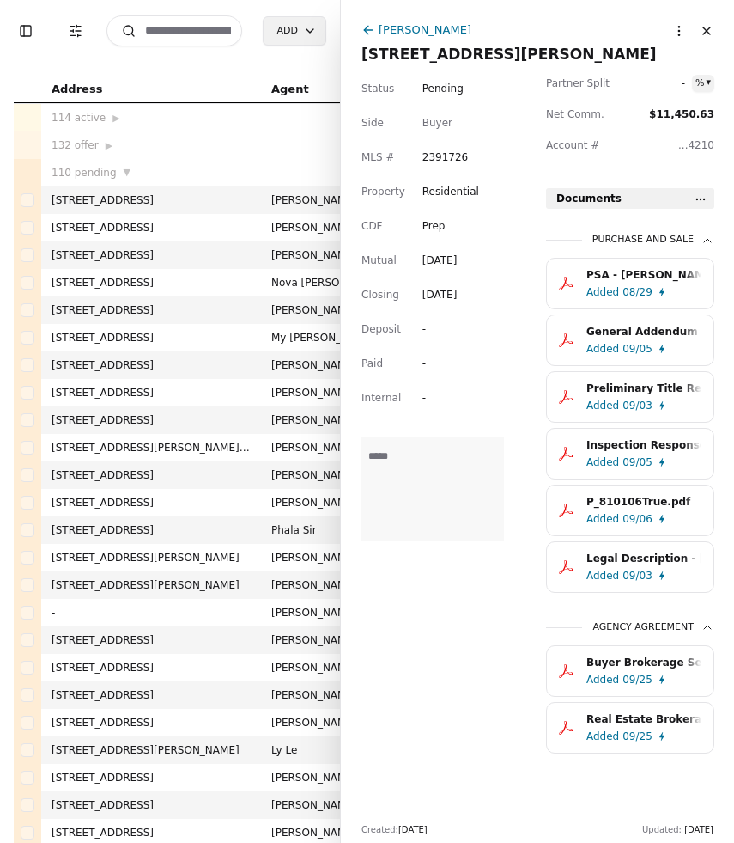
click at [530, 53] on span "[STREET_ADDRESS][PERSON_NAME]" at bounding box center [509, 54] width 295 height 17
click at [530, 53] on input "**********" at bounding box center [538, 54] width 352 height 17
click at [27, 36] on button "Toggle Sidebar" at bounding box center [26, 31] width 24 height 24
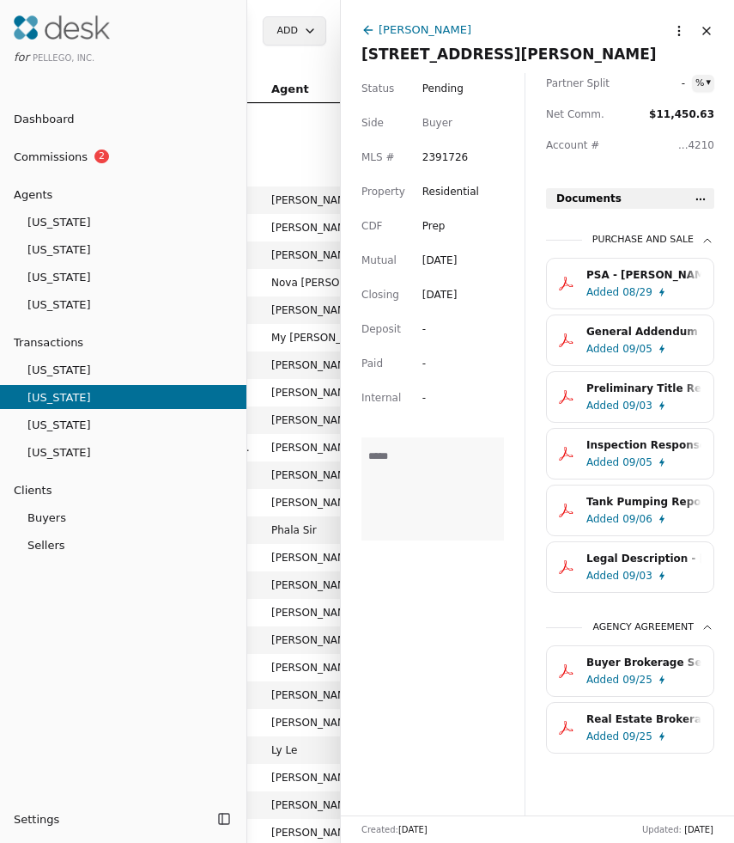
click at [79, 156] on span "Commissions" at bounding box center [44, 157] width 88 height 18
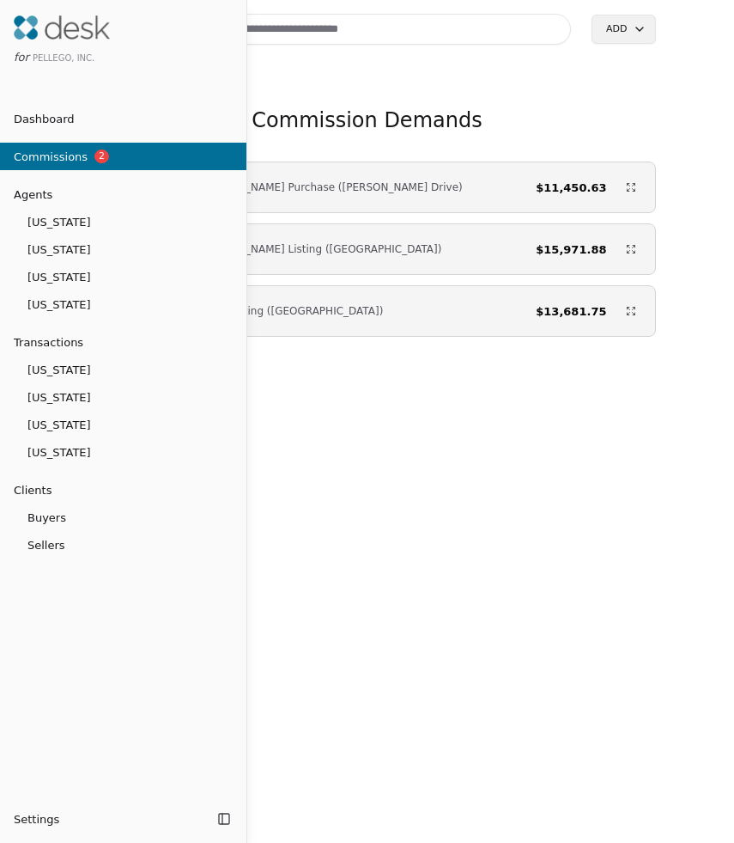
click at [532, 115] on div at bounding box center [367, 421] width 734 height 843
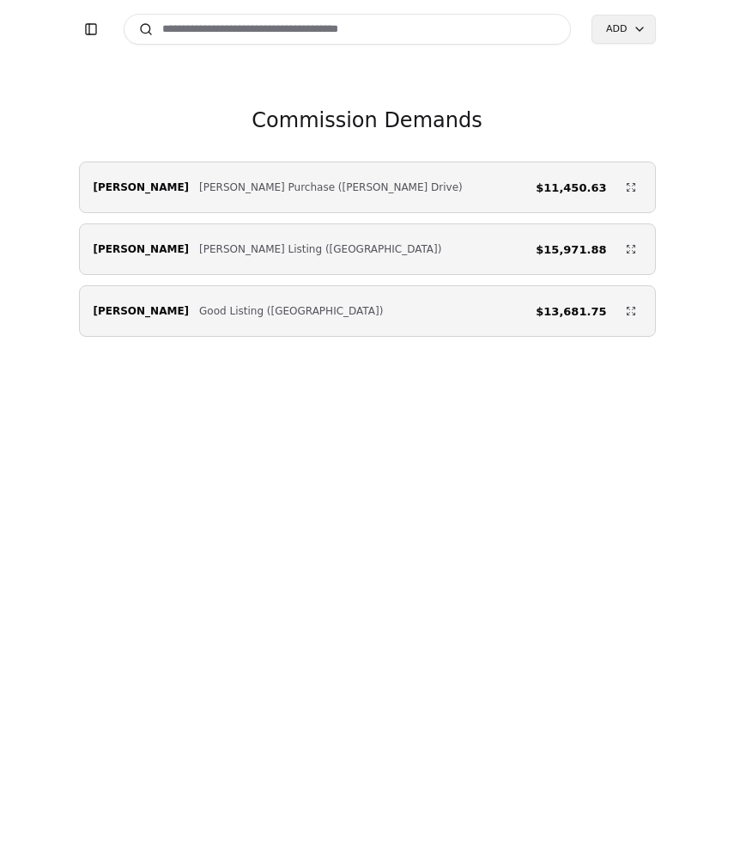
click at [484, 173] on div "[PERSON_NAME] Purchase ([PERSON_NAME] Drive) $11,450.63" at bounding box center [367, 187] width 575 height 34
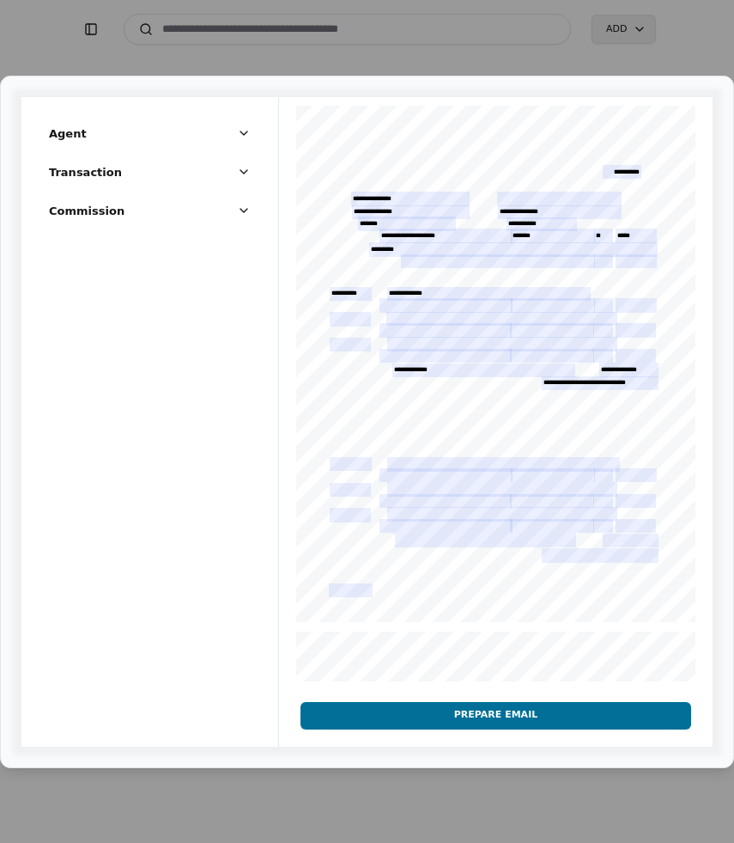
click at [388, 715] on button "Prepare Email" at bounding box center [496, 715] width 391 height 27
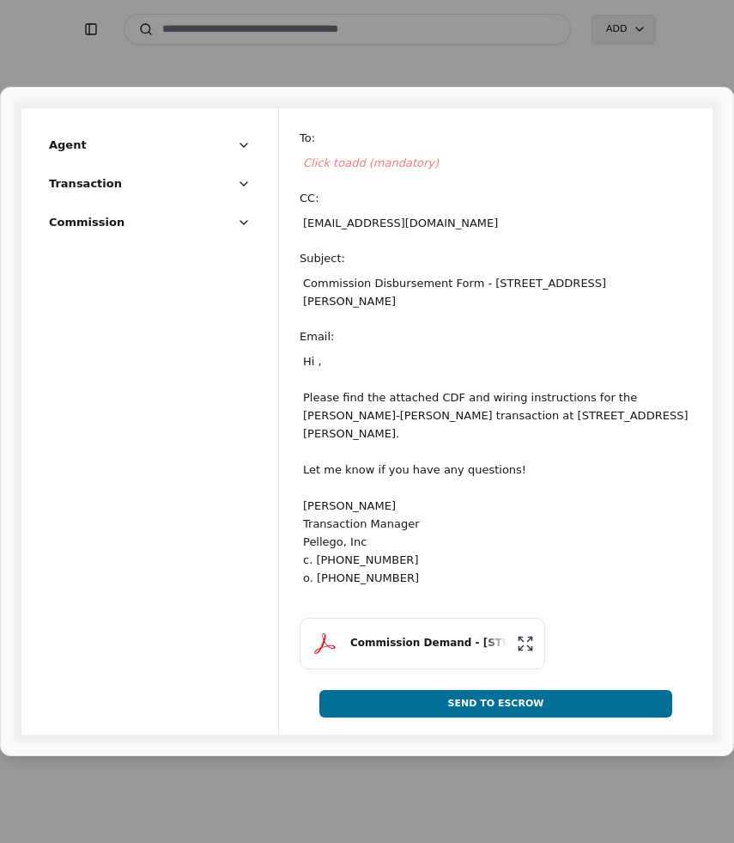
click at [347, 132] on div "To :" at bounding box center [496, 138] width 392 height 18
click at [347, 134] on div "To :" at bounding box center [496, 138] width 392 height 18
click at [347, 137] on div "To :" at bounding box center [496, 138] width 392 height 18
click at [344, 152] on div "Click to add (mandatory)" at bounding box center [496, 162] width 392 height 25
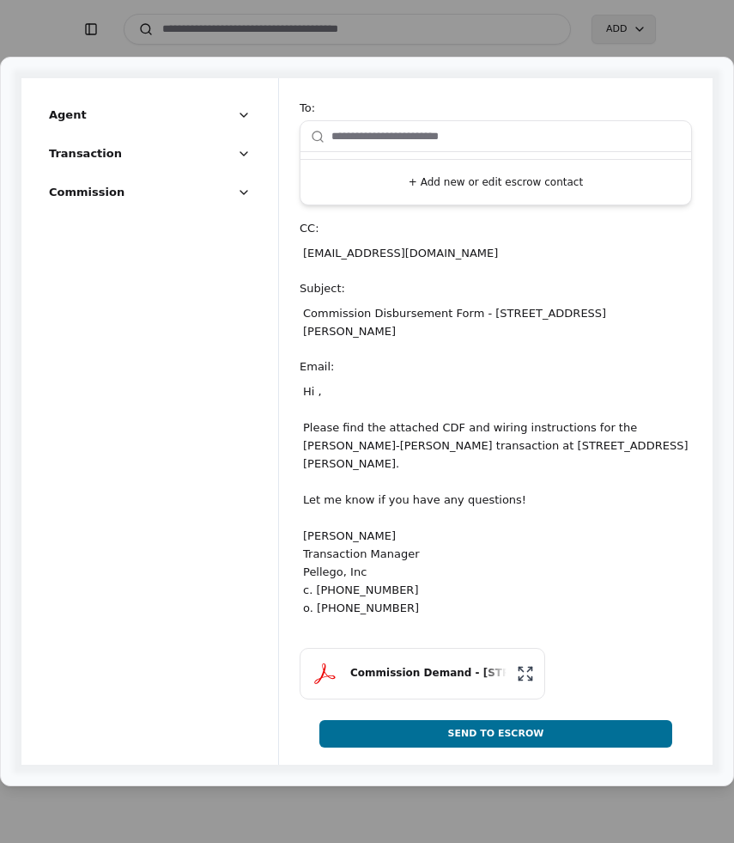
click at [356, 143] on input "text" at bounding box center [507, 136] width 350 height 34
click at [416, 180] on button "+ Add new or edit escrow contact" at bounding box center [495, 182] width 377 height 31
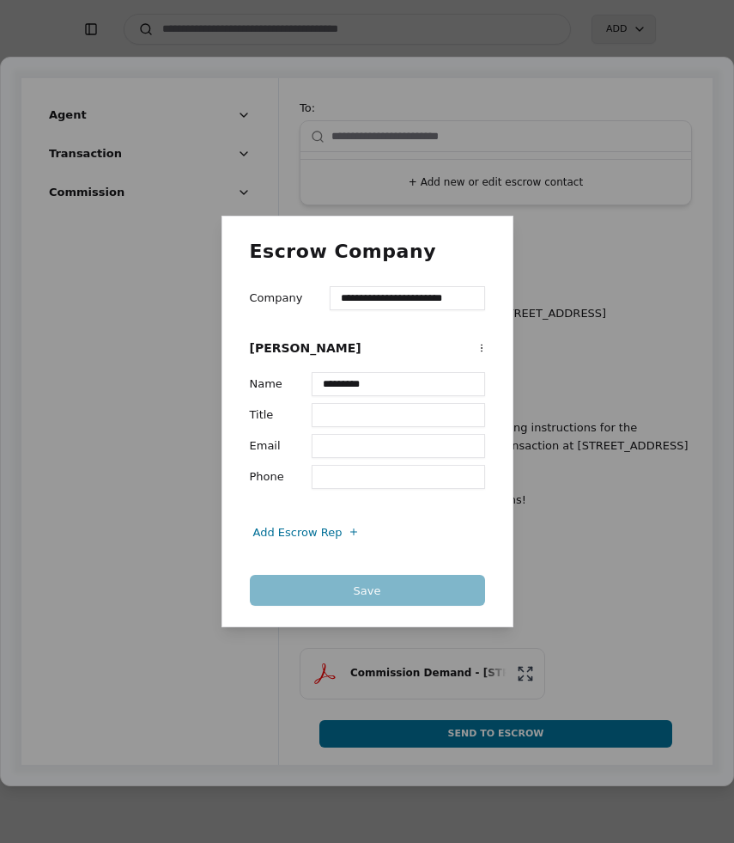
click at [389, 453] on input "Email" at bounding box center [398, 446] width 173 height 24
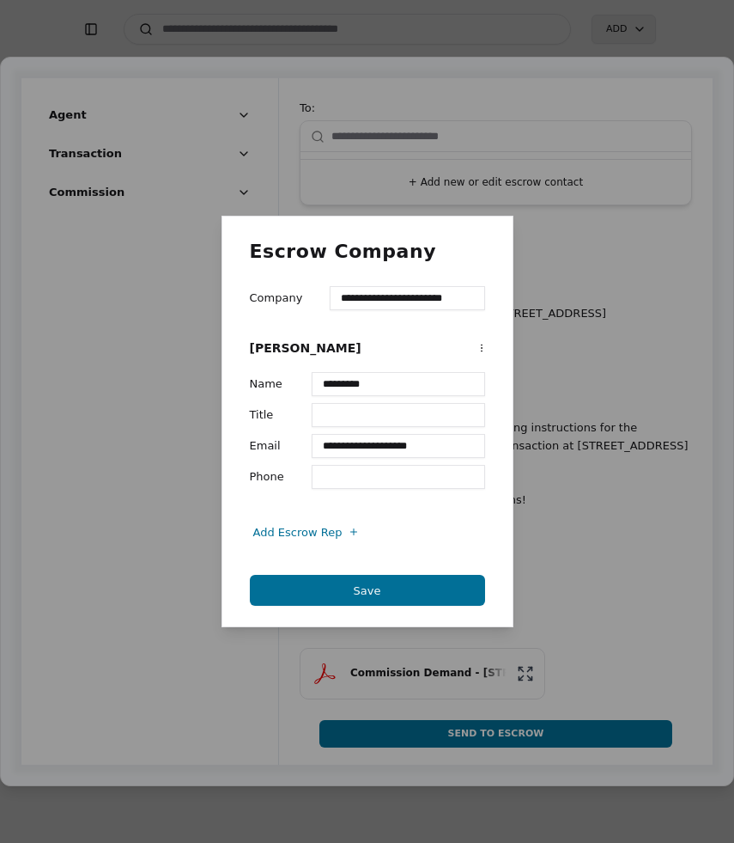
type input "**********"
click at [382, 413] on input "Title" at bounding box center [398, 415] width 173 height 24
click at [406, 595] on button "Save" at bounding box center [367, 590] width 235 height 31
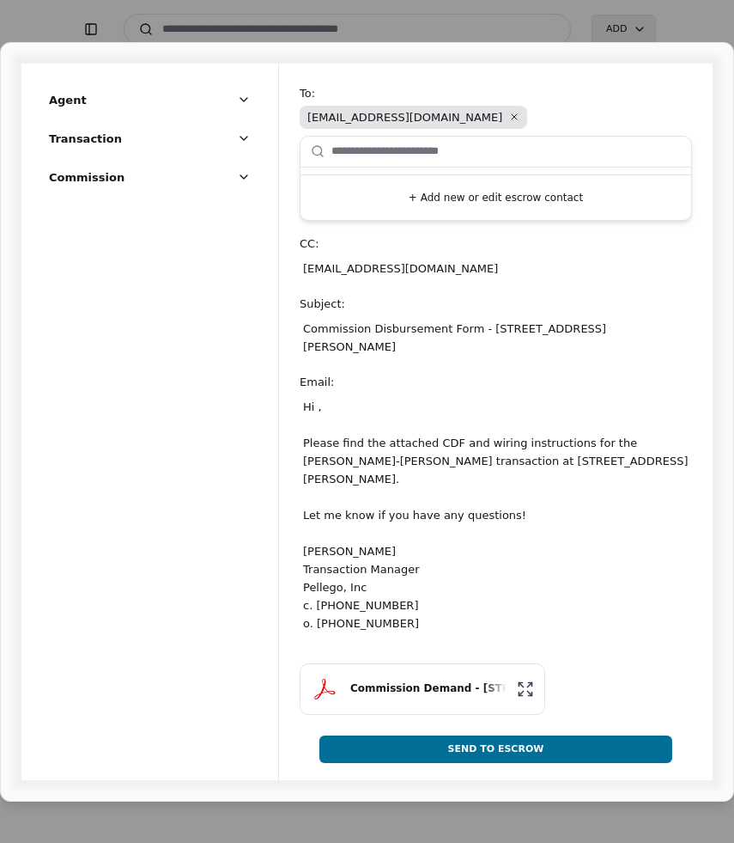
click at [319, 411] on div "Hi , Please find the attached CDF and wiring instructions for the [PERSON_NAME]…" at bounding box center [496, 514] width 392 height 241
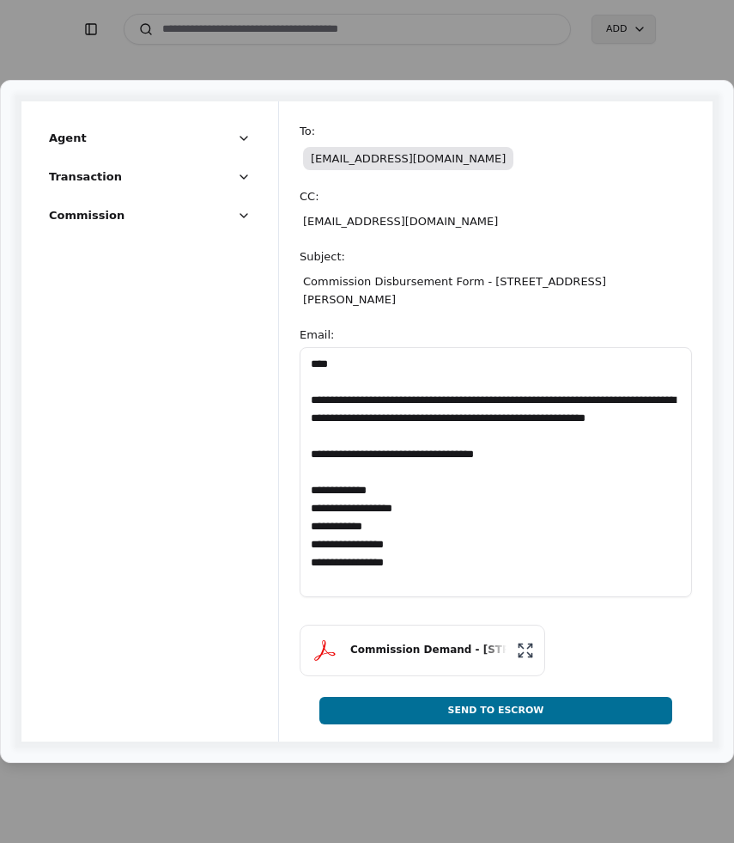
click at [327, 365] on textarea "**********" at bounding box center [496, 472] width 392 height 250
type textarea "**********"
click at [539, 446] on textarea "**********" at bounding box center [496, 472] width 392 height 250
click at [512, 709] on button "Send To Escrow" at bounding box center [495, 710] width 353 height 27
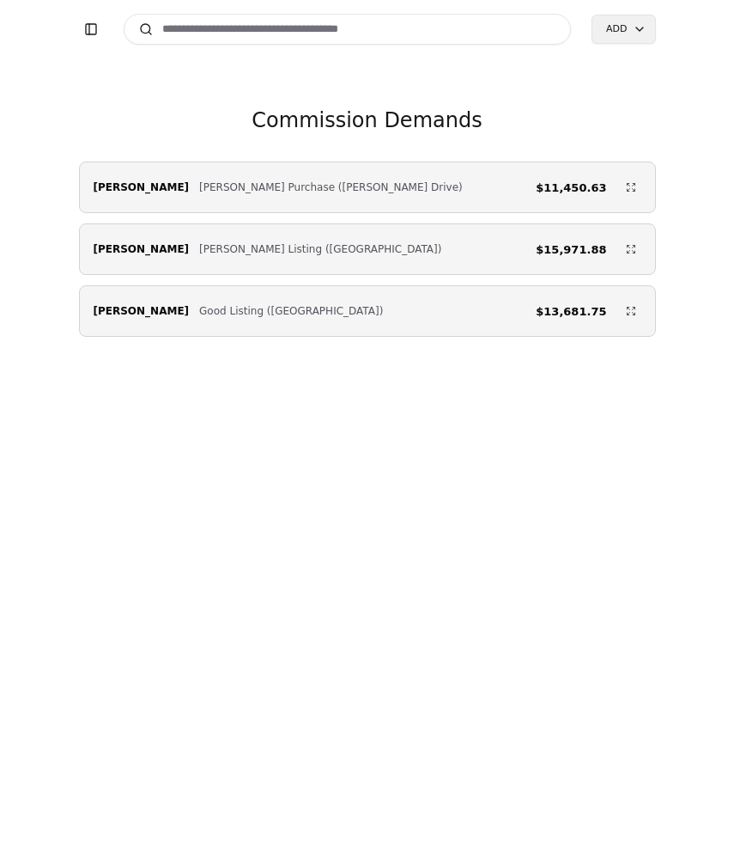
click at [199, 252] on span "[PERSON_NAME] Listing ([GEOGRAPHIC_DATA])" at bounding box center [320, 248] width 242 height 17
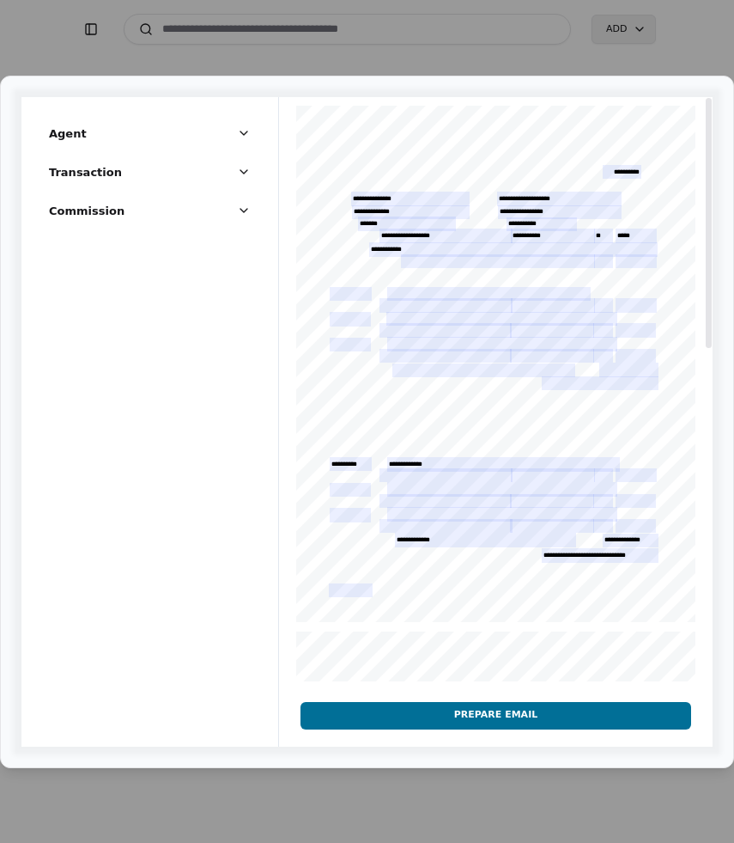
click at [526, 711] on button "Prepare Email" at bounding box center [496, 715] width 391 height 27
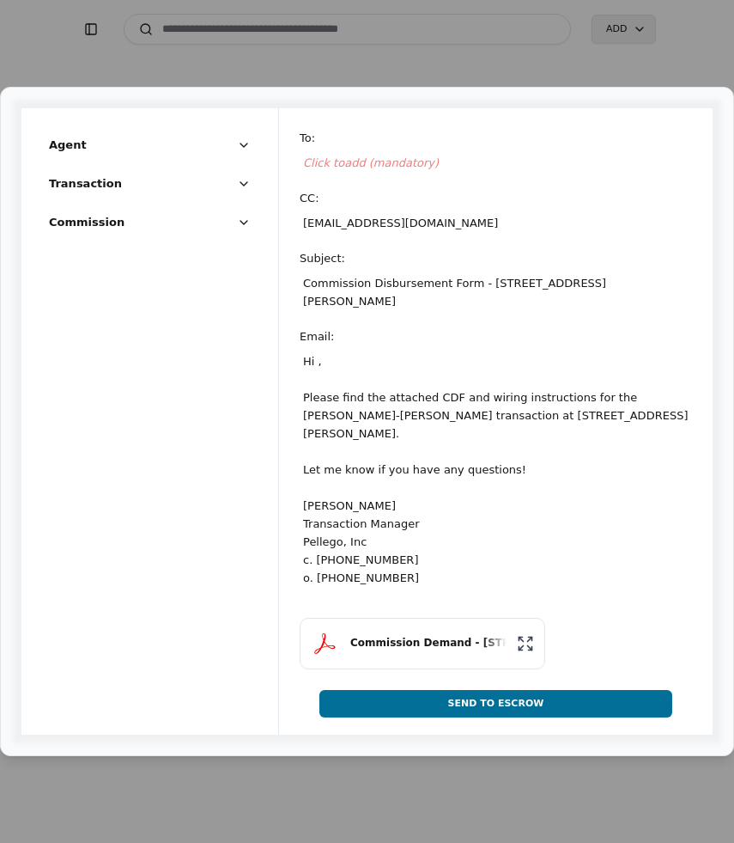
click at [329, 169] on div "Click to add (mandatory)" at bounding box center [496, 162] width 392 height 25
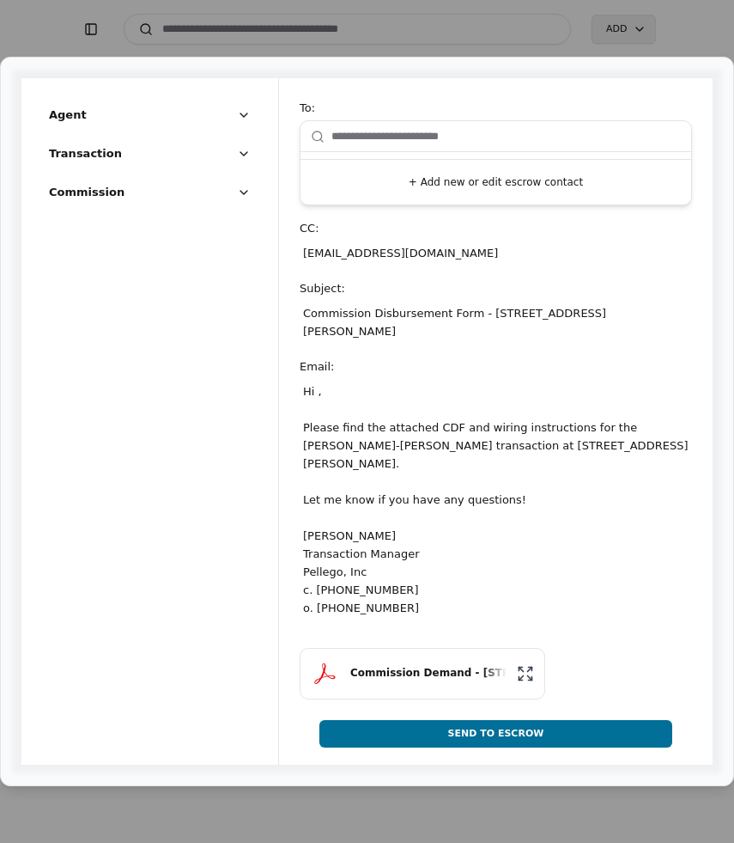
click at [363, 137] on input "text" at bounding box center [507, 136] width 350 height 34
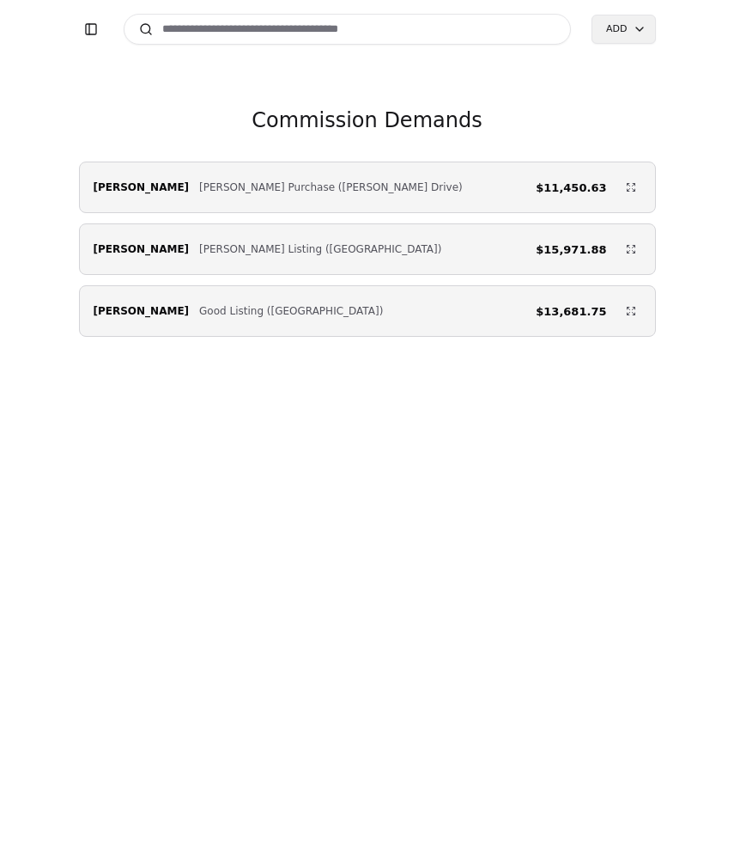
click at [253, 249] on span "[PERSON_NAME] Listing ([GEOGRAPHIC_DATA])" at bounding box center [320, 248] width 242 height 17
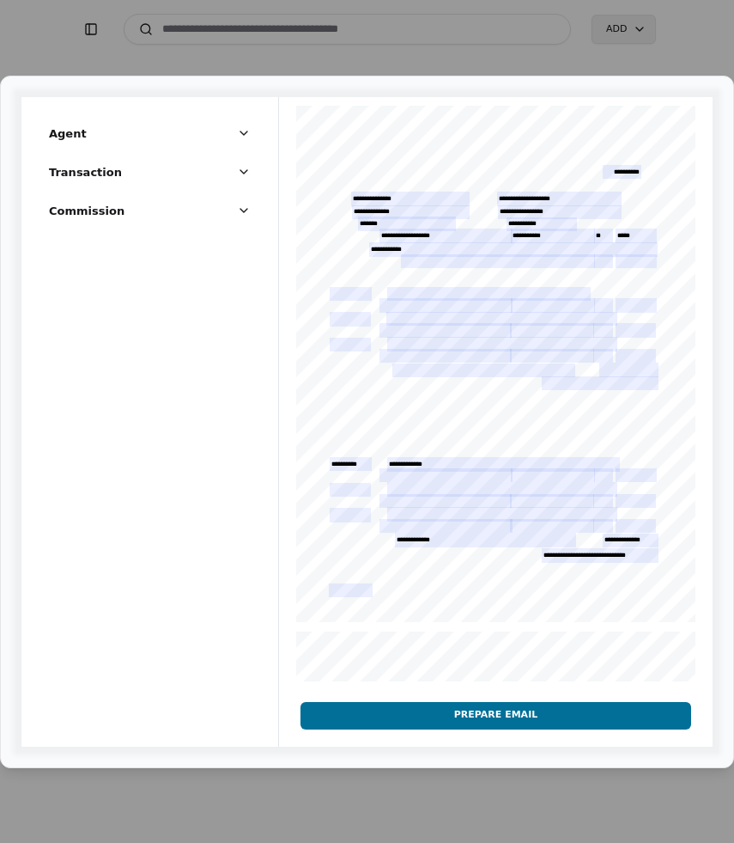
click at [429, 715] on button "Prepare Email" at bounding box center [496, 715] width 391 height 27
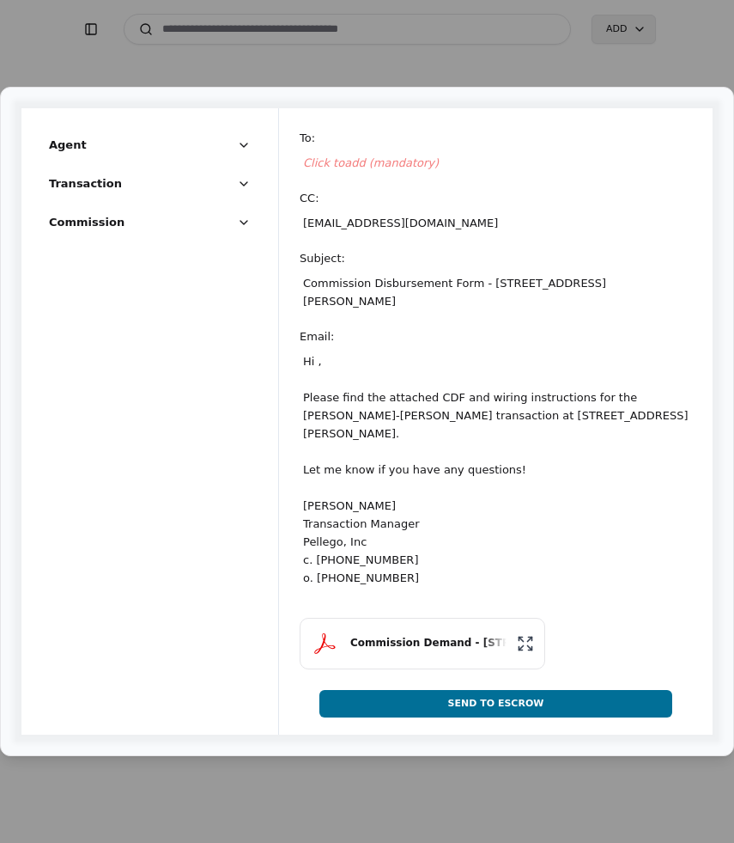
click at [397, 167] on span "Click to add (mandatory)" at bounding box center [371, 162] width 136 height 13
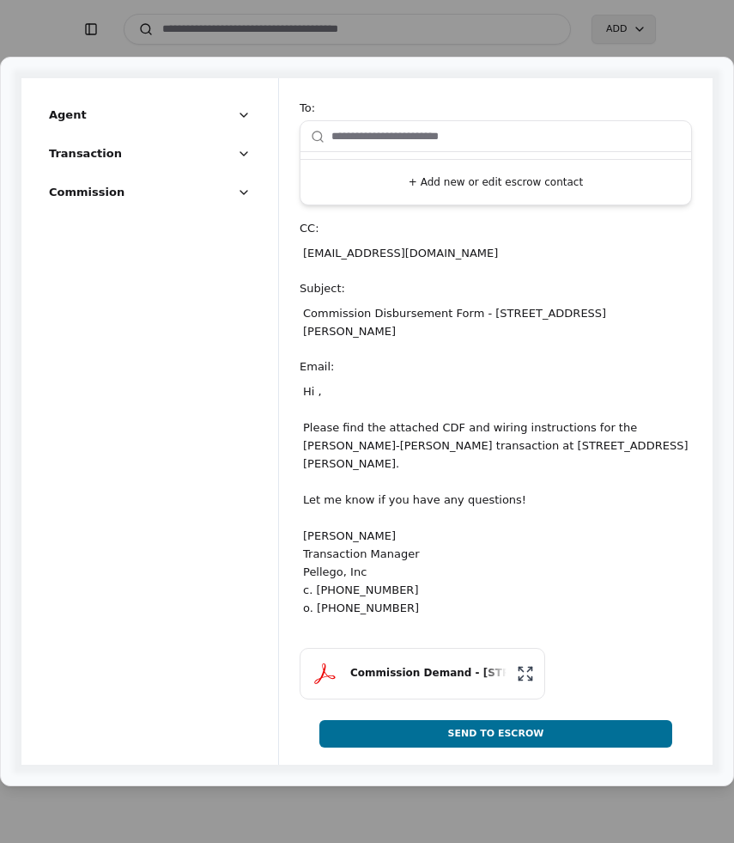
click at [439, 191] on button "+ Add new or edit escrow contact" at bounding box center [495, 182] width 377 height 31
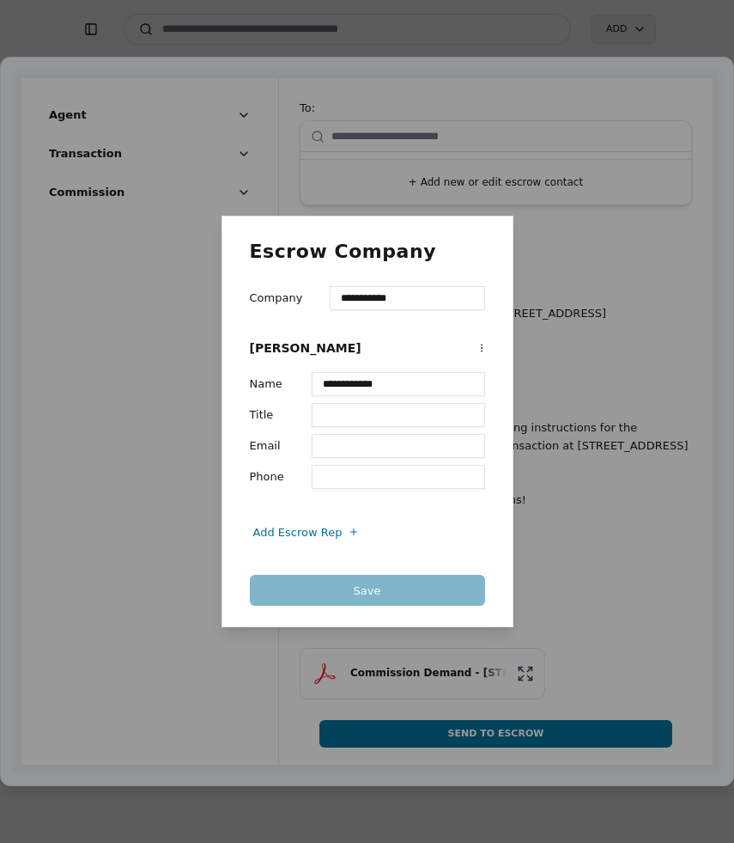
click at [398, 295] on input "**********" at bounding box center [407, 298] width 155 height 24
click at [374, 415] on input "Title" at bounding box center [398, 415] width 173 height 24
click at [374, 448] on input "Email" at bounding box center [398, 446] width 173 height 24
click at [336, 441] on input "Email" at bounding box center [398, 446] width 173 height 24
click at [343, 446] on input "Email" at bounding box center [398, 446] width 173 height 24
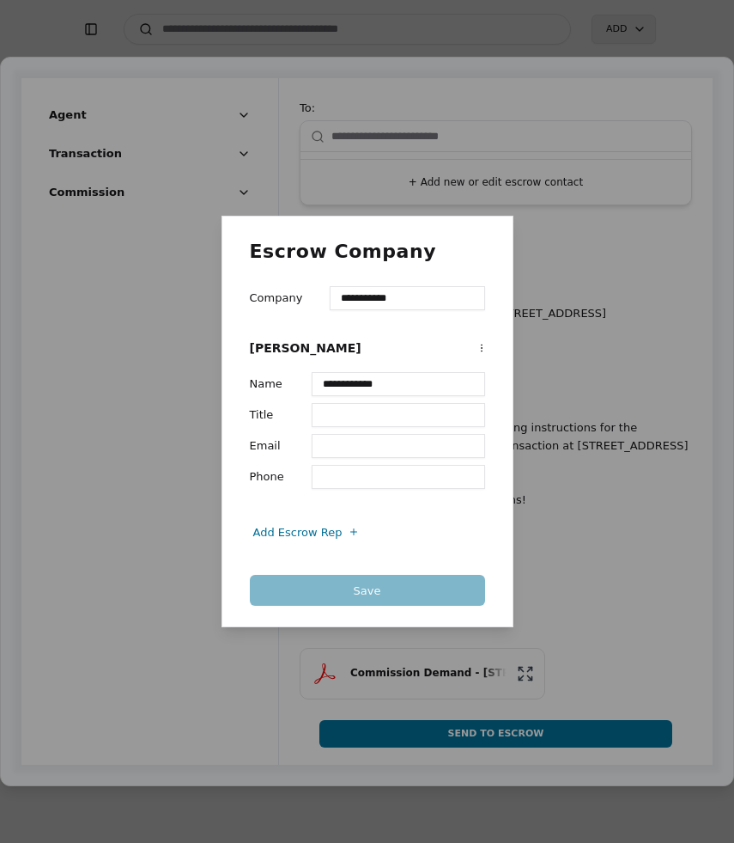
paste input "**********"
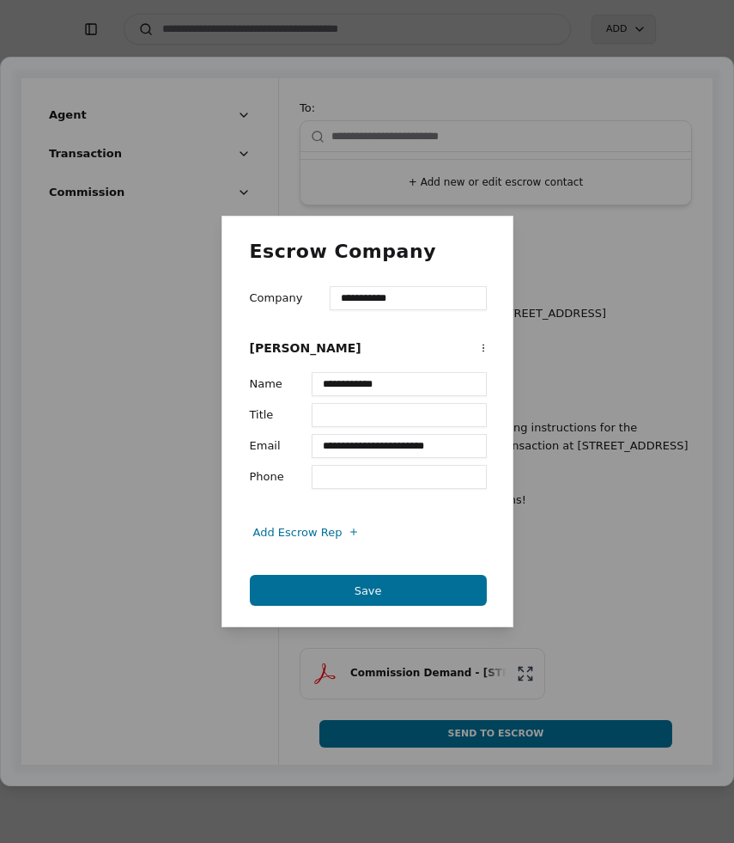
click at [326, 447] on input "**********" at bounding box center [399, 446] width 175 height 24
type input "**********"
click at [409, 412] on input "Title" at bounding box center [399, 415] width 175 height 24
click at [427, 471] on input "Phone" at bounding box center [399, 477] width 175 height 24
click at [384, 590] on button "Save" at bounding box center [368, 590] width 237 height 31
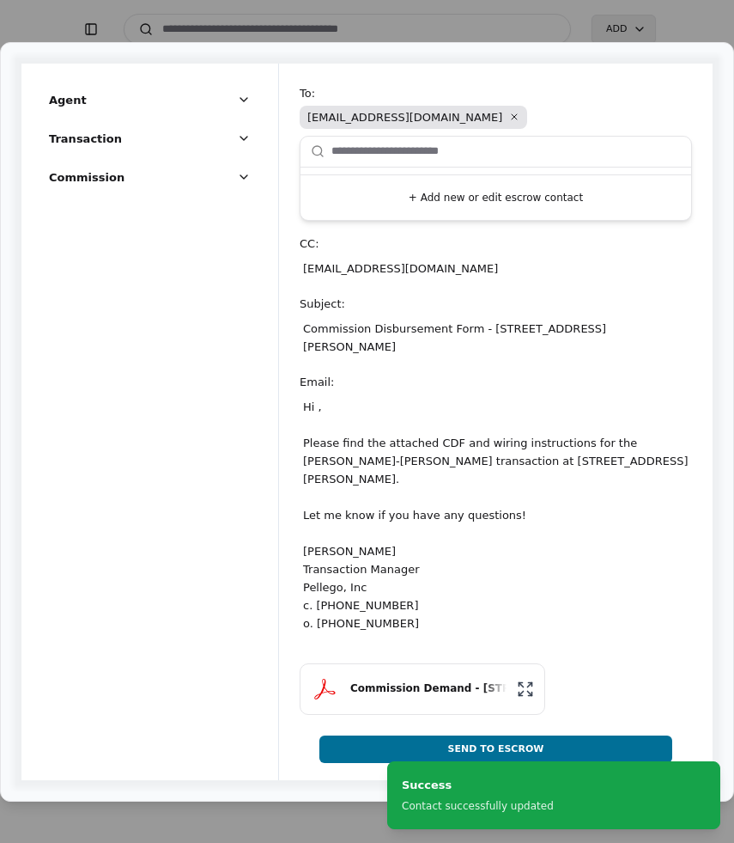
click at [320, 410] on div "Hi , Please find the attached CDF and wiring instructions for the [PERSON_NAME]…" at bounding box center [496, 514] width 392 height 241
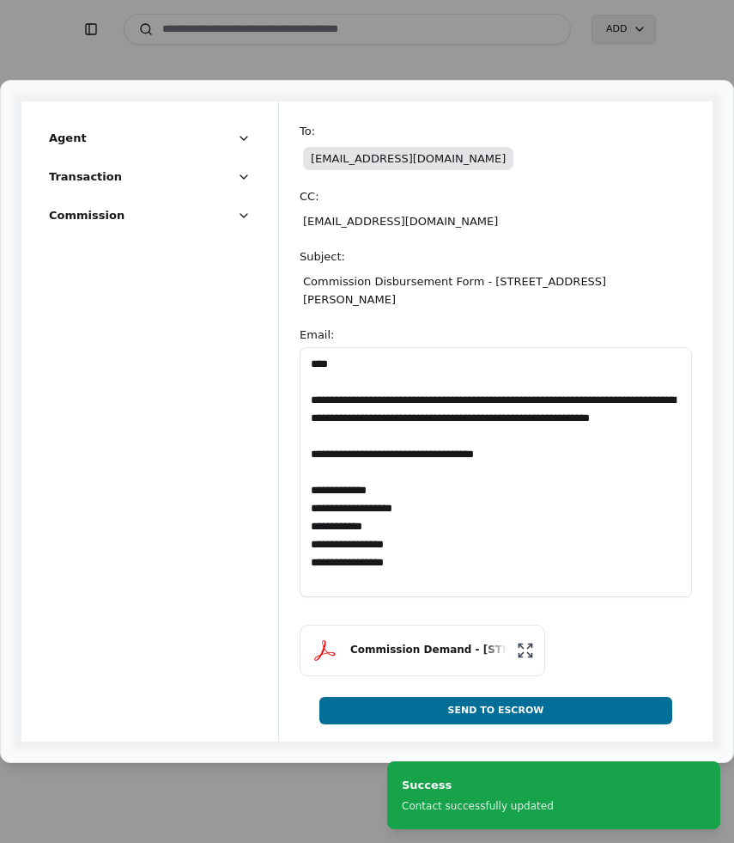
click at [325, 373] on textarea "**********" at bounding box center [496, 472] width 392 height 250
click at [320, 365] on textarea "**********" at bounding box center [496, 472] width 392 height 250
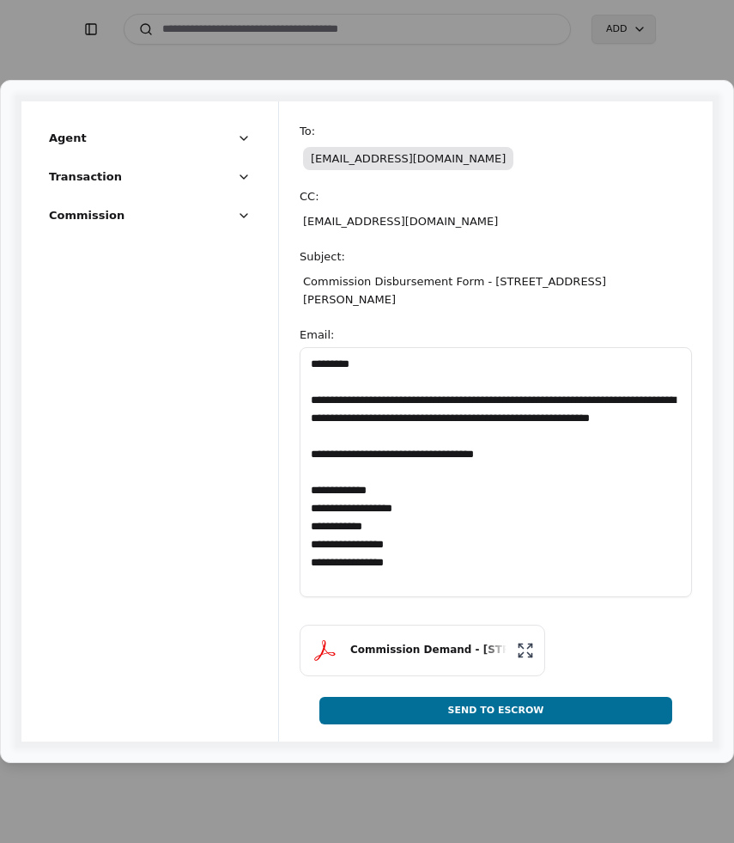
type textarea "**********"
click at [562, 703] on button "Send To Escrow" at bounding box center [495, 710] width 353 height 27
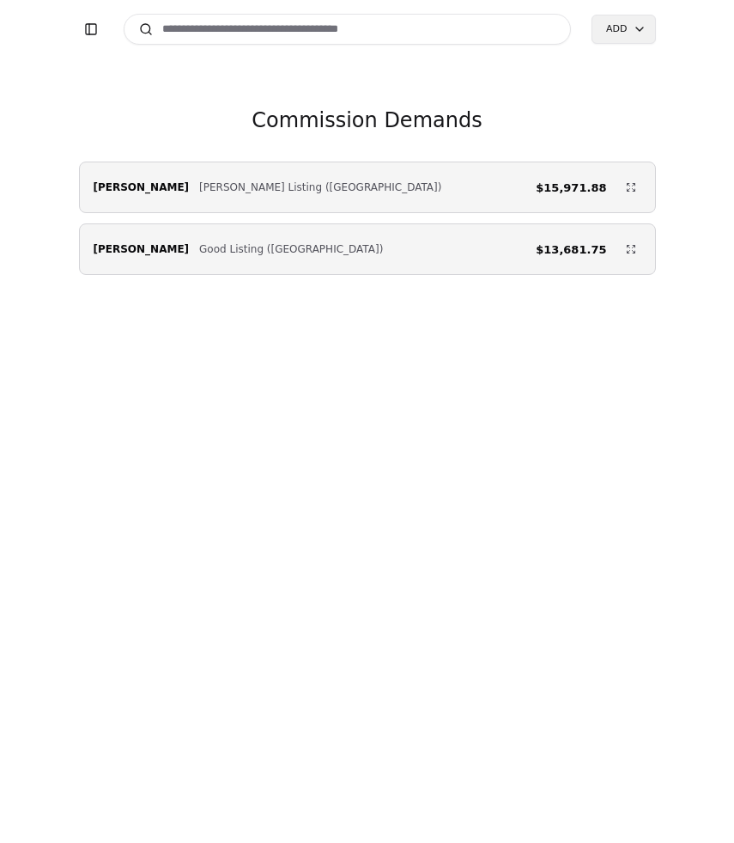
click at [265, 255] on span "Good Listing ([GEOGRAPHIC_DATA])" at bounding box center [291, 248] width 184 height 17
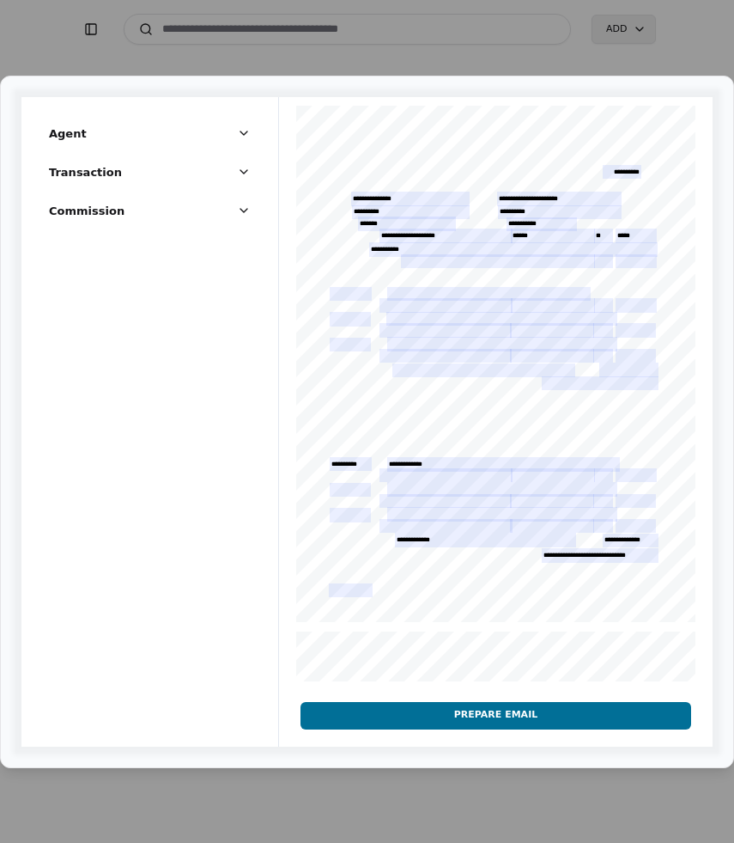
click at [358, 718] on button "Prepare Email" at bounding box center [496, 715] width 391 height 27
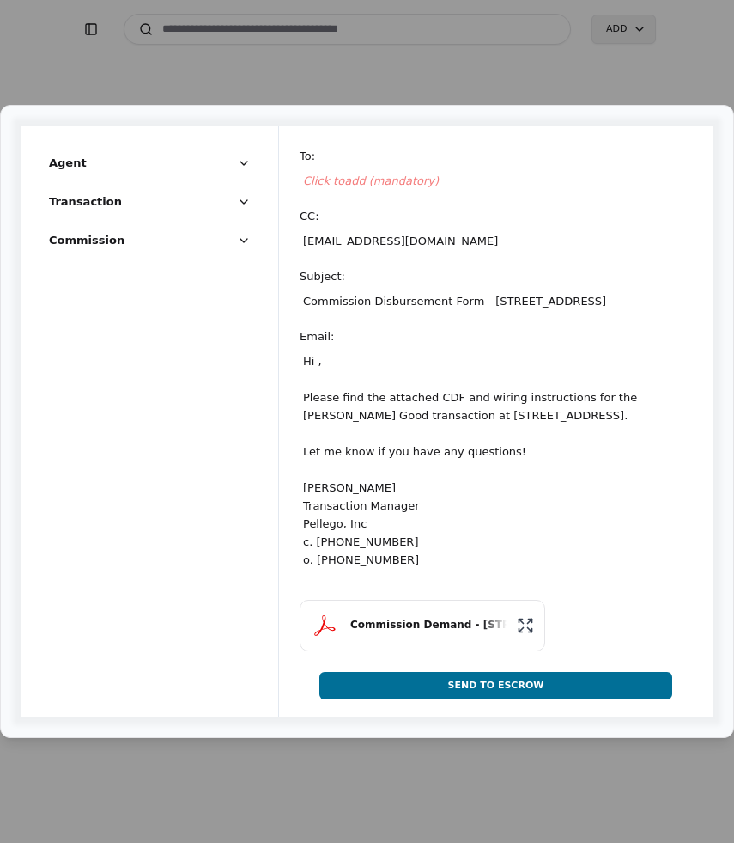
click at [350, 172] on div "Click to add (mandatory)" at bounding box center [496, 180] width 392 height 25
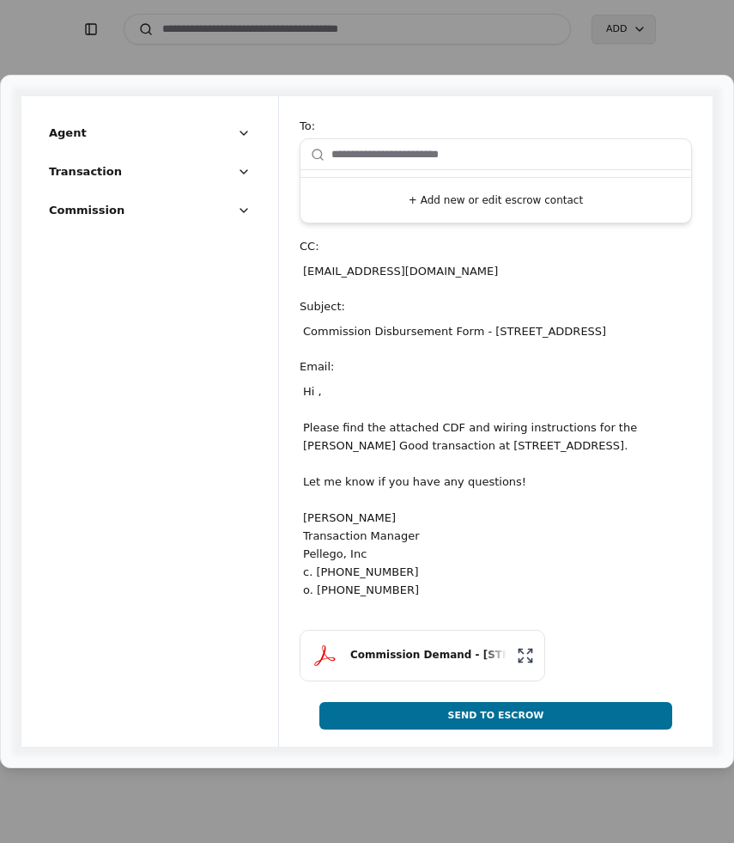
click at [385, 185] on button "+ Add new or edit escrow contact" at bounding box center [495, 200] width 377 height 31
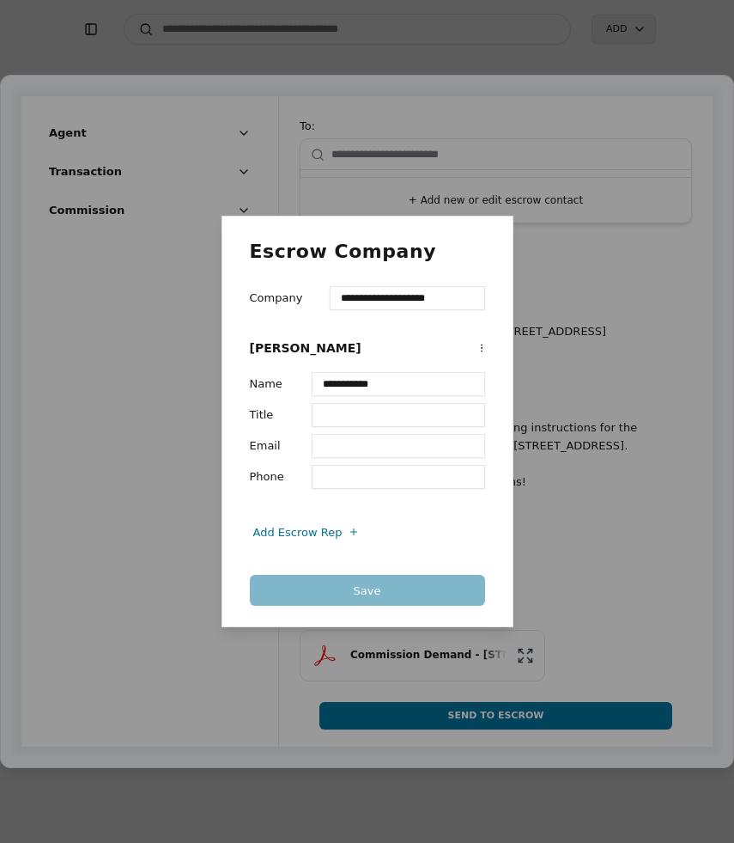
click at [372, 444] on input "Email" at bounding box center [398, 446] width 173 height 24
type input "**********"
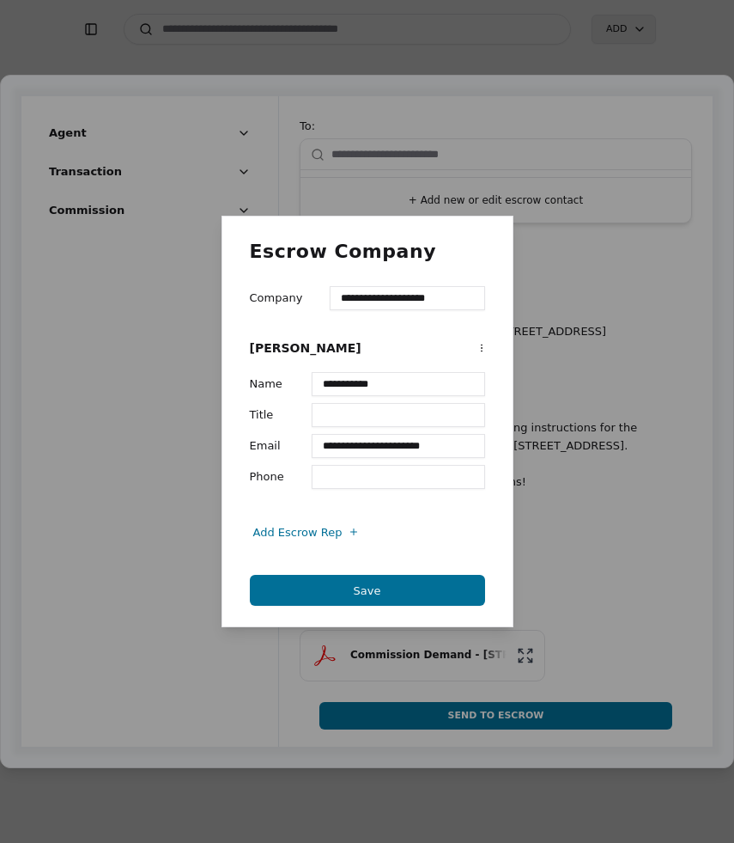
click at [368, 590] on button "Save" at bounding box center [367, 590] width 235 height 31
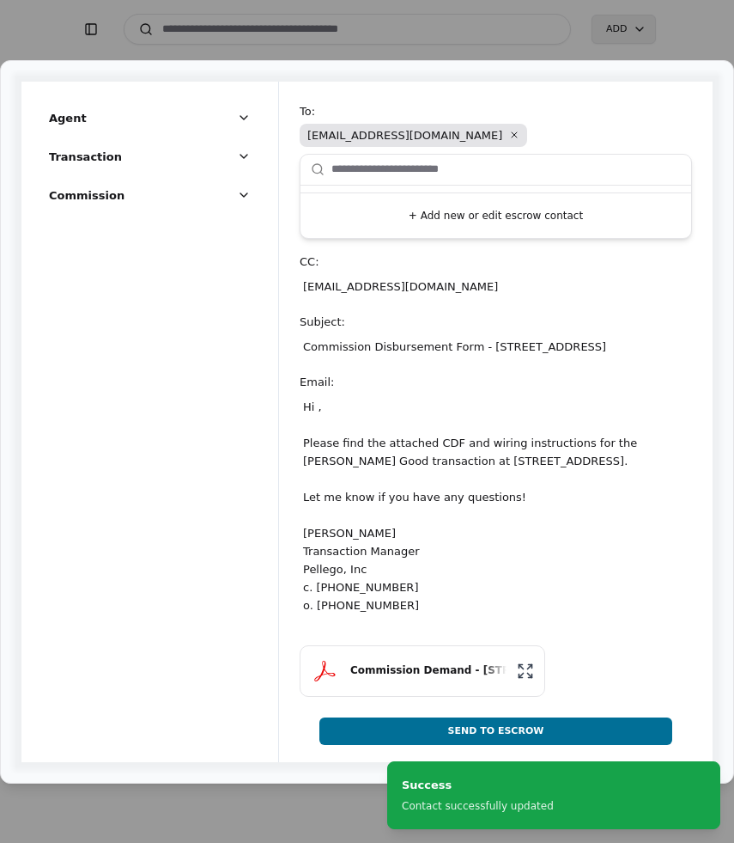
click at [316, 411] on div "Hi , Please find the attached CDF and wiring instructions for the [PERSON_NAME]…" at bounding box center [496, 505] width 392 height 223
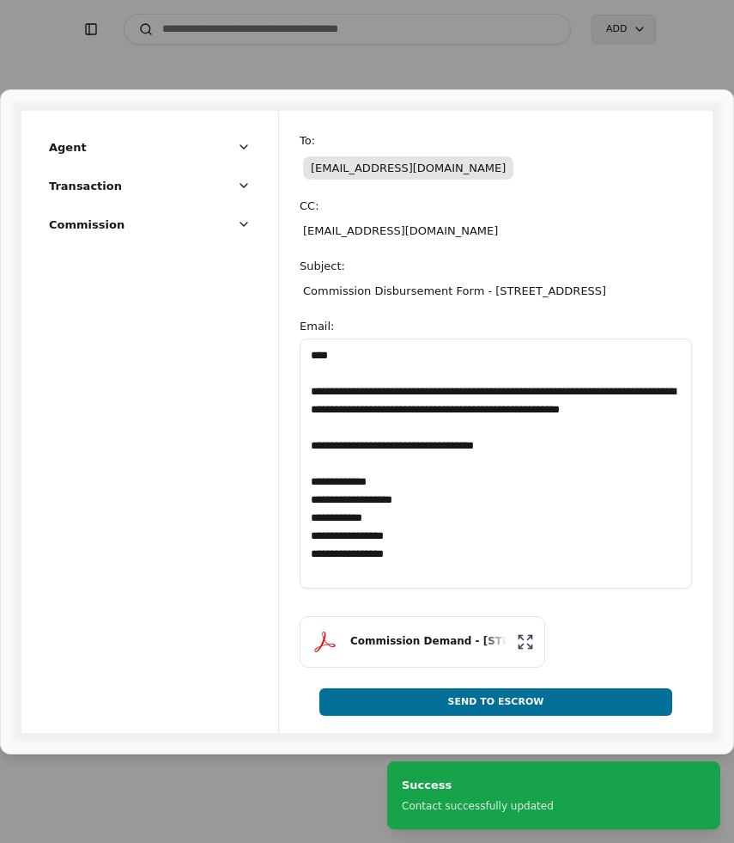
click at [325, 368] on textarea "**********" at bounding box center [496, 463] width 392 height 250
type textarea "**********"
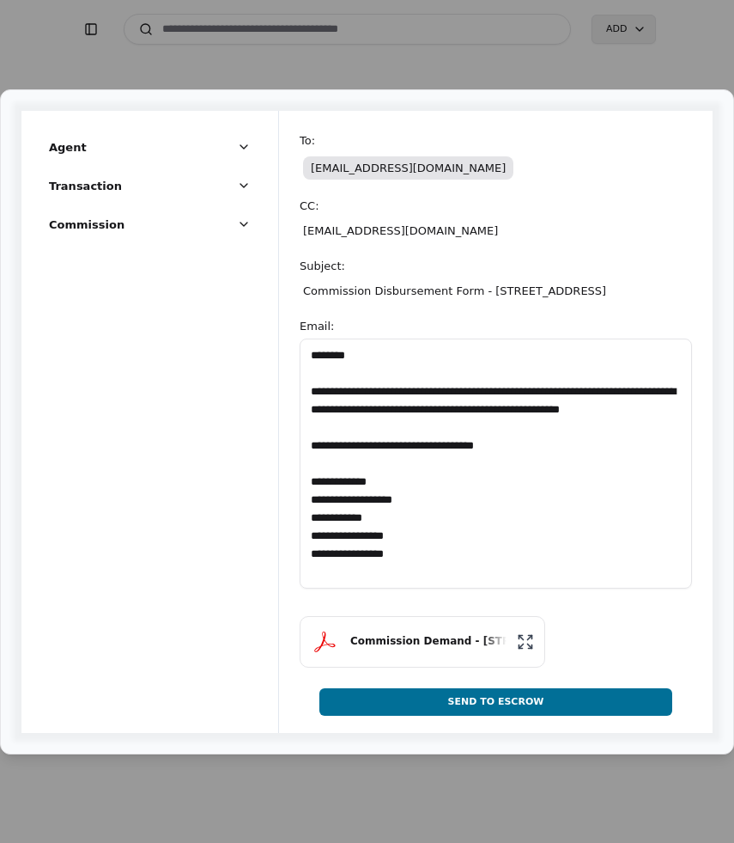
click at [556, 715] on button "Send To Escrow" at bounding box center [495, 701] width 353 height 27
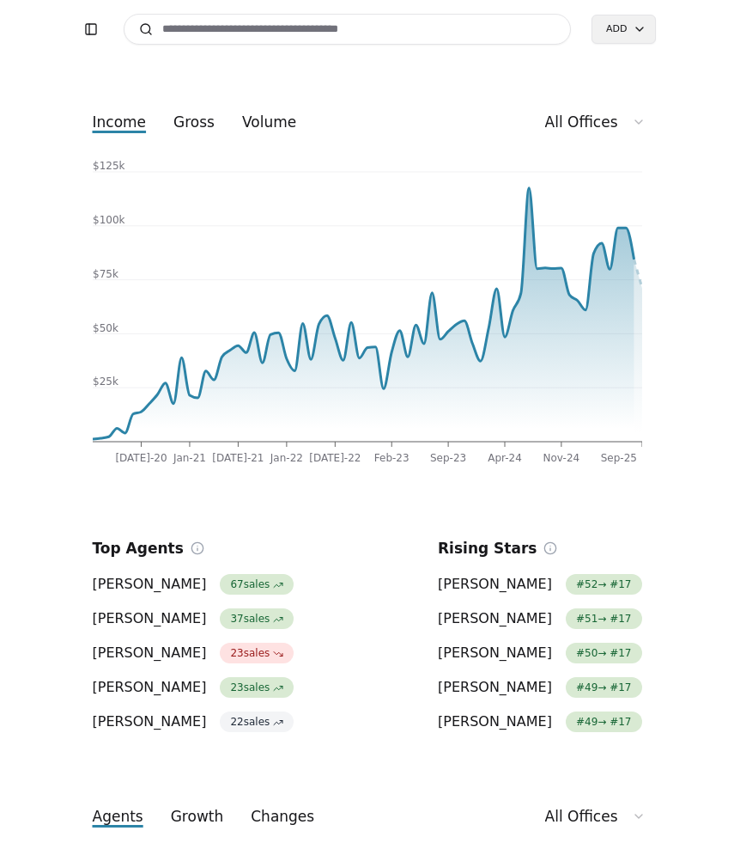
click at [329, 31] on input at bounding box center [348, 29] width 448 height 31
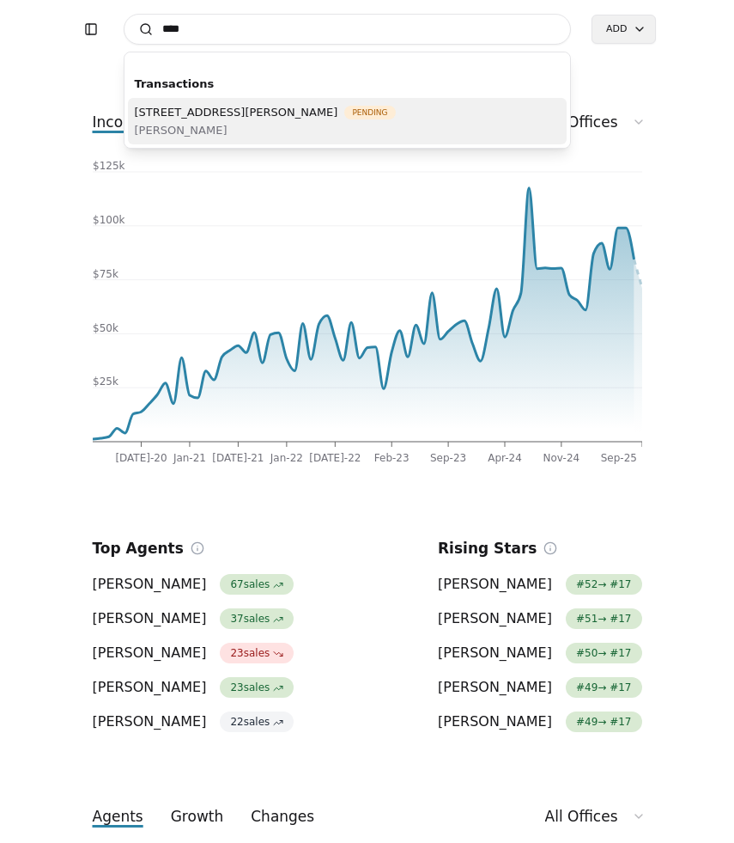
type input "****"
click at [300, 114] on span "[STREET_ADDRESS][PERSON_NAME]" at bounding box center [237, 112] width 204 height 18
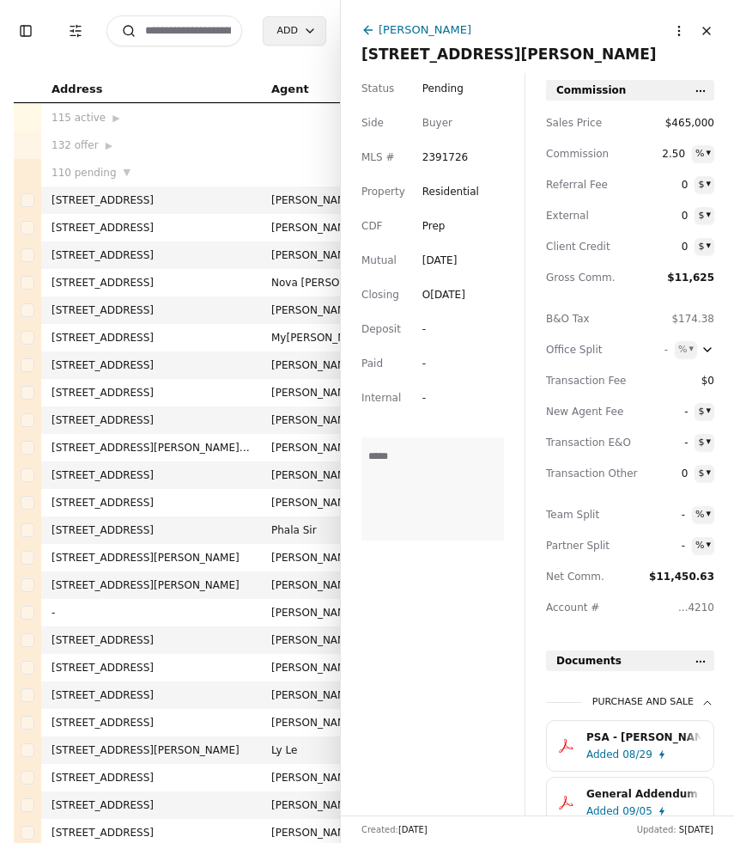
click at [202, 40] on input at bounding box center [174, 30] width 136 height 31
click at [703, 37] on button "Close" at bounding box center [706, 30] width 27 height 27
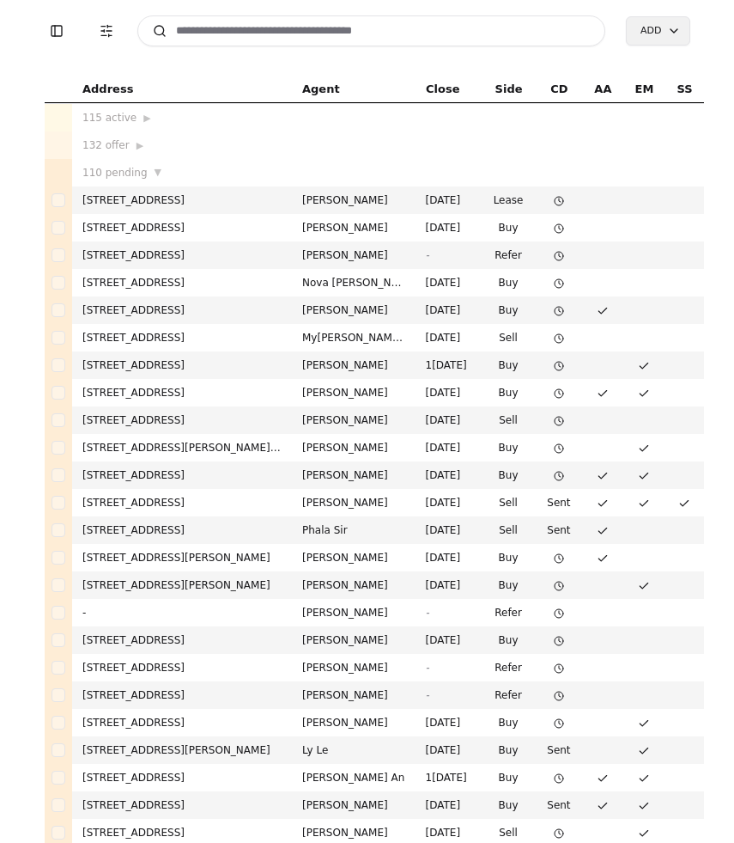
click at [304, 32] on input at bounding box center [371, 30] width 469 height 31
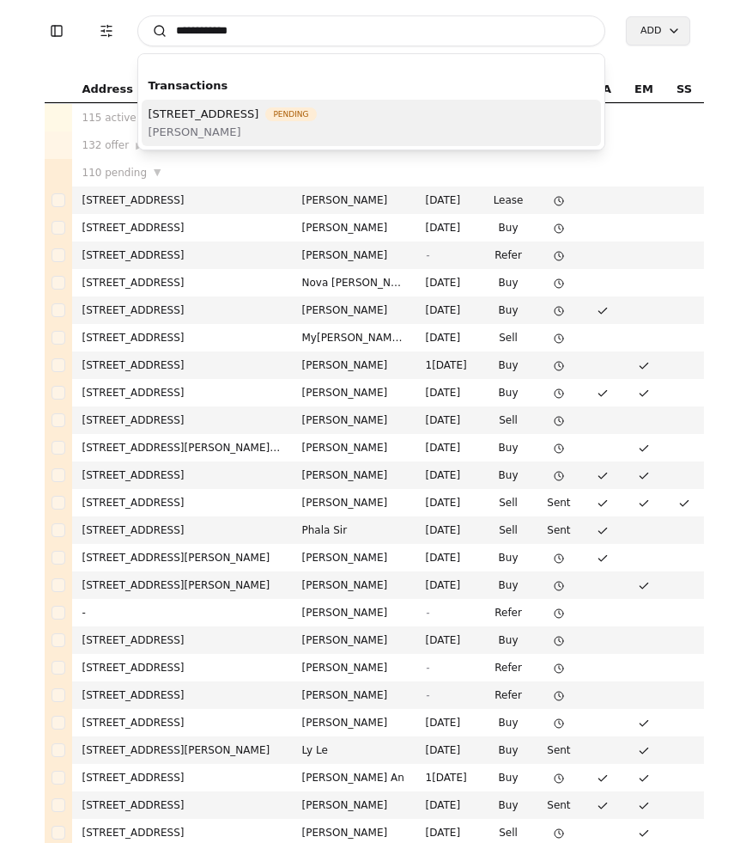
type input "**********"
click at [259, 118] on span "[STREET_ADDRESS]" at bounding box center [204, 114] width 111 height 18
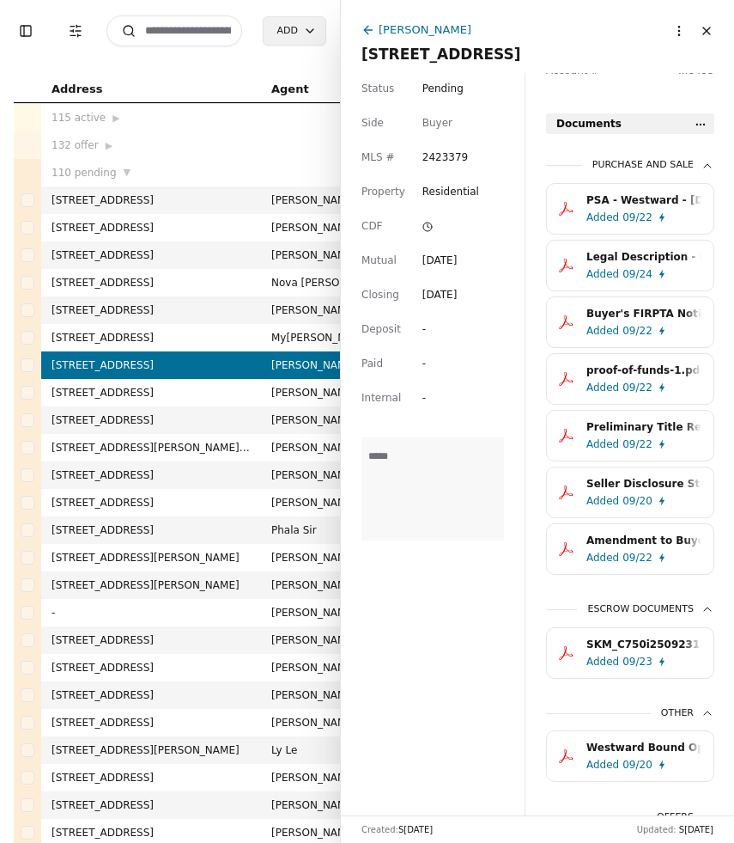
scroll to position [530, 0]
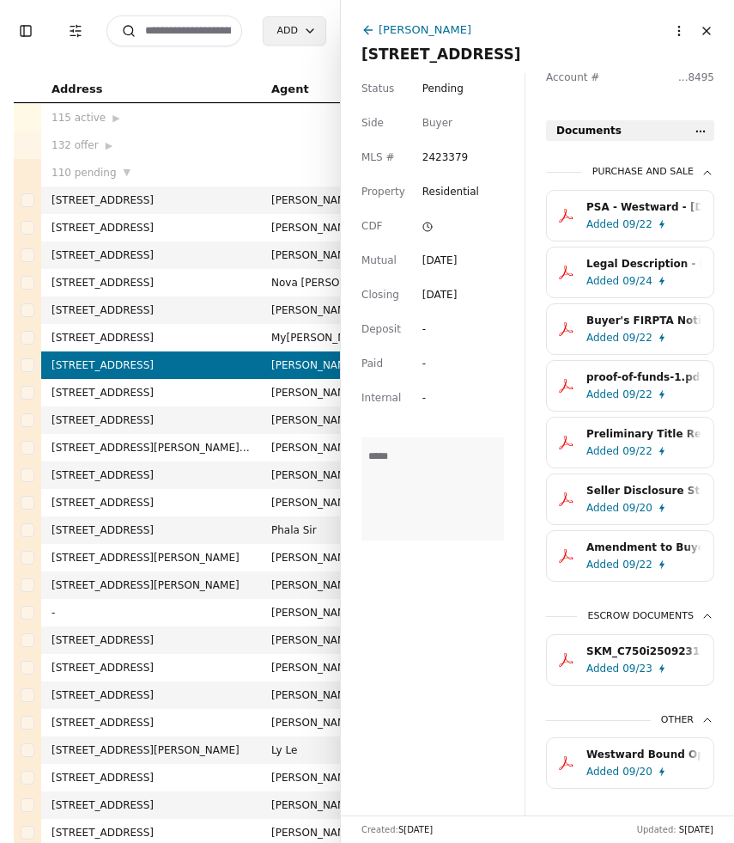
click at [623, 216] on div "PSA - Westward - 09/20/2025.pdf" at bounding box center [644, 206] width 115 height 17
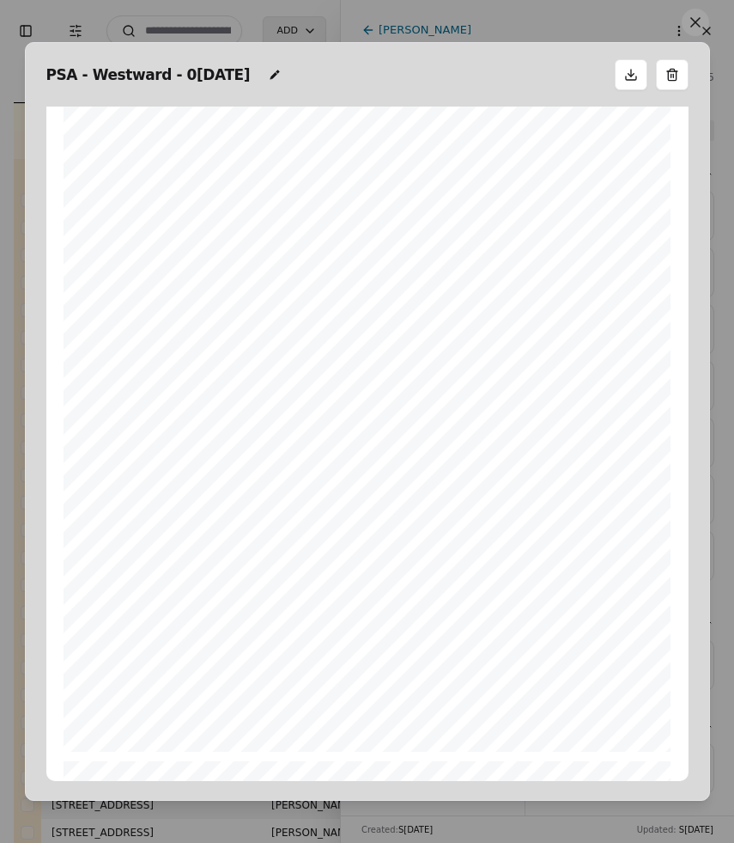
scroll to position [5725, 0]
click at [696, 27] on button at bounding box center [695, 22] width 27 height 27
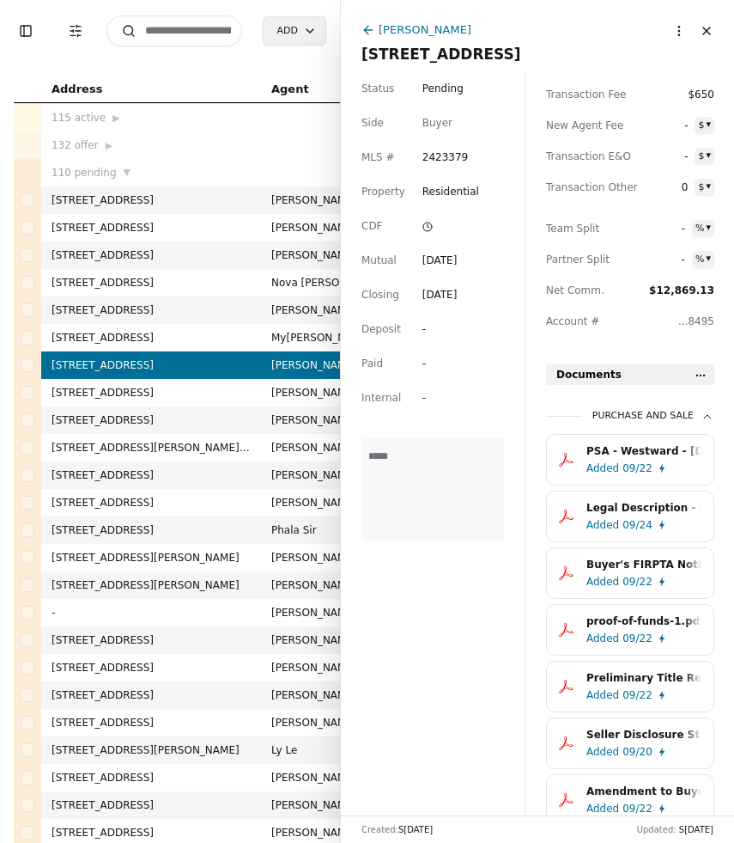
scroll to position [0, 0]
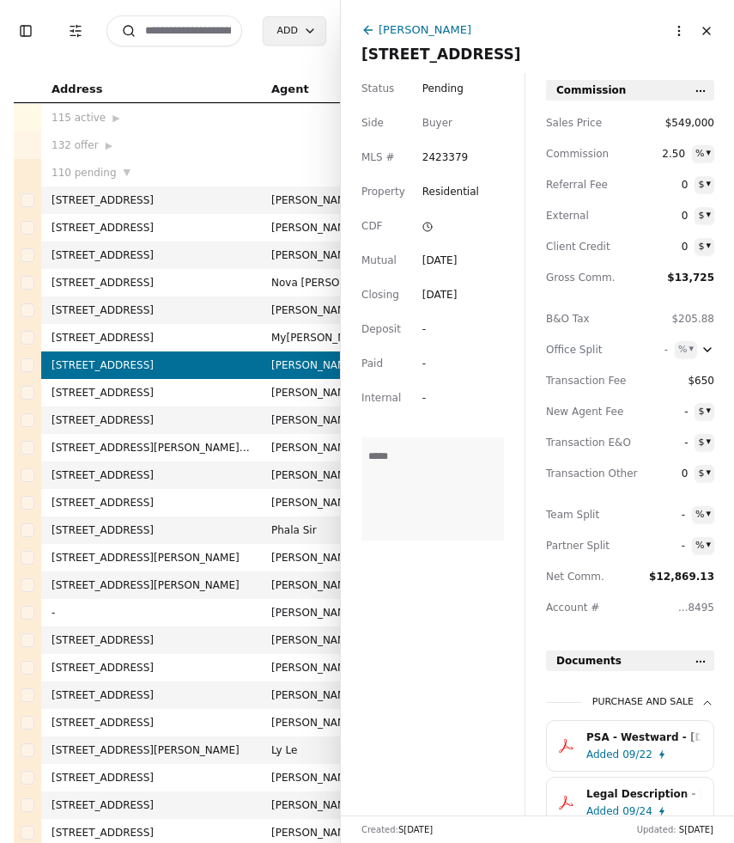
click at [683, 246] on span "0" at bounding box center [662, 246] width 51 height 17
type input "*********"
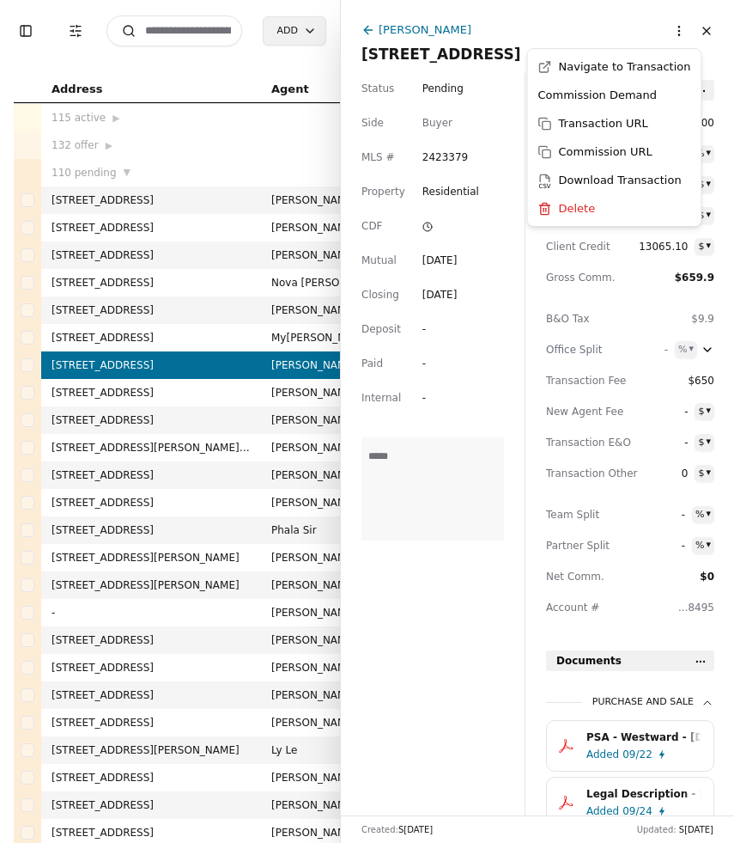
click at [679, 32] on html "Toggle Sidebar Transaction Filters Search Add Address Agent Close Side CD AA EM…" at bounding box center [367, 421] width 734 height 843
click at [642, 90] on div "Commission Demand" at bounding box center [615, 95] width 167 height 28
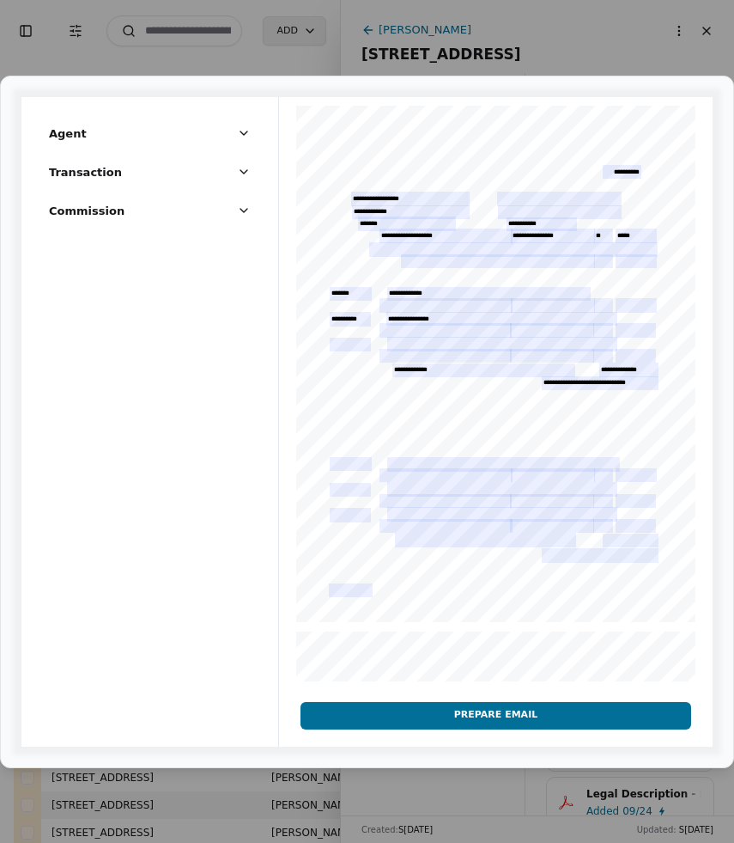
click at [543, 719] on button "Prepare Email" at bounding box center [496, 715] width 391 height 27
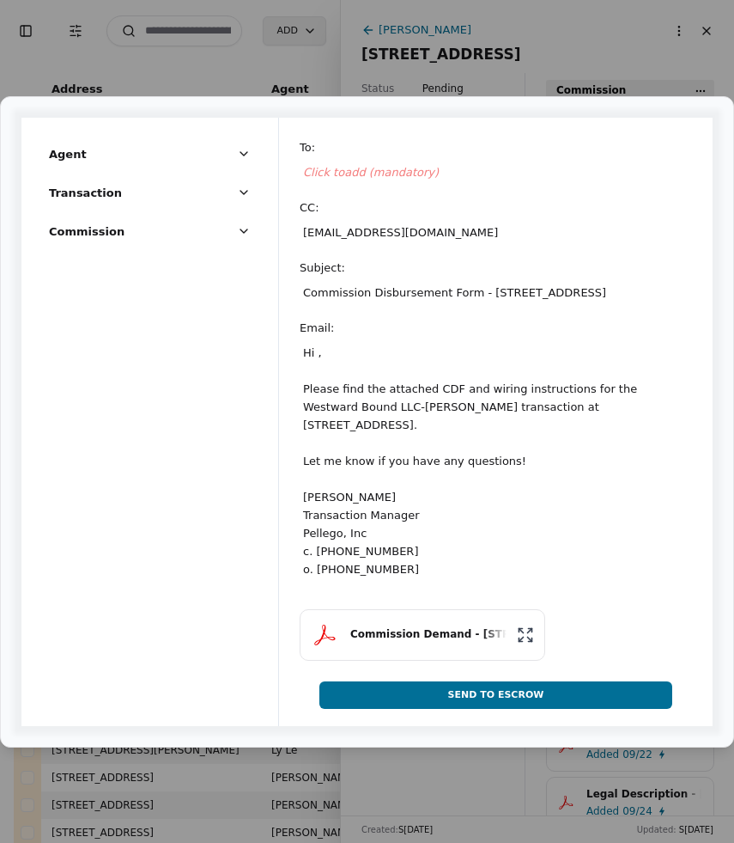
click at [337, 167] on span "Click to add (mandatory)" at bounding box center [371, 172] width 136 height 13
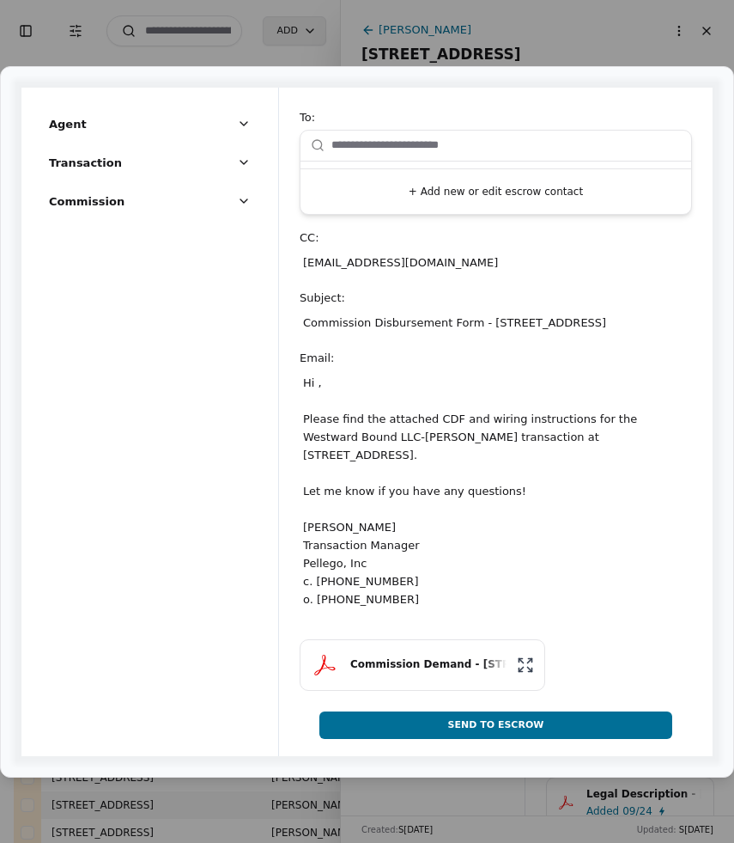
click at [427, 183] on button "+ Add new or edit escrow contact" at bounding box center [495, 191] width 377 height 31
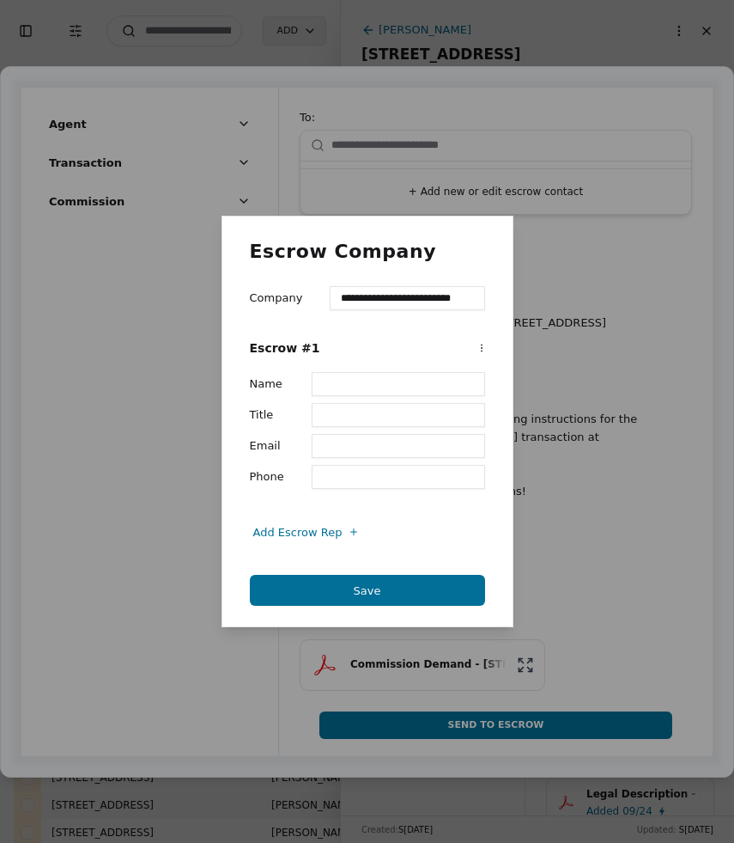
scroll to position [0, 3]
type input "**********"
click at [350, 411] on input "Title" at bounding box center [401, 415] width 178 height 24
click at [350, 379] on input "Name" at bounding box center [401, 384] width 178 height 24
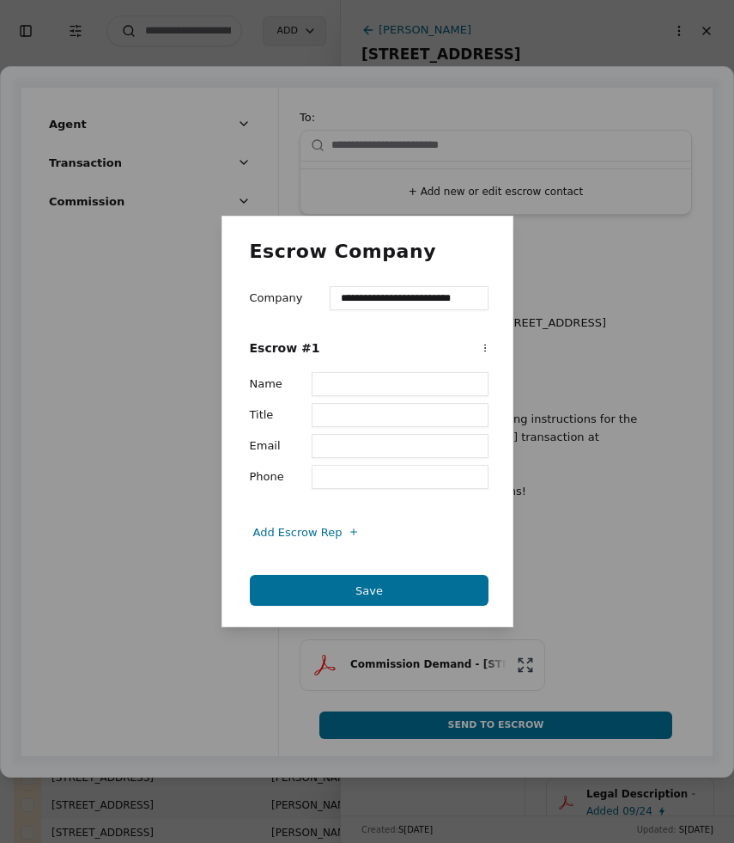
click at [344, 457] on input "Email" at bounding box center [401, 446] width 178 height 24
click at [343, 386] on input "Name" at bounding box center [401, 384] width 178 height 24
type input "**********"
click at [335, 452] on input "Email" at bounding box center [401, 446] width 178 height 24
paste input "**********"
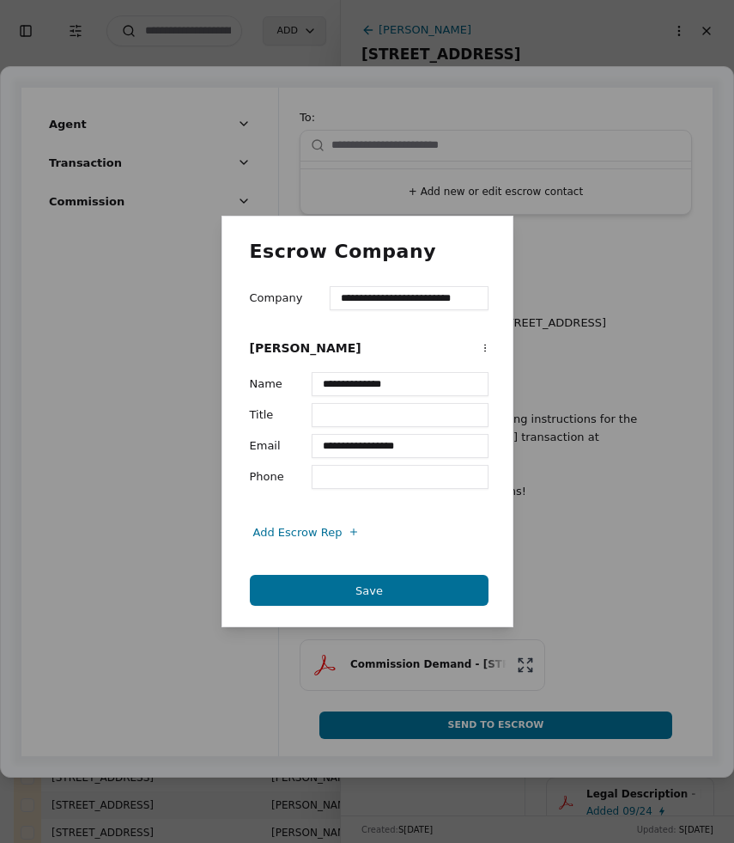
type input "**********"
click at [378, 589] on button "Save" at bounding box center [370, 590] width 240 height 31
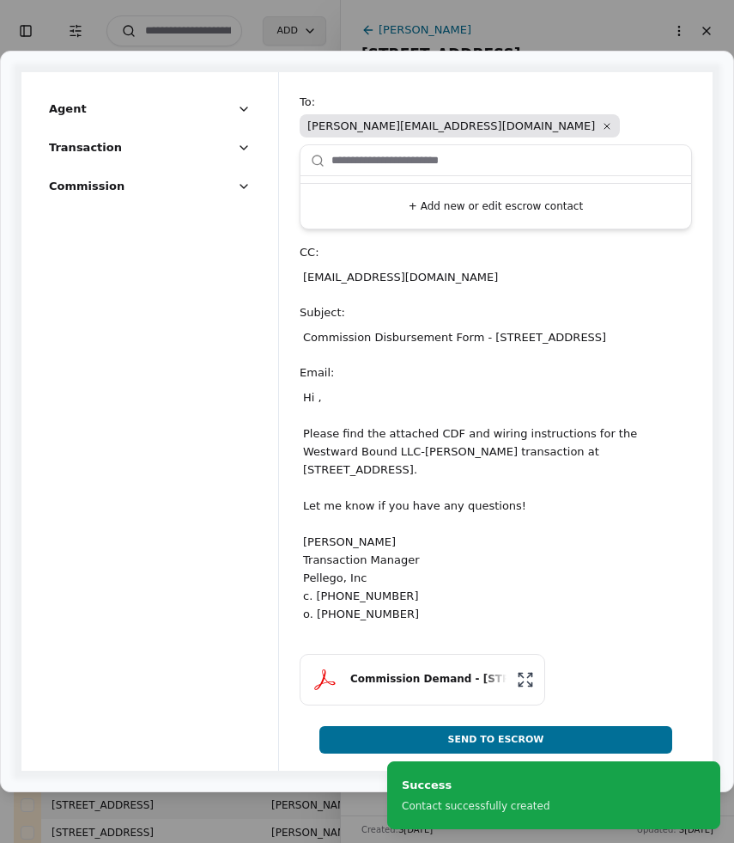
click at [319, 415] on div "Hi , Please find the attached CDF and wiring instructions for the Westward Boun…" at bounding box center [496, 505] width 392 height 241
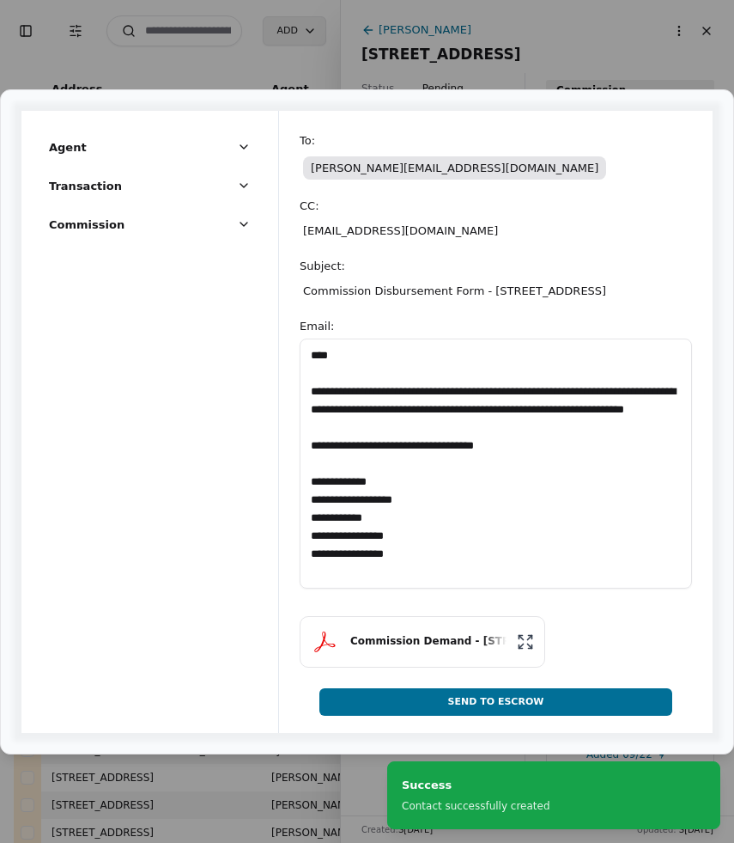
click at [329, 368] on textarea "**********" at bounding box center [496, 463] width 392 height 250
click at [326, 365] on textarea "**********" at bounding box center [496, 463] width 392 height 250
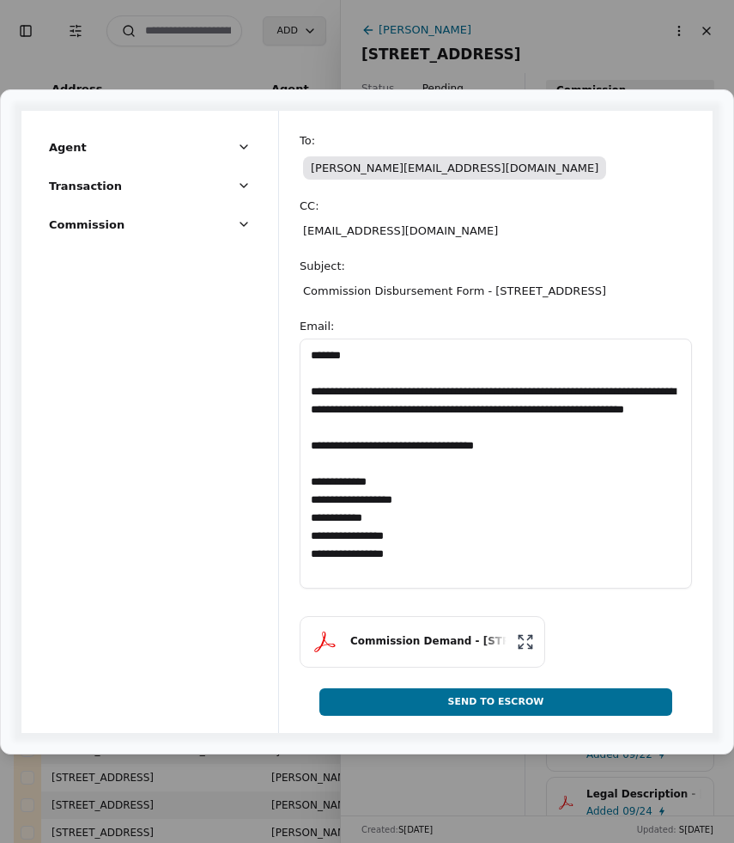
type textarea "**********"
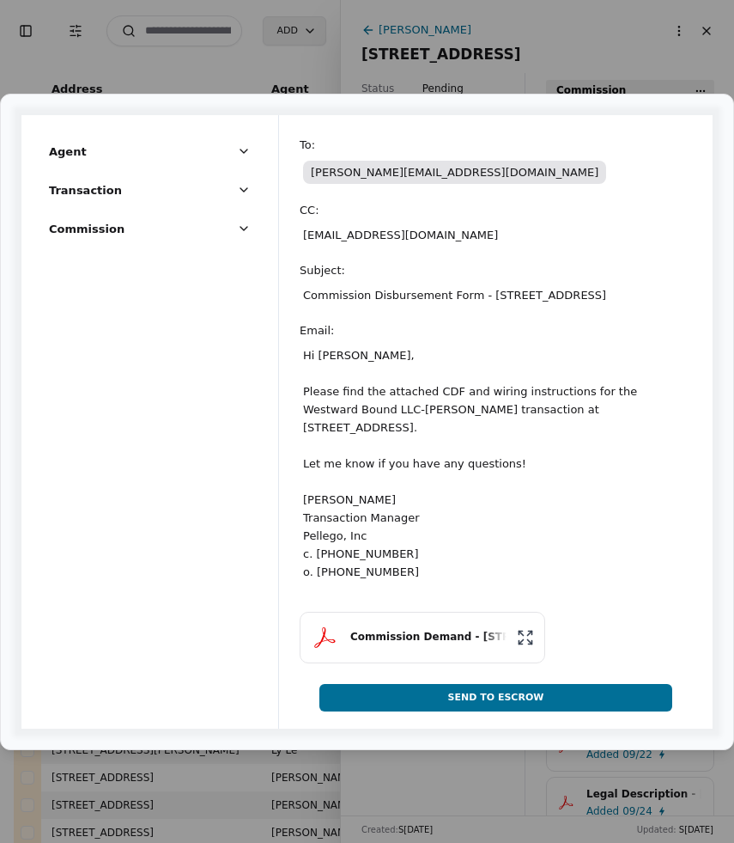
click at [510, 710] on button "Send To Escrow" at bounding box center [495, 697] width 353 height 27
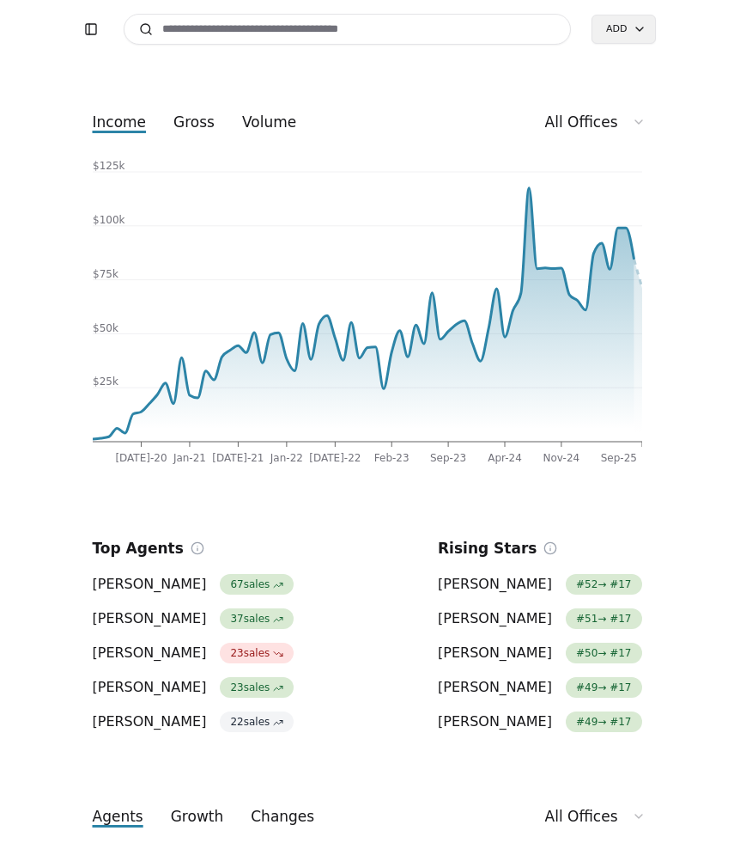
click at [294, 35] on input at bounding box center [348, 29] width 448 height 31
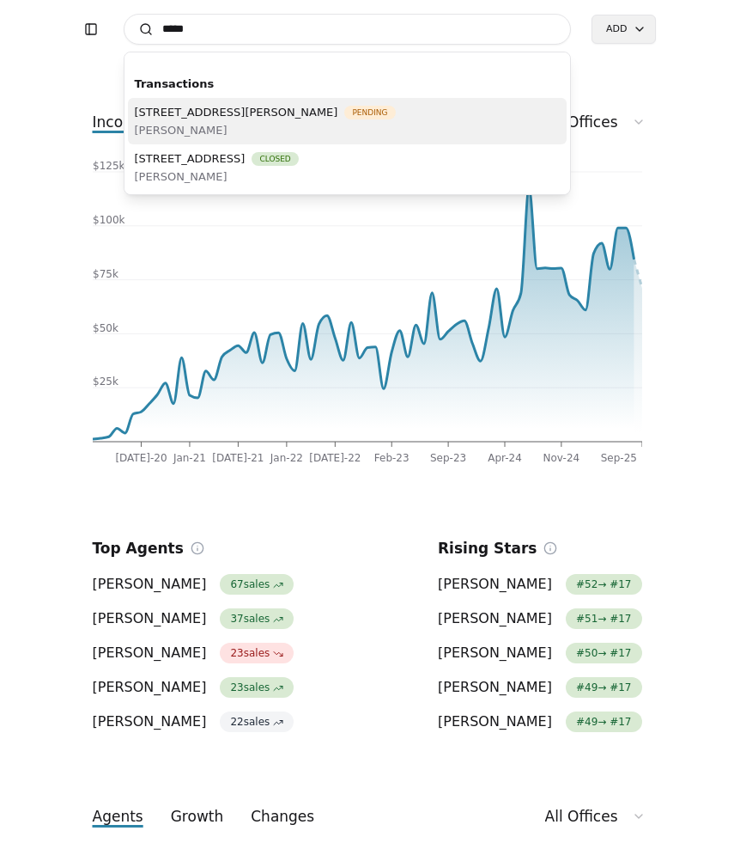
type input "*****"
click at [216, 116] on span "20912 77th Street E, Bonney Lake, WA 98391" at bounding box center [237, 112] width 204 height 18
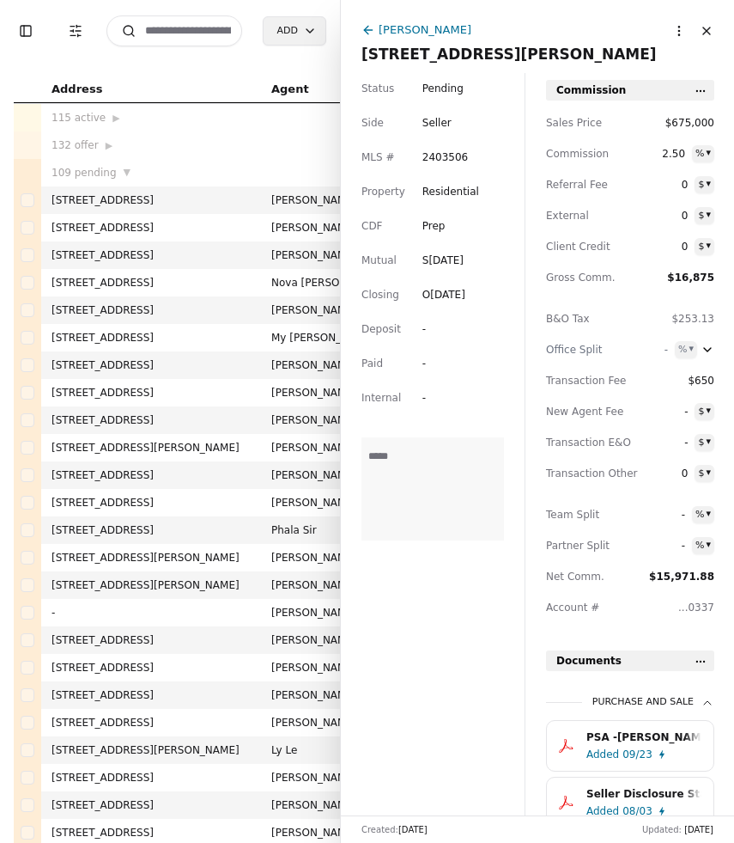
click at [630, 739] on div "PSA - Fisher - 09/23/2025.pdf" at bounding box center [644, 736] width 115 height 17
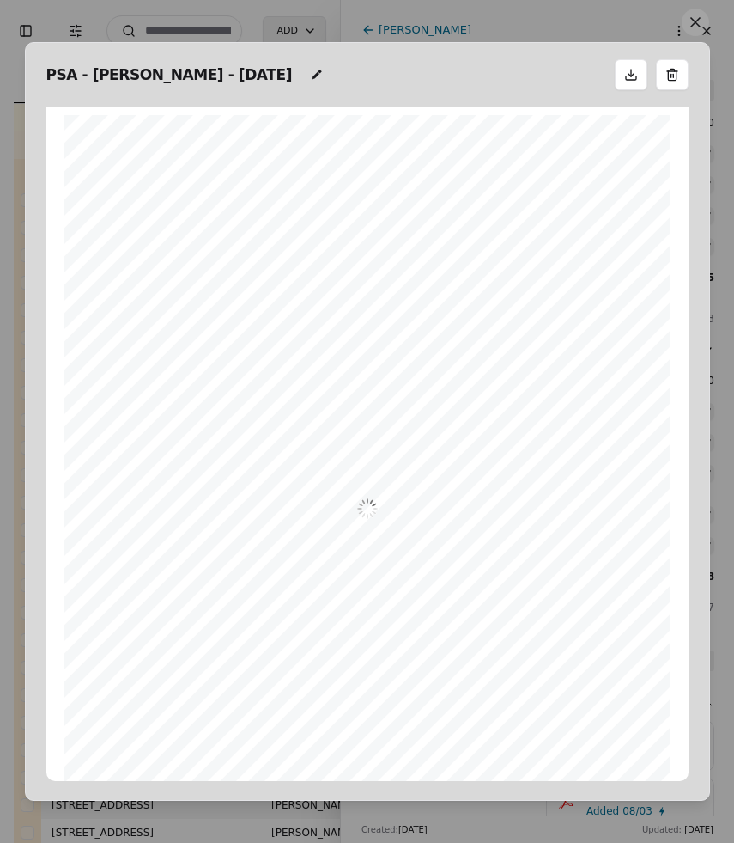
scroll to position [9, 0]
click at [696, 26] on button at bounding box center [695, 22] width 27 height 27
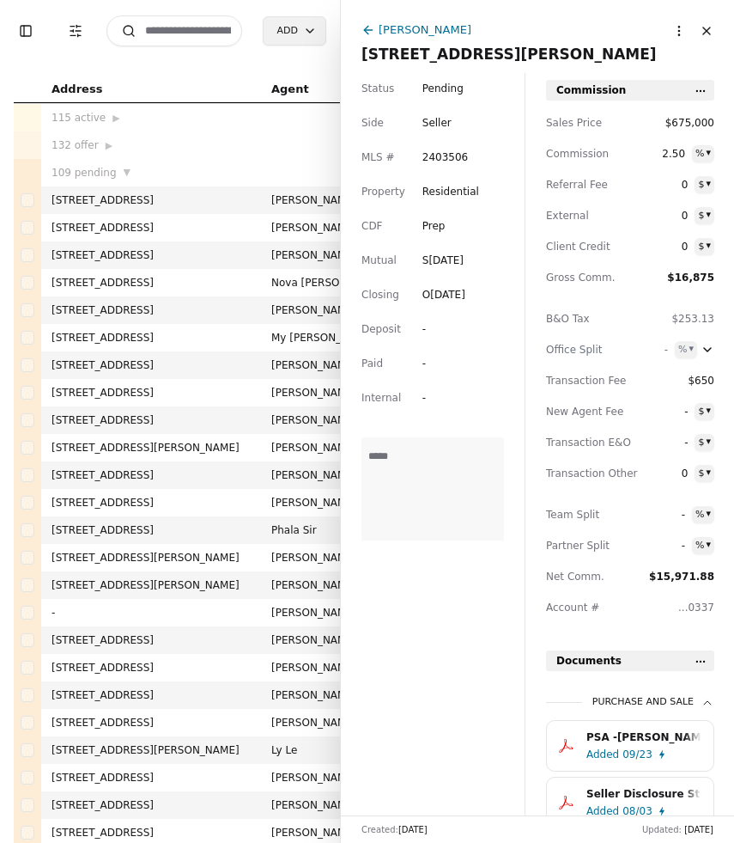
click at [205, 35] on input at bounding box center [174, 30] width 136 height 31
click at [701, 32] on button "Close" at bounding box center [706, 30] width 27 height 27
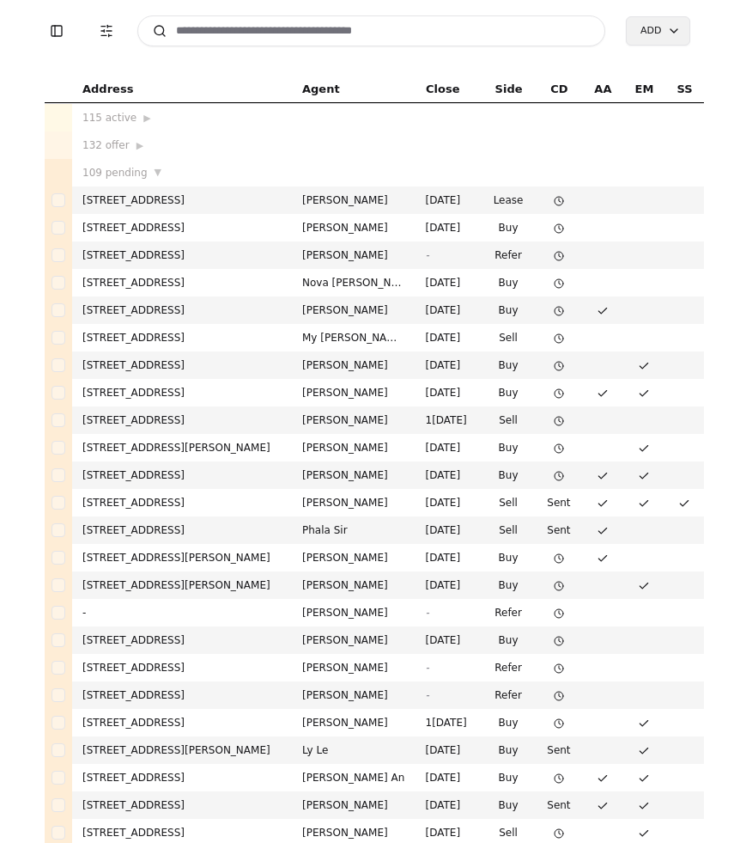
click at [291, 34] on input at bounding box center [371, 30] width 469 height 31
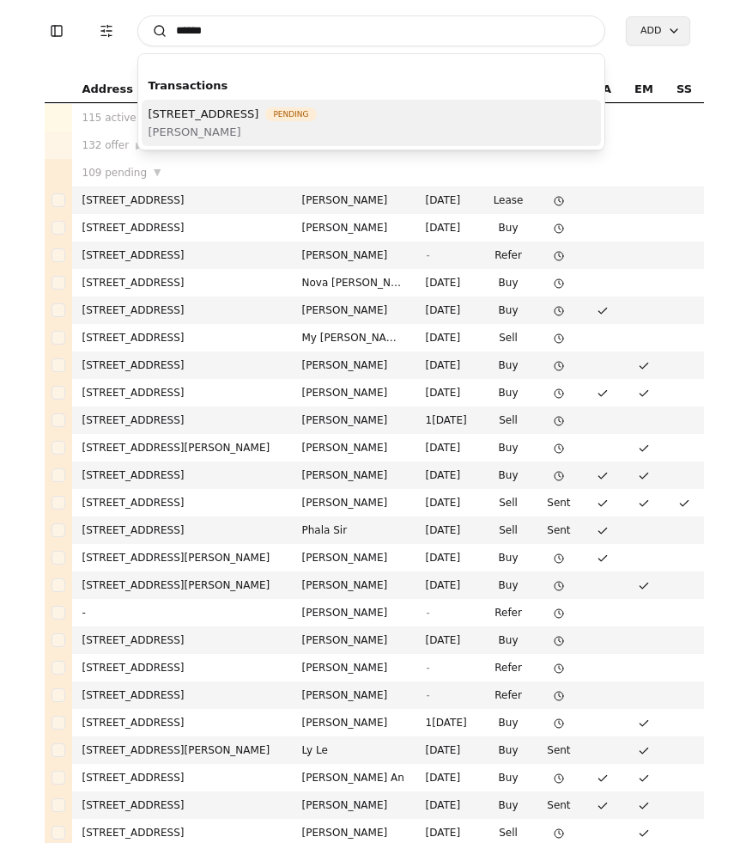
type input "*****"
click at [241, 113] on span "14922 134th Avenue SE, Renton, WA 98058" at bounding box center [204, 114] width 111 height 18
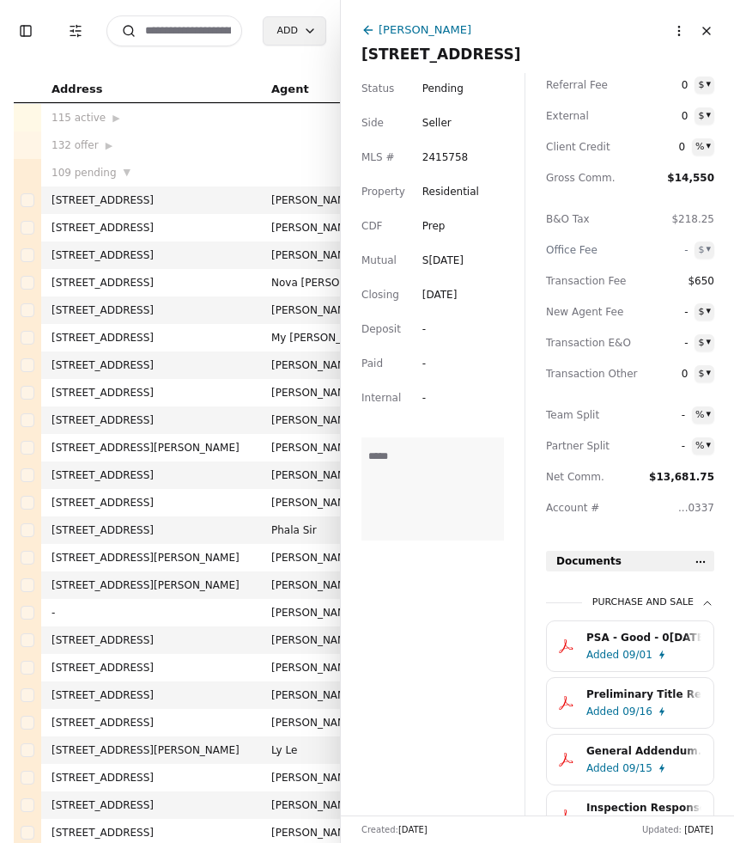
scroll to position [144, 0]
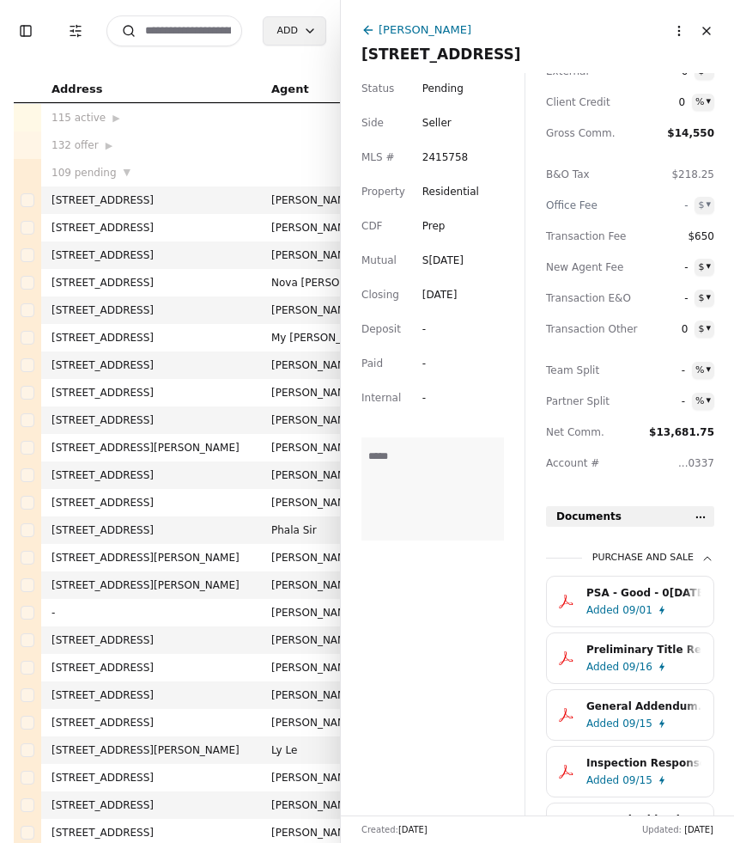
click at [626, 618] on div "09/01" at bounding box center [638, 609] width 30 height 17
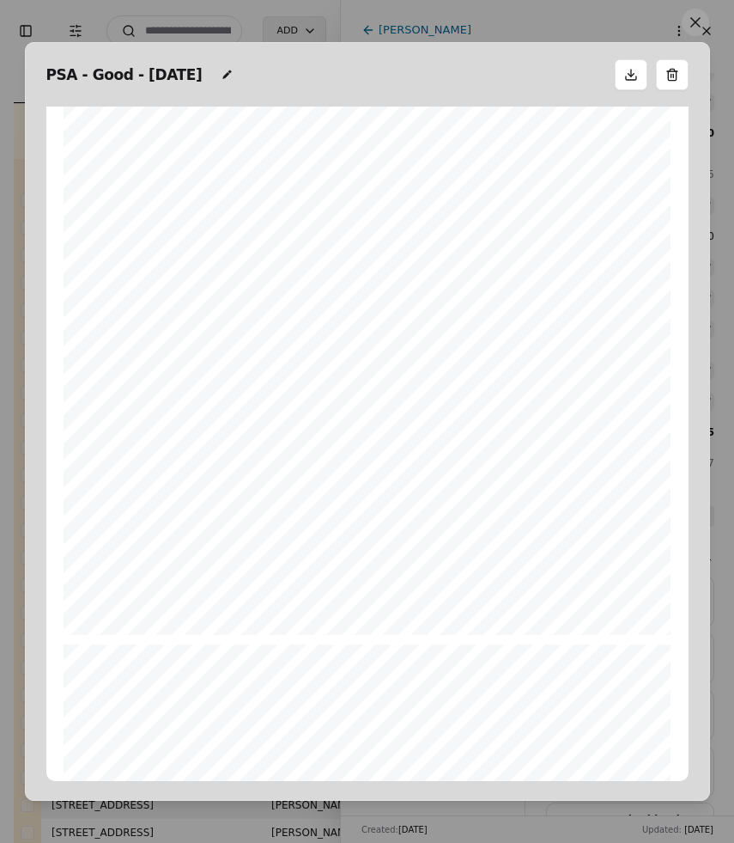
scroll to position [8210, 0]
click at [690, 27] on button at bounding box center [695, 22] width 27 height 27
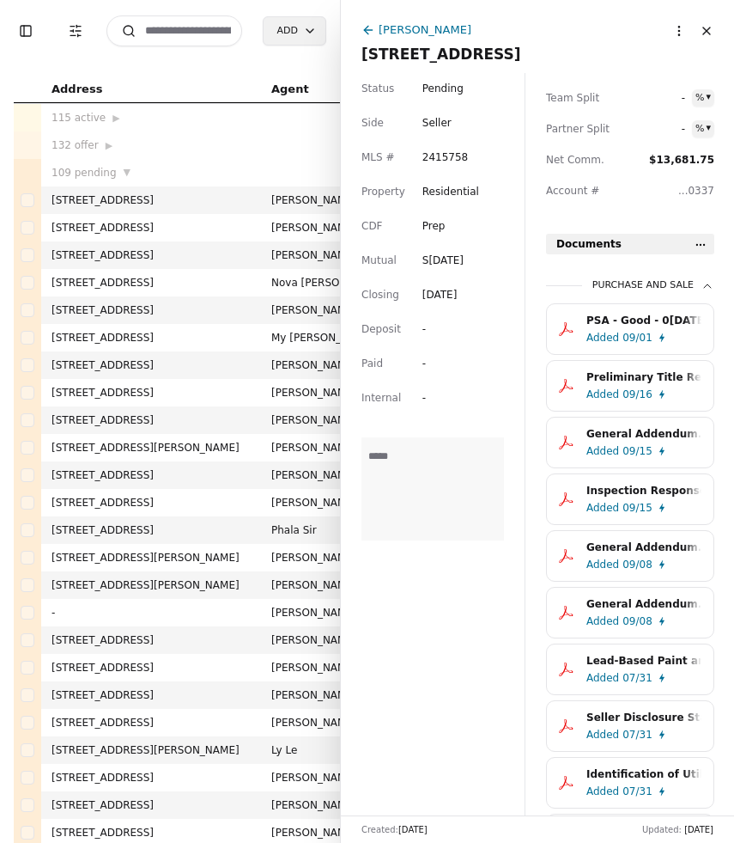
scroll to position [428, 0]
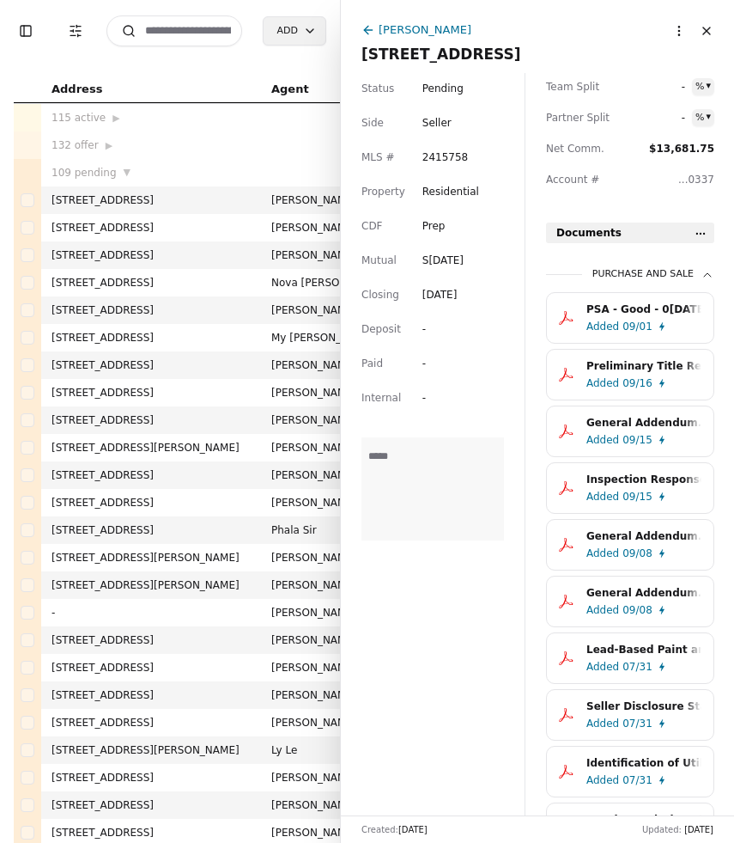
click at [651, 427] on div "General Addendum.pdf" at bounding box center [644, 422] width 115 height 17
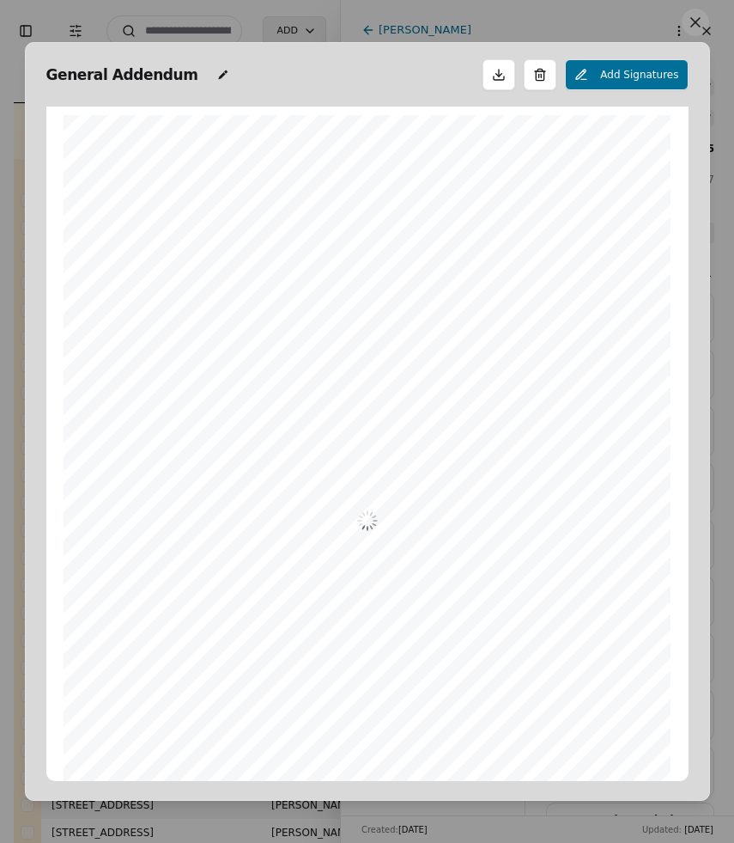
scroll to position [9, 0]
click at [703, 27] on button at bounding box center [695, 22] width 27 height 27
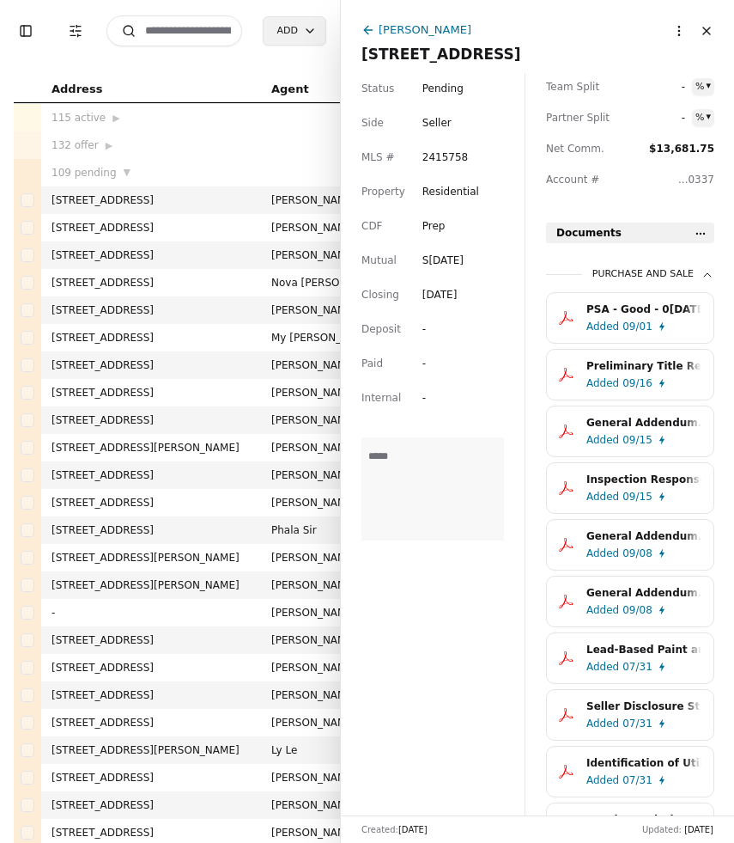
click at [634, 548] on div "09/08" at bounding box center [638, 553] width 30 height 17
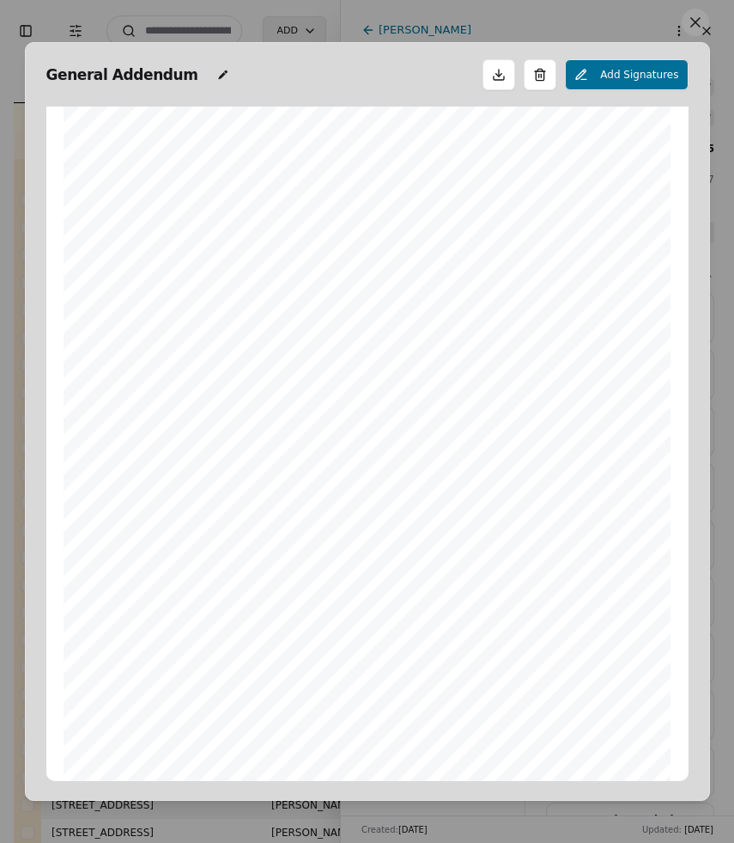
click at [689, 33] on button at bounding box center [695, 22] width 27 height 27
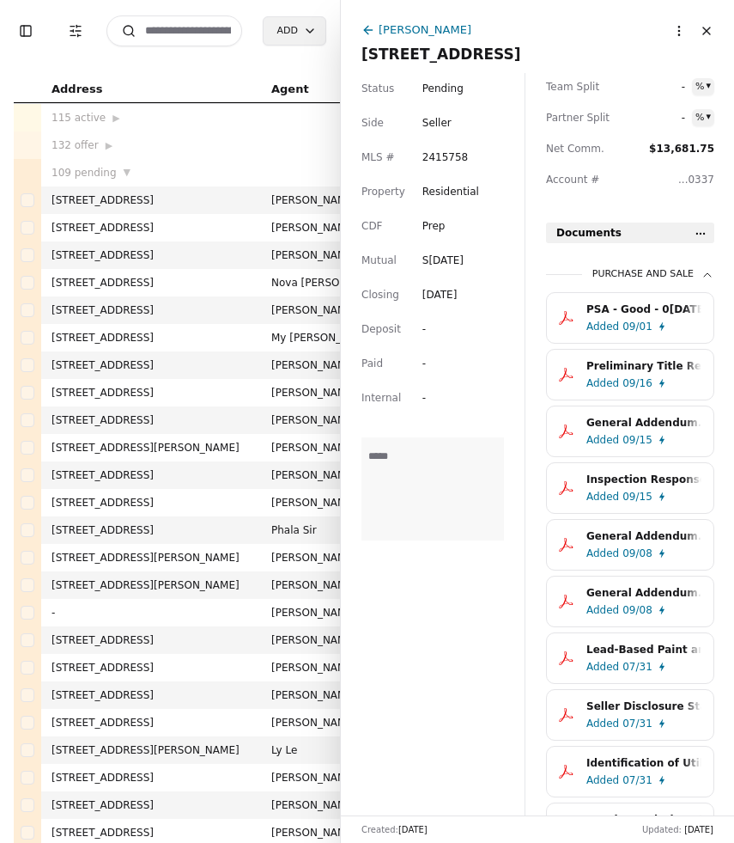
click at [628, 590] on div "General Addendum.pdf" at bounding box center [644, 592] width 115 height 17
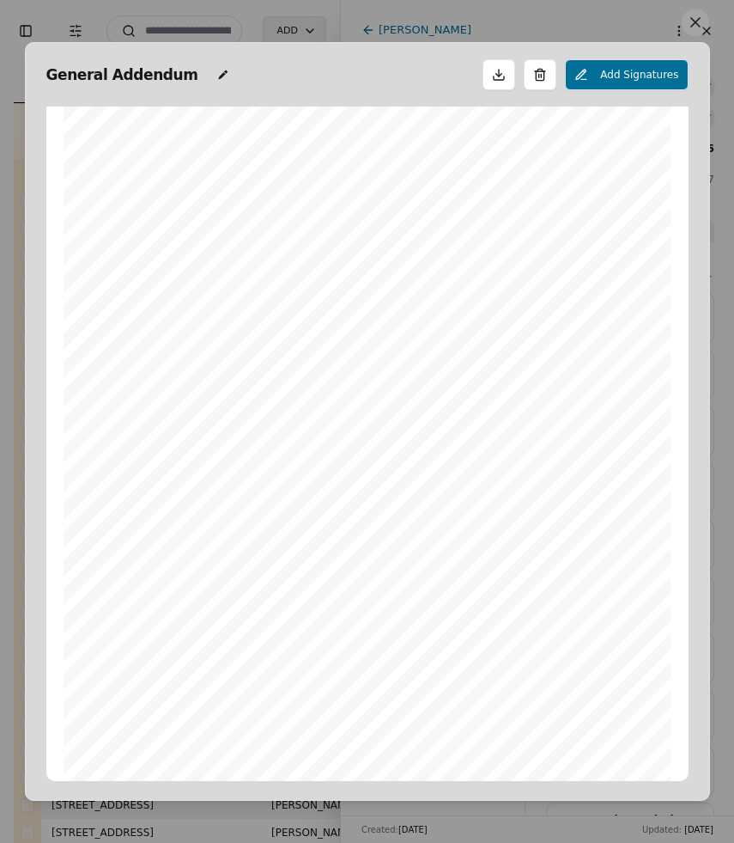
click at [695, 20] on button at bounding box center [695, 22] width 27 height 27
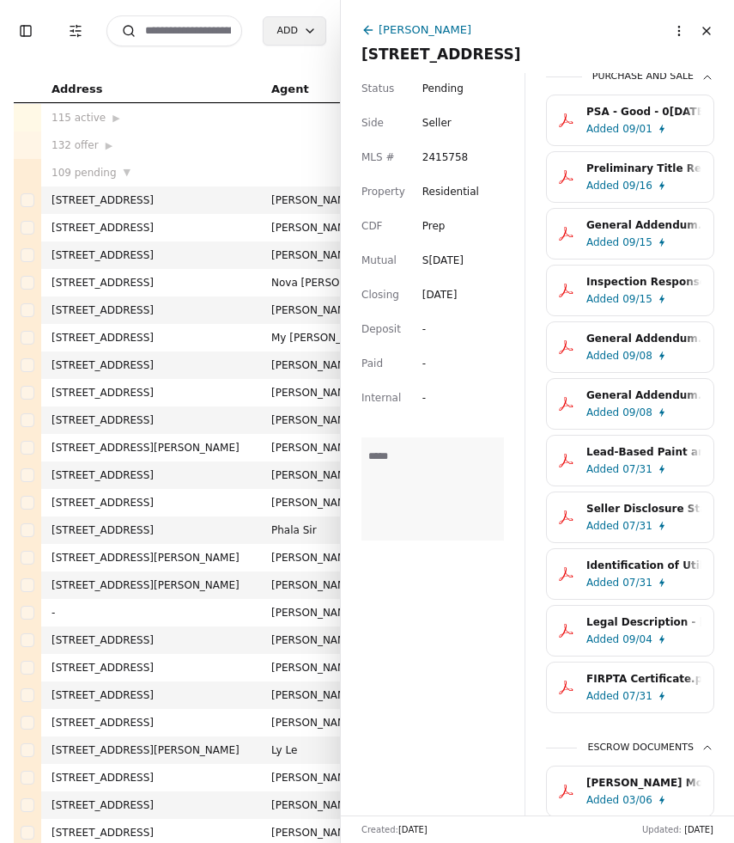
scroll to position [631, 0]
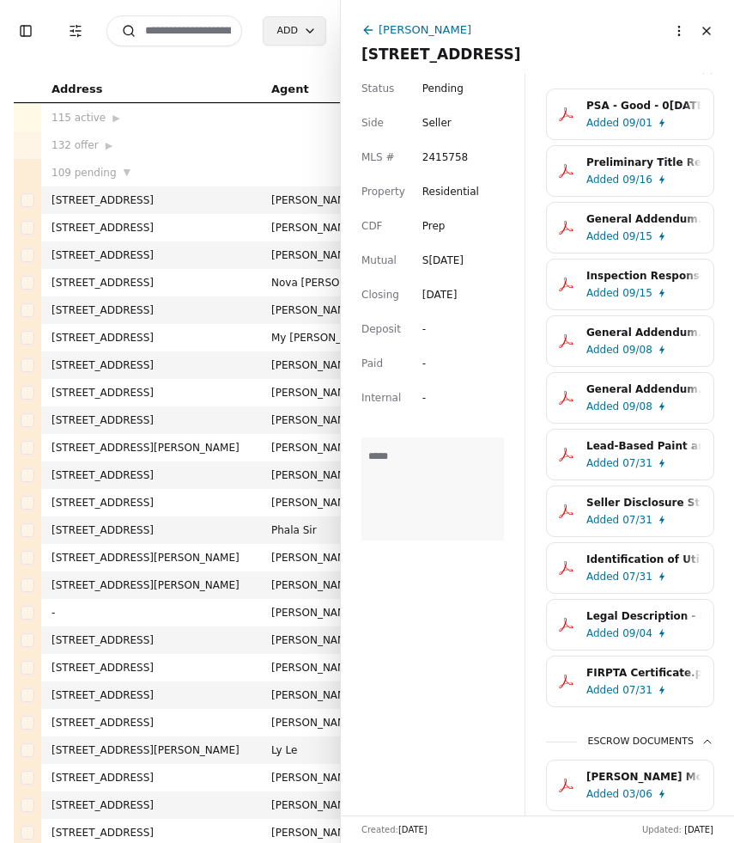
click at [709, 32] on button "Close" at bounding box center [706, 30] width 27 height 27
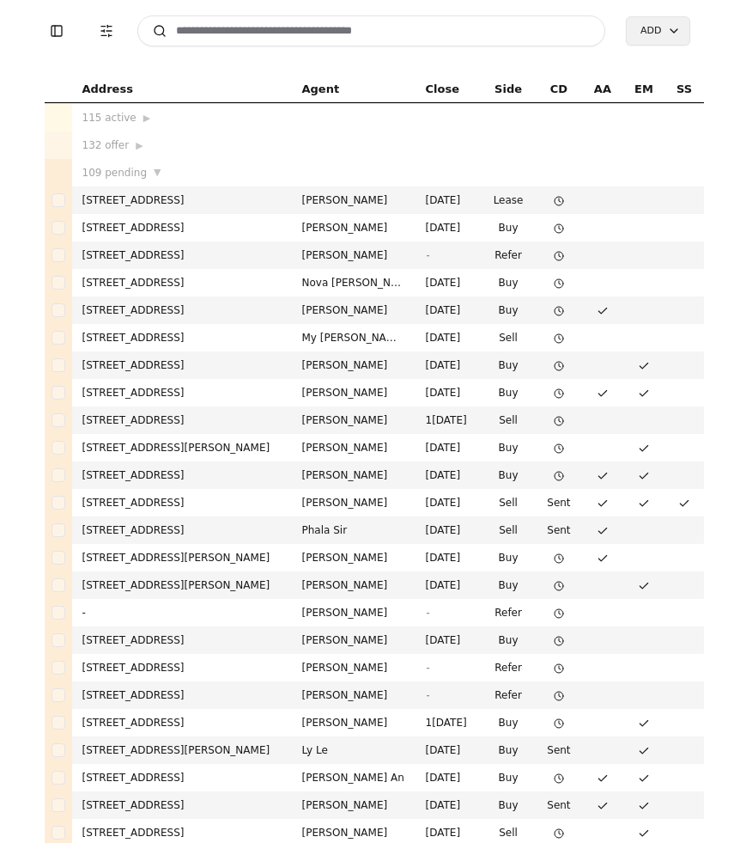
click at [236, 26] on input at bounding box center [371, 30] width 469 height 31
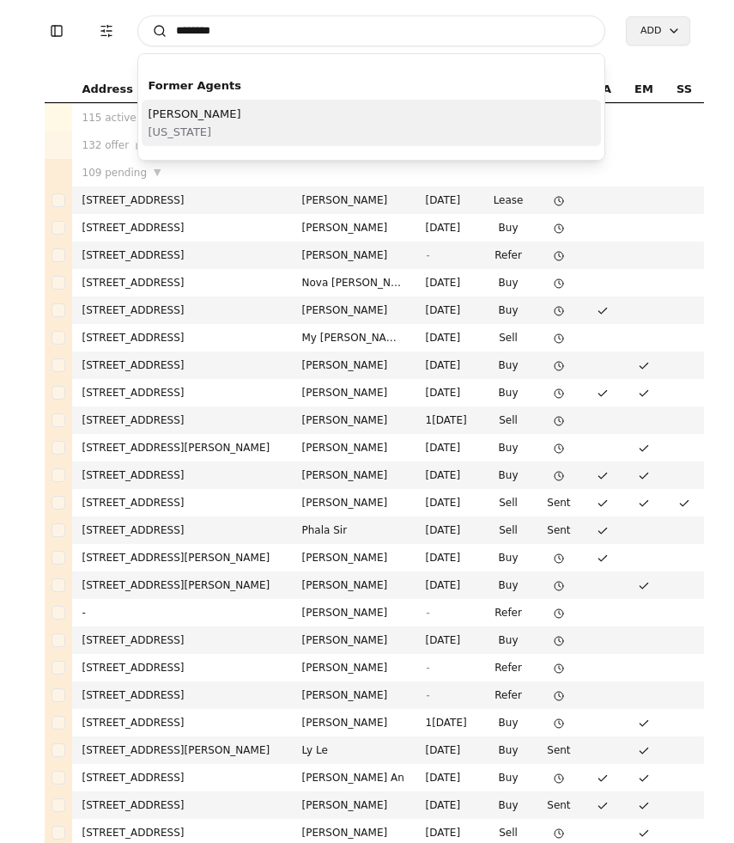
type input "********"
click at [193, 128] on span "[US_STATE]" at bounding box center [195, 132] width 93 height 18
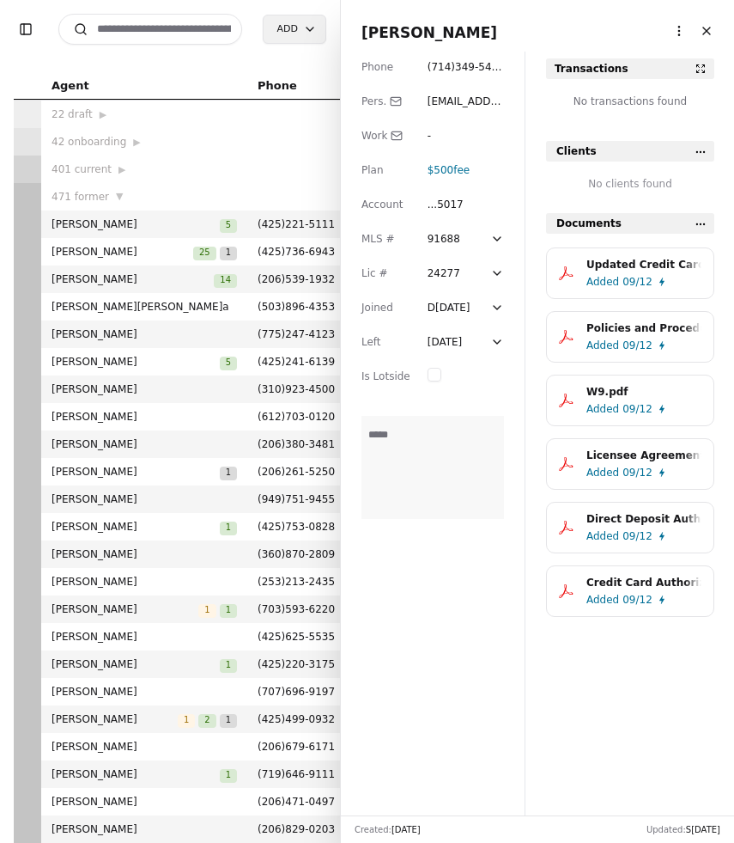
click at [711, 33] on button "Close" at bounding box center [706, 30] width 27 height 27
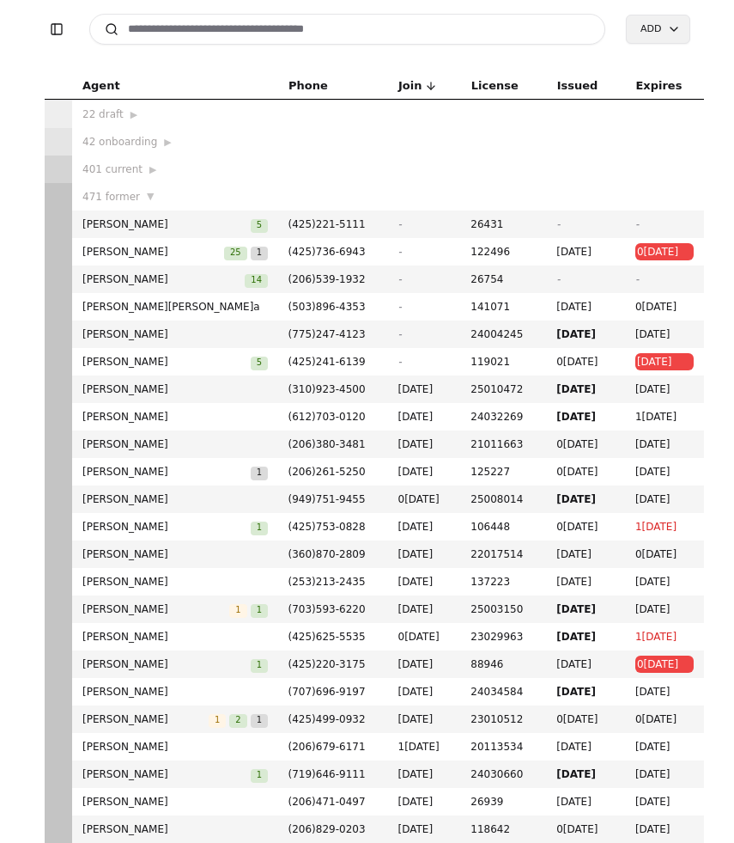
click at [380, 35] on input at bounding box center [347, 29] width 517 height 31
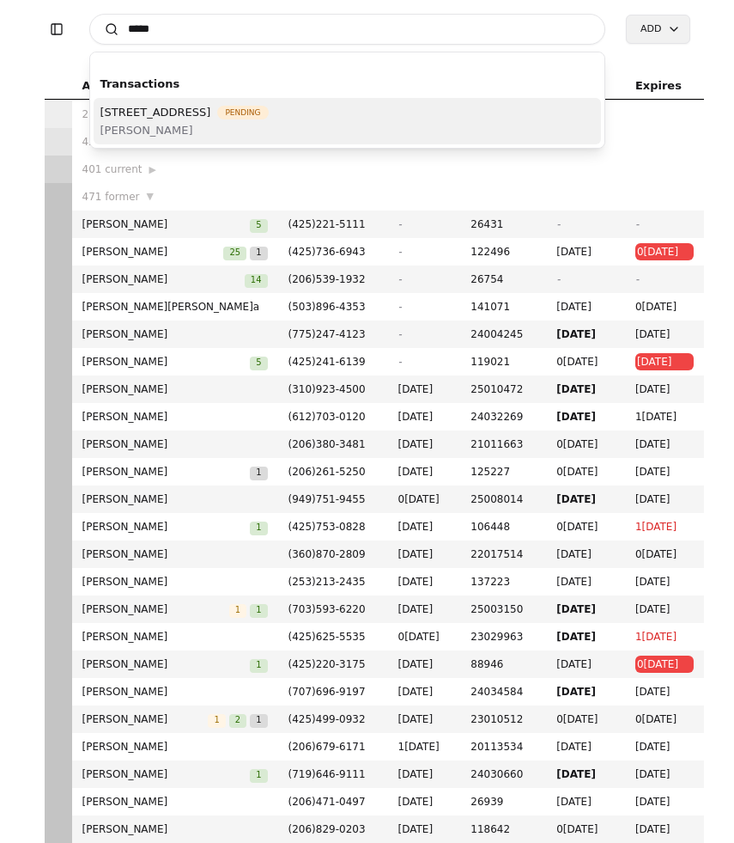
type input "*****"
click at [204, 123] on span "[PERSON_NAME]" at bounding box center [184, 130] width 168 height 18
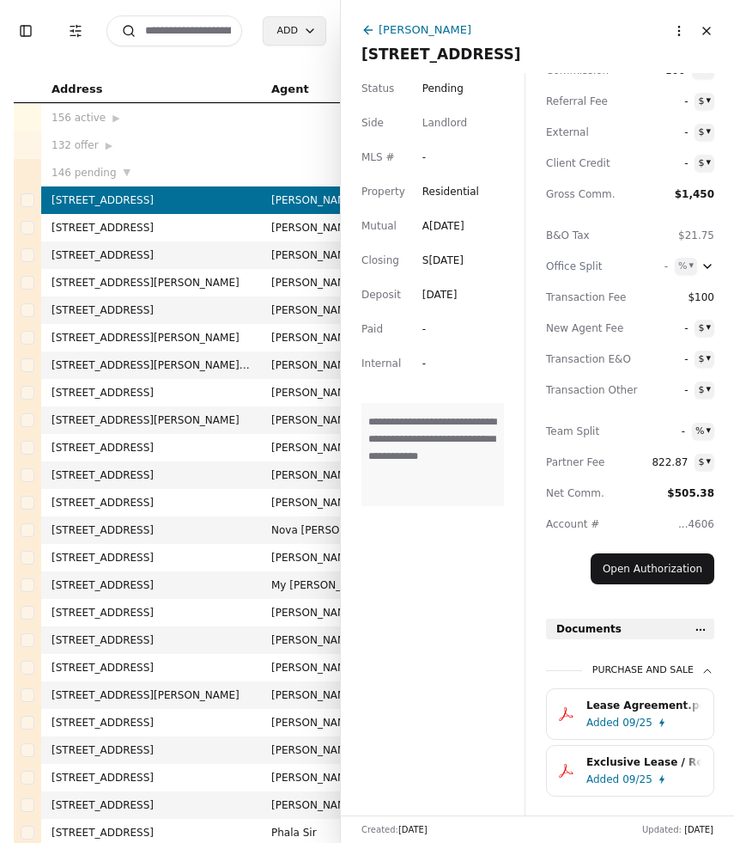
scroll to position [127, 0]
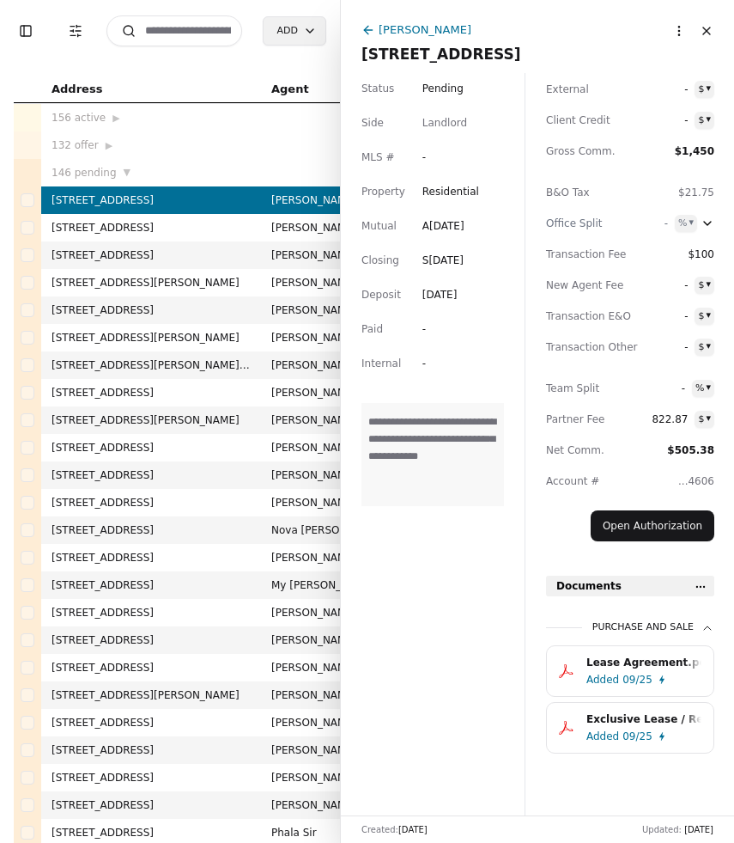
click at [681, 671] on div "Added 09/25" at bounding box center [648, 679] width 122 height 17
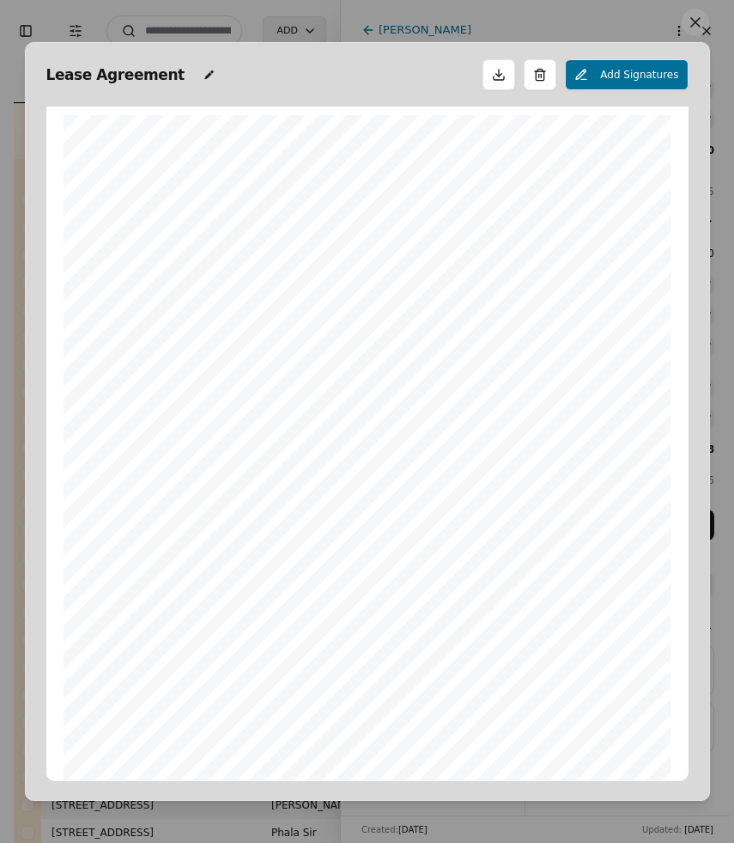
scroll to position [9, 0]
click at [694, 23] on button at bounding box center [695, 22] width 27 height 27
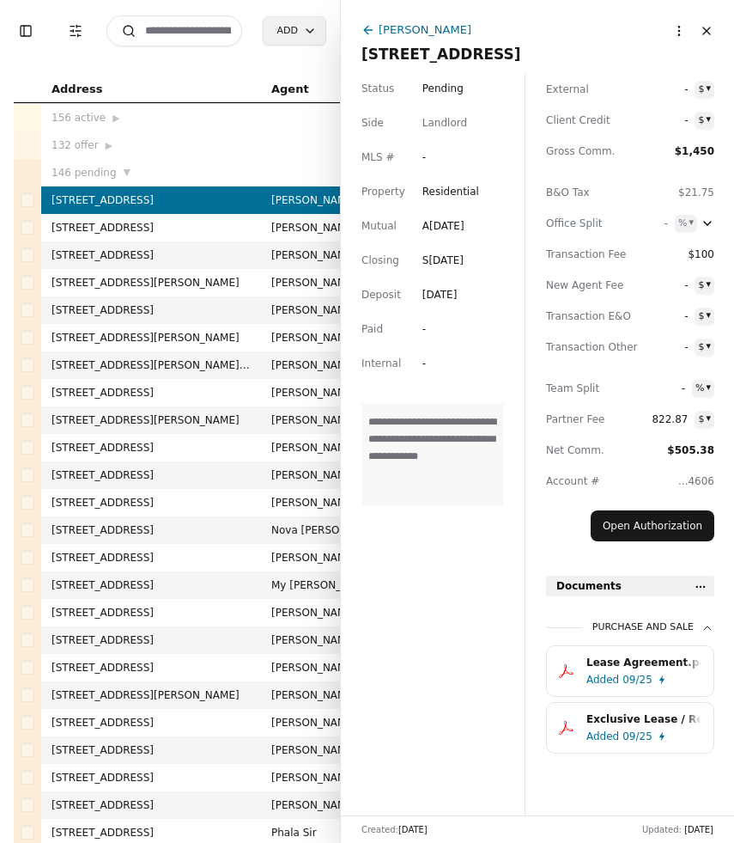
click at [646, 727] on div "Exclusive Lease / Rental Agreement.pdf" at bounding box center [644, 718] width 115 height 17
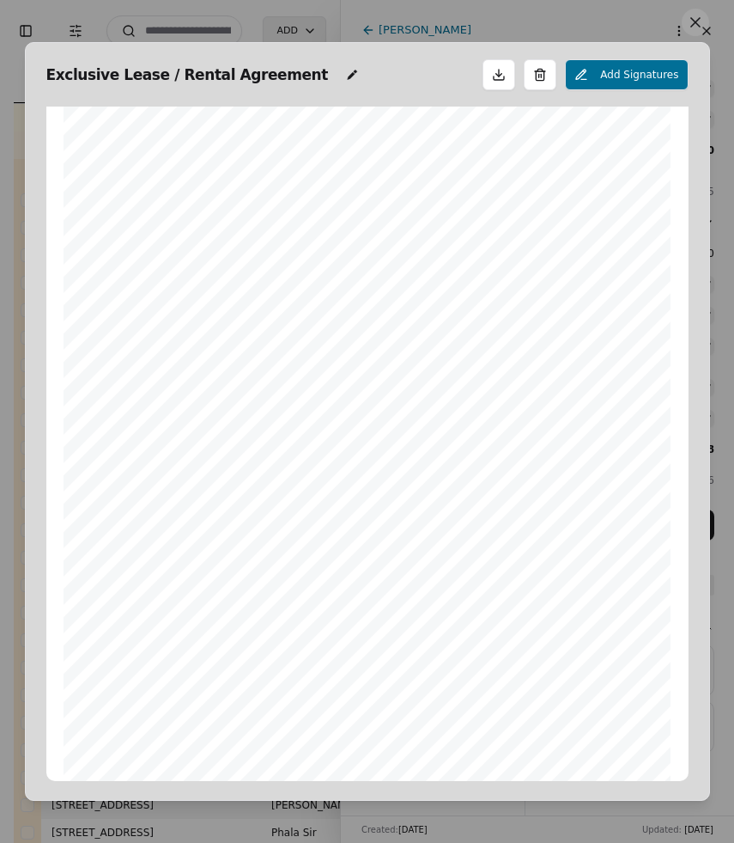
click at [696, 18] on button at bounding box center [695, 22] width 27 height 27
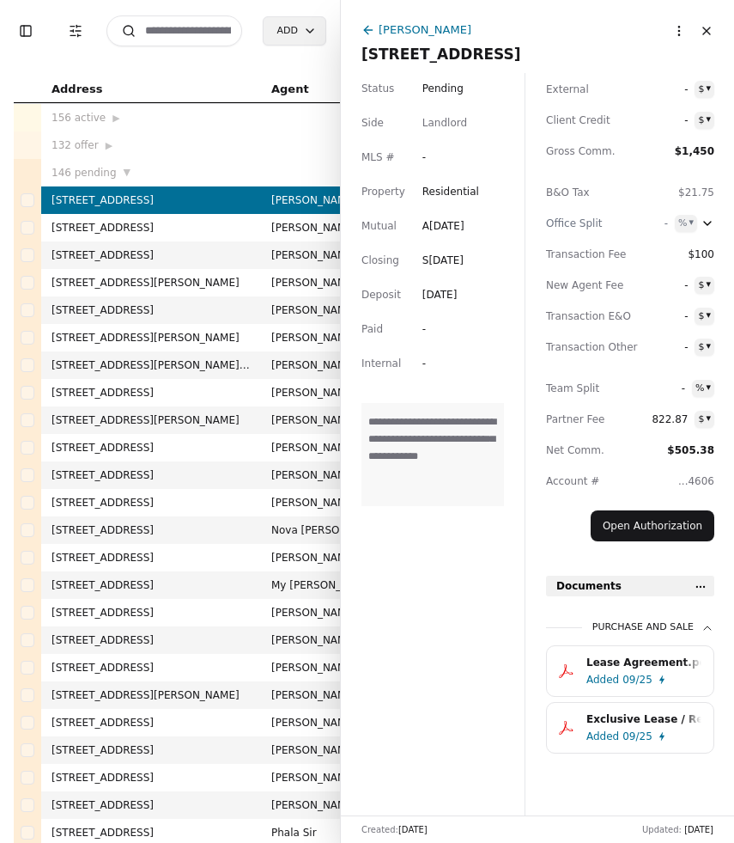
click at [616, 660] on div "Lease Agreement.pdf" at bounding box center [644, 662] width 115 height 17
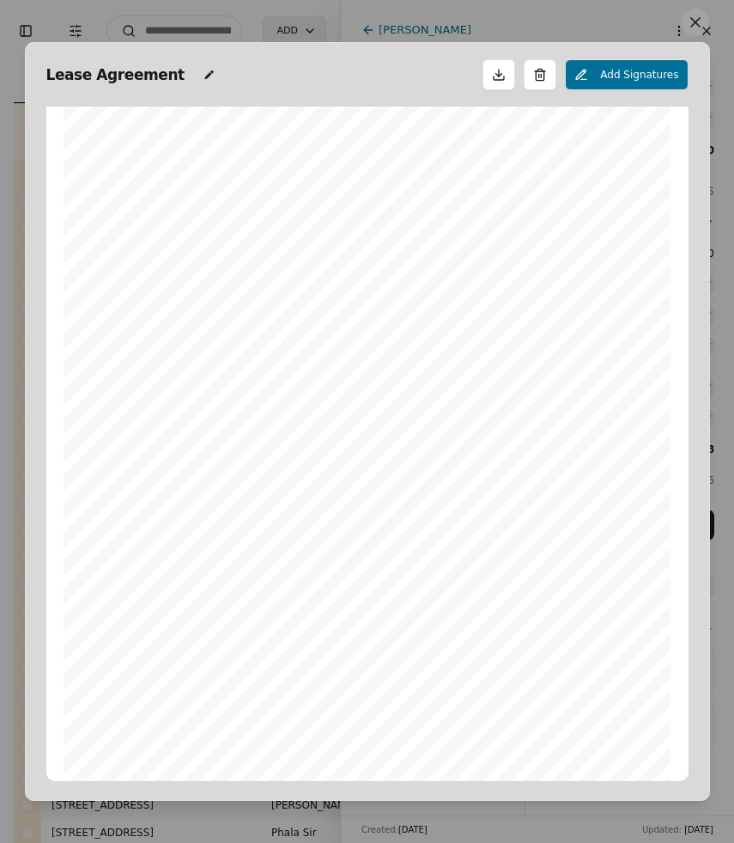
click at [674, 42] on div "Lease Agreement Add Signatures WA SINGLE-FAMILY LEASE | REVISED 06/11/2025 PAGE…" at bounding box center [367, 421] width 685 height 758
click at [691, 31] on button at bounding box center [695, 22] width 27 height 27
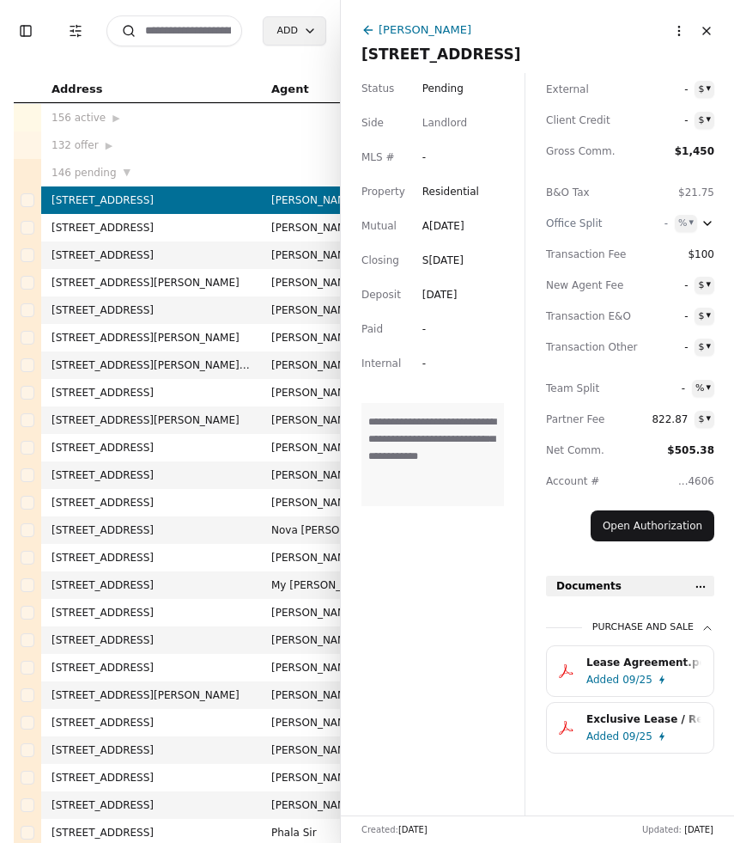
click at [636, 715] on div "Exclusive Lease / Rental Agreement.pdf" at bounding box center [644, 718] width 115 height 17
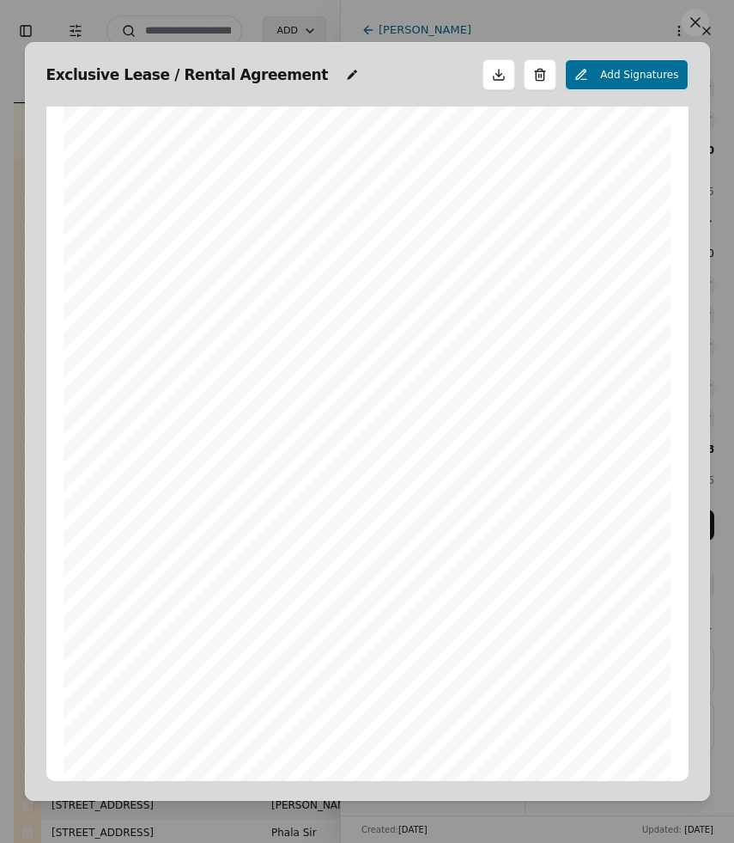
click at [689, 27] on button at bounding box center [695, 22] width 27 height 27
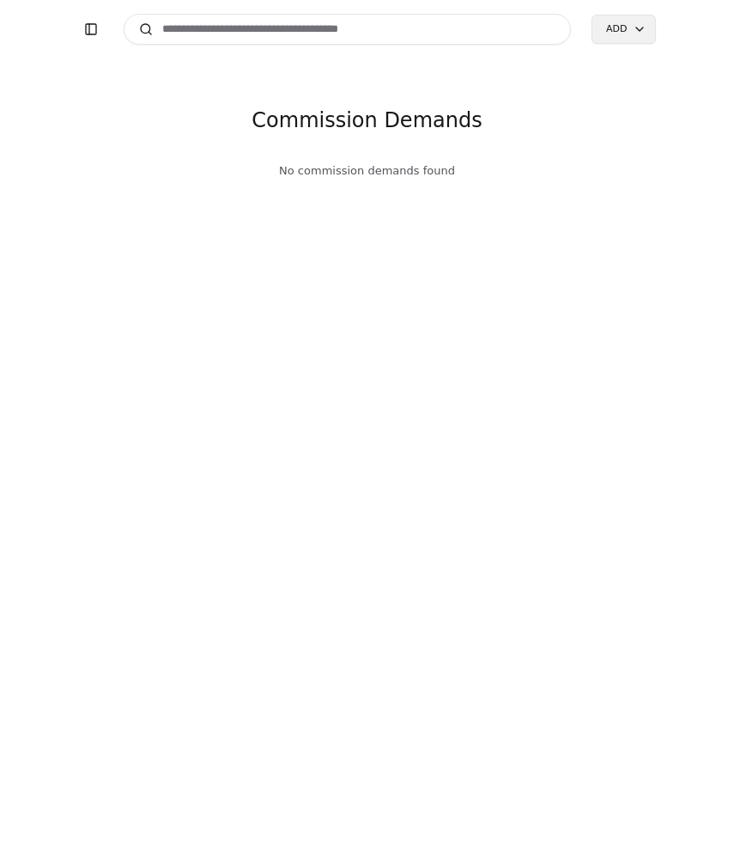
click at [289, 27] on input at bounding box center [348, 29] width 448 height 31
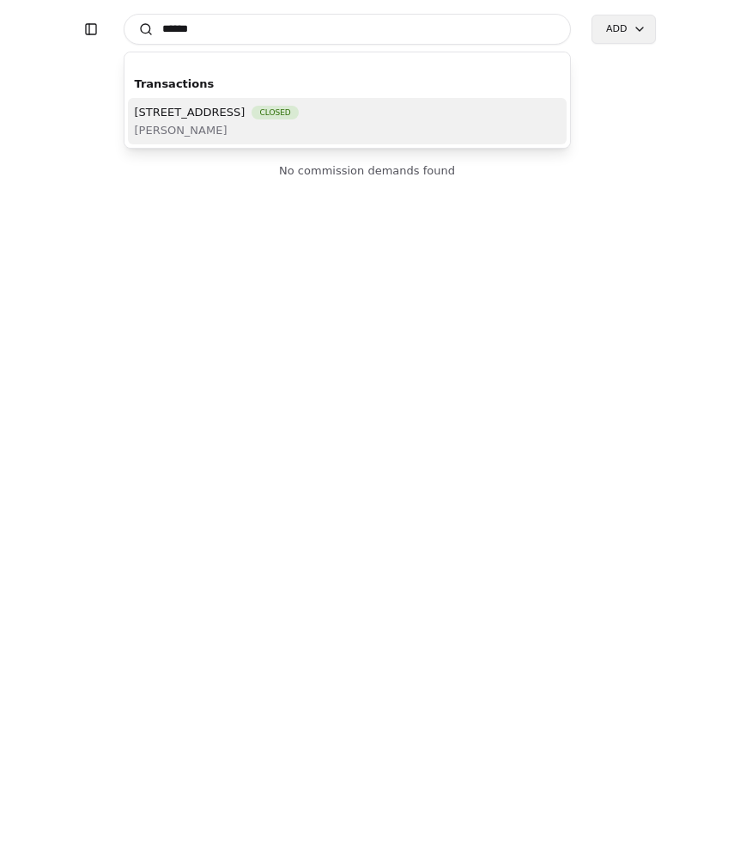
type input "******"
